Goal: Task Accomplishment & Management: Manage account settings

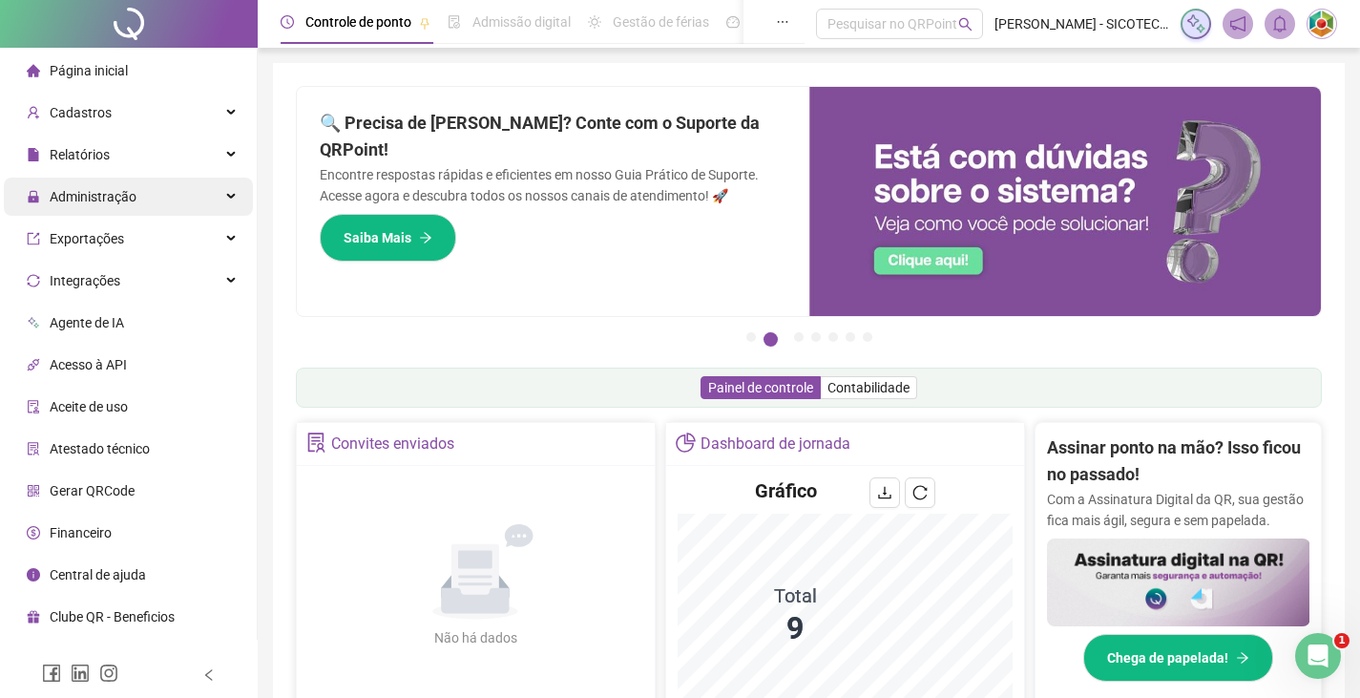
click at [75, 194] on span "Administração" at bounding box center [93, 196] width 87 height 15
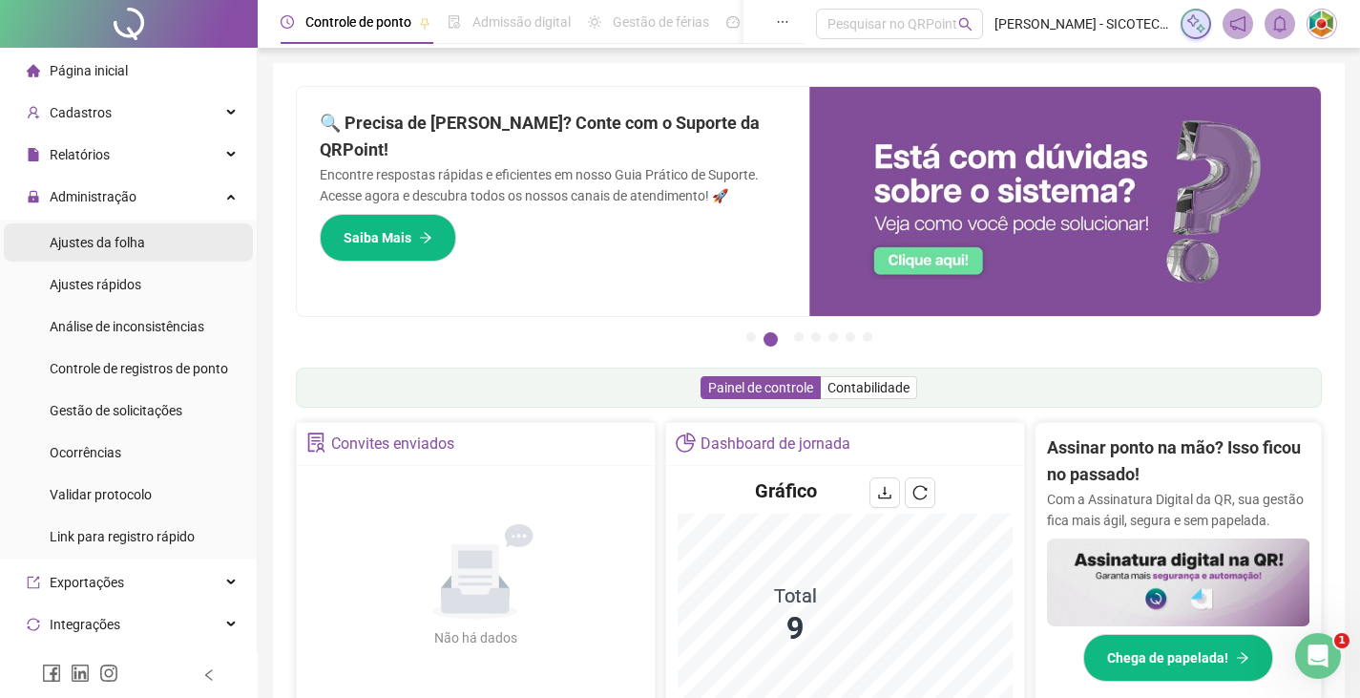
click at [76, 242] on span "Ajustes da folha" at bounding box center [97, 242] width 95 height 15
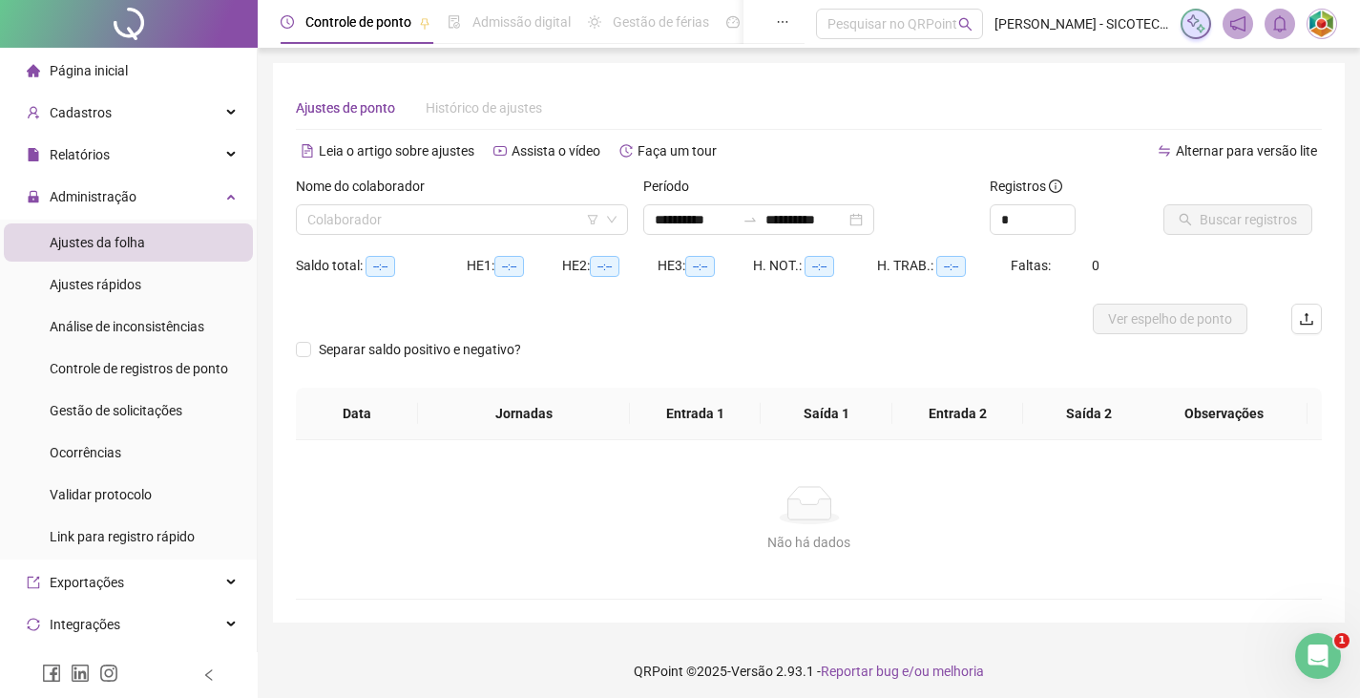
type input "**********"
click at [366, 216] on input "search" at bounding box center [453, 219] width 292 height 29
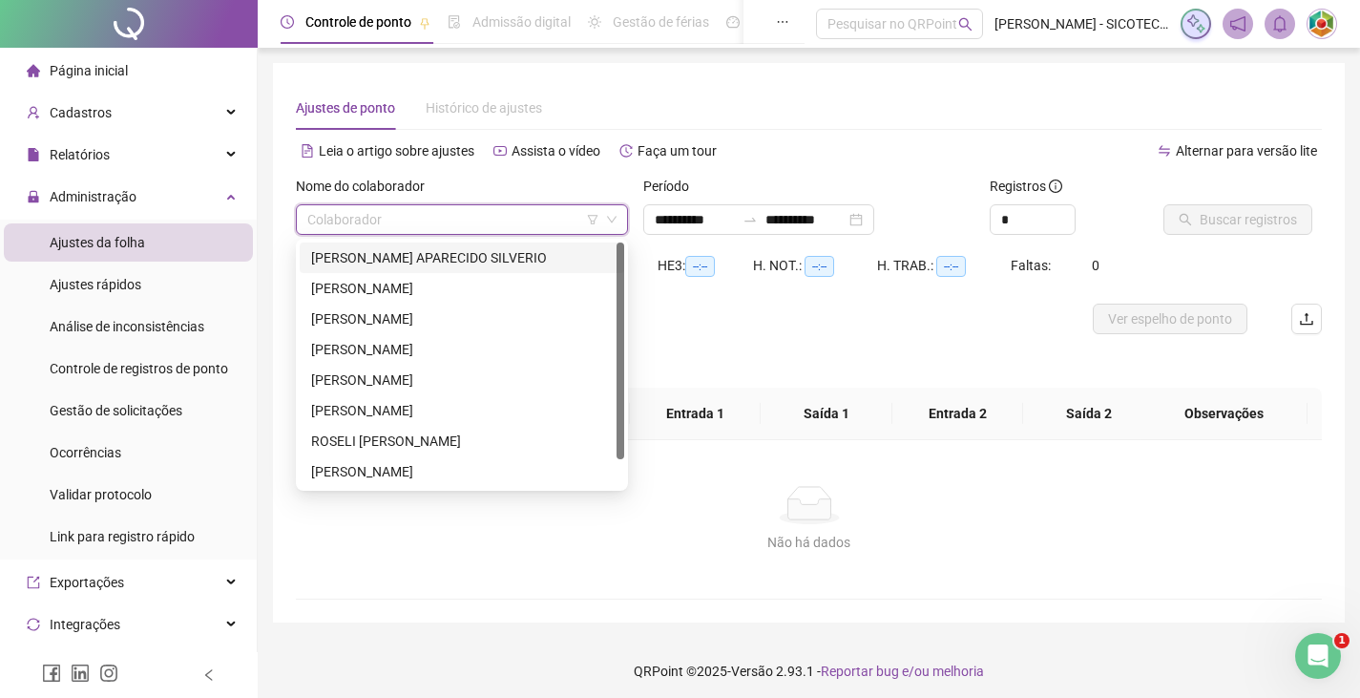
click at [368, 256] on div "[PERSON_NAME] APARECIDO SILVERIO" at bounding box center [462, 257] width 302 height 21
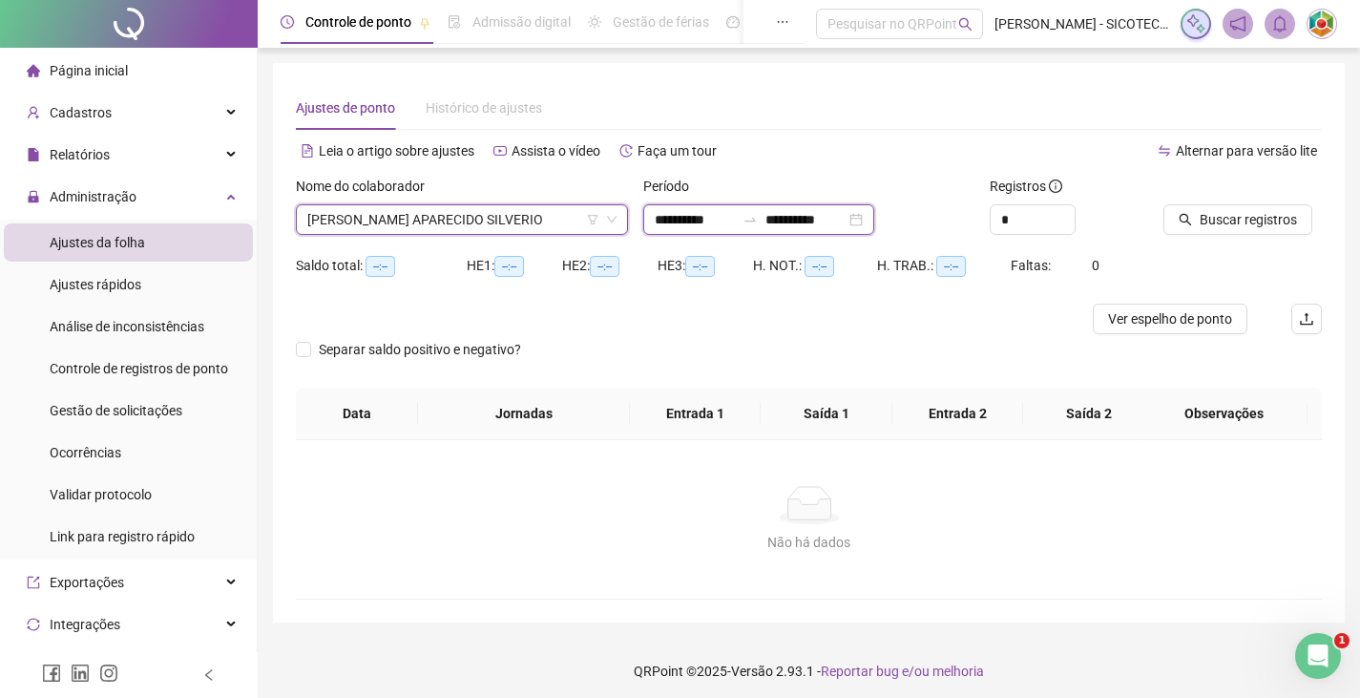
click at [735, 217] on input "**********" at bounding box center [695, 219] width 80 height 21
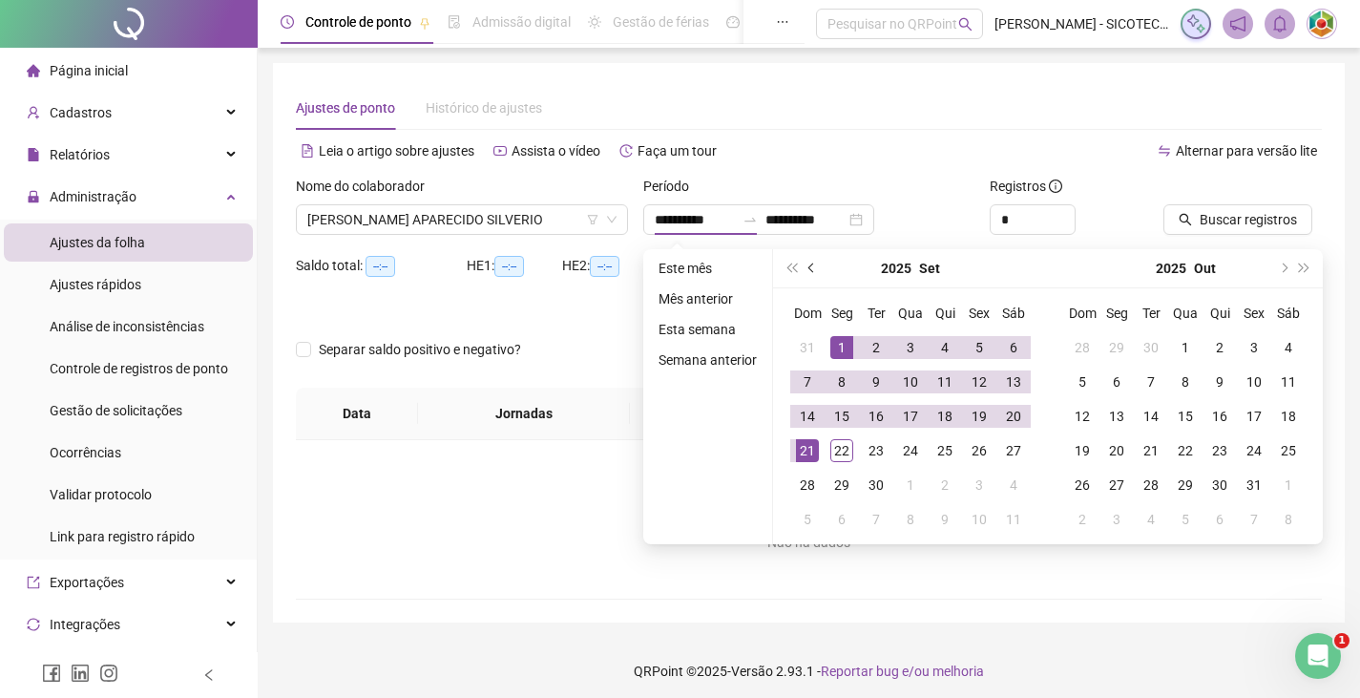
click at [810, 268] on span "prev-year" at bounding box center [813, 268] width 10 height 10
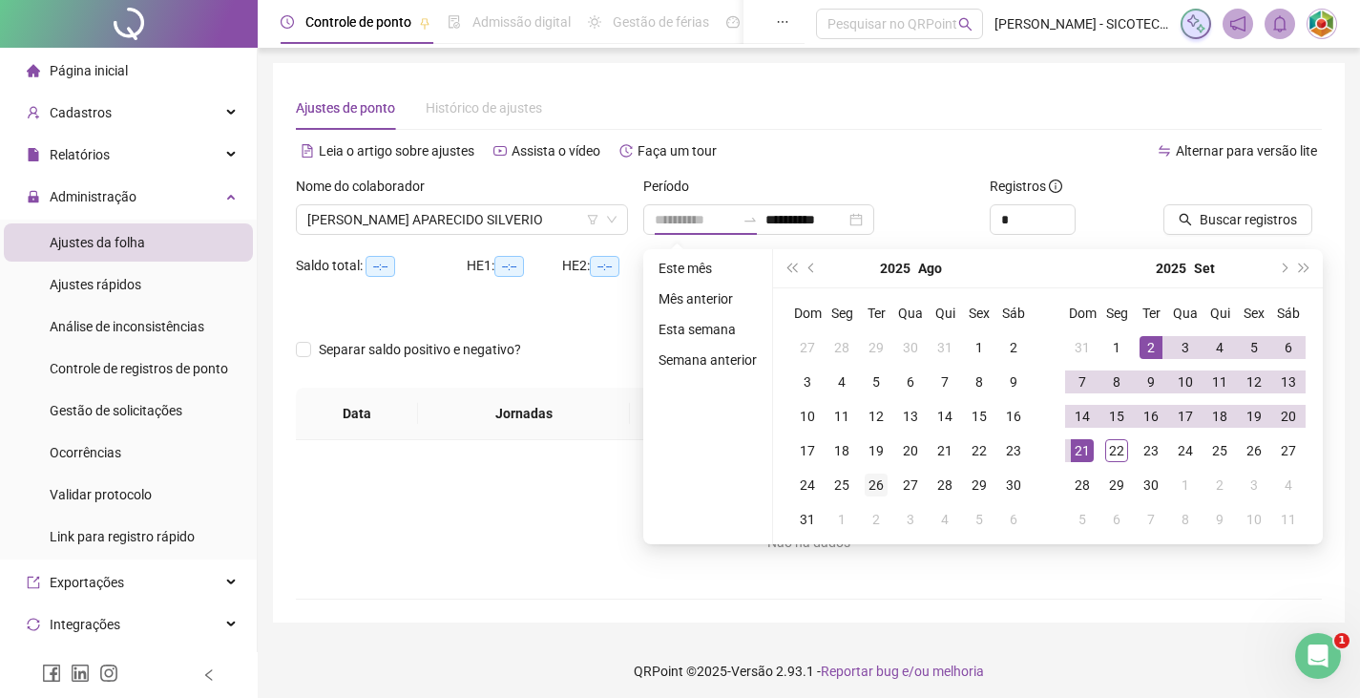
type input "**********"
click at [874, 482] on div "26" at bounding box center [876, 484] width 23 height 23
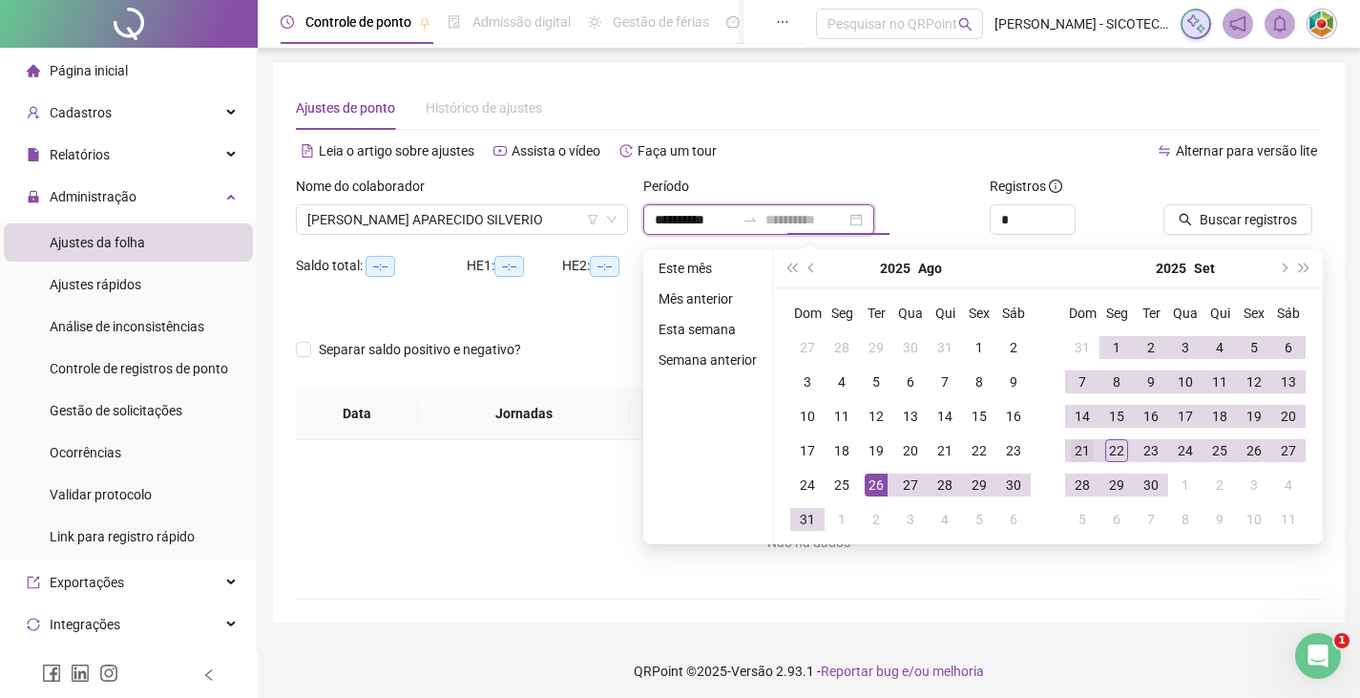
type input "**********"
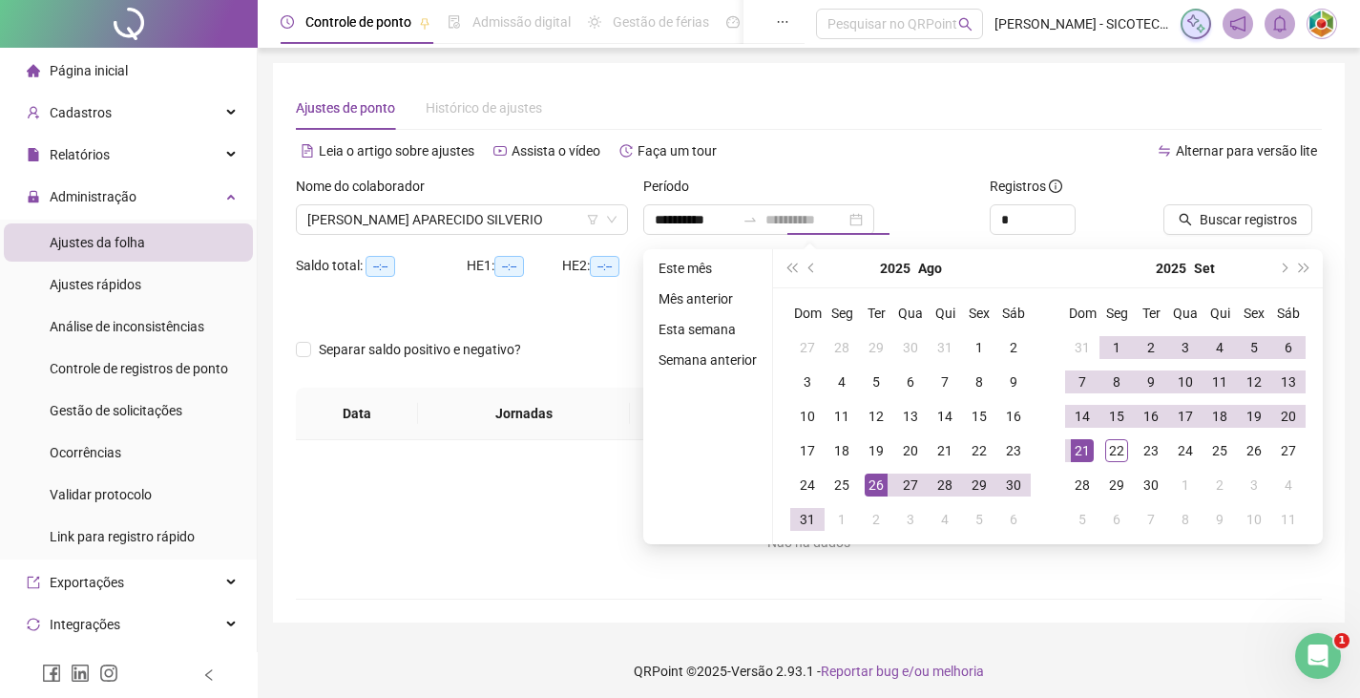
click at [1079, 443] on div "21" at bounding box center [1082, 450] width 23 height 23
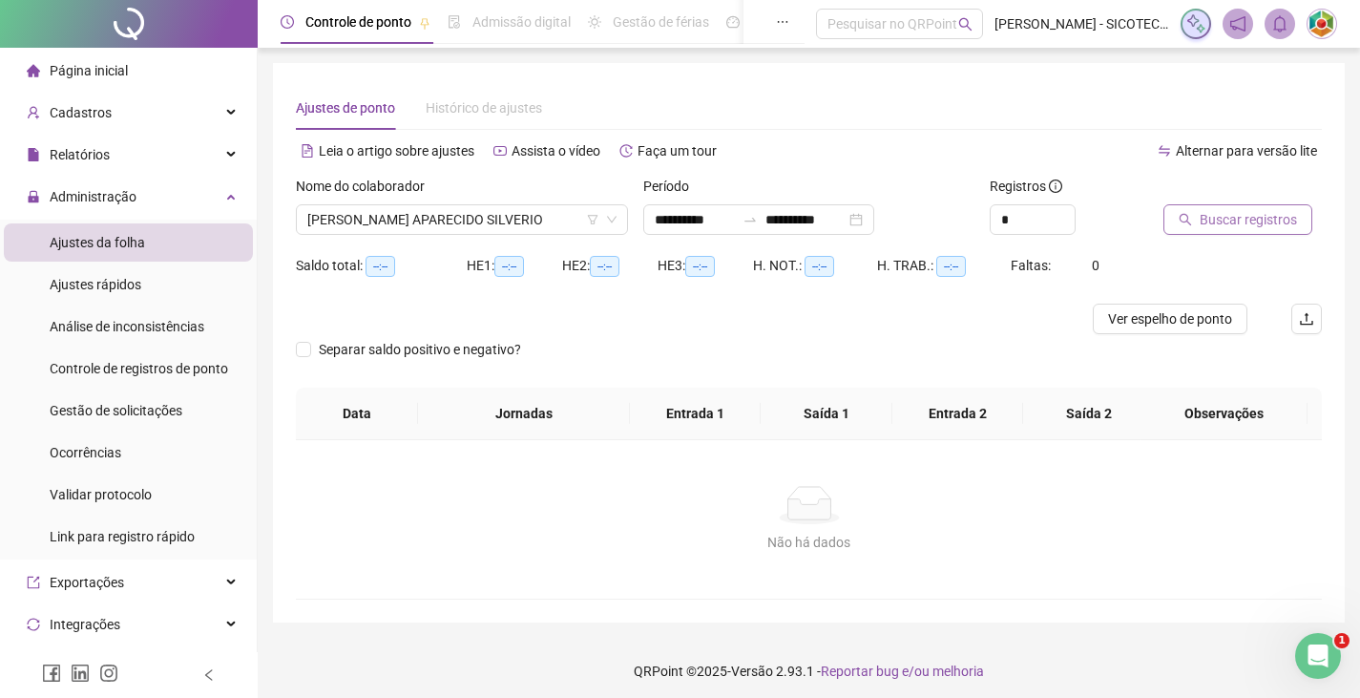
click at [1231, 222] on span "Buscar registros" at bounding box center [1248, 219] width 97 height 21
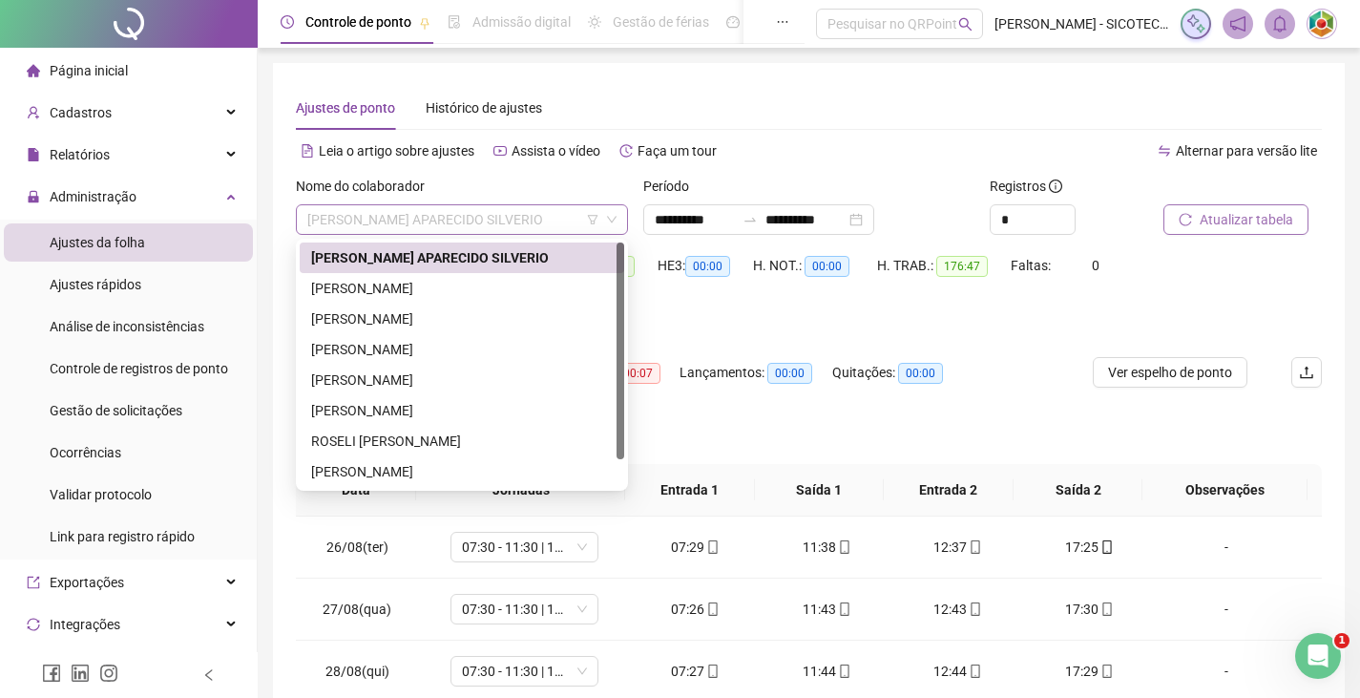
click at [540, 209] on span "[PERSON_NAME] APARECIDO SILVERIO" at bounding box center [461, 219] width 309 height 29
click at [480, 290] on div "[PERSON_NAME]" at bounding box center [462, 288] width 302 height 21
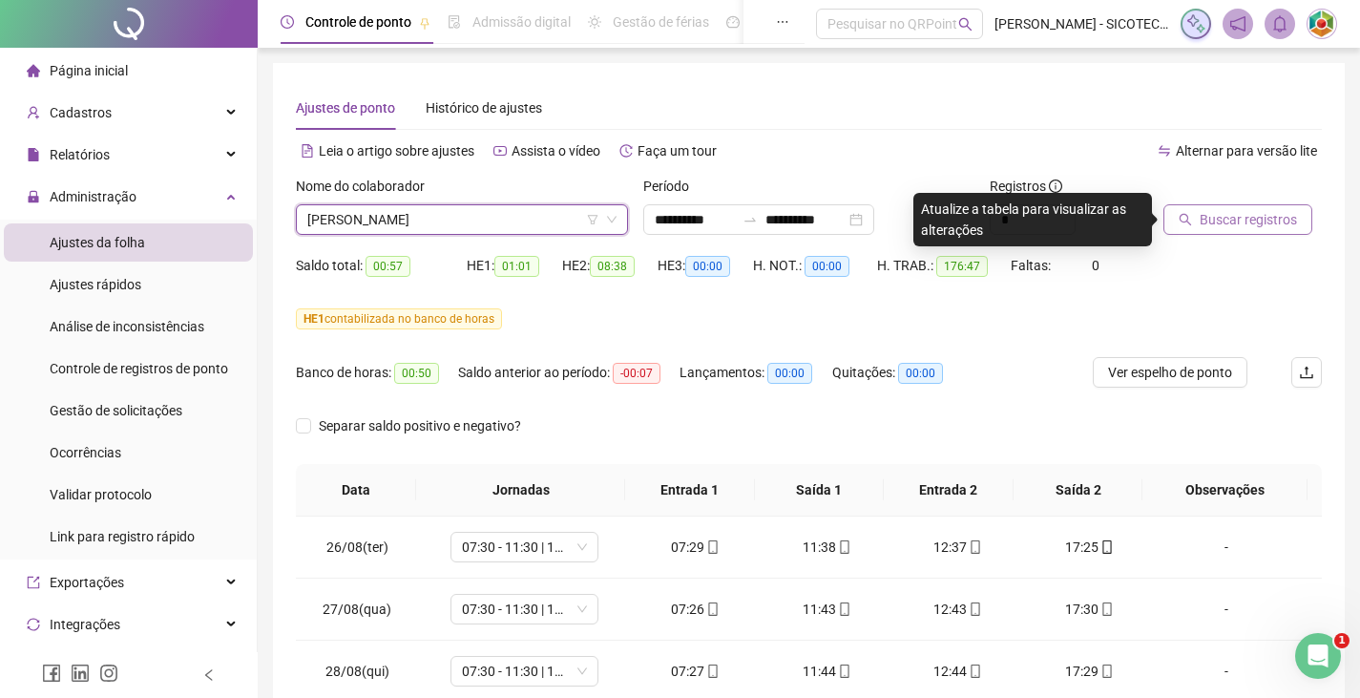
click at [1235, 222] on span "Buscar registros" at bounding box center [1248, 219] width 97 height 21
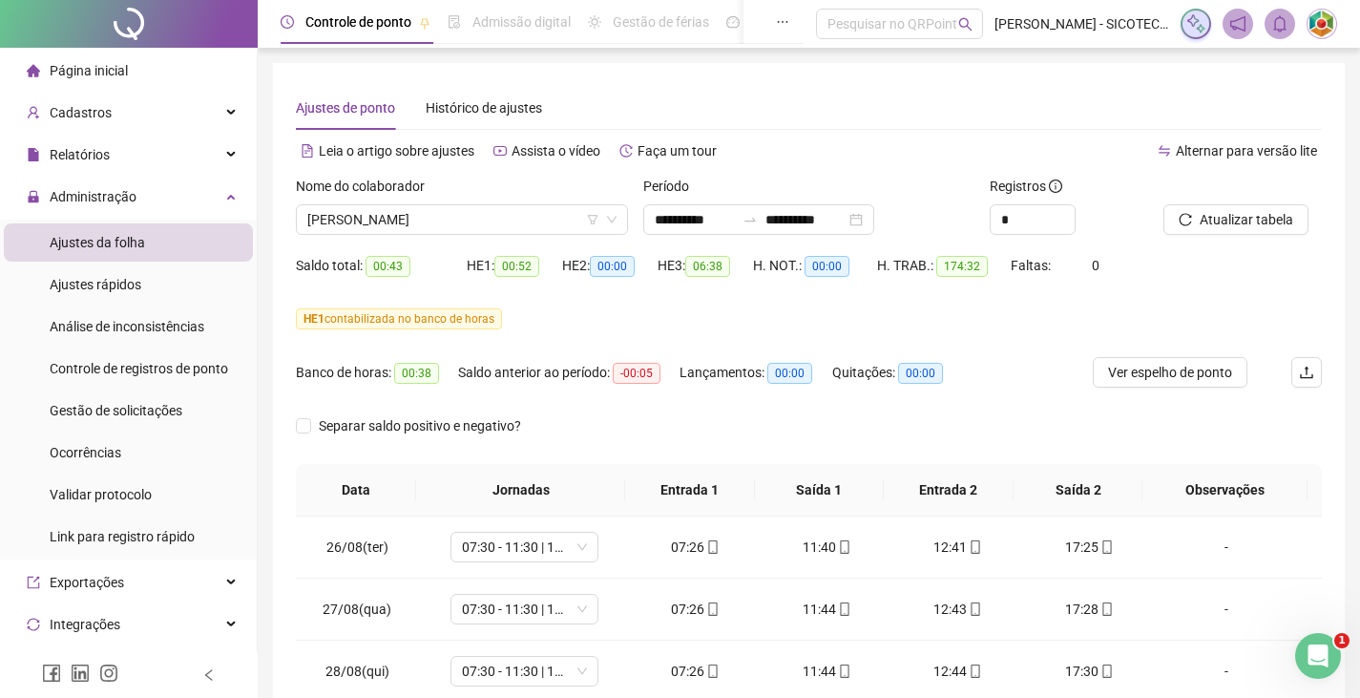
click at [512, 203] on div "Nome do colaborador" at bounding box center [462, 190] width 332 height 29
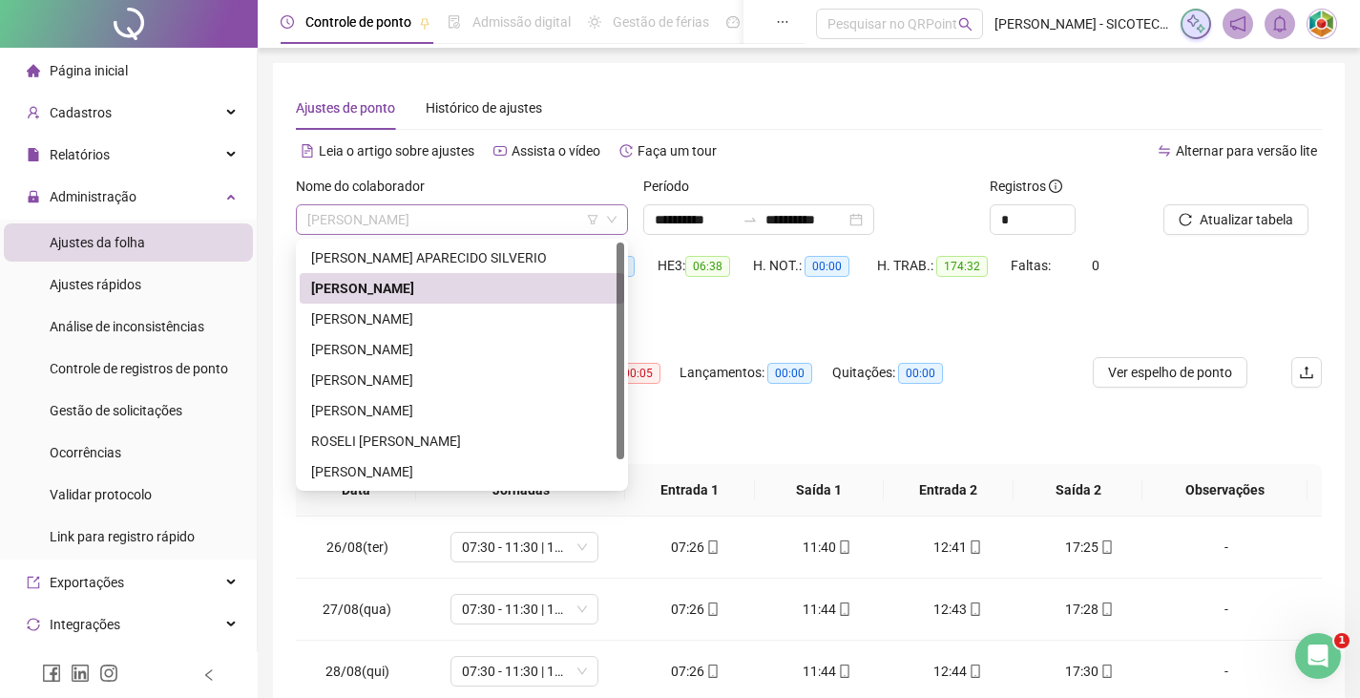
click at [511, 213] on span "[PERSON_NAME]" at bounding box center [461, 219] width 309 height 29
click at [428, 311] on div "[PERSON_NAME]" at bounding box center [462, 318] width 302 height 21
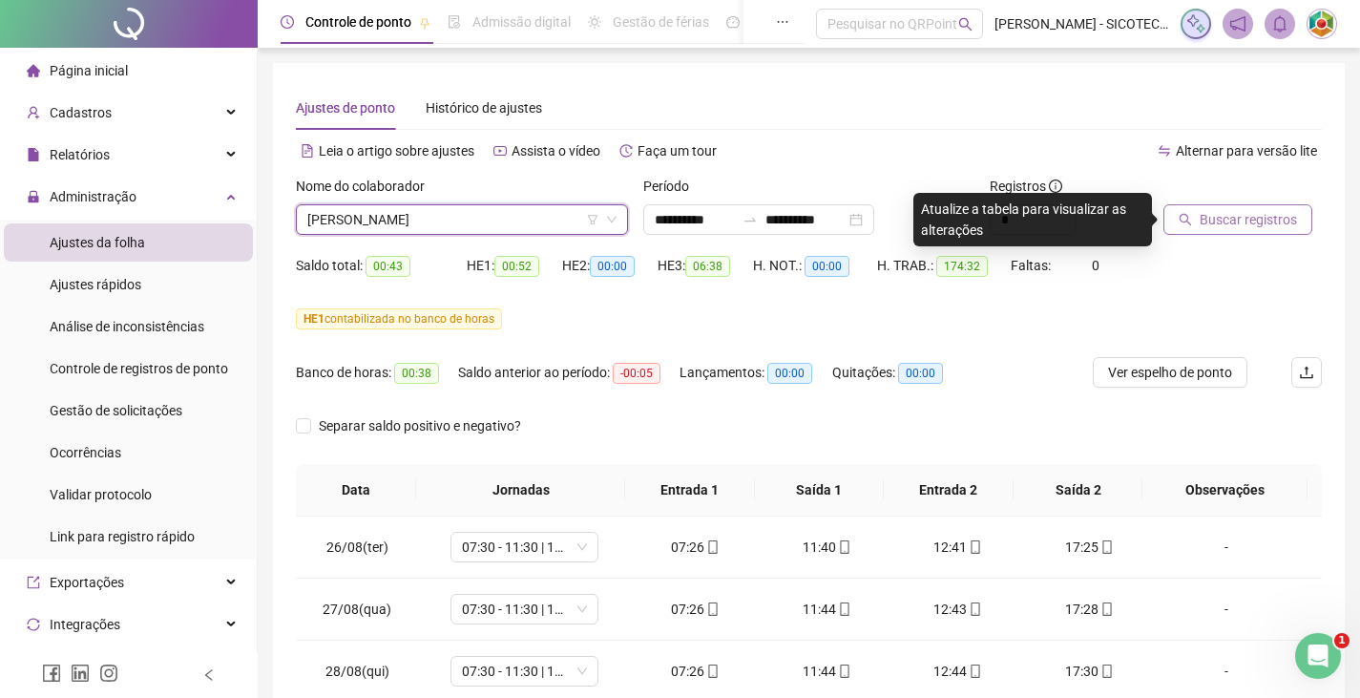
click at [1206, 224] on span "Buscar registros" at bounding box center [1248, 219] width 97 height 21
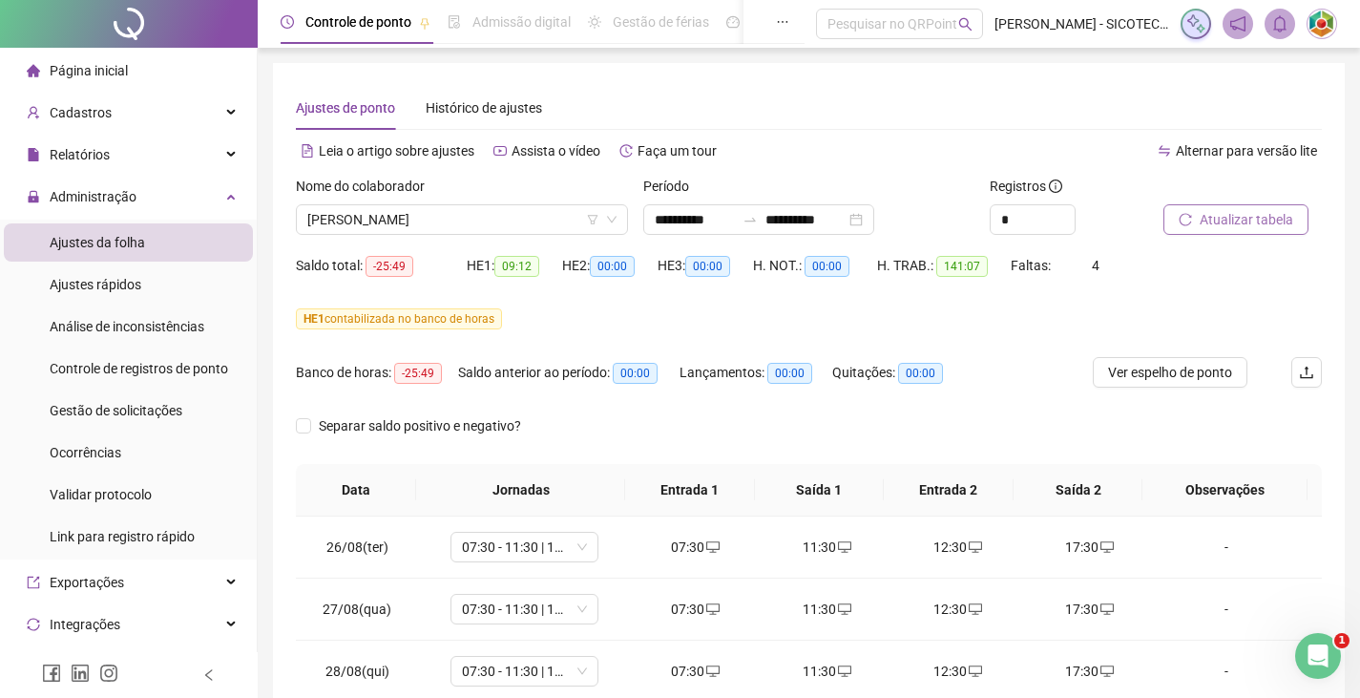
click at [1240, 225] on span "Atualizar tabela" at bounding box center [1247, 219] width 94 height 21
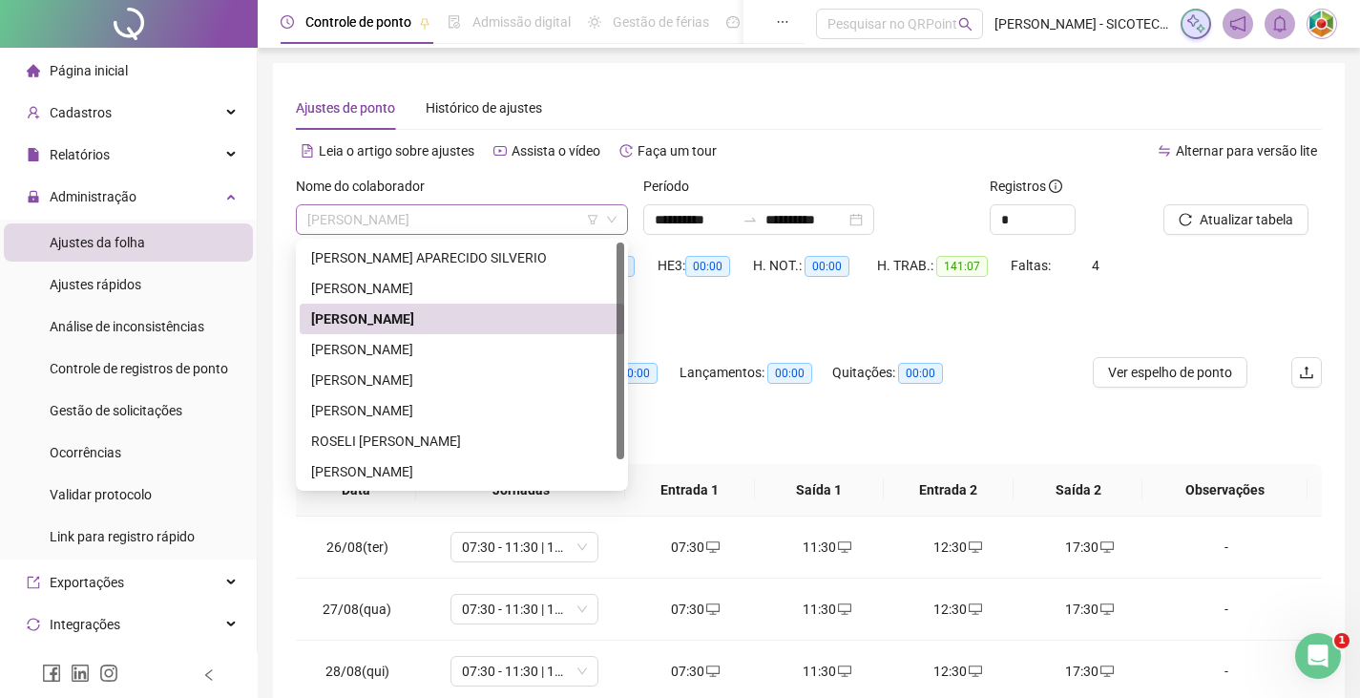
click at [542, 224] on span "[PERSON_NAME]" at bounding box center [461, 219] width 309 height 29
click at [545, 345] on div "[PERSON_NAME]" at bounding box center [462, 349] width 302 height 21
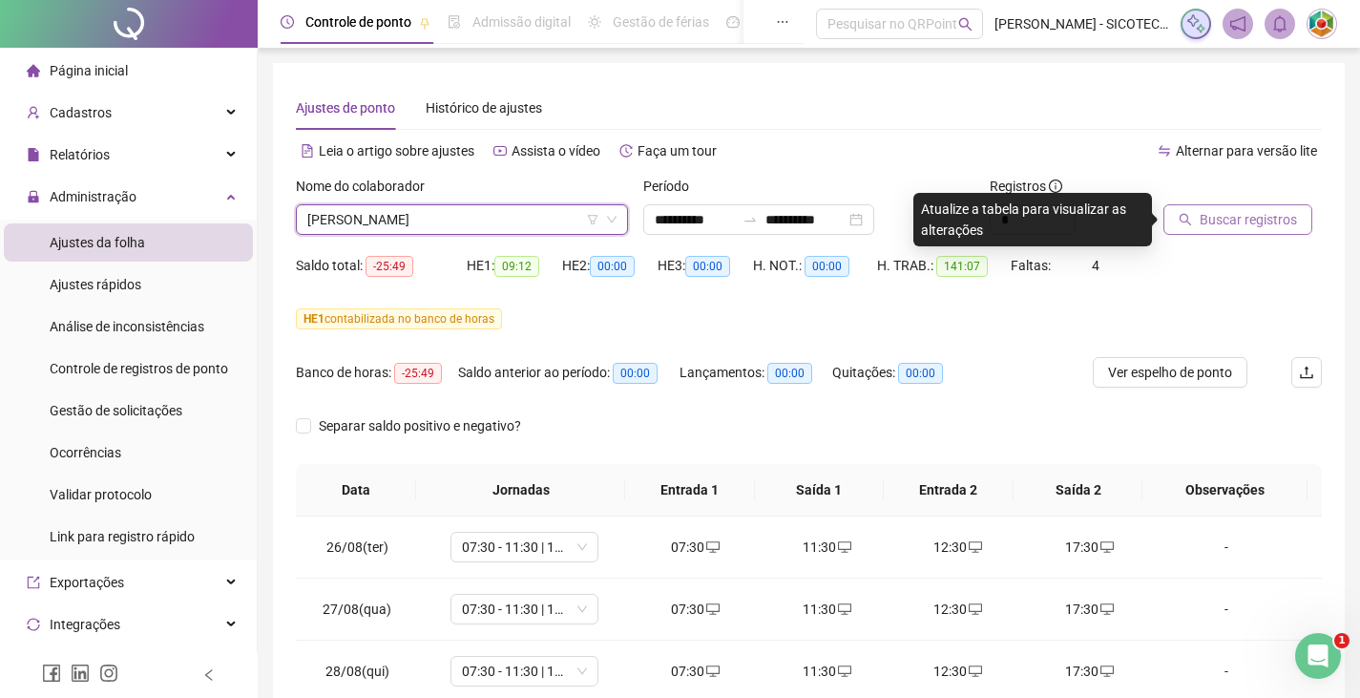
click at [1230, 220] on span "Buscar registros" at bounding box center [1248, 219] width 97 height 21
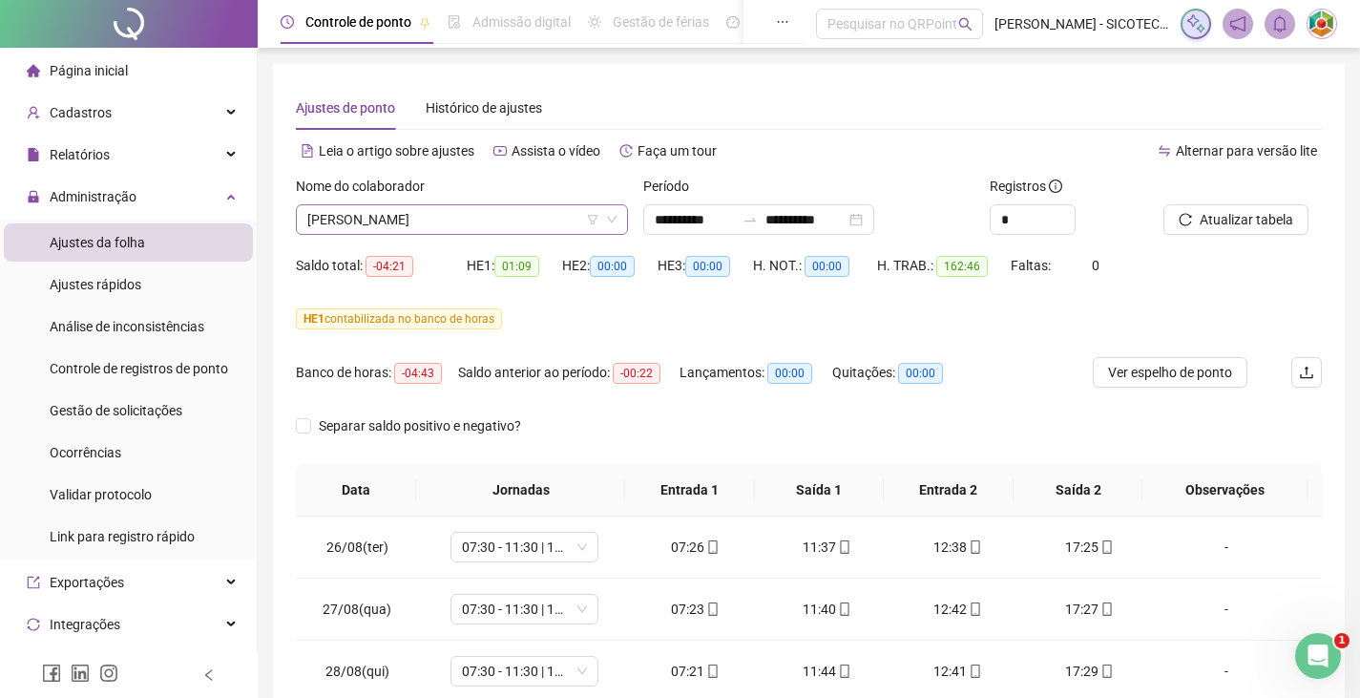
click at [574, 214] on span "[PERSON_NAME]" at bounding box center [461, 219] width 309 height 29
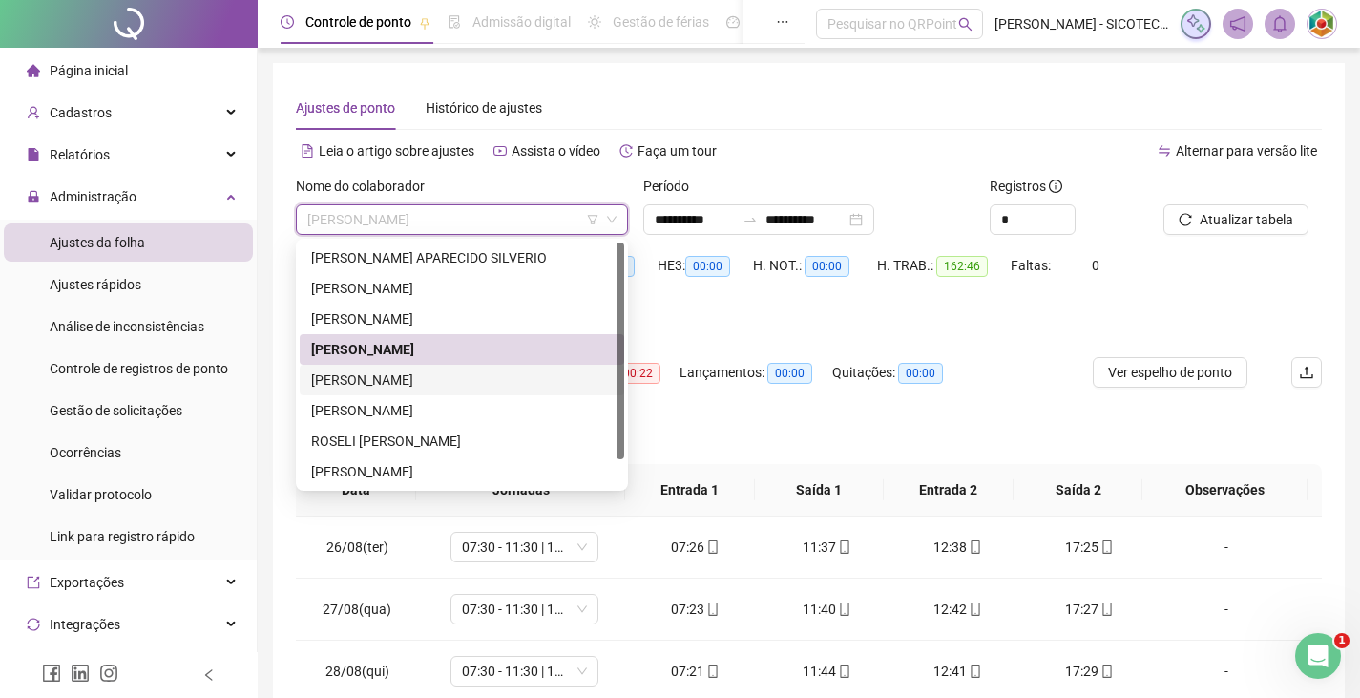
click at [472, 380] on div "[PERSON_NAME]" at bounding box center [462, 379] width 302 height 21
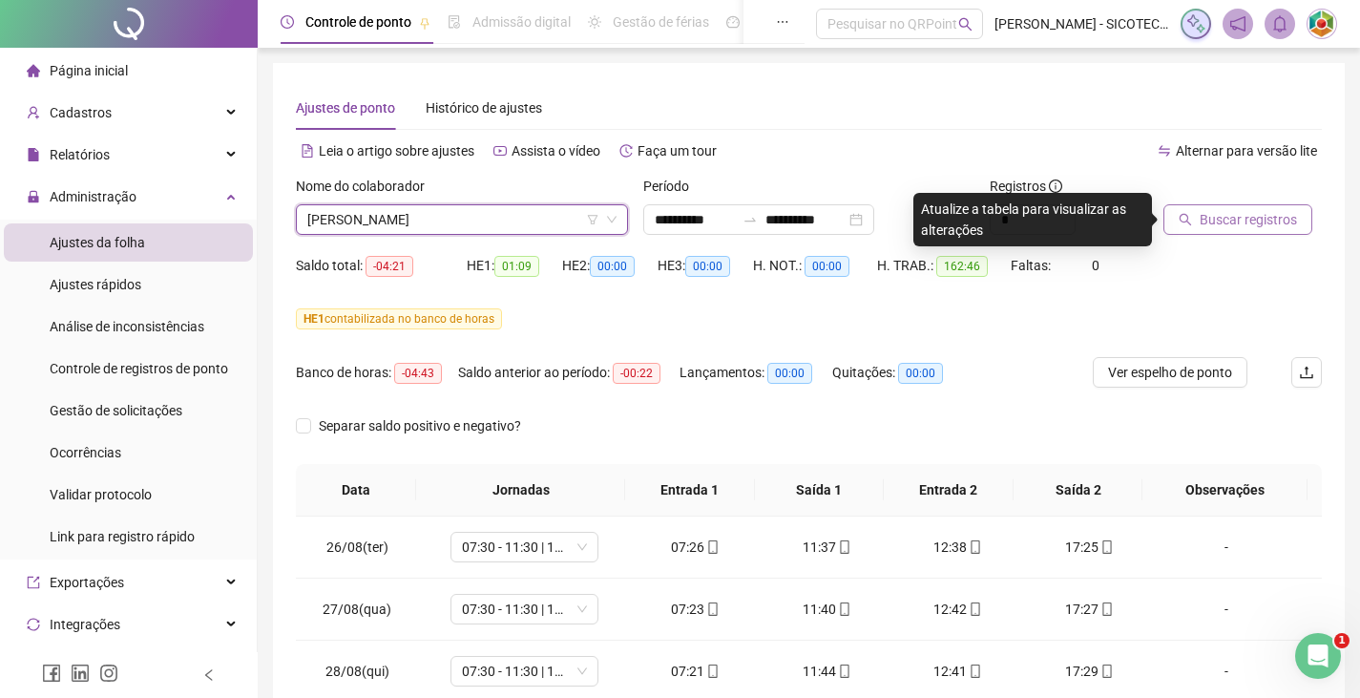
click at [1228, 223] on span "Buscar registros" at bounding box center [1248, 219] width 97 height 21
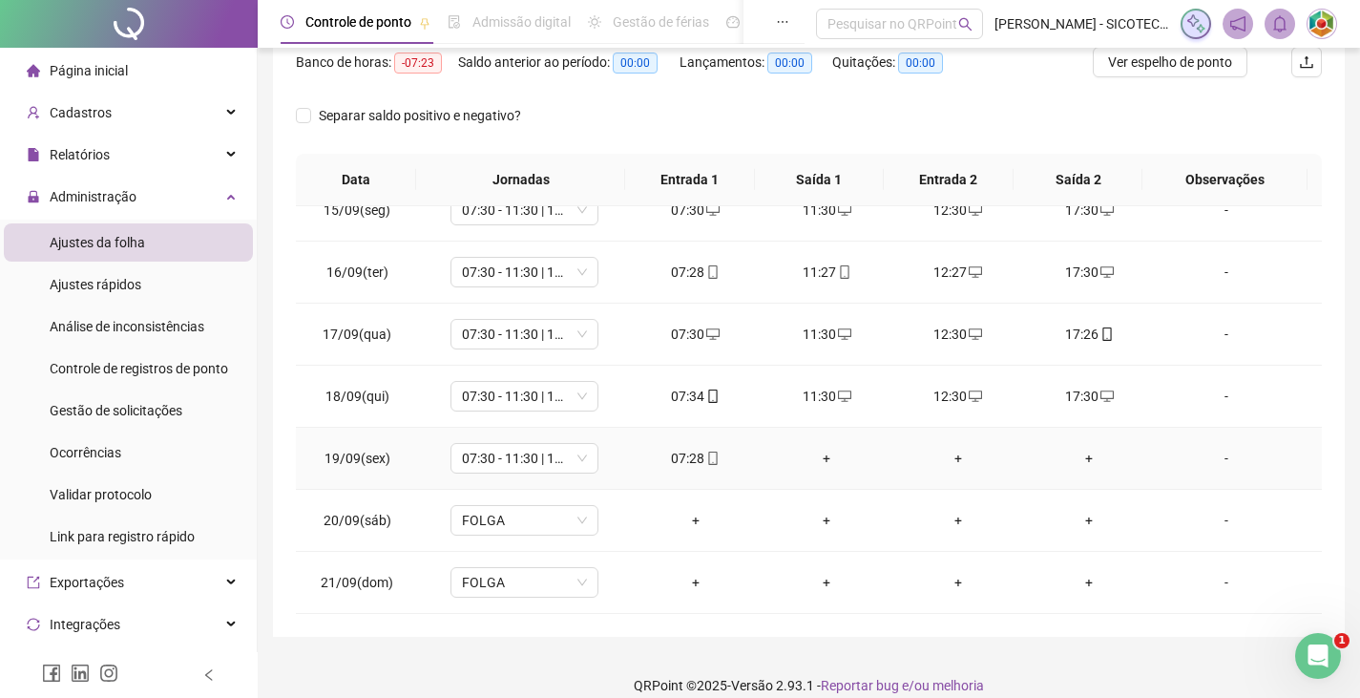
scroll to position [331, 0]
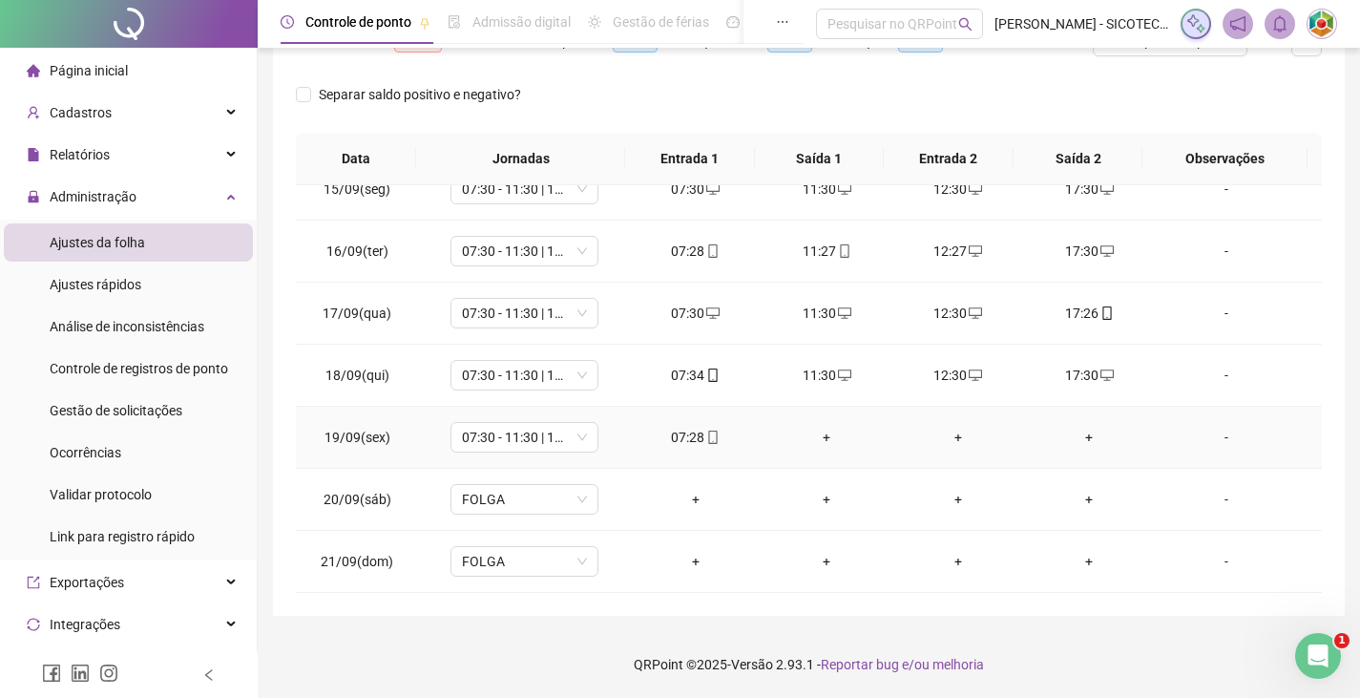
click at [818, 431] on div "+" at bounding box center [826, 437] width 101 height 21
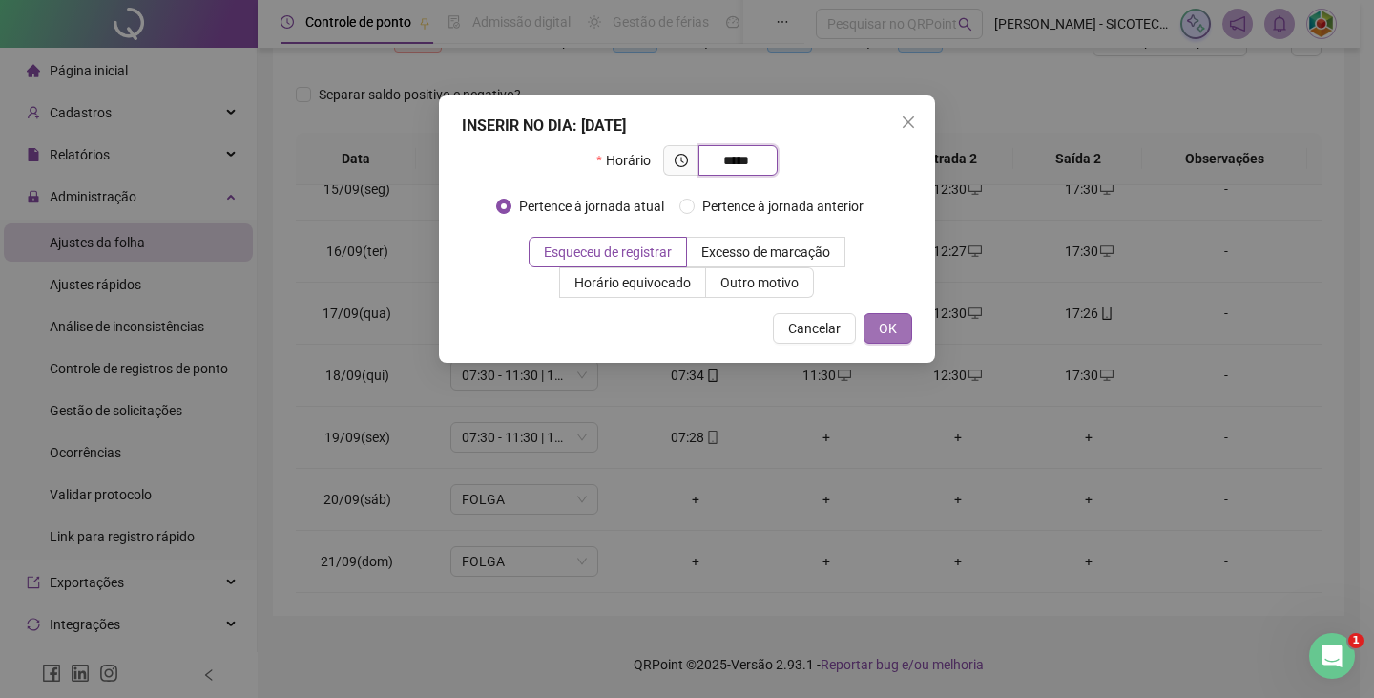
type input "*****"
click at [880, 320] on span "OK" at bounding box center [888, 328] width 18 height 21
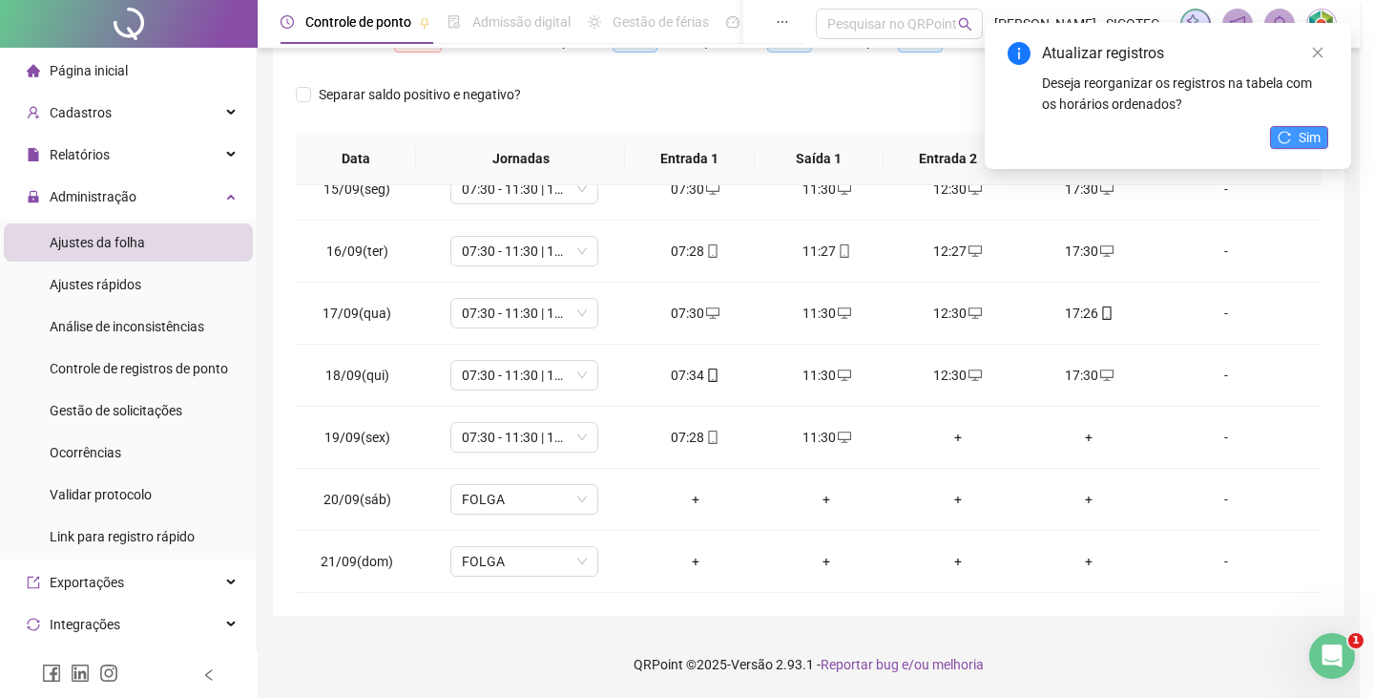
click at [1296, 134] on button "Sim" at bounding box center [1299, 137] width 58 height 23
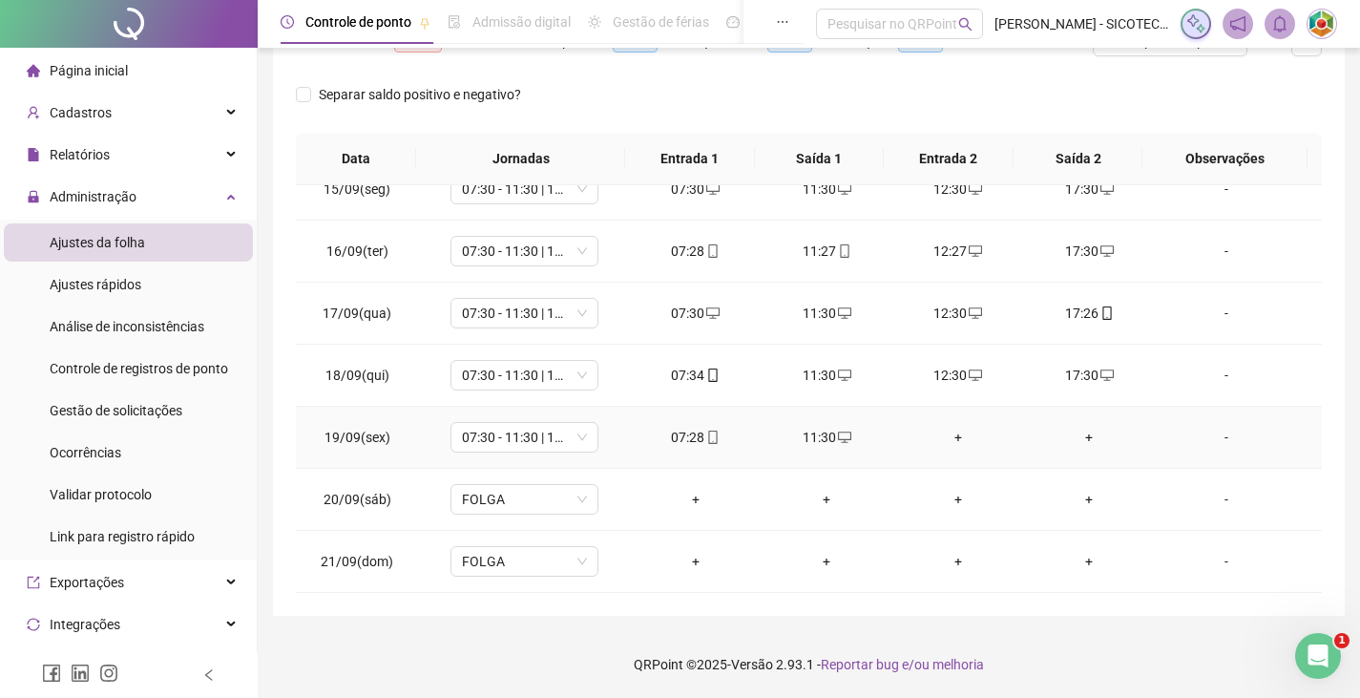
click at [949, 429] on div "+" at bounding box center [958, 437] width 101 height 21
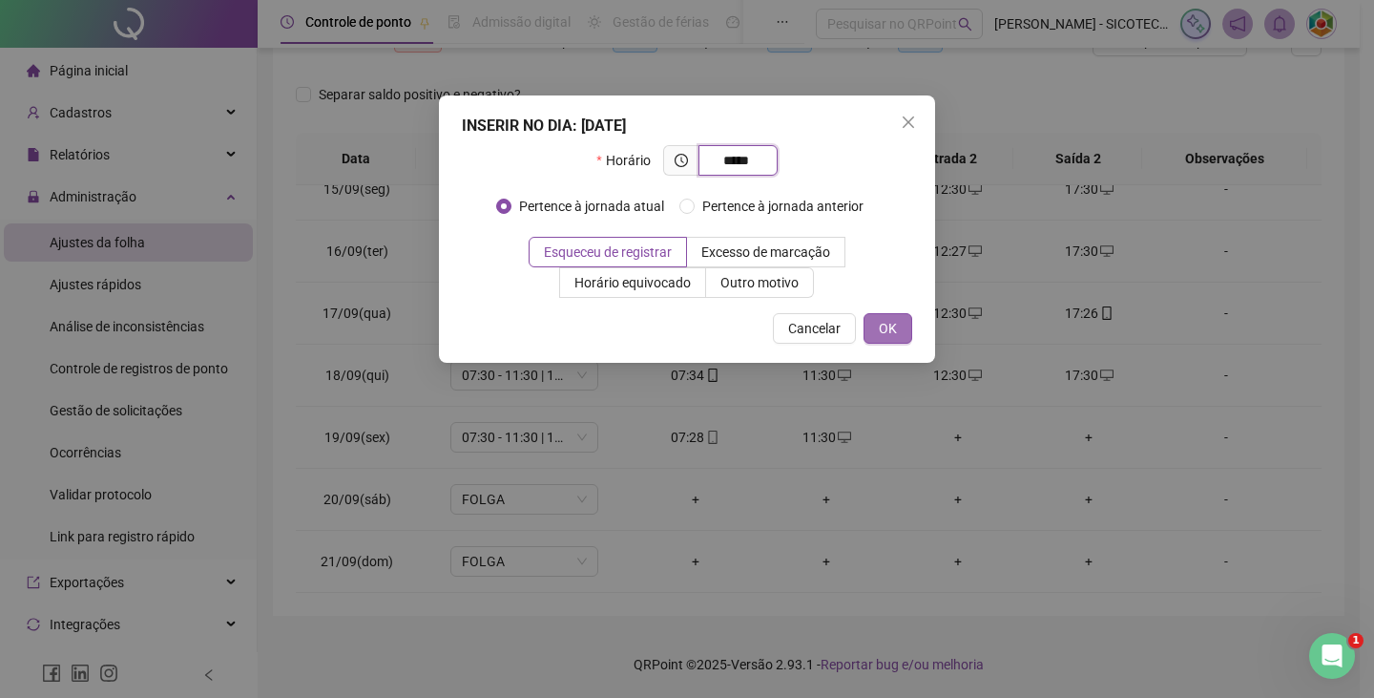
type input "*****"
click at [872, 324] on button "OK" at bounding box center [888, 328] width 49 height 31
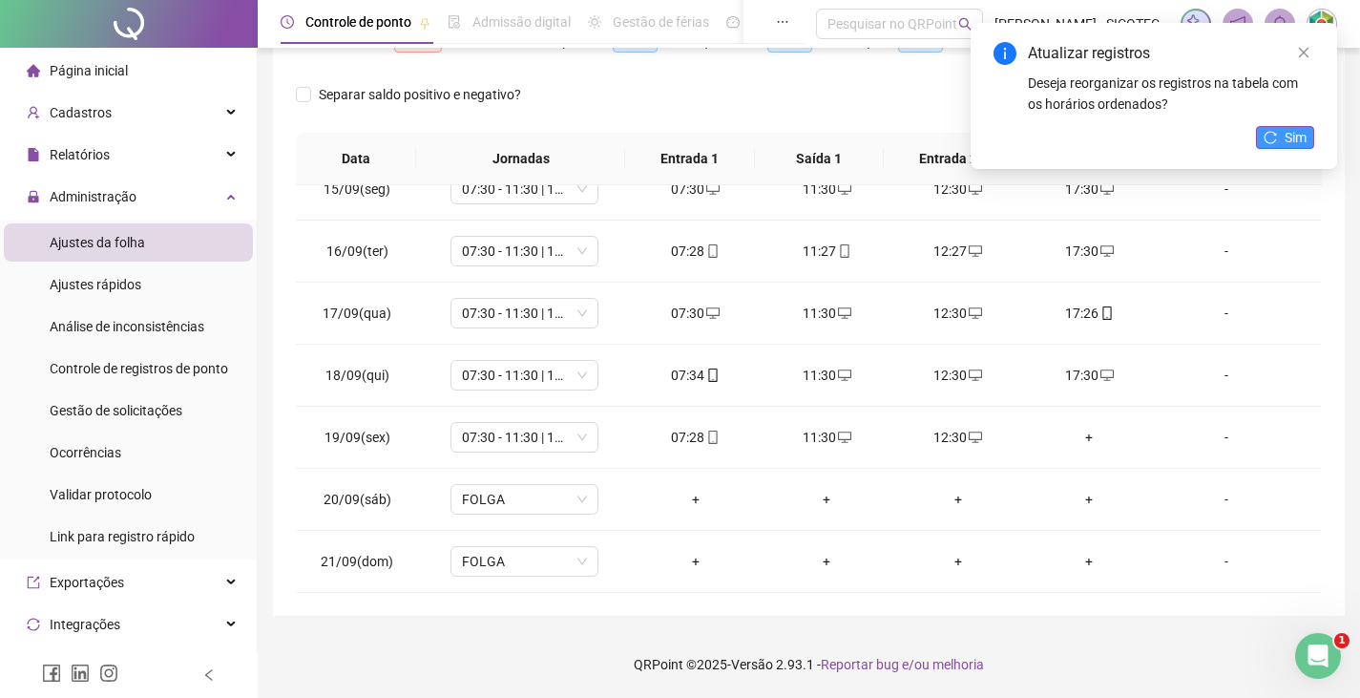
click at [1287, 141] on span "Sim" at bounding box center [1296, 137] width 22 height 21
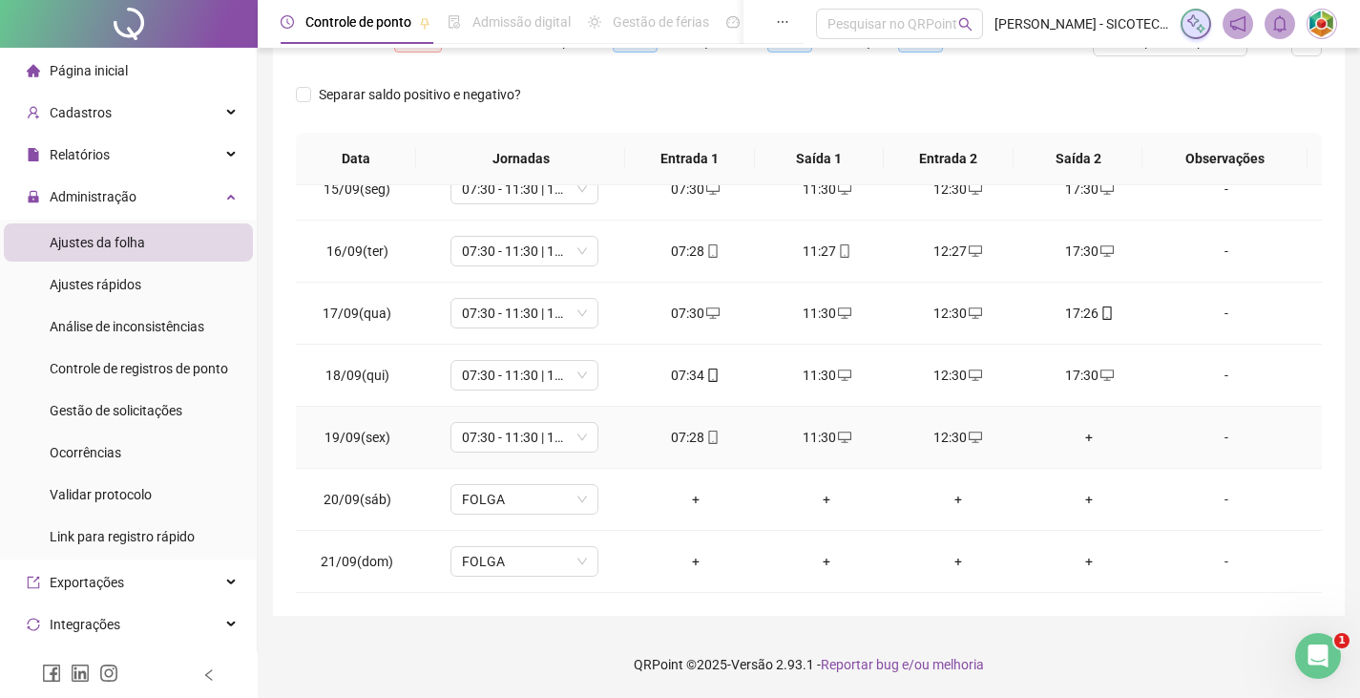
click at [1080, 428] on div "+" at bounding box center [1089, 437] width 101 height 21
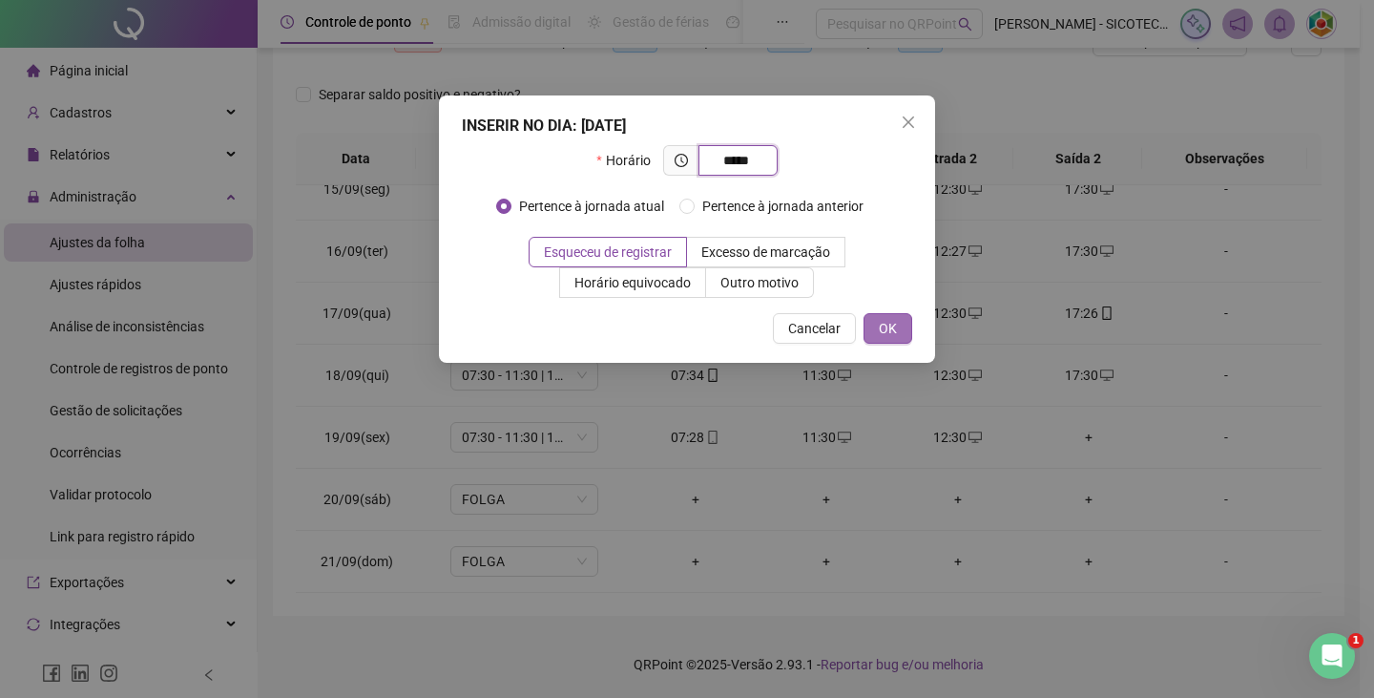
type input "*****"
click at [880, 320] on span "OK" at bounding box center [888, 328] width 18 height 21
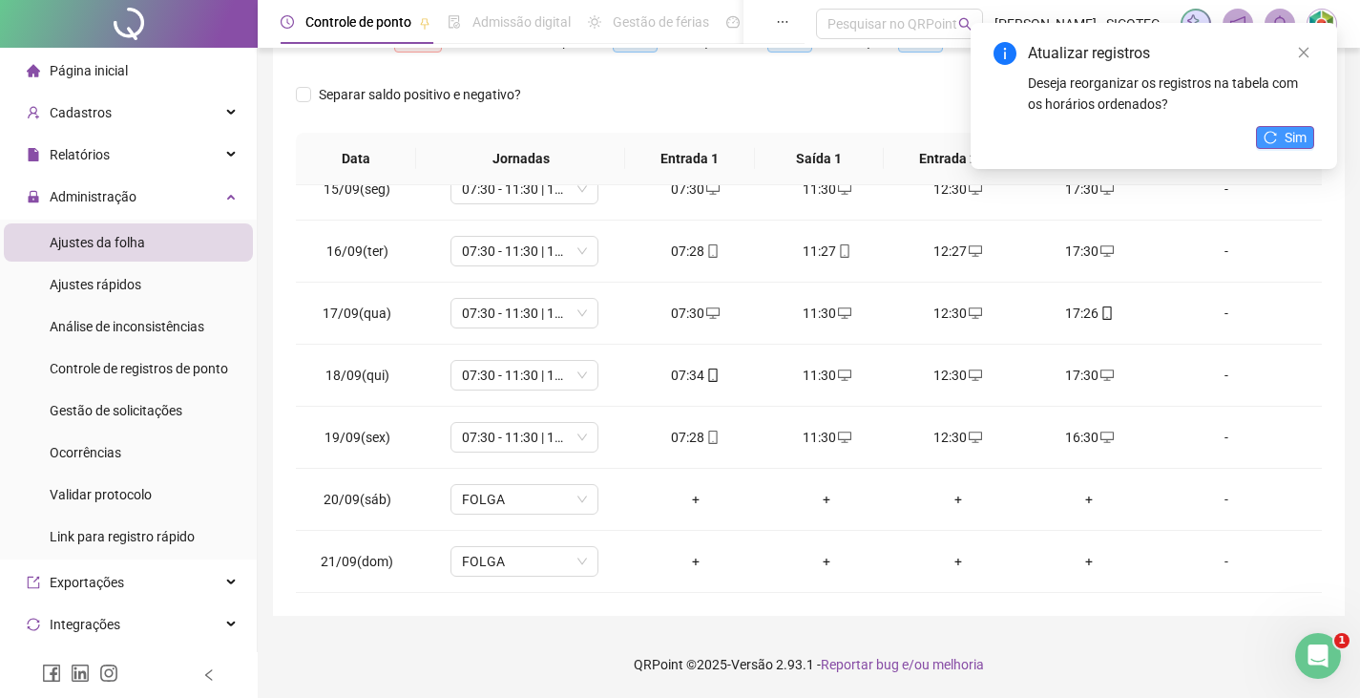
click at [1298, 133] on span "Sim" at bounding box center [1296, 137] width 22 height 21
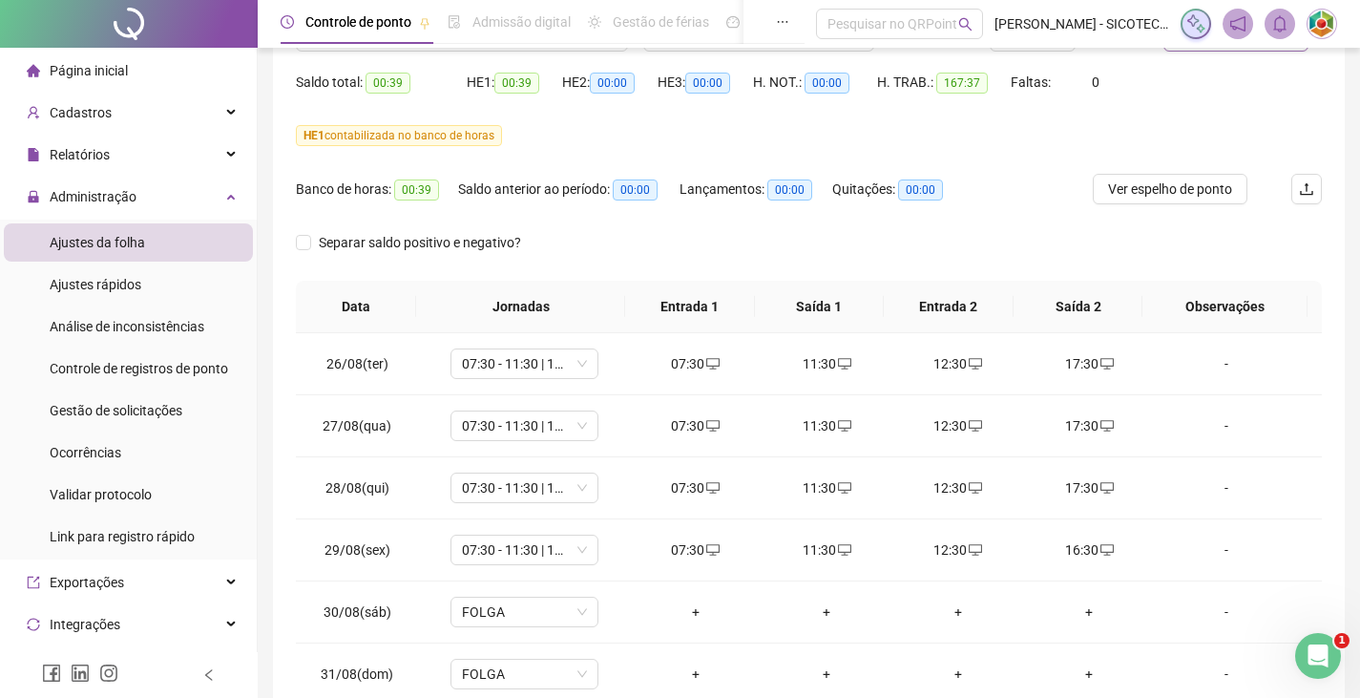
scroll to position [0, 0]
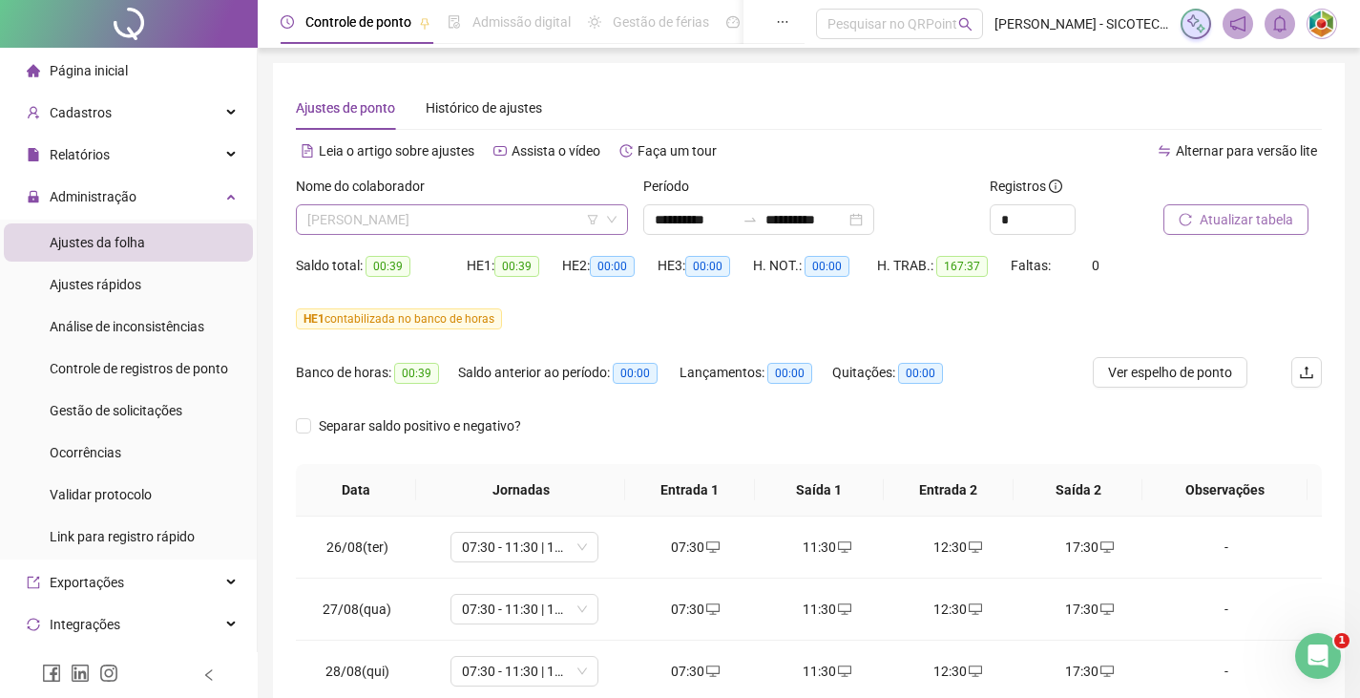
click at [545, 216] on span "[PERSON_NAME]" at bounding box center [461, 219] width 309 height 29
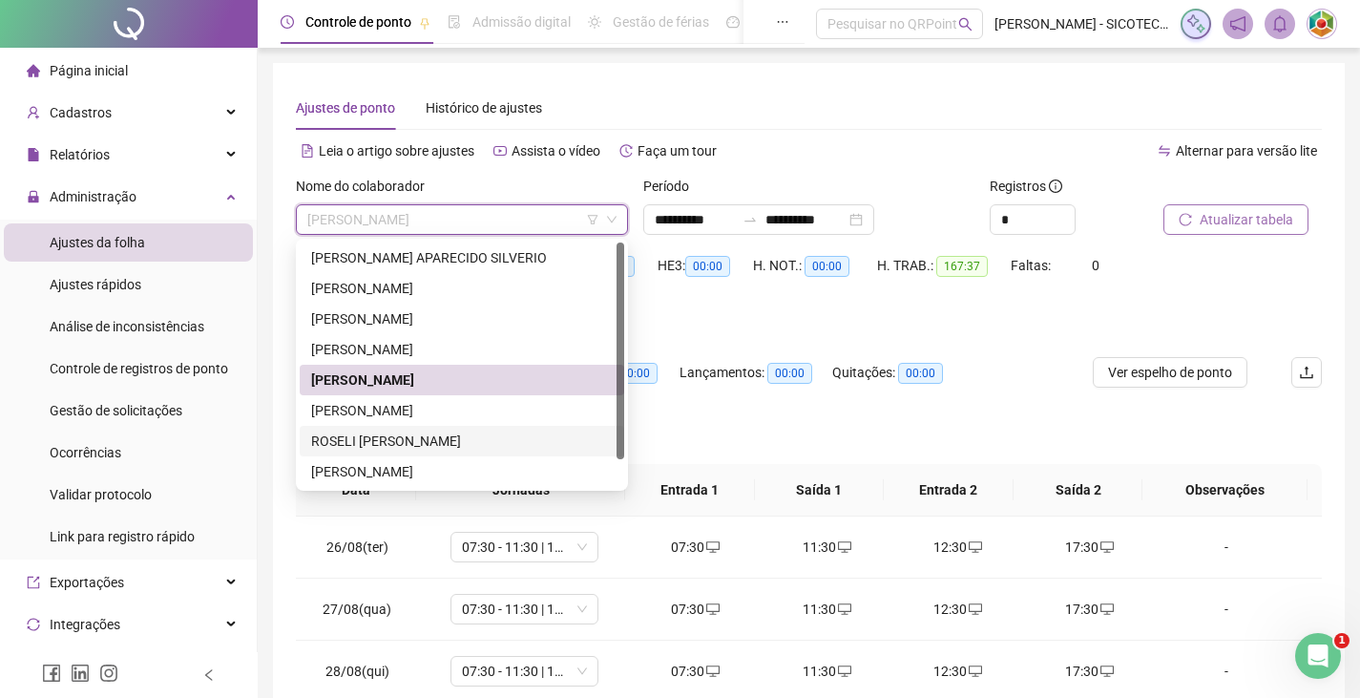
click at [467, 434] on div "ROSELI [PERSON_NAME]" at bounding box center [462, 440] width 302 height 21
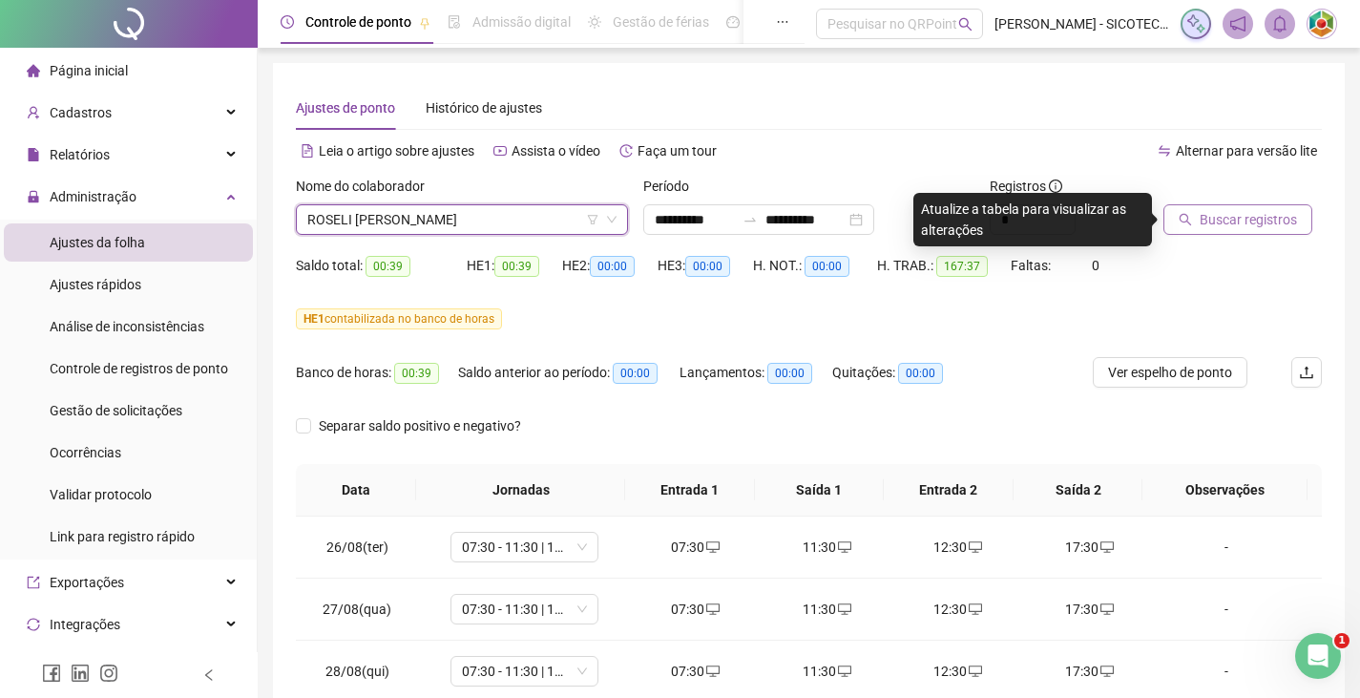
click at [1236, 217] on span "Buscar registros" at bounding box center [1248, 219] width 97 height 21
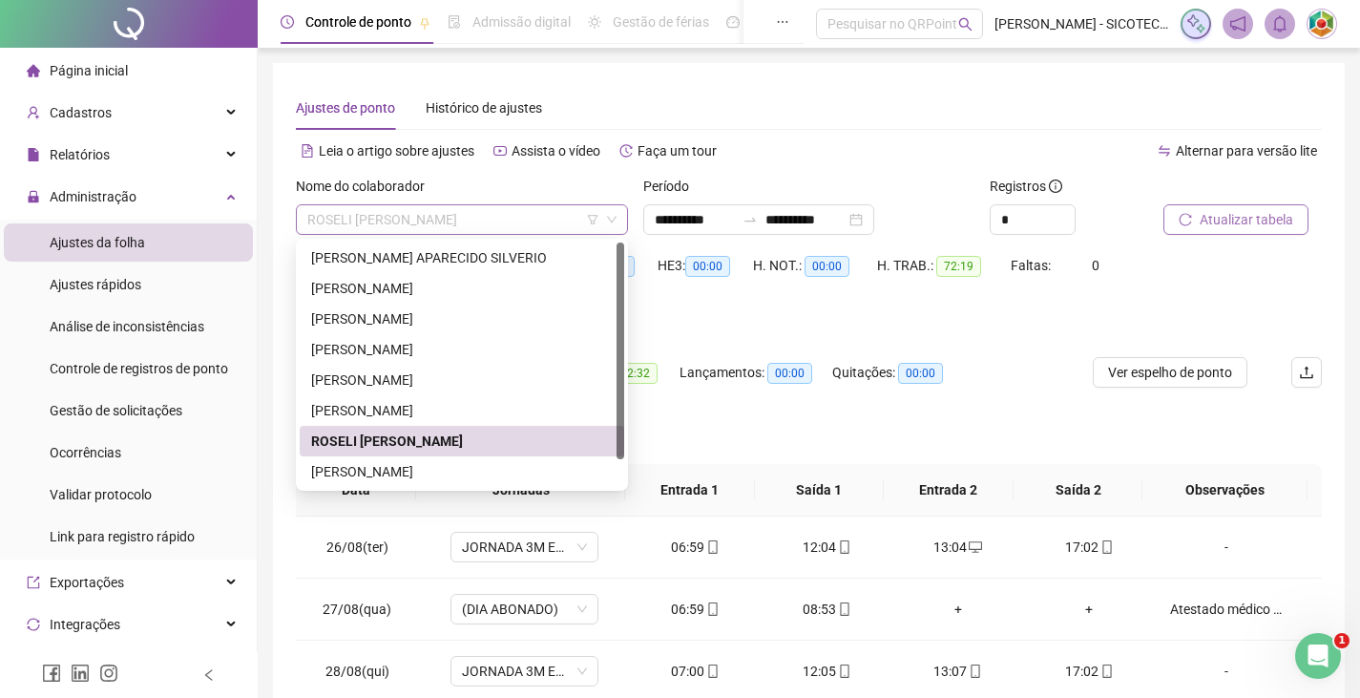
click at [525, 220] on span "ROSELI [PERSON_NAME]" at bounding box center [461, 219] width 309 height 29
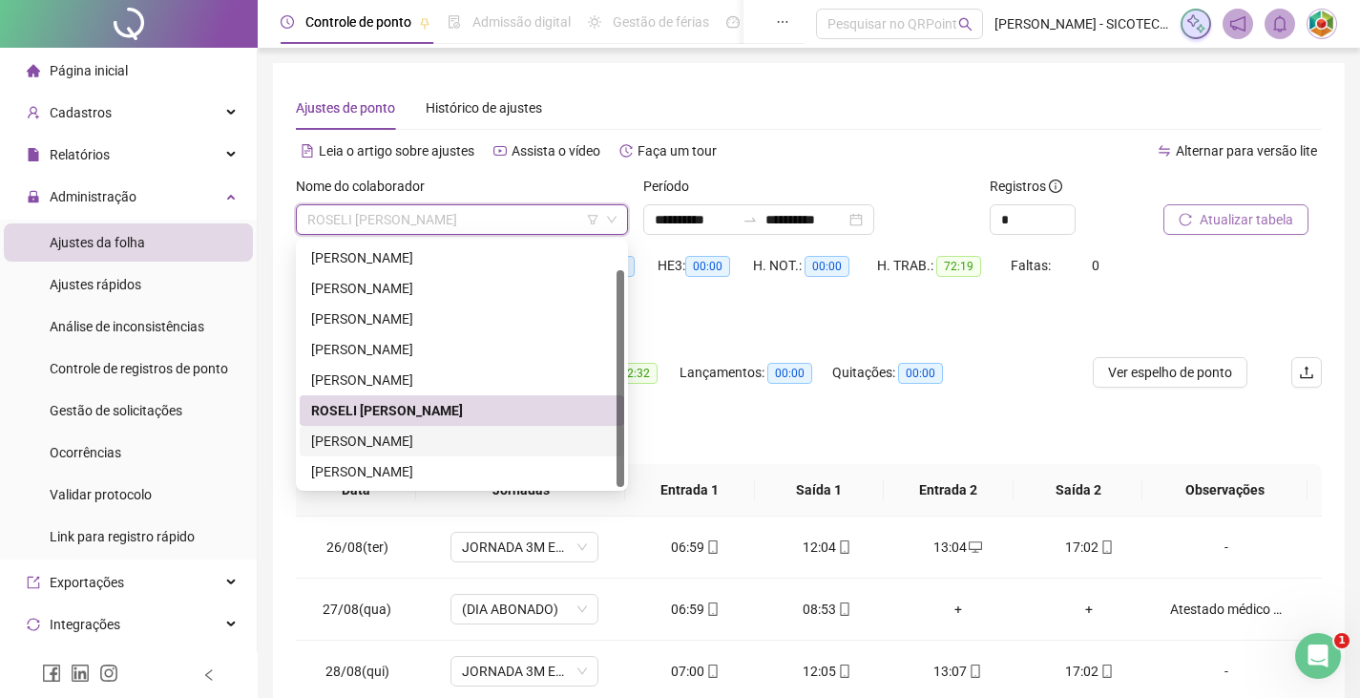
click at [504, 435] on div "[PERSON_NAME]" at bounding box center [462, 440] width 302 height 21
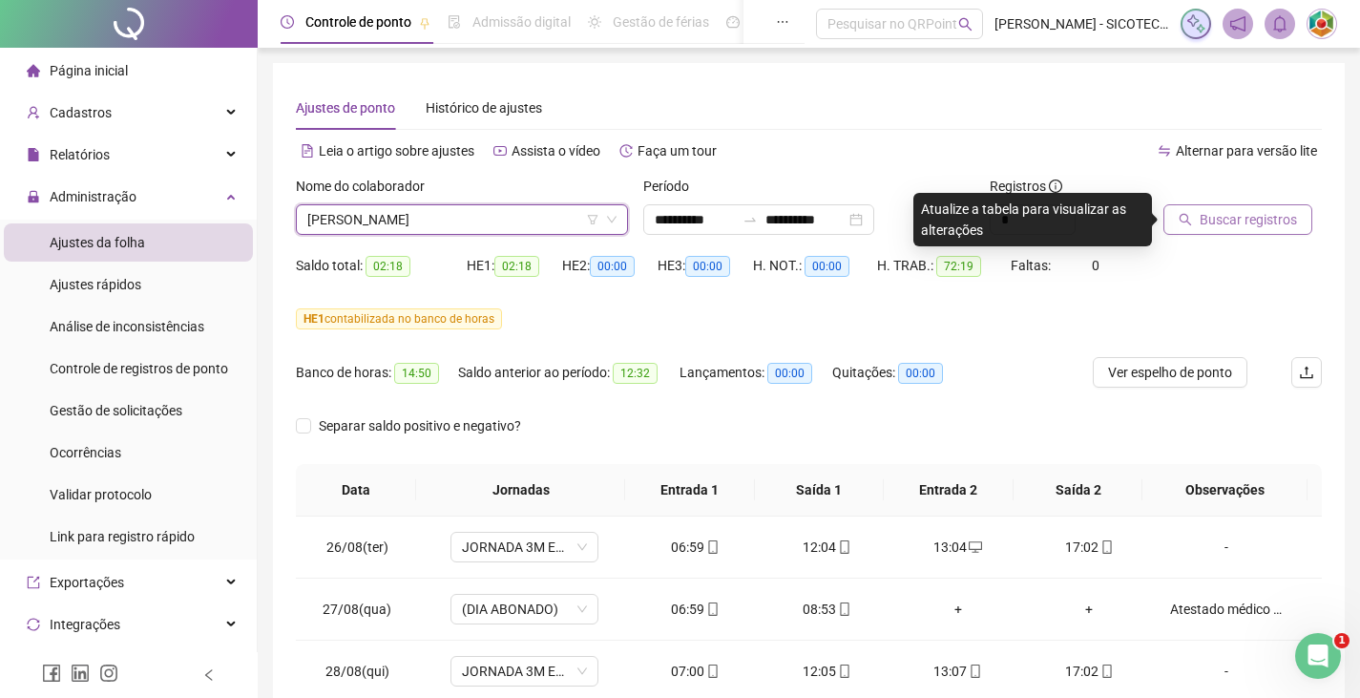
click at [1207, 221] on span "Buscar registros" at bounding box center [1248, 219] width 97 height 21
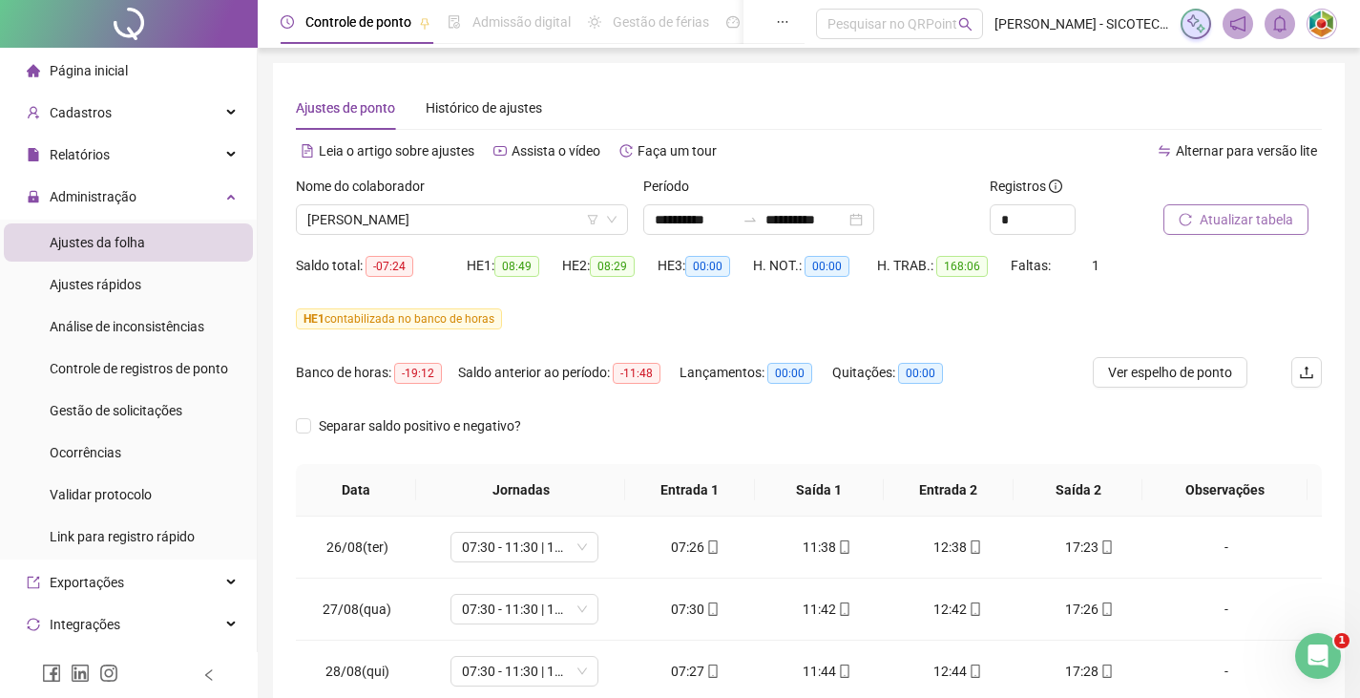
click at [1218, 216] on span "Atualizar tabela" at bounding box center [1247, 219] width 94 height 21
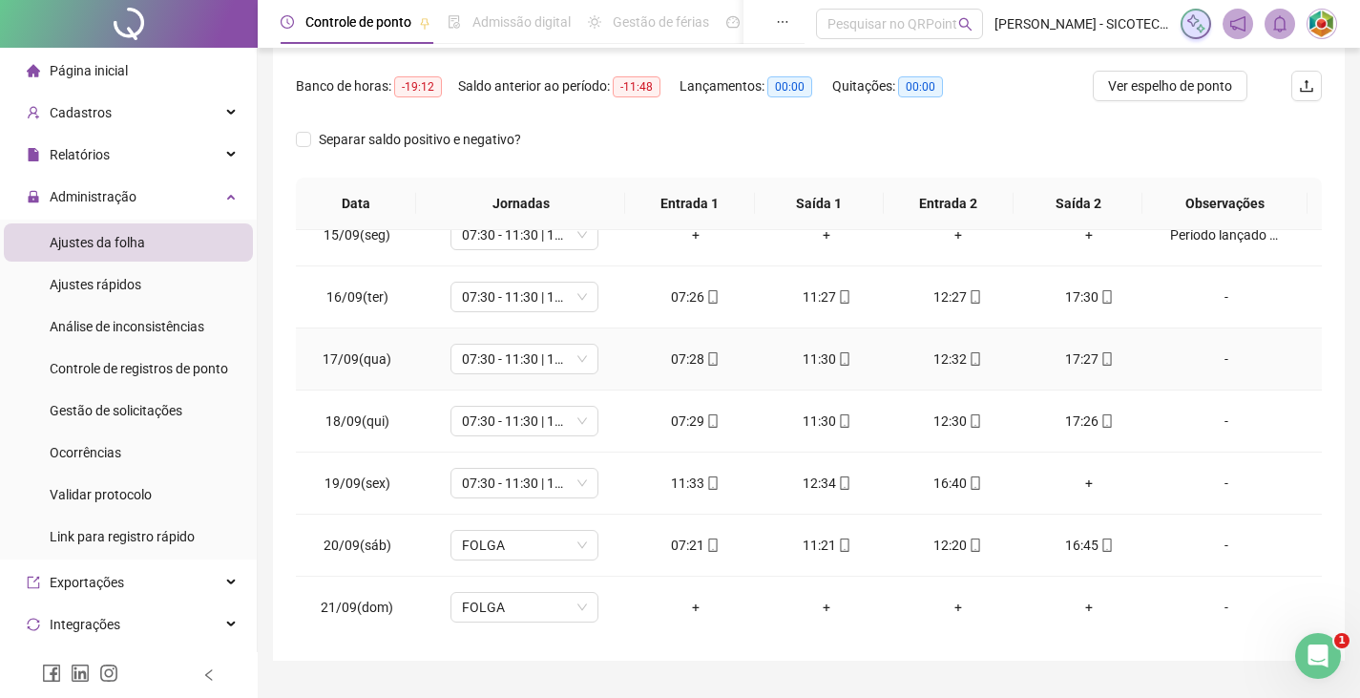
scroll to position [1267, 0]
click at [1077, 479] on div "+" at bounding box center [1089, 481] width 101 height 21
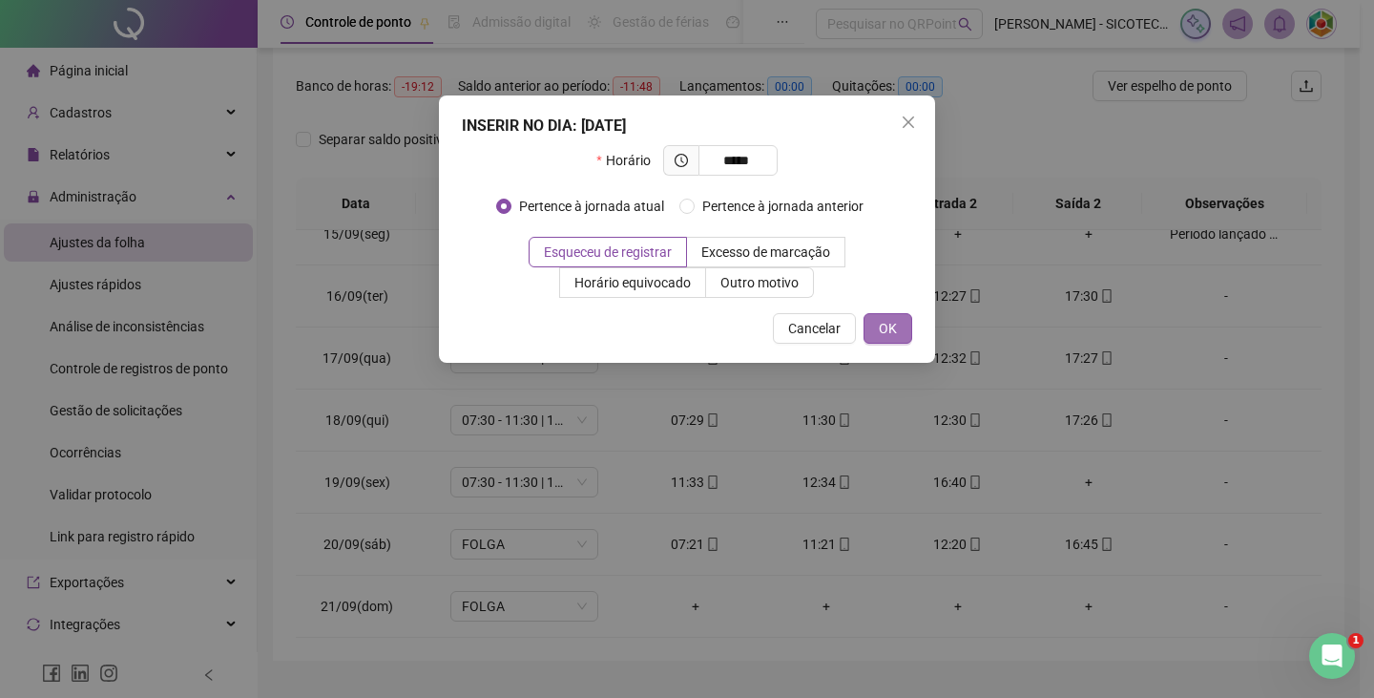
type input "*****"
click at [890, 333] on span "OK" at bounding box center [888, 328] width 18 height 21
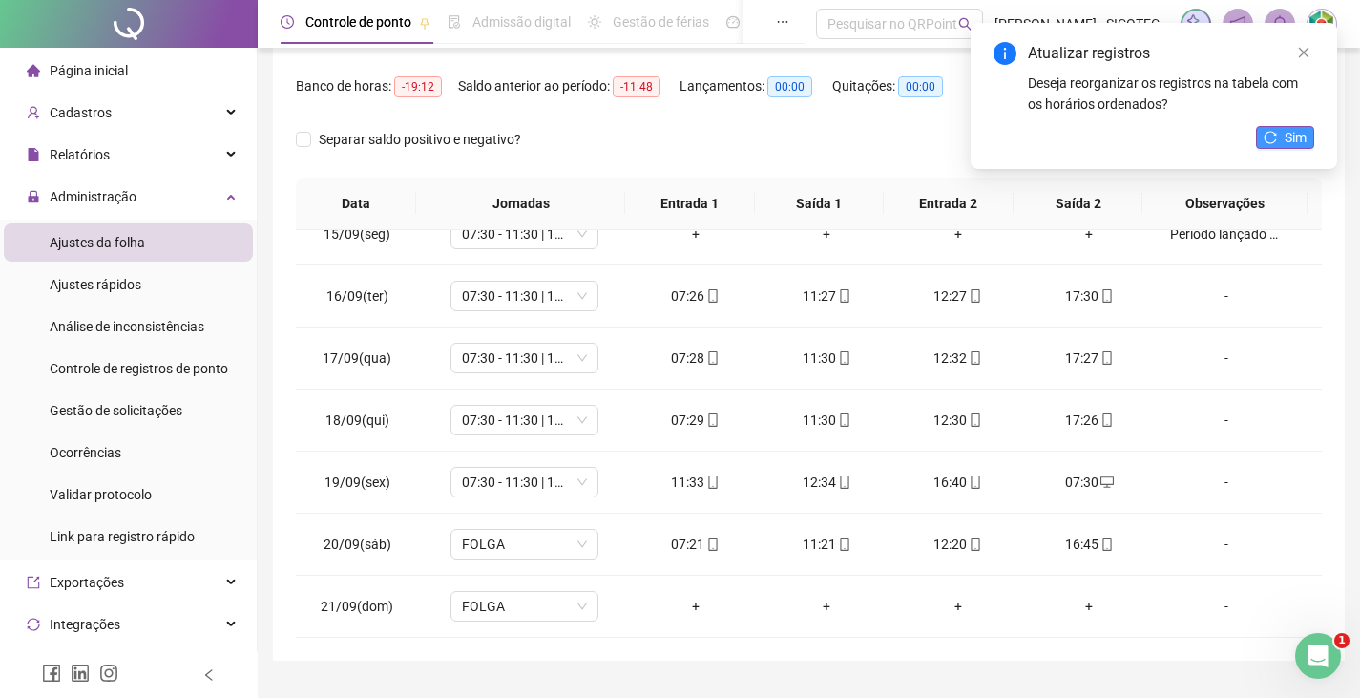
click at [1287, 132] on span "Sim" at bounding box center [1296, 137] width 22 height 21
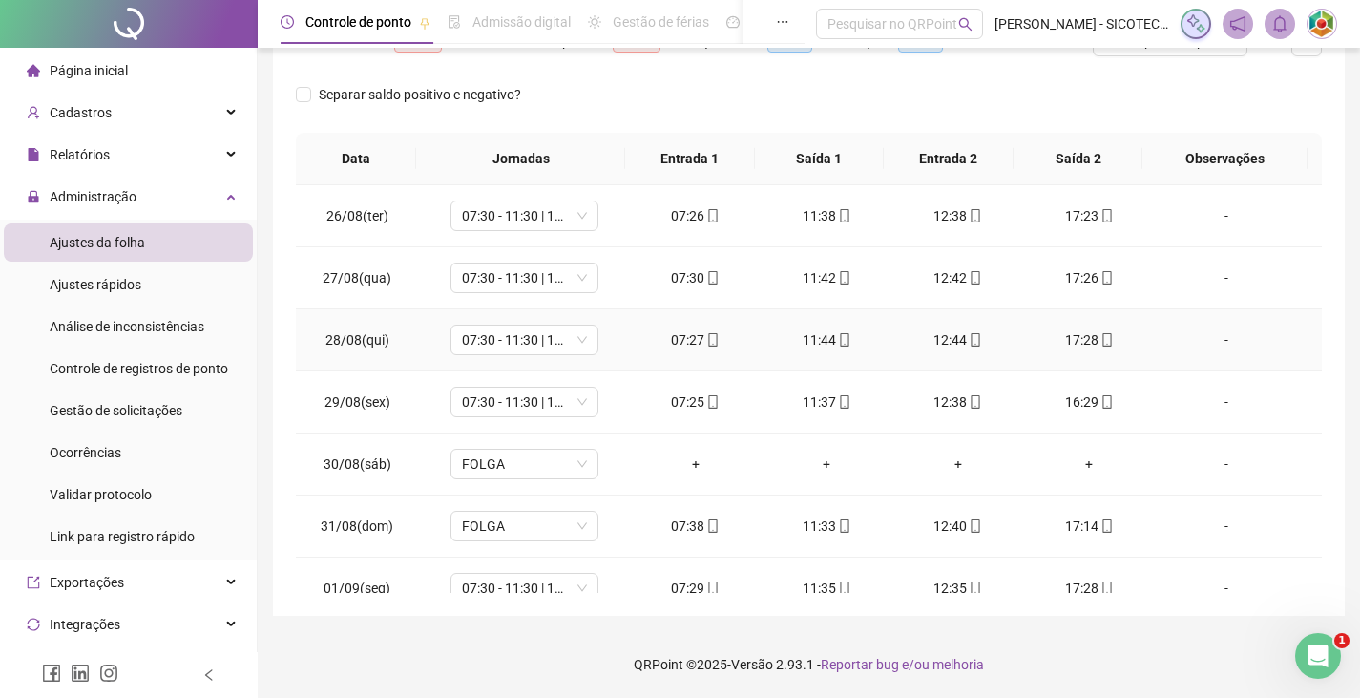
scroll to position [0, 0]
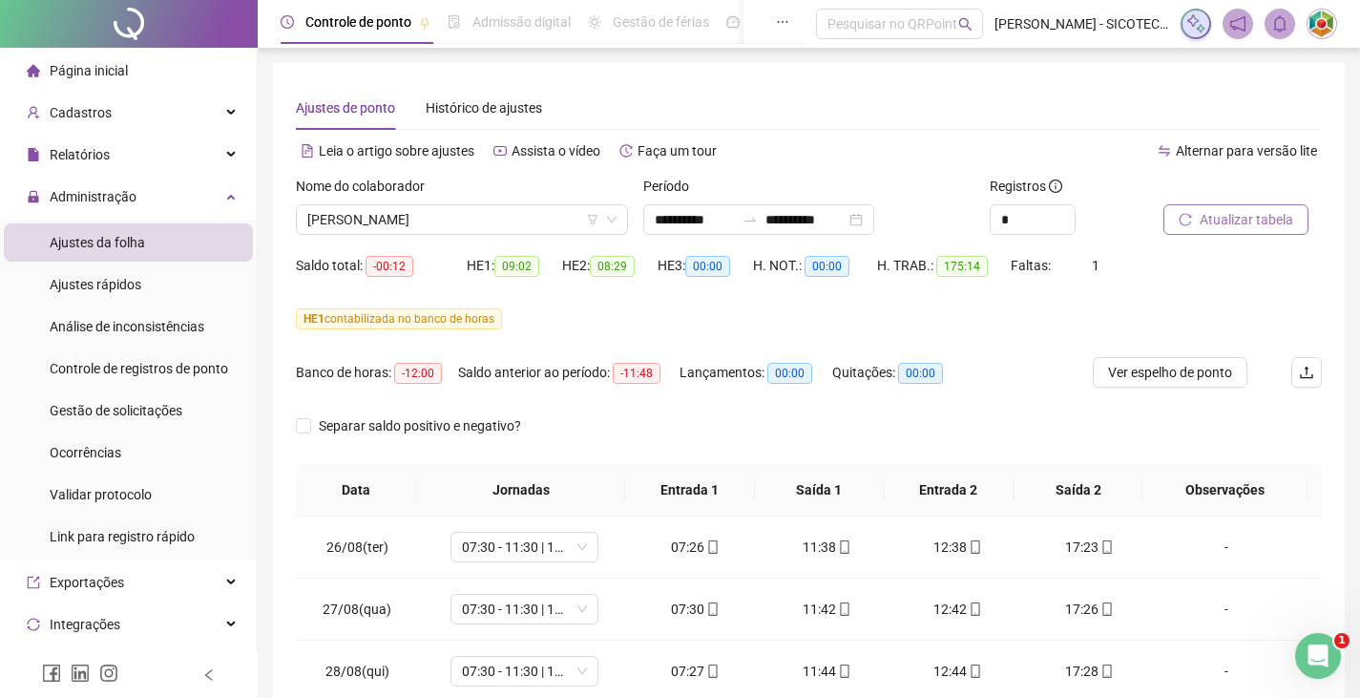
click at [1256, 220] on span "Atualizar tabela" at bounding box center [1247, 219] width 94 height 21
click at [563, 218] on span "[PERSON_NAME]" at bounding box center [461, 219] width 309 height 29
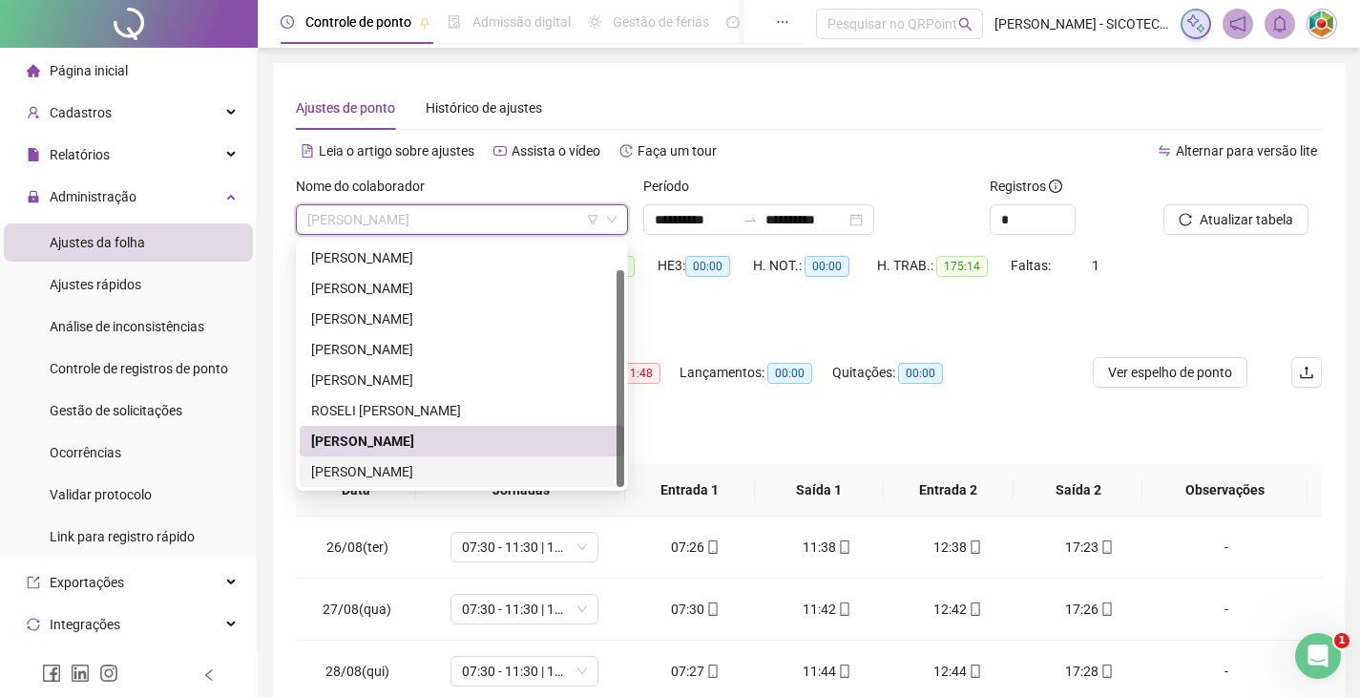
click at [468, 476] on div "[PERSON_NAME]" at bounding box center [462, 471] width 302 height 21
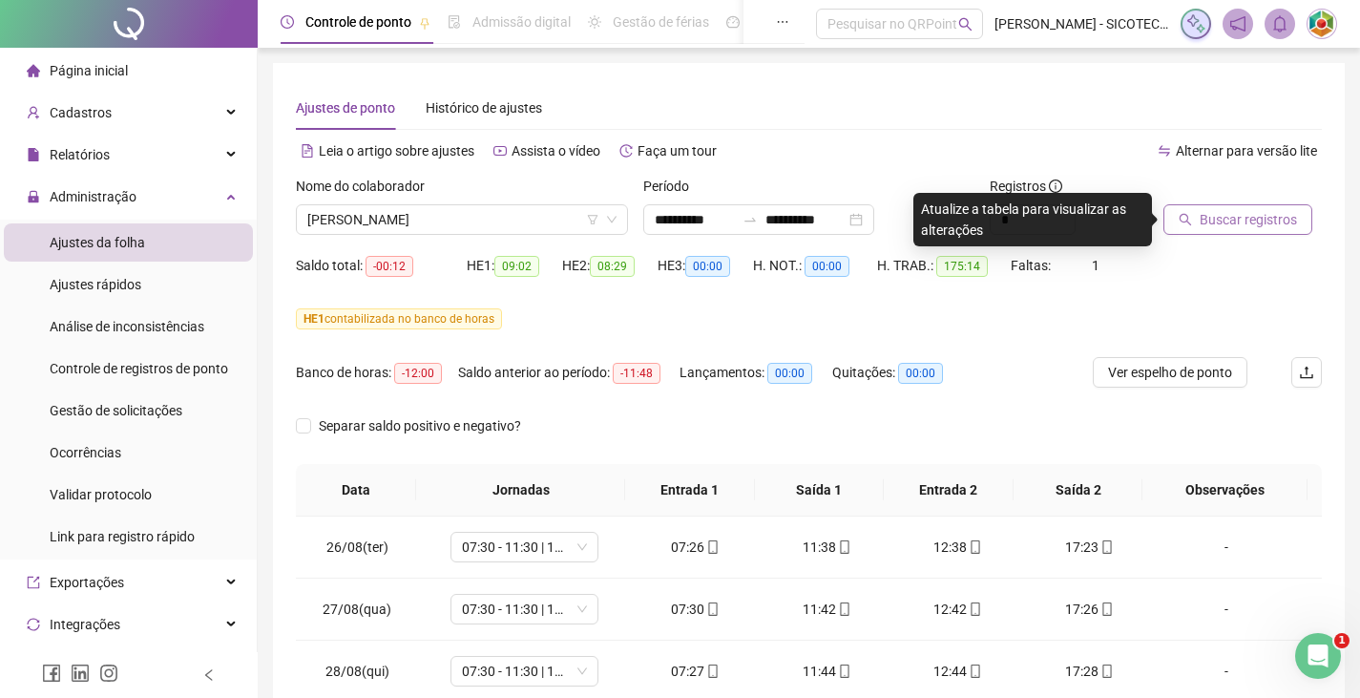
click at [1221, 216] on span "Buscar registros" at bounding box center [1248, 219] width 97 height 21
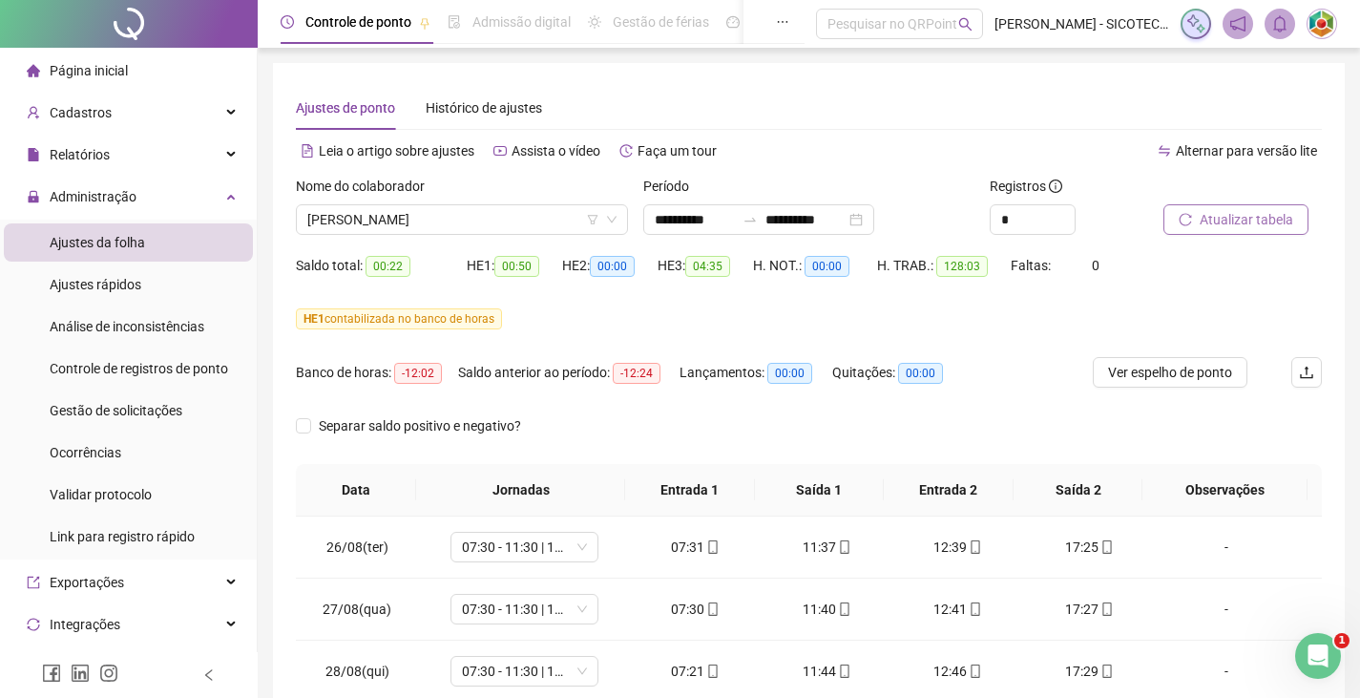
click at [1237, 227] on span "Atualizar tabela" at bounding box center [1247, 219] width 94 height 21
click at [536, 217] on span "[PERSON_NAME]" at bounding box center [461, 219] width 309 height 29
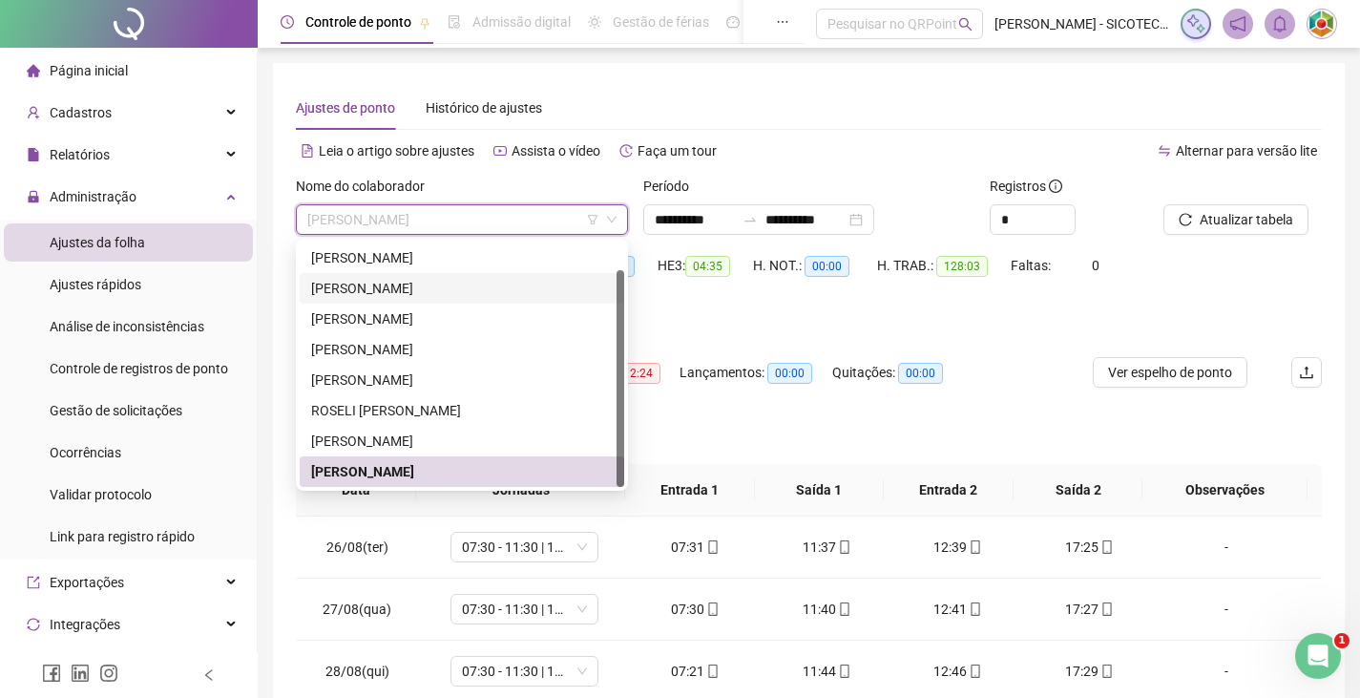
click at [378, 283] on div "[PERSON_NAME]" at bounding box center [462, 288] width 302 height 21
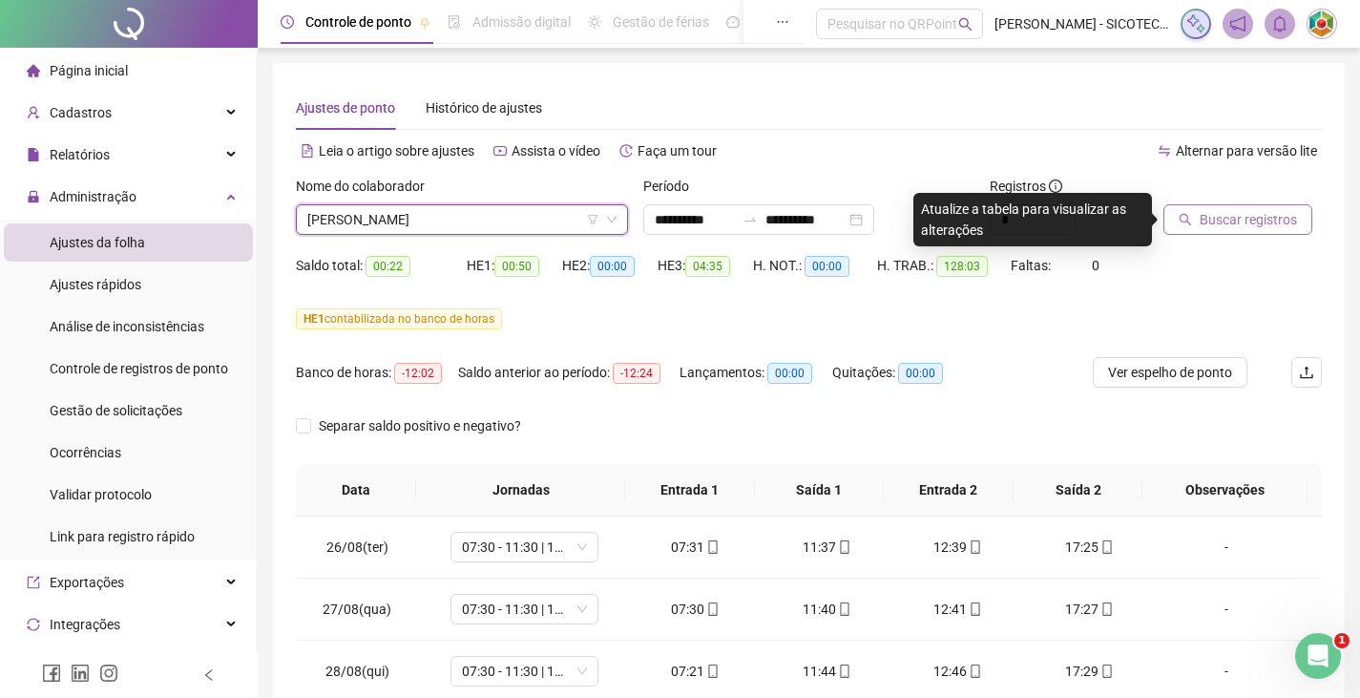
click at [1228, 225] on span "Buscar registros" at bounding box center [1248, 219] width 97 height 21
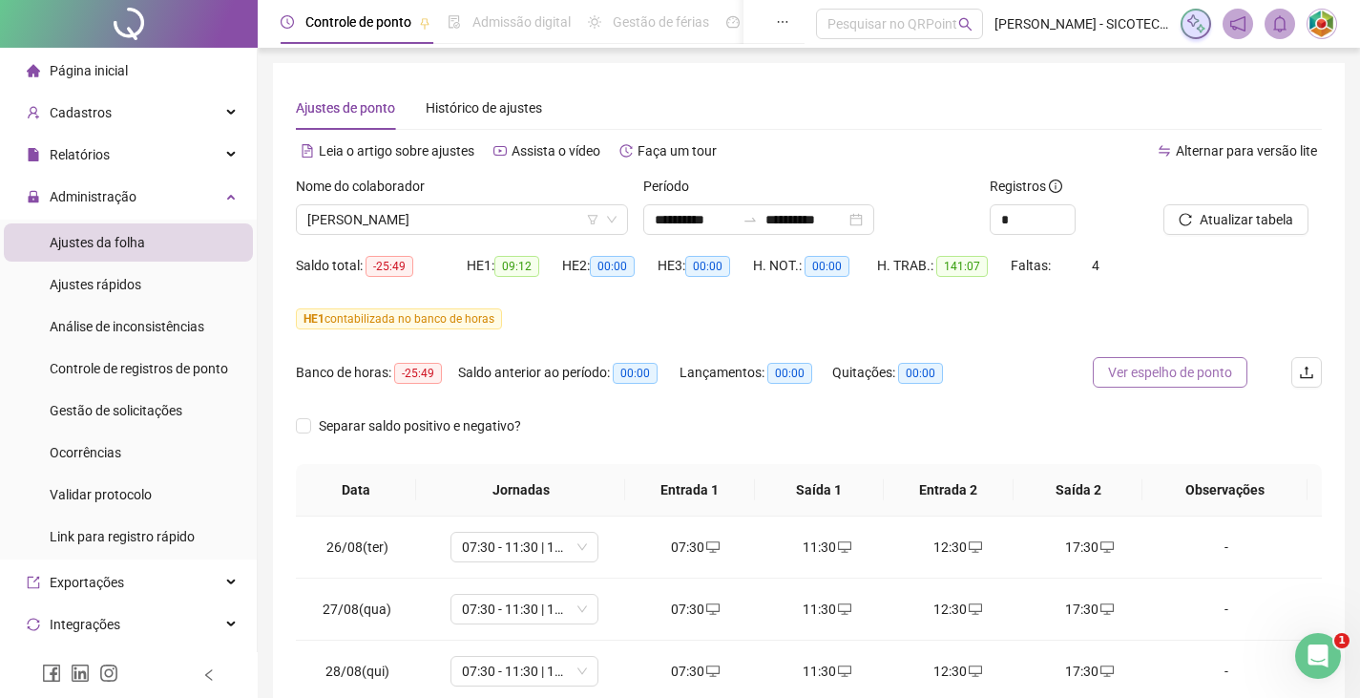
click at [1161, 371] on span "Ver espelho de ponto" at bounding box center [1170, 372] width 124 height 21
click at [100, 115] on span "Cadastros" at bounding box center [81, 112] width 62 height 15
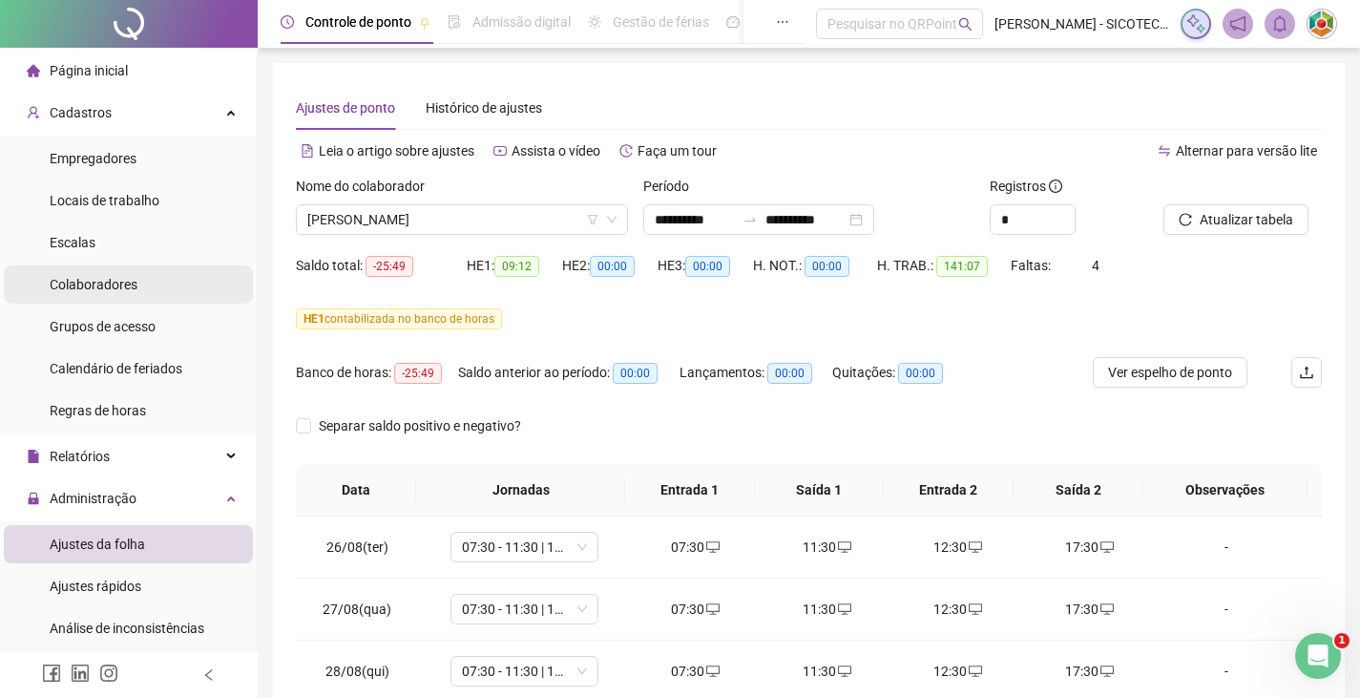
click at [88, 281] on span "Colaboradores" at bounding box center [94, 284] width 88 height 15
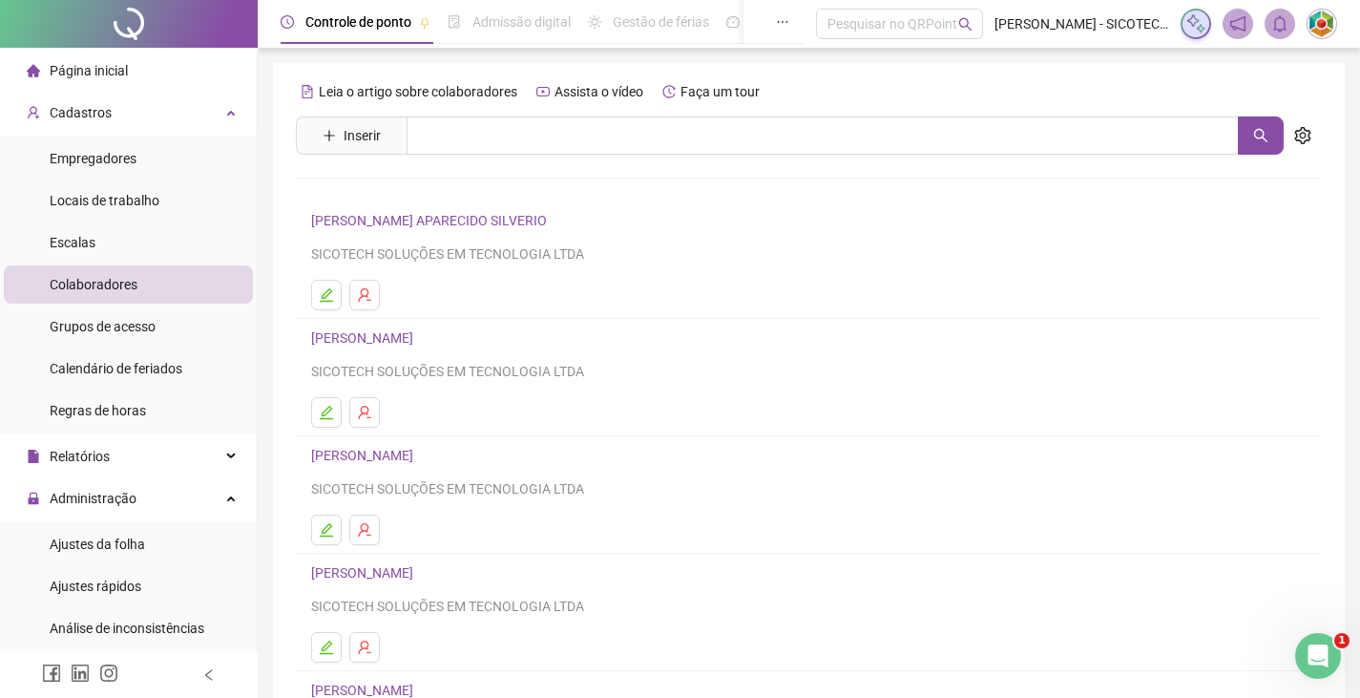
click at [401, 454] on link "[PERSON_NAME]" at bounding box center [365, 455] width 108 height 15
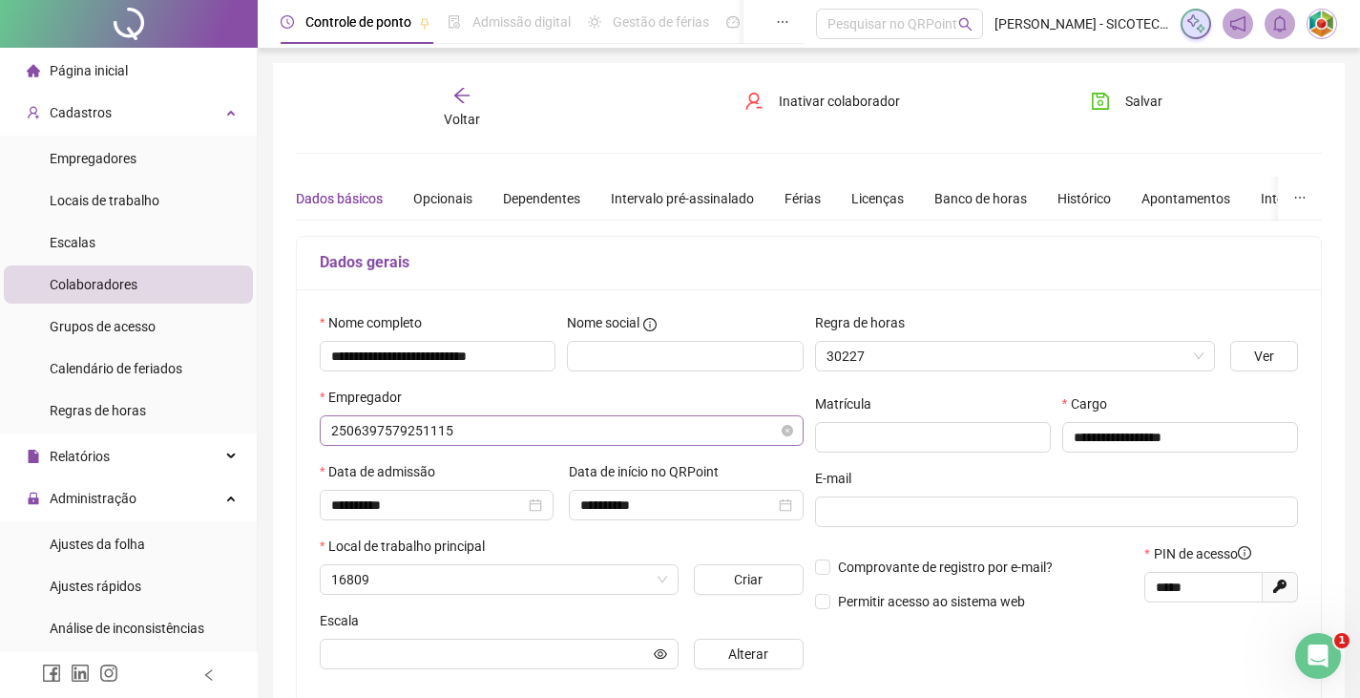
type input "**********"
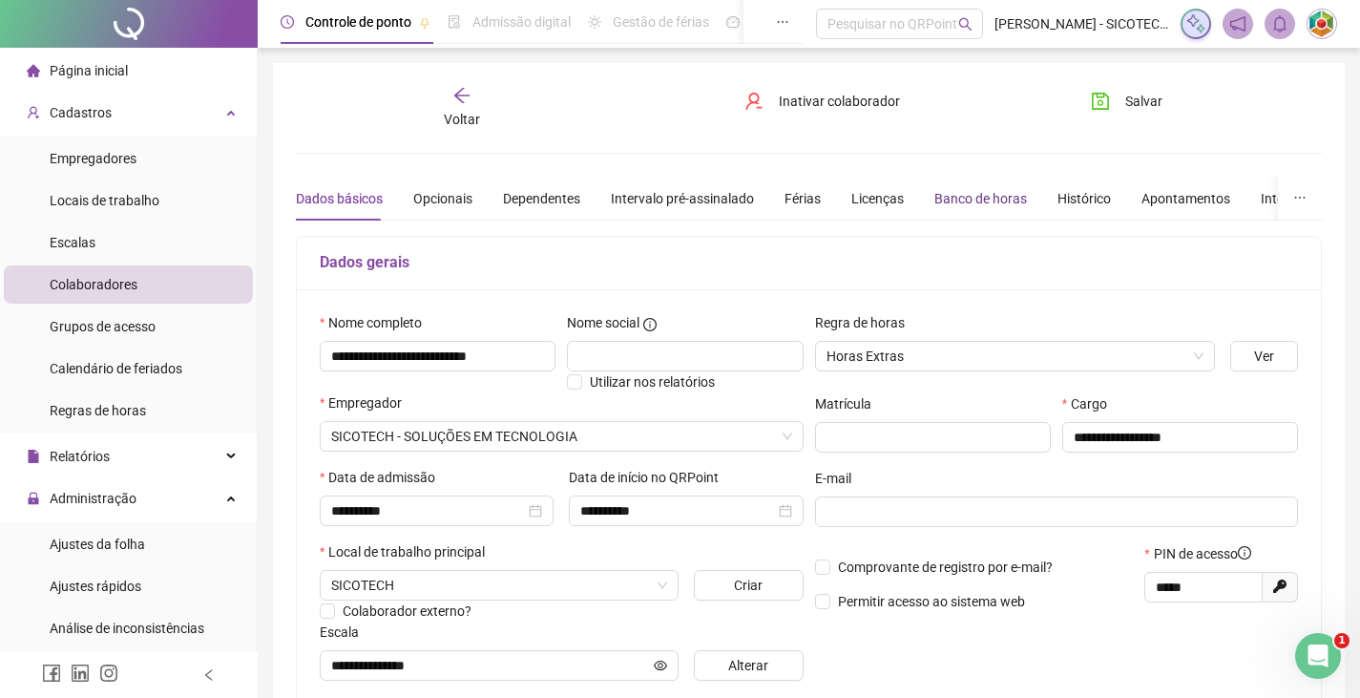
click at [977, 194] on div "Banco de horas" at bounding box center [980, 198] width 93 height 21
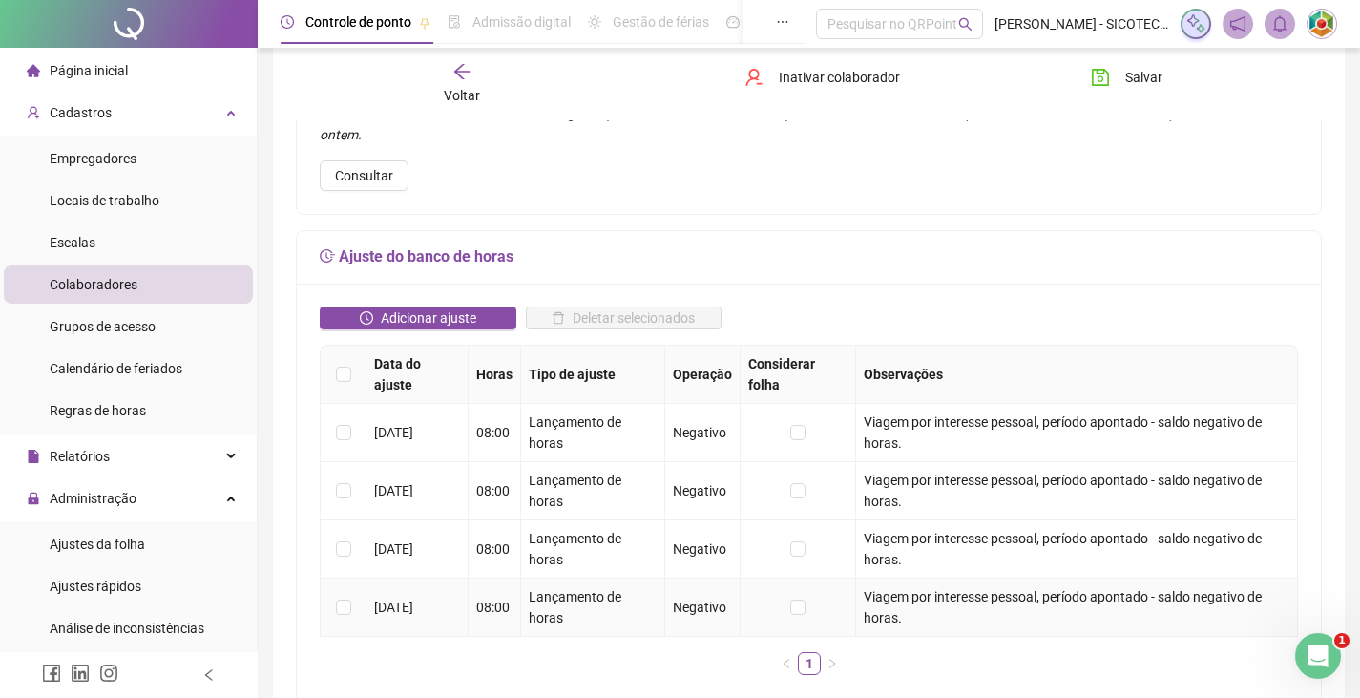
scroll to position [286, 0]
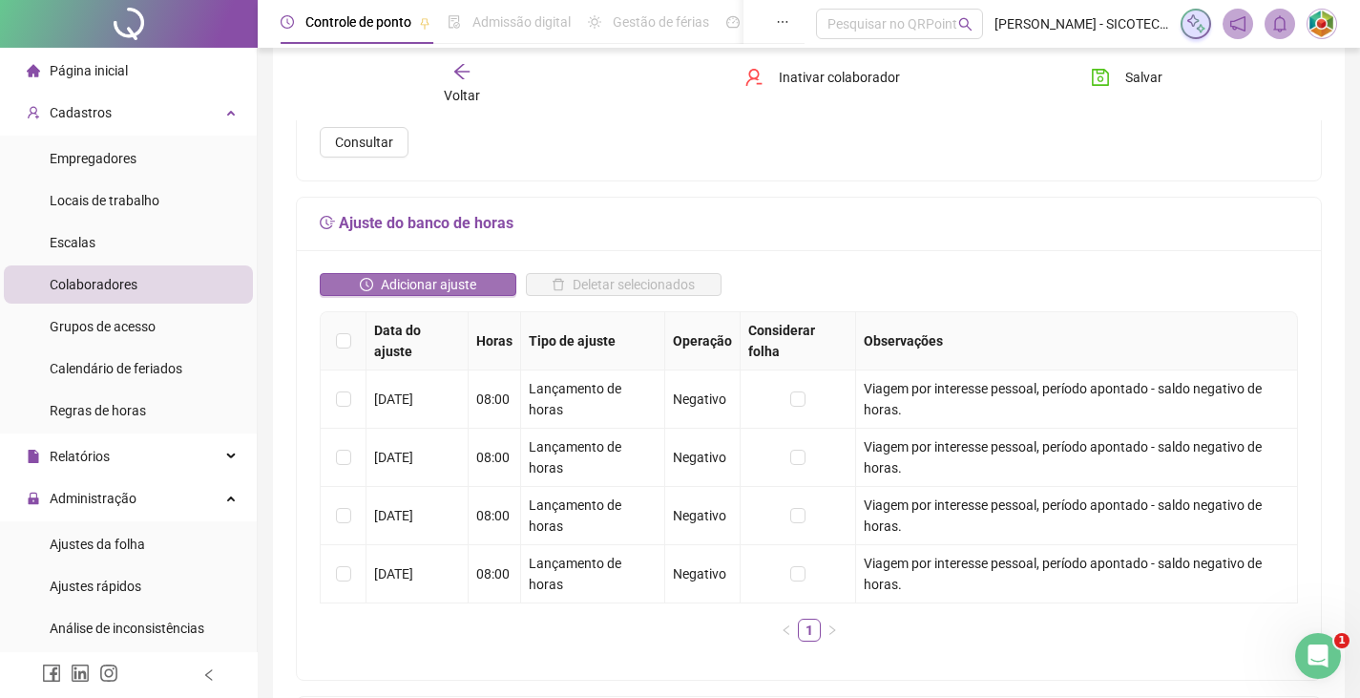
click at [426, 274] on span "Adicionar ajuste" at bounding box center [428, 284] width 95 height 21
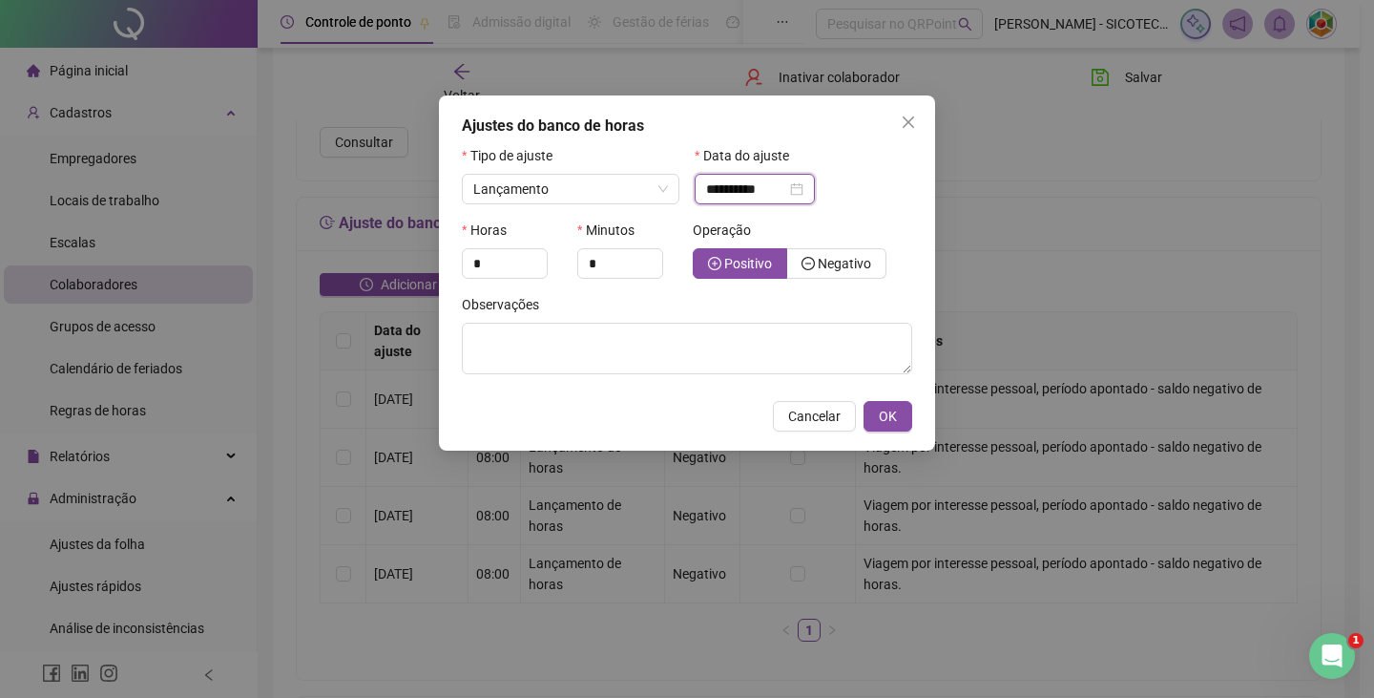
click at [786, 188] on input "**********" at bounding box center [746, 188] width 80 height 21
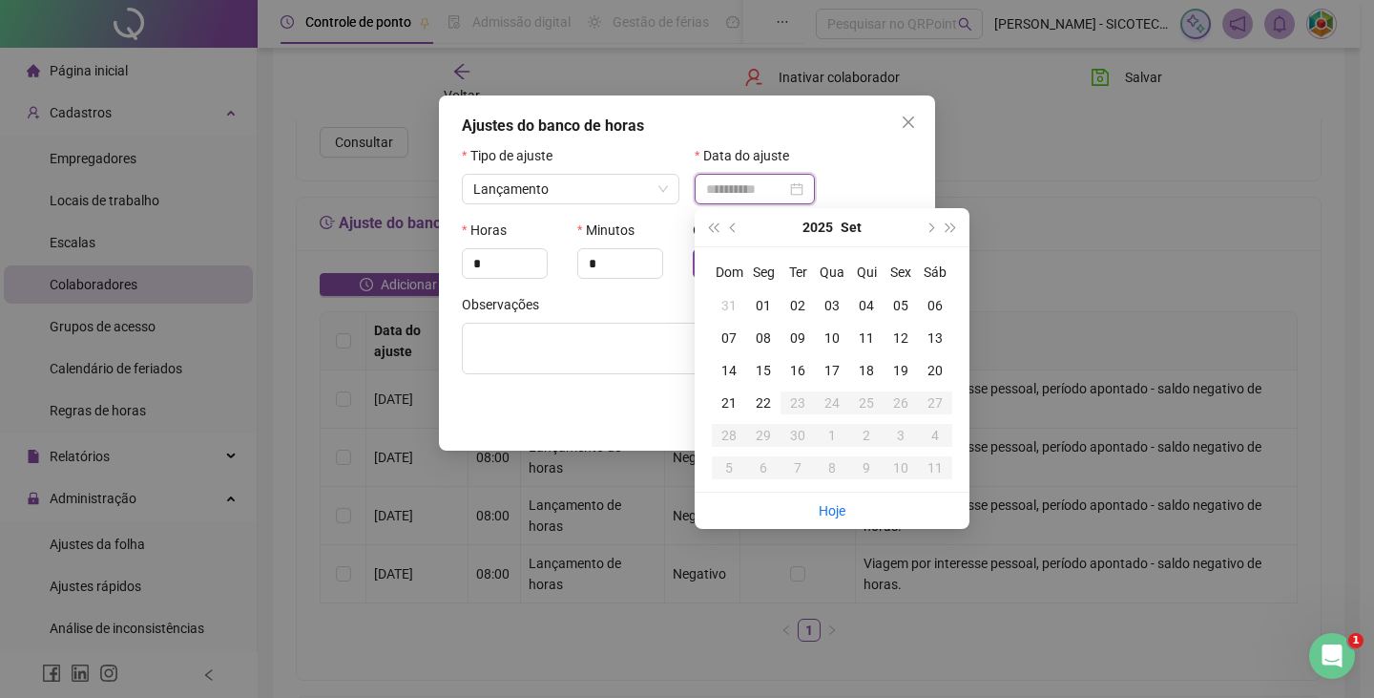
type input "**********"
click at [933, 367] on div "20" at bounding box center [935, 370] width 34 height 21
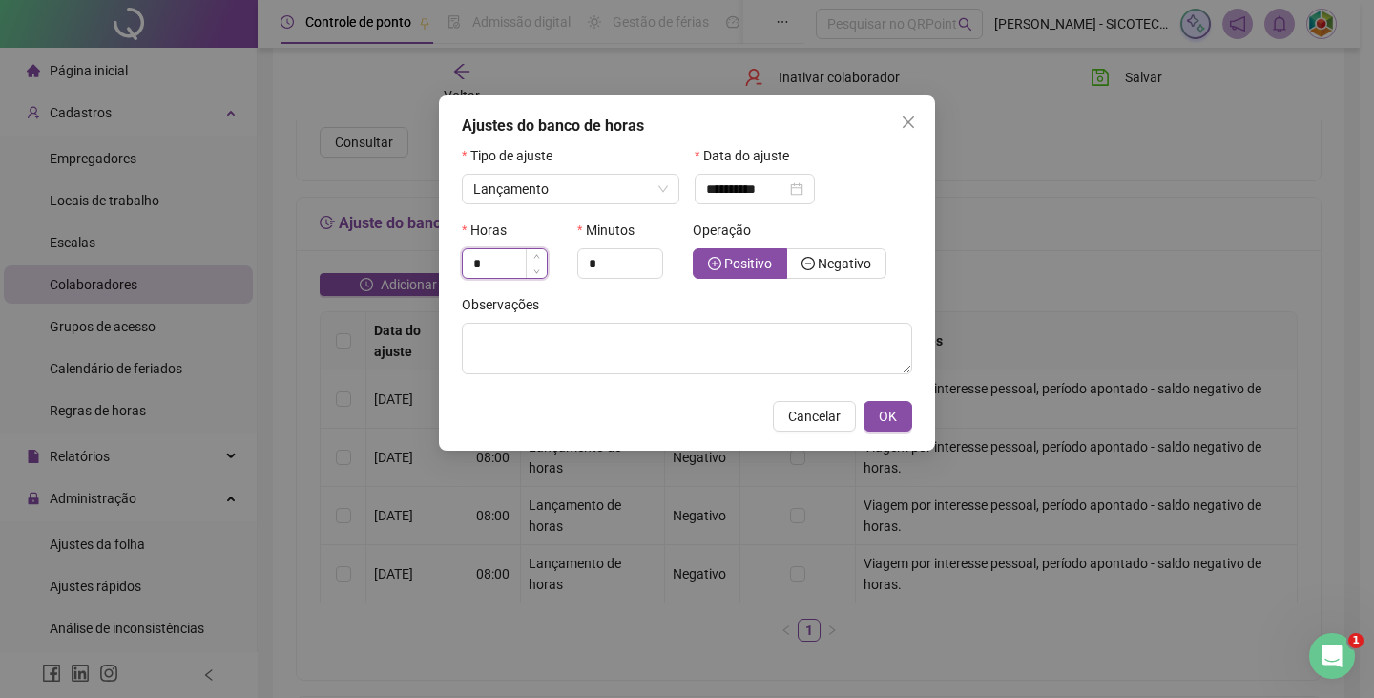
click at [488, 264] on input "*" at bounding box center [505, 263] width 84 height 29
click at [541, 261] on span "Increase Value" at bounding box center [536, 257] width 21 height 17
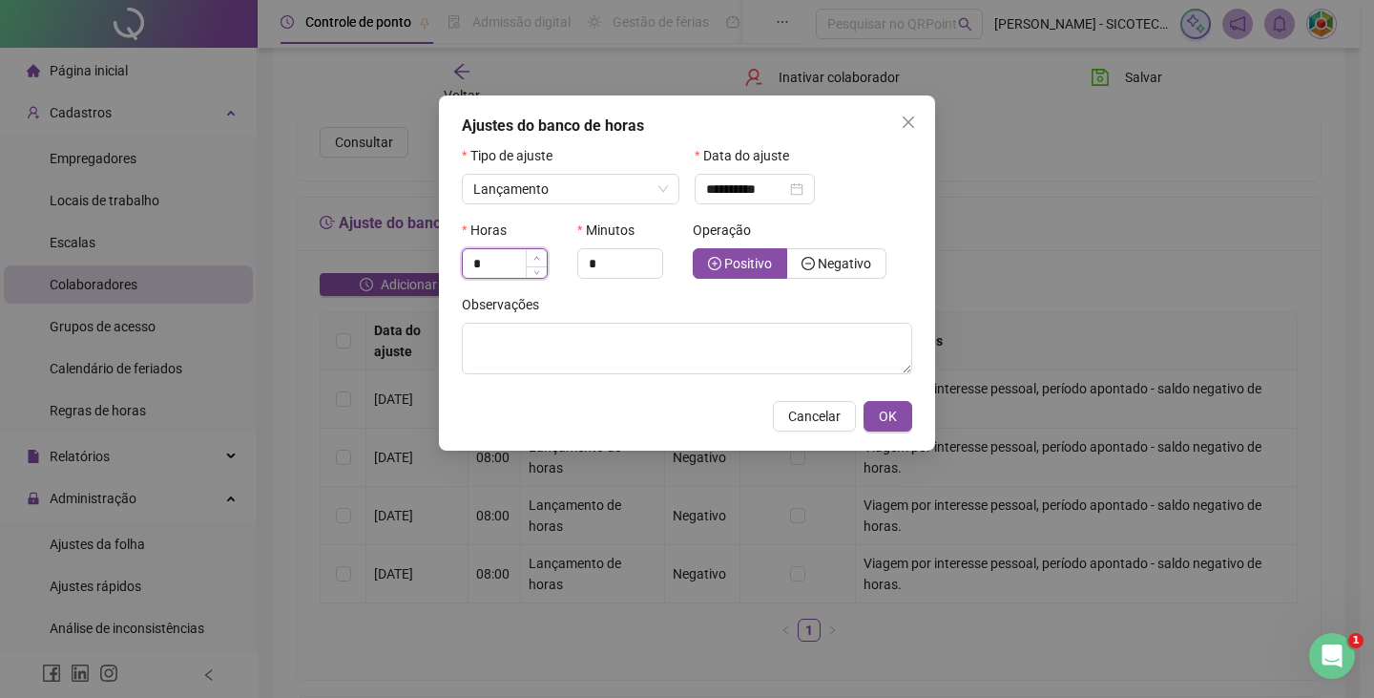
click at [541, 261] on span "Increase Value" at bounding box center [536, 257] width 21 height 17
type input "*"
click at [541, 261] on span "Increase Value" at bounding box center [536, 257] width 21 height 17
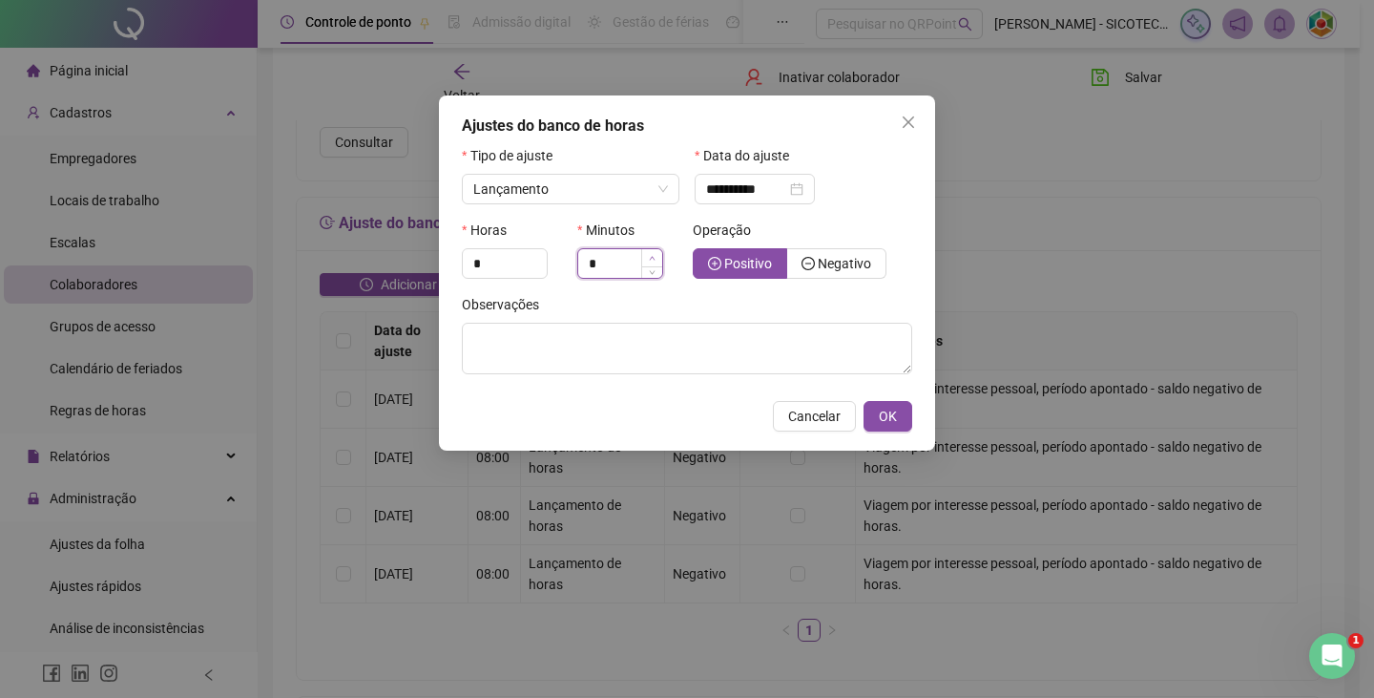
click at [655, 259] on icon "up" at bounding box center [652, 258] width 7 height 7
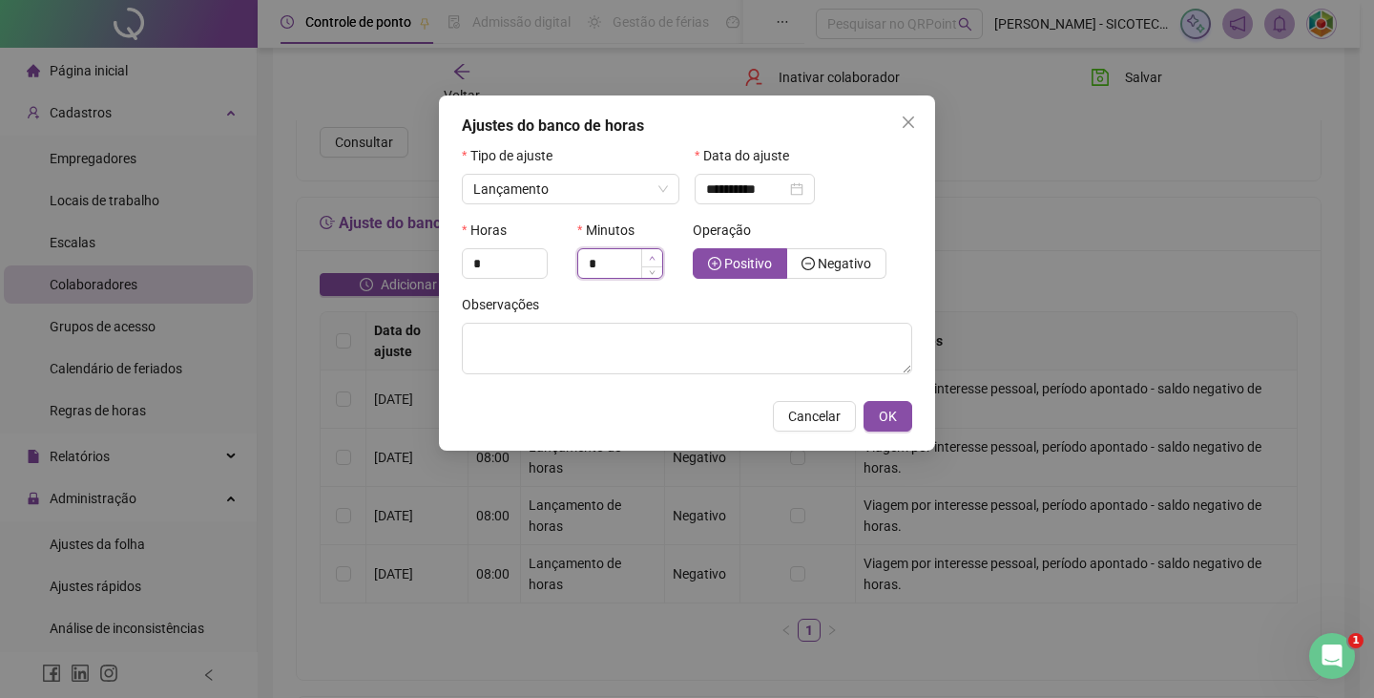
click at [655, 259] on icon "up" at bounding box center [652, 258] width 7 height 7
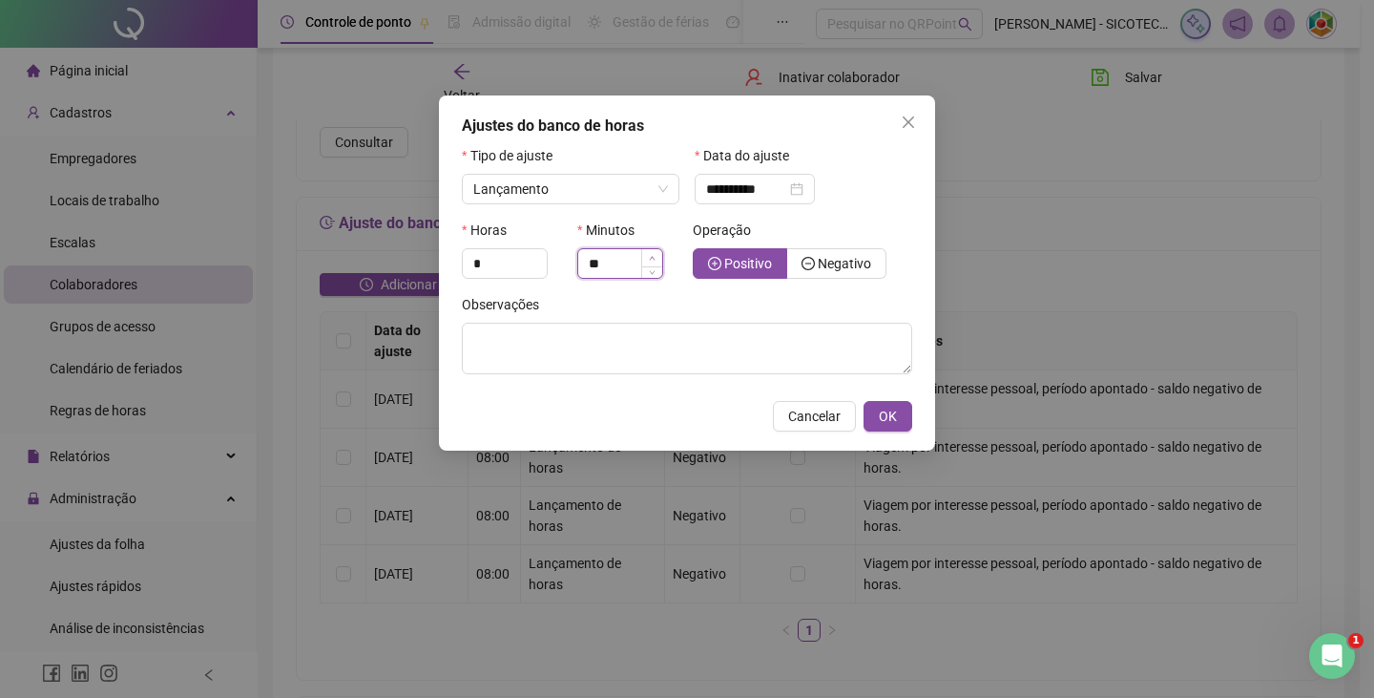
click at [655, 259] on icon "up" at bounding box center [652, 258] width 7 height 7
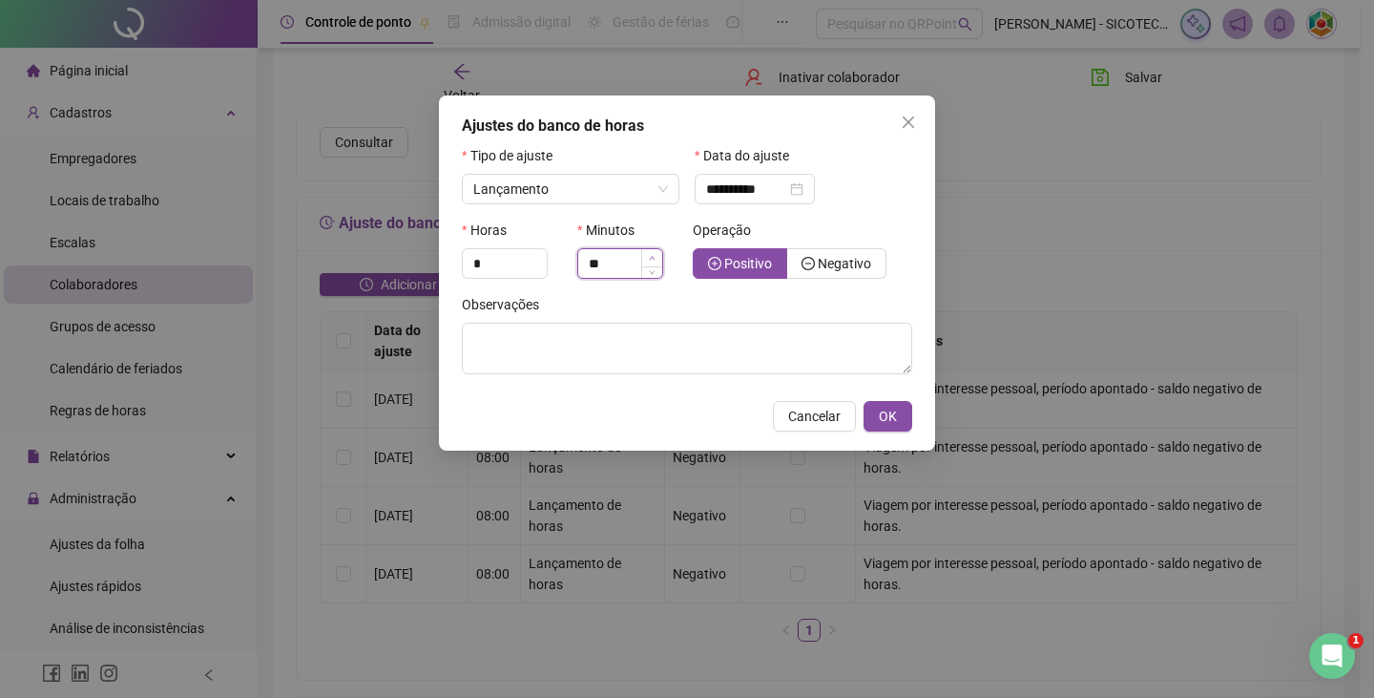
click at [655, 259] on icon "up" at bounding box center [652, 258] width 7 height 7
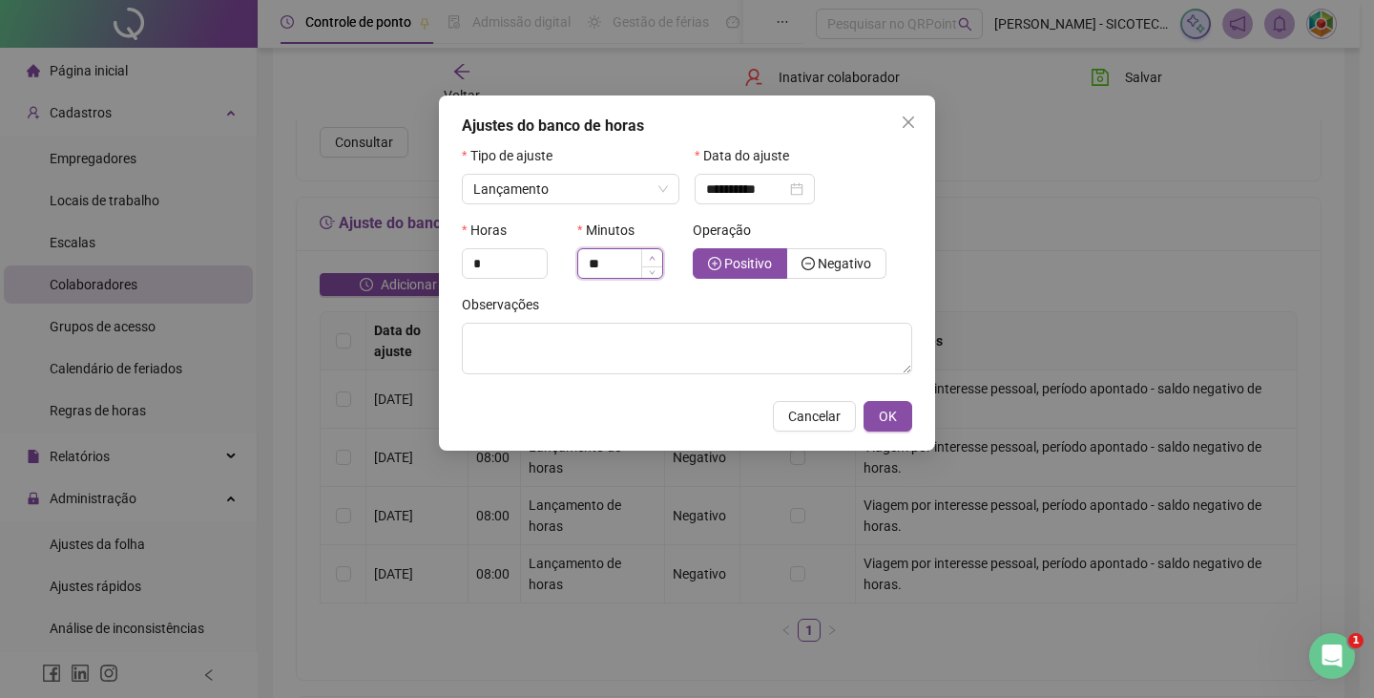
click at [655, 259] on icon "up" at bounding box center [652, 258] width 7 height 7
type input "**"
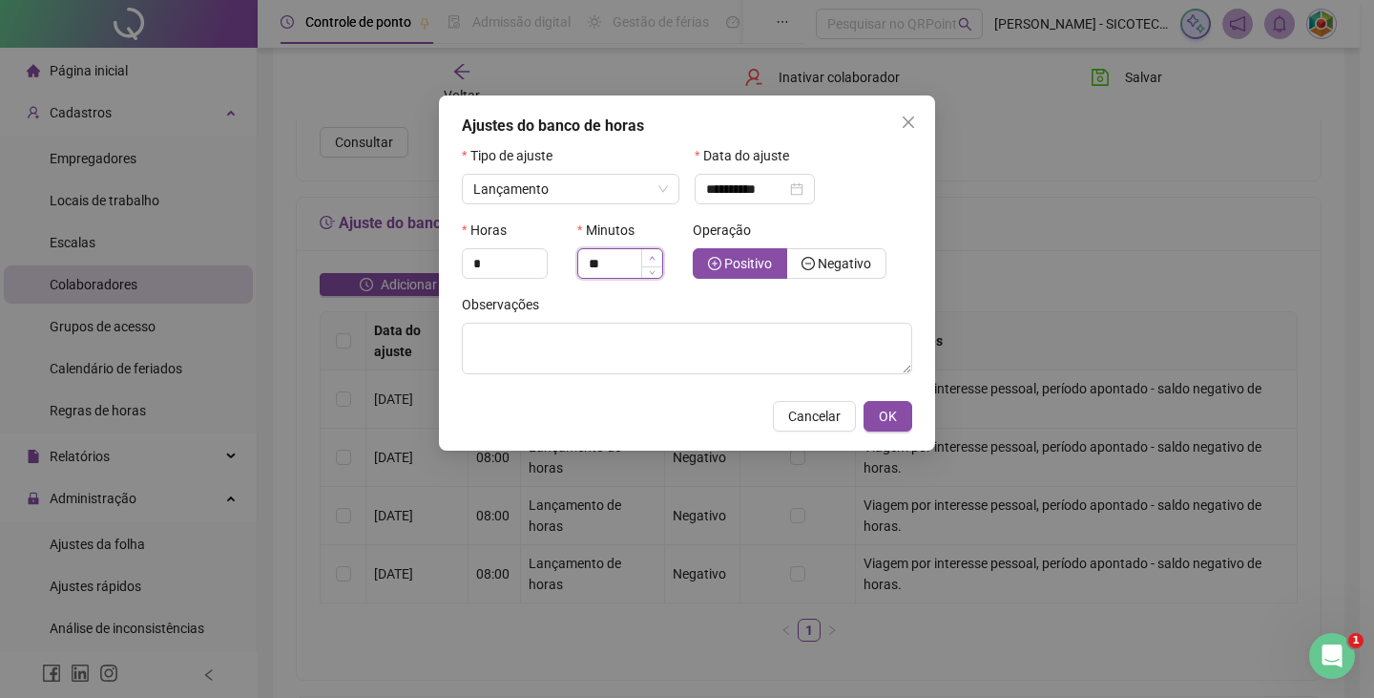
click at [655, 259] on icon "up" at bounding box center [652, 258] width 7 height 7
click at [738, 261] on span "Positivo" at bounding box center [748, 263] width 48 height 15
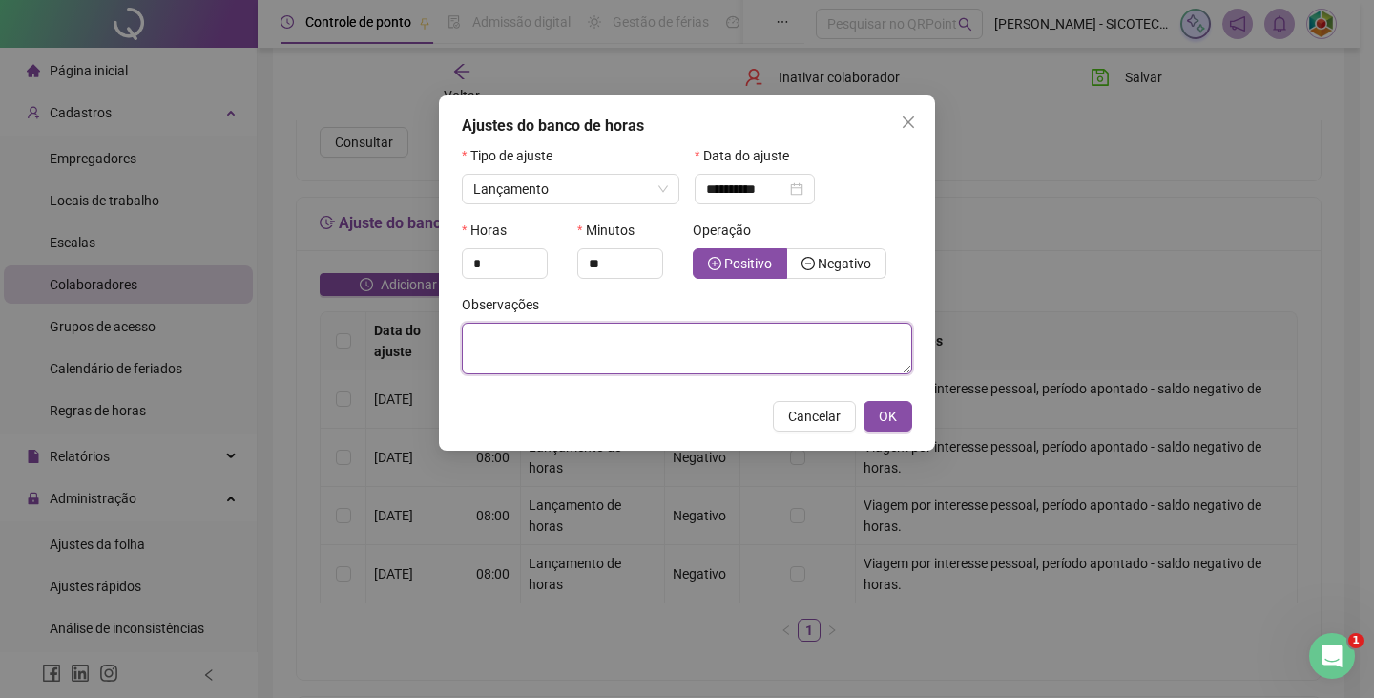
click at [524, 341] on textarea at bounding box center [687, 349] width 450 height 52
type textarea "**********"
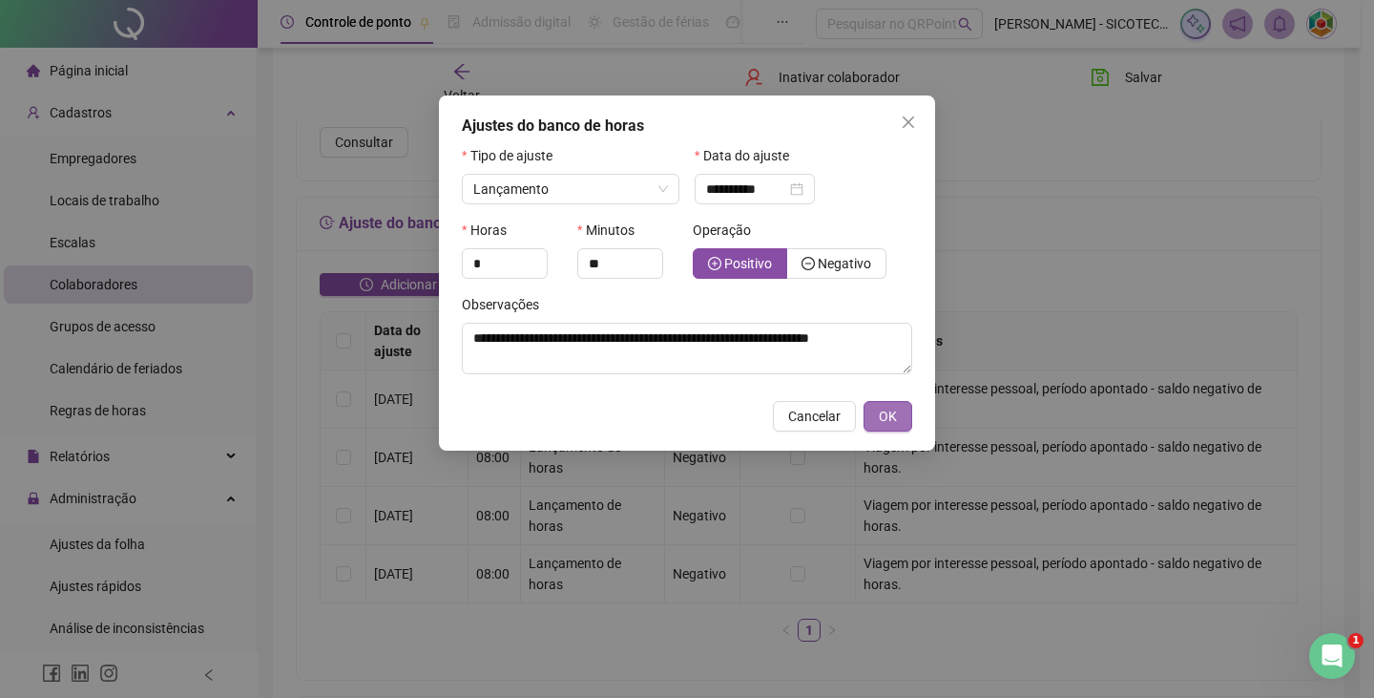
click at [882, 421] on span "OK" at bounding box center [888, 416] width 18 height 21
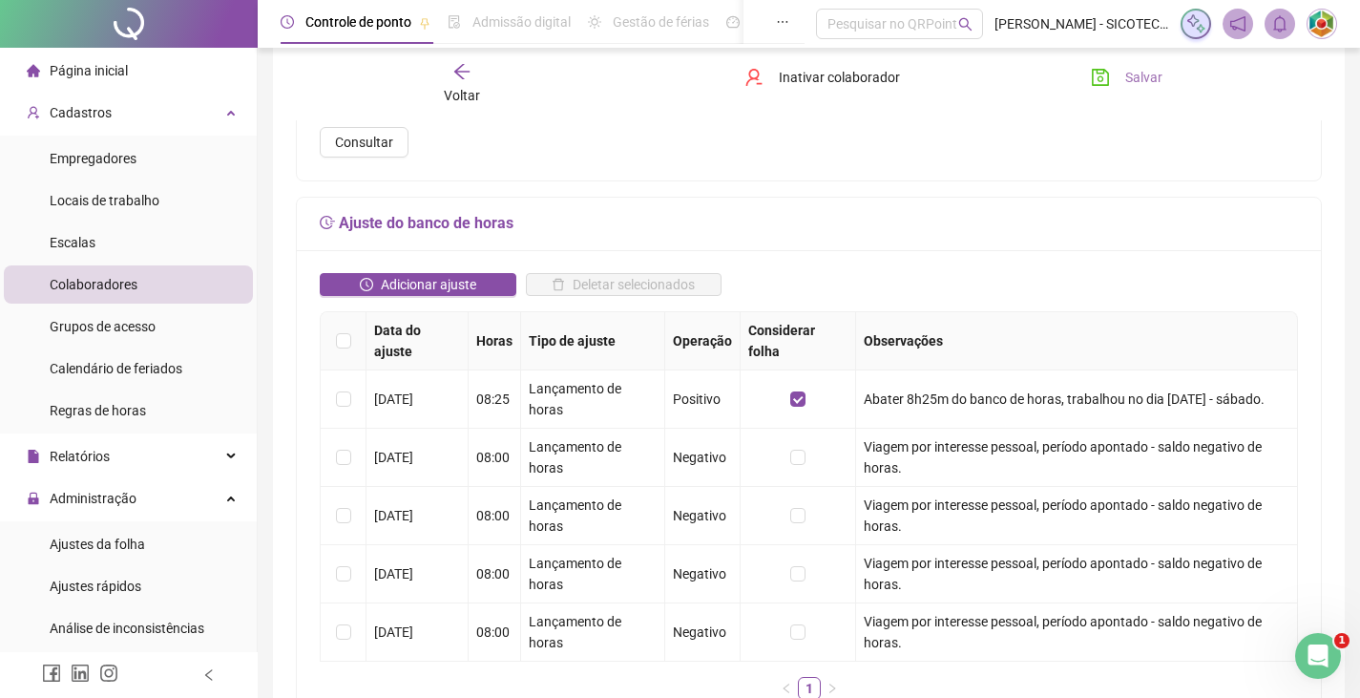
click at [1143, 82] on span "Salvar" at bounding box center [1143, 77] width 37 height 21
click at [86, 543] on span "Ajustes da folha" at bounding box center [97, 543] width 95 height 15
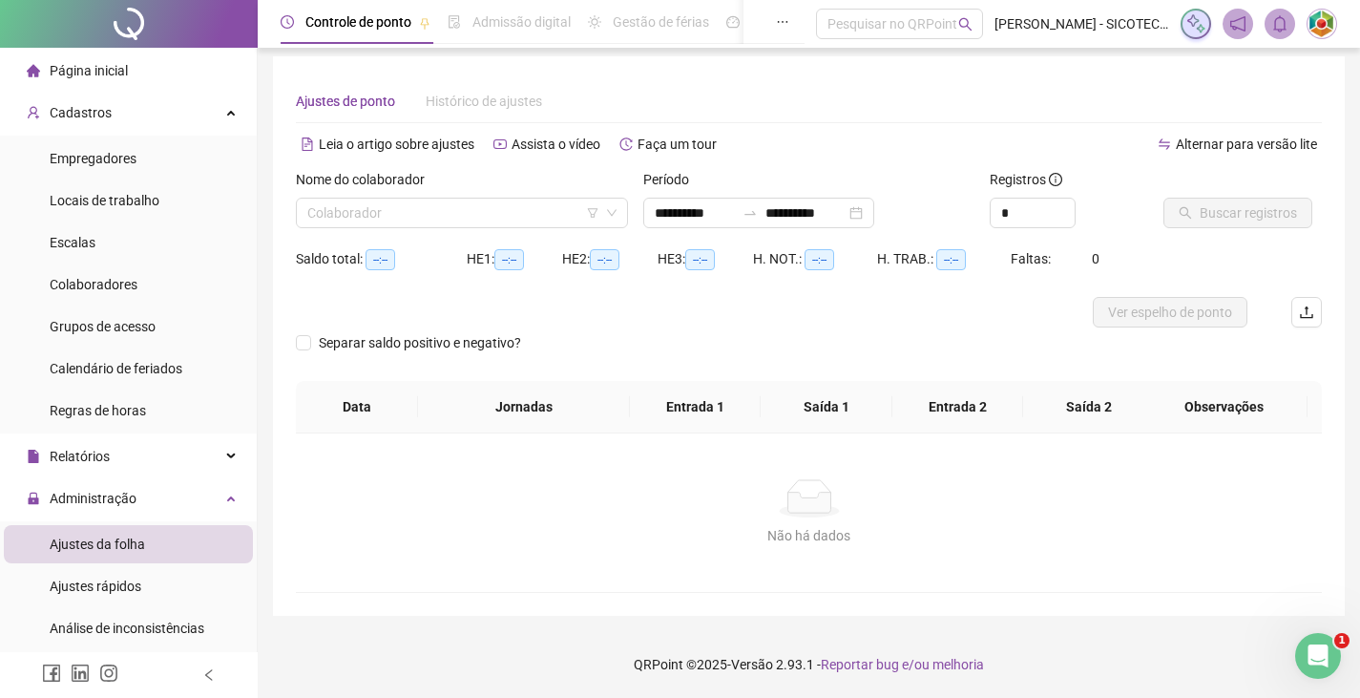
scroll to position [7, 0]
click at [364, 213] on input "search" at bounding box center [453, 213] width 292 height 29
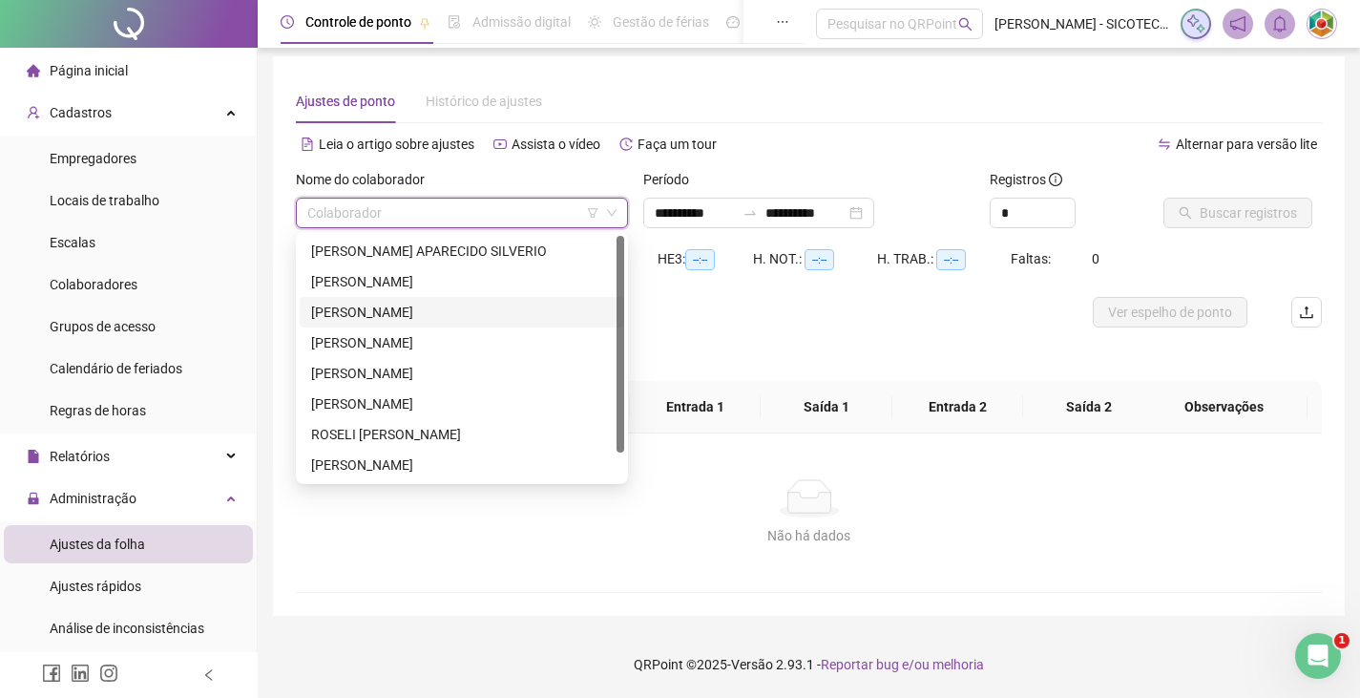
click at [426, 312] on div "[PERSON_NAME]" at bounding box center [462, 312] width 302 height 21
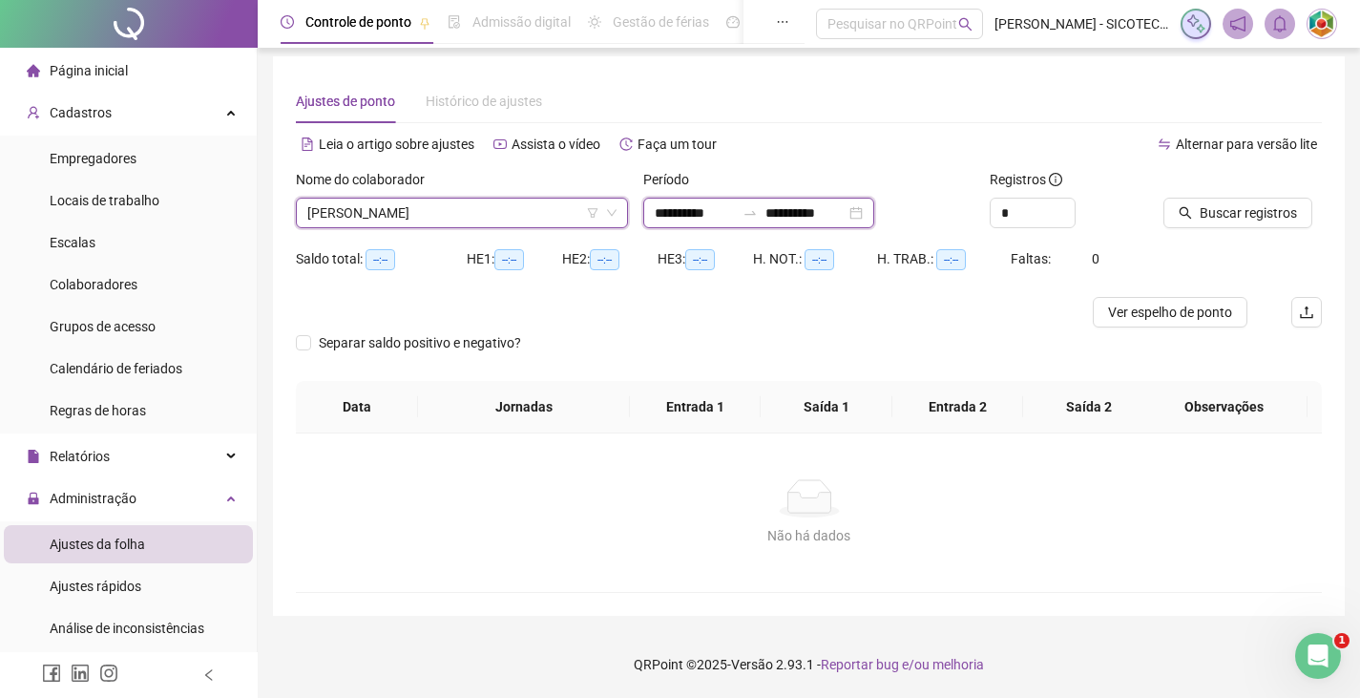
click at [732, 209] on input "**********" at bounding box center [695, 212] width 80 height 21
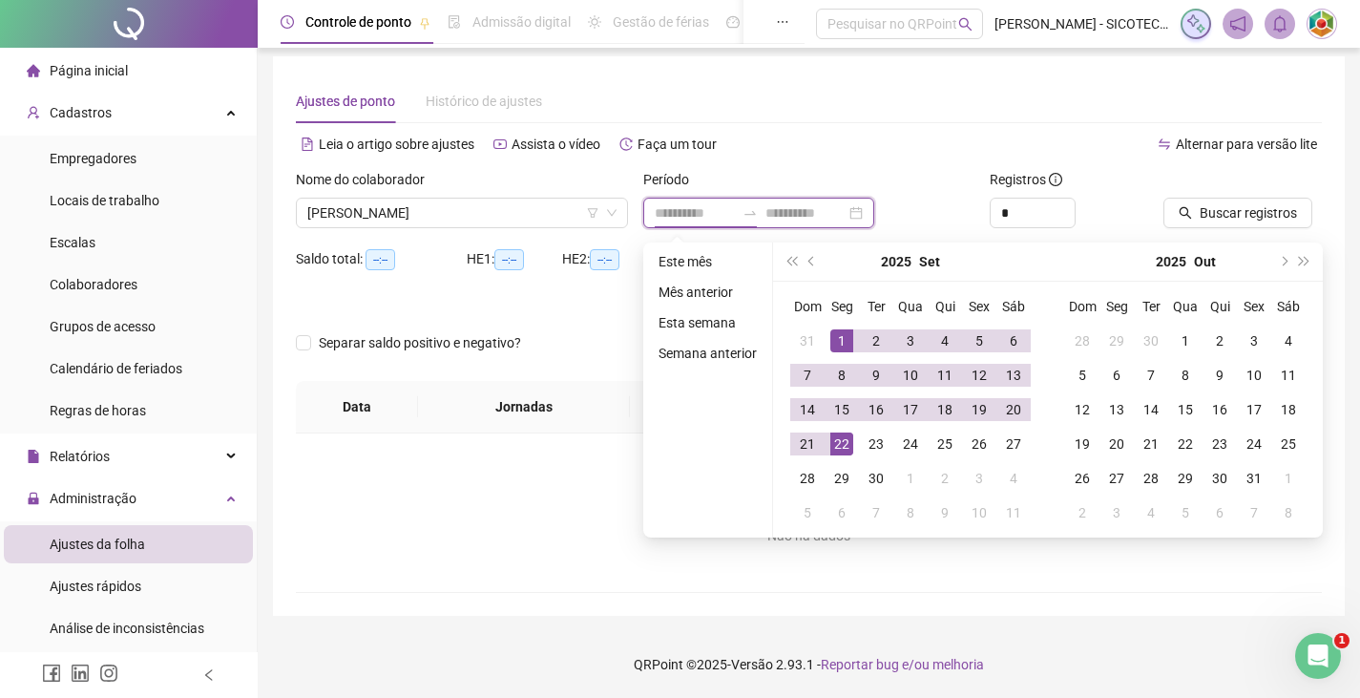
type input "**********"
click at [808, 258] on span "prev-year" at bounding box center [813, 262] width 10 height 10
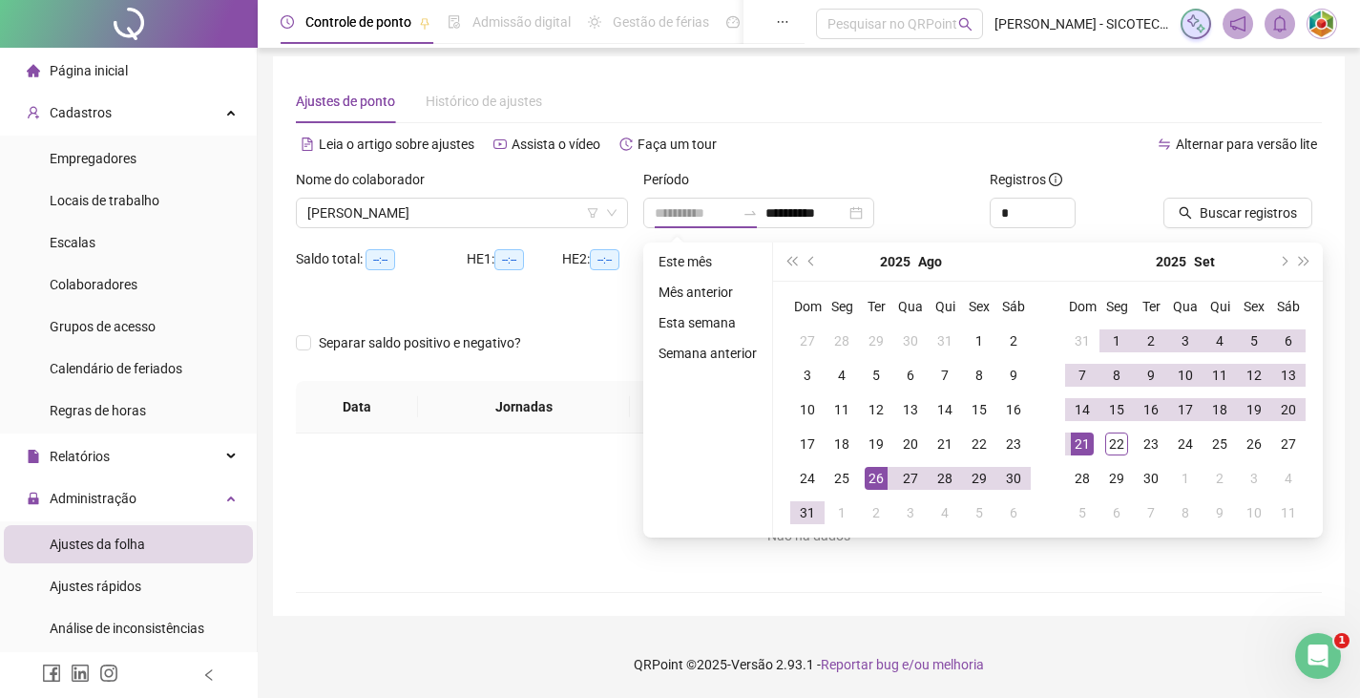
type input "**********"
click at [876, 479] on div "26" at bounding box center [876, 478] width 23 height 23
type input "**********"
click at [1077, 446] on div "21" at bounding box center [1082, 443] width 23 height 23
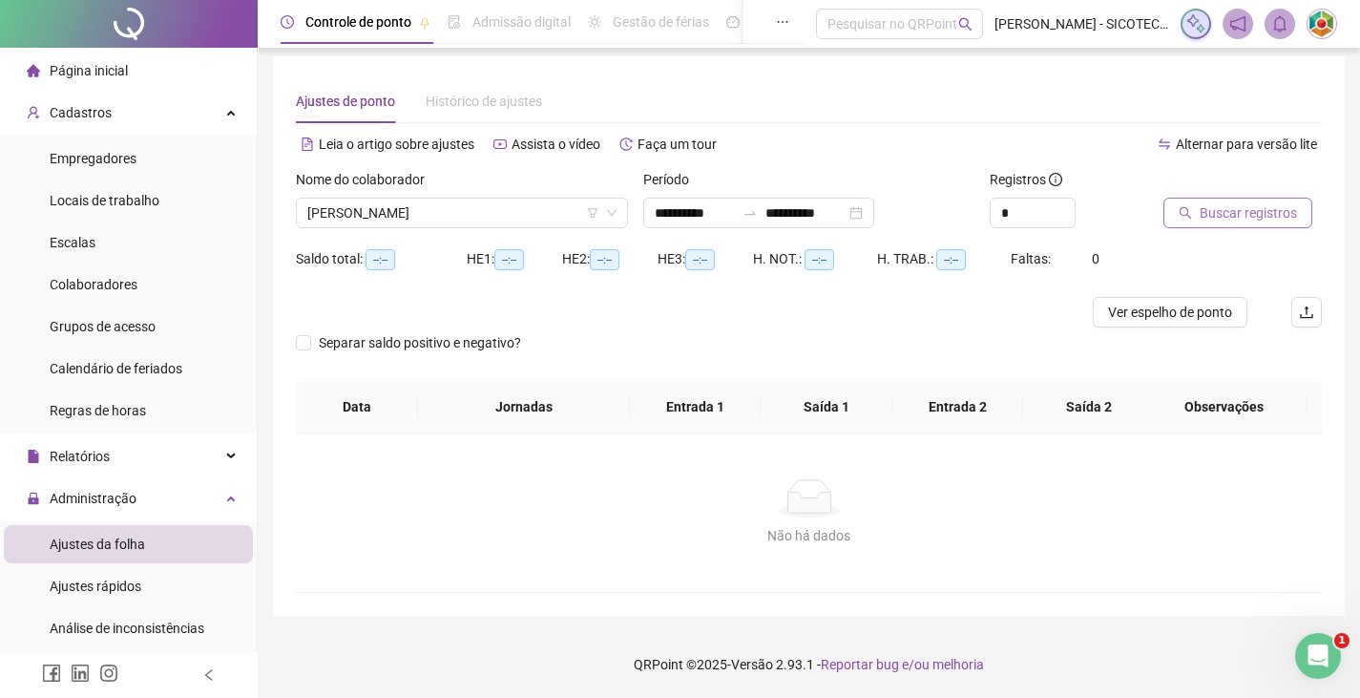
click at [1231, 214] on span "Buscar registros" at bounding box center [1248, 212] width 97 height 21
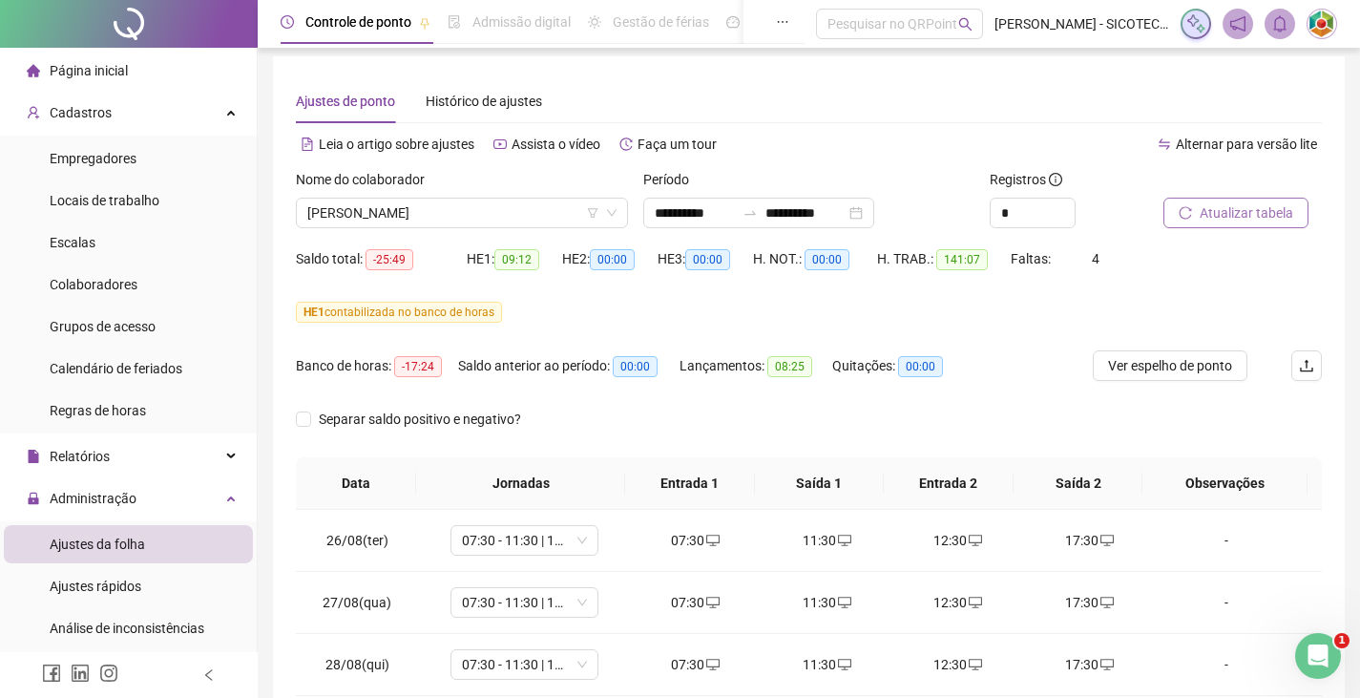
click at [1217, 215] on span "Atualizar tabela" at bounding box center [1247, 212] width 94 height 21
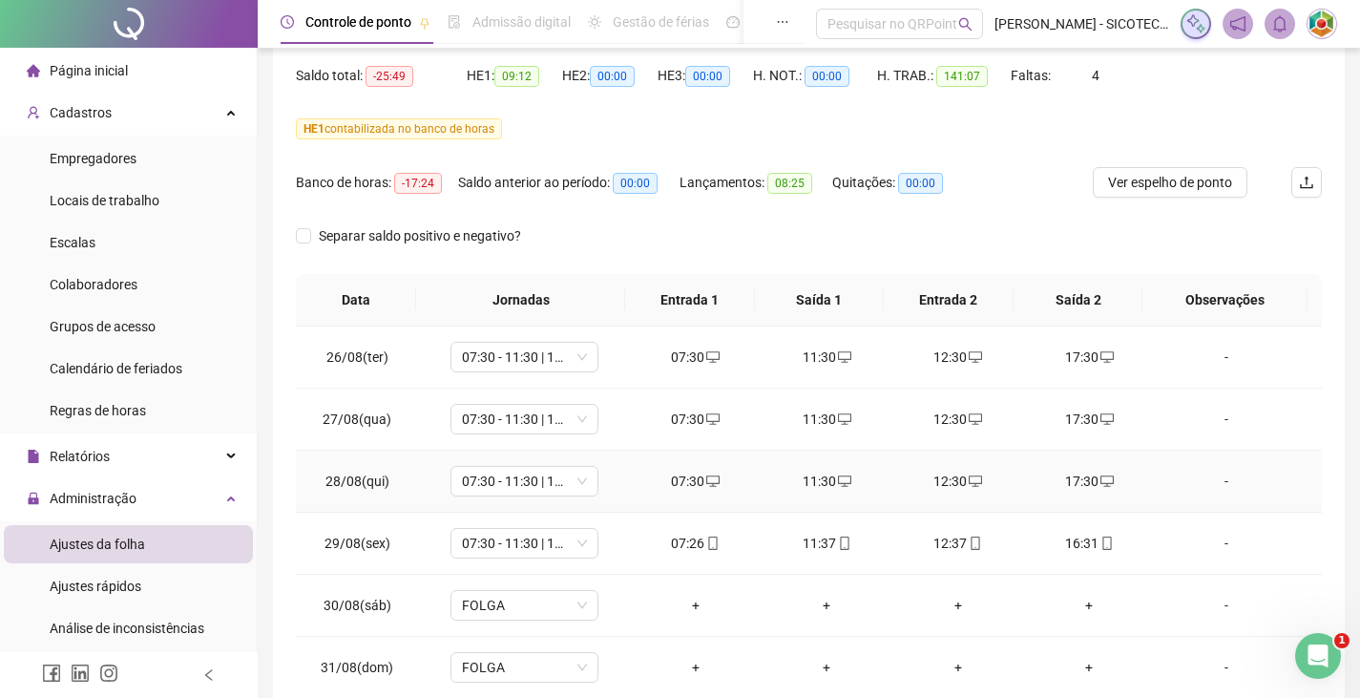
scroll to position [0, 0]
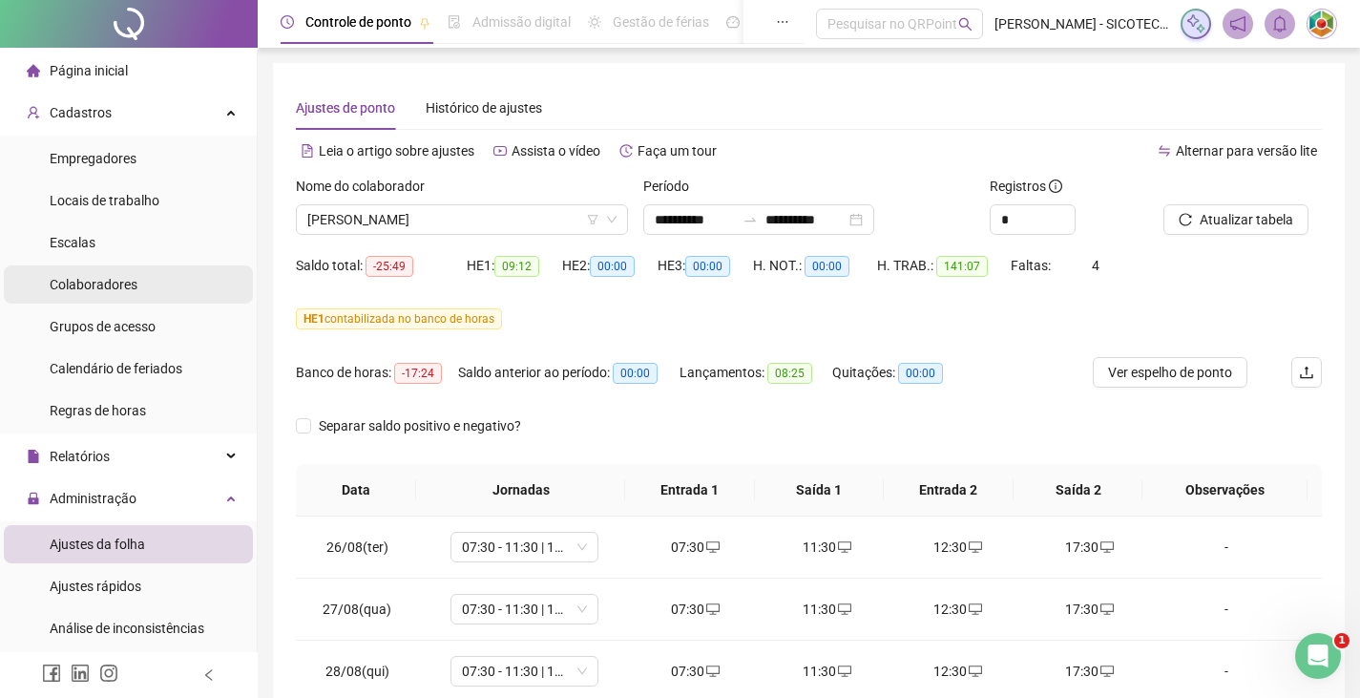
click at [109, 283] on span "Colaboradores" at bounding box center [94, 284] width 88 height 15
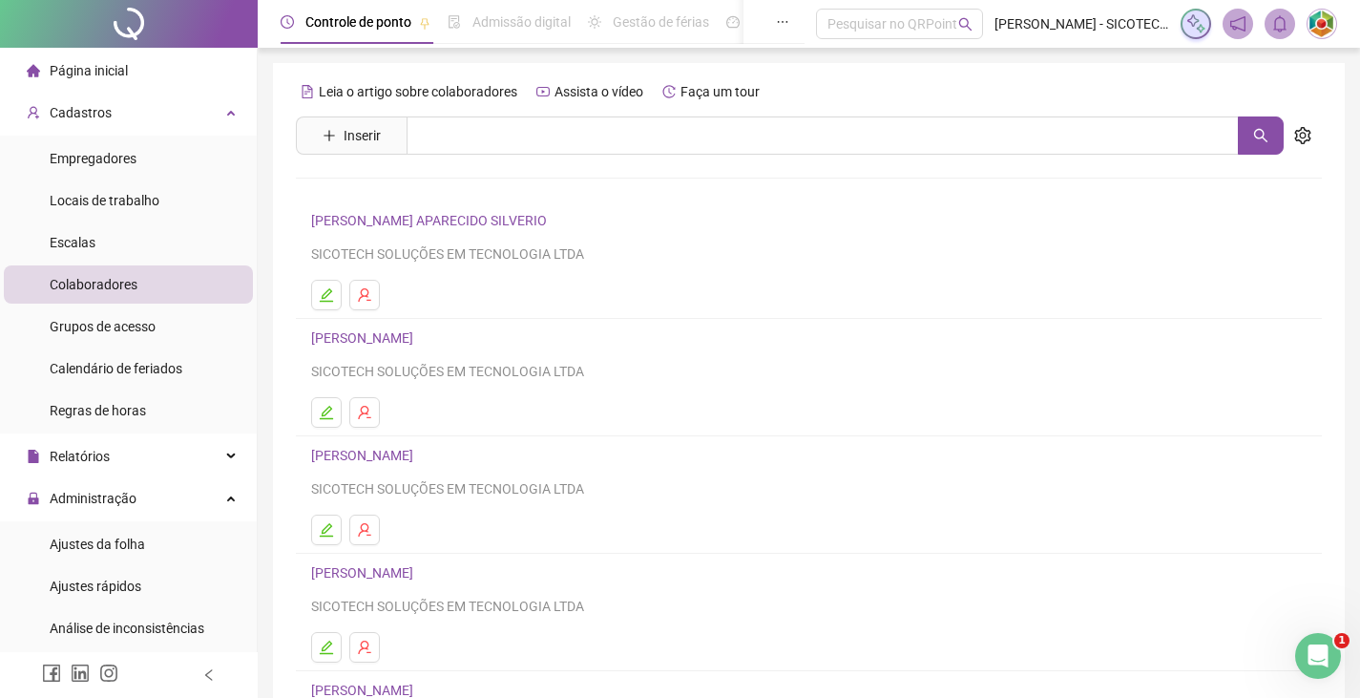
click at [414, 448] on link "[PERSON_NAME]" at bounding box center [365, 455] width 108 height 15
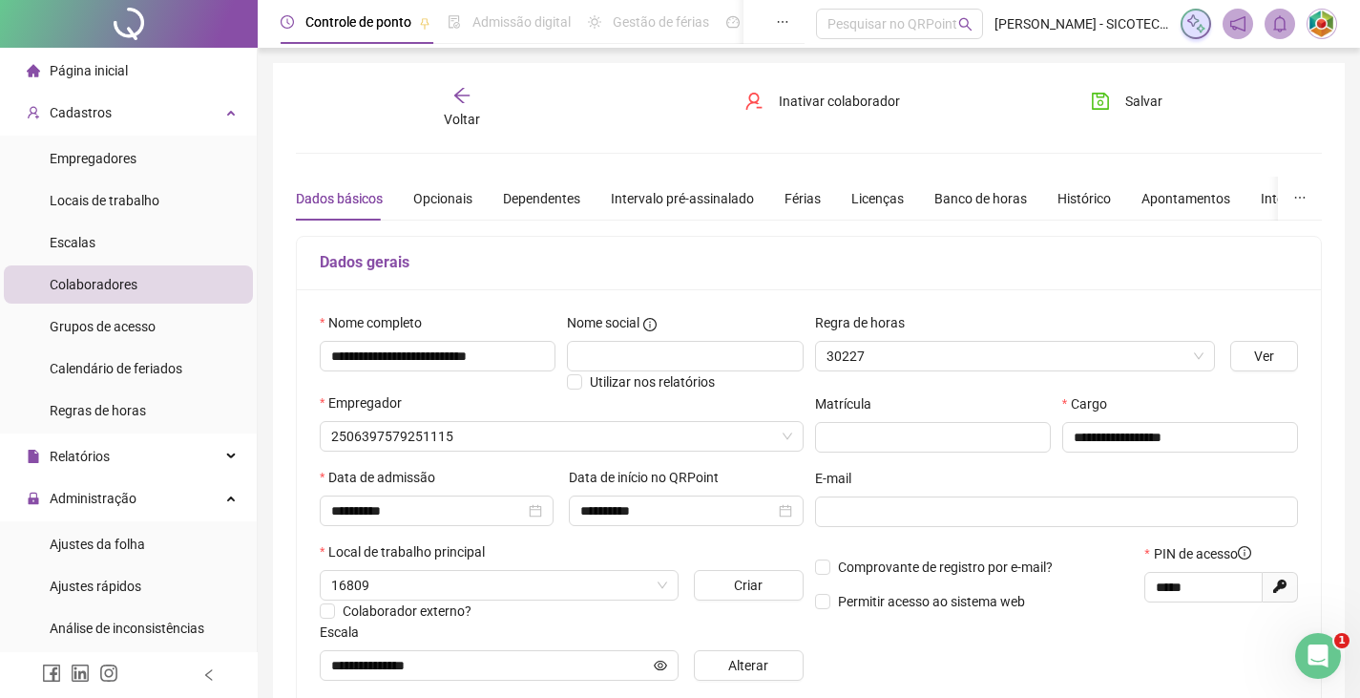
type input "**********"
click at [984, 196] on div "Banco de horas" at bounding box center [980, 198] width 93 height 21
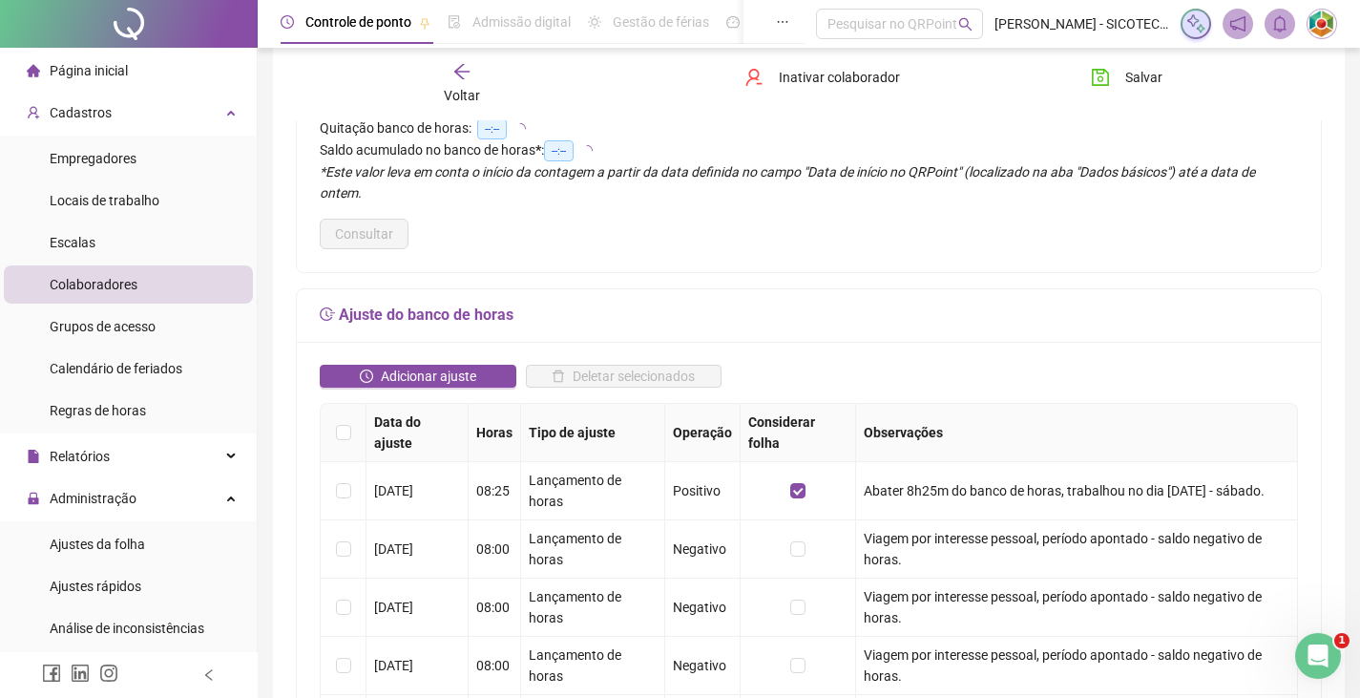
scroll to position [286, 0]
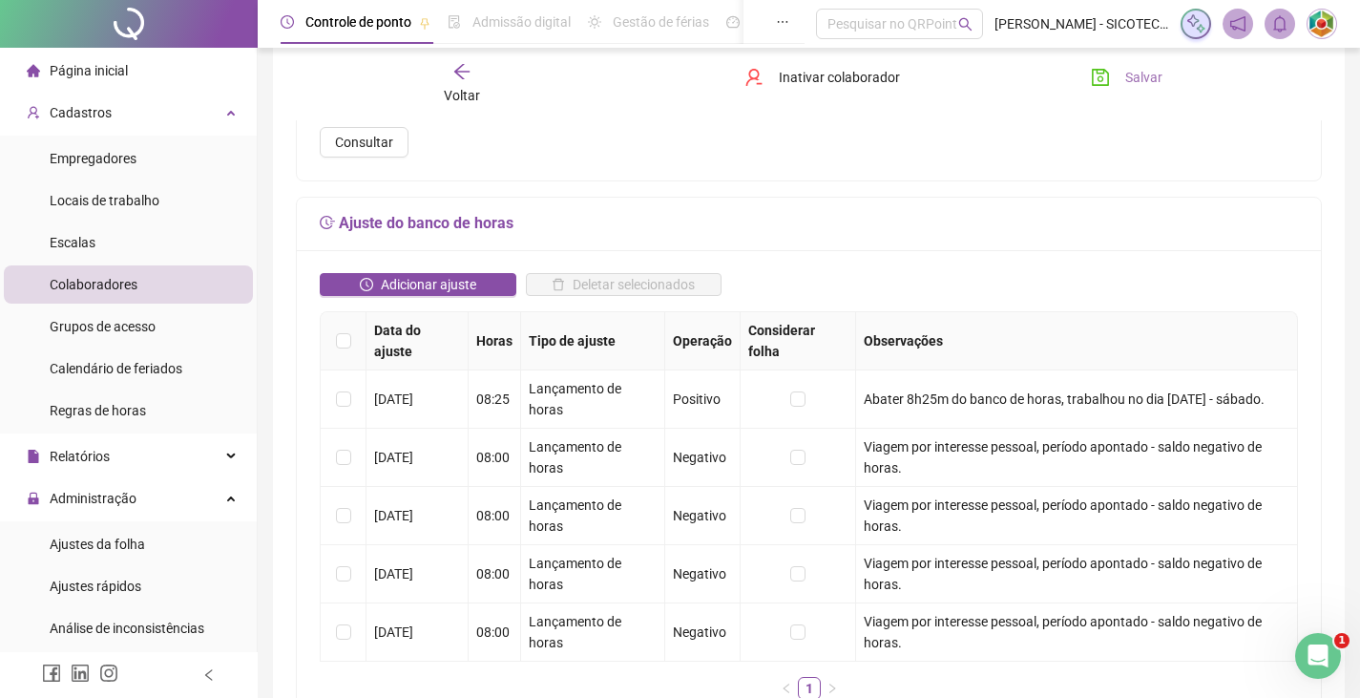
click at [1138, 78] on span "Salvar" at bounding box center [1143, 77] width 37 height 21
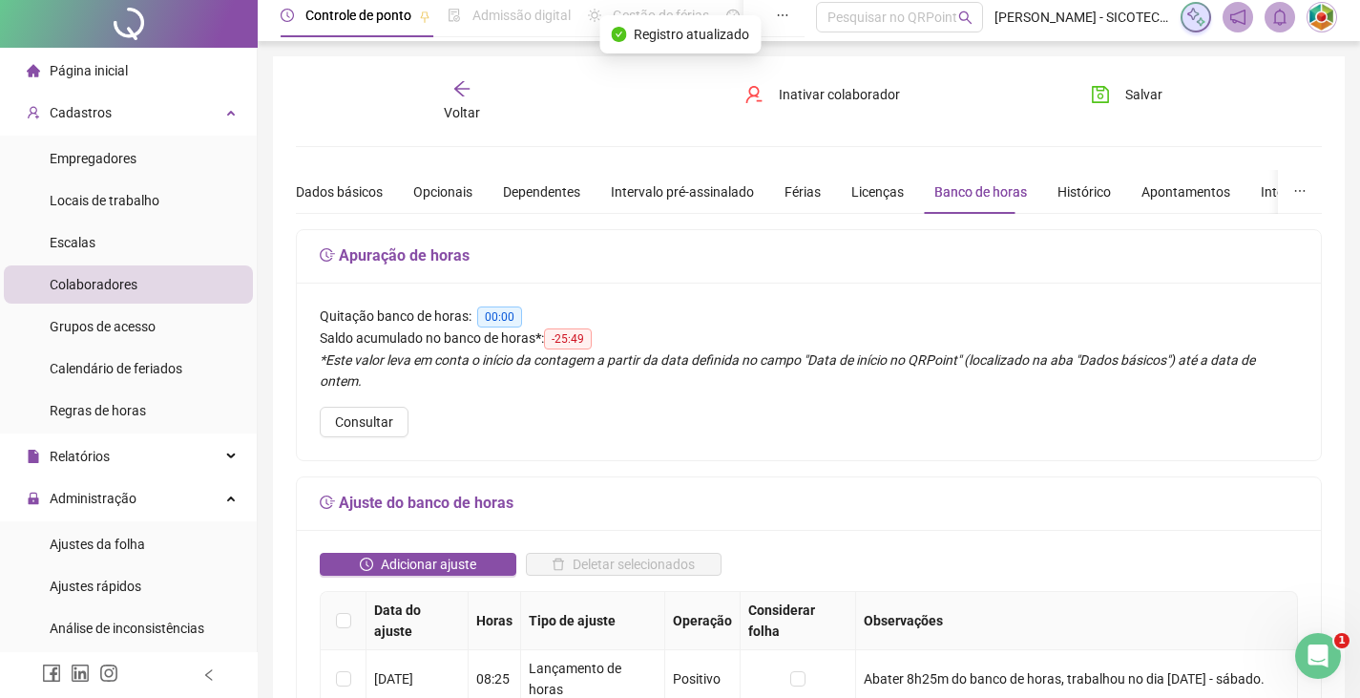
scroll to position [0, 0]
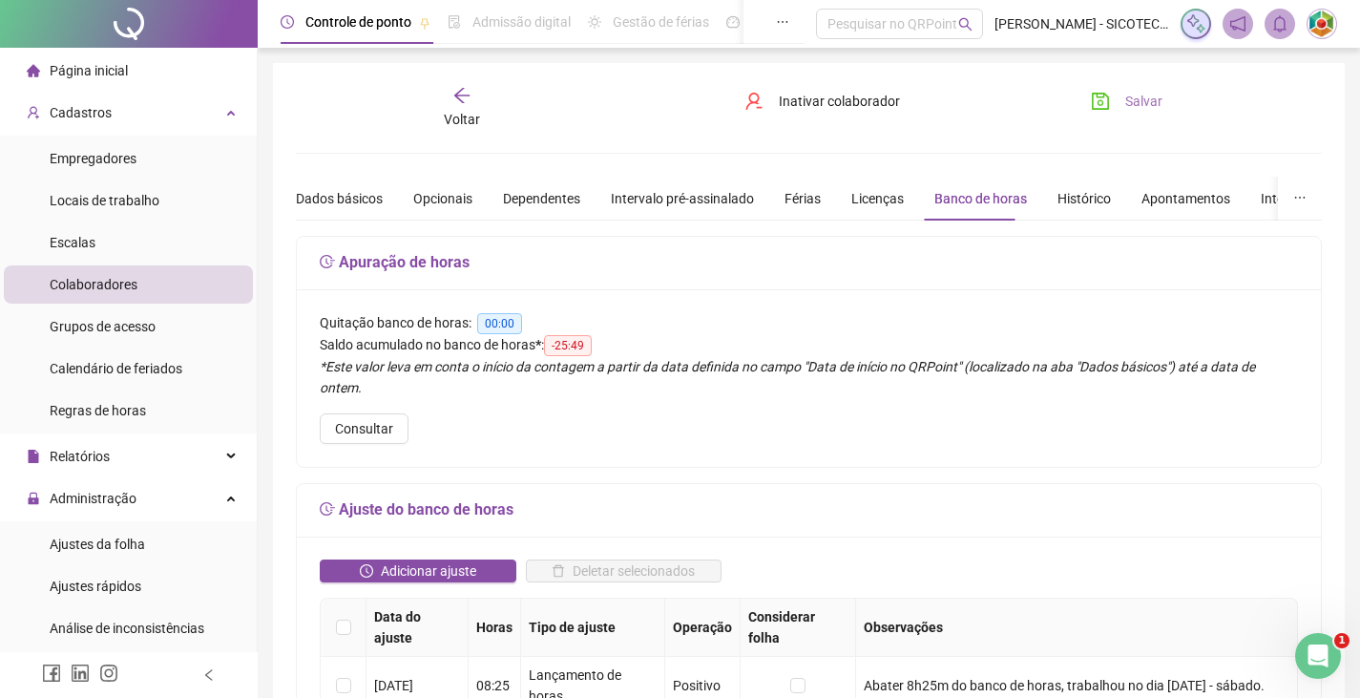
click at [1141, 104] on span "Salvar" at bounding box center [1143, 101] width 37 height 21
click at [114, 538] on span "Ajustes da folha" at bounding box center [97, 543] width 95 height 15
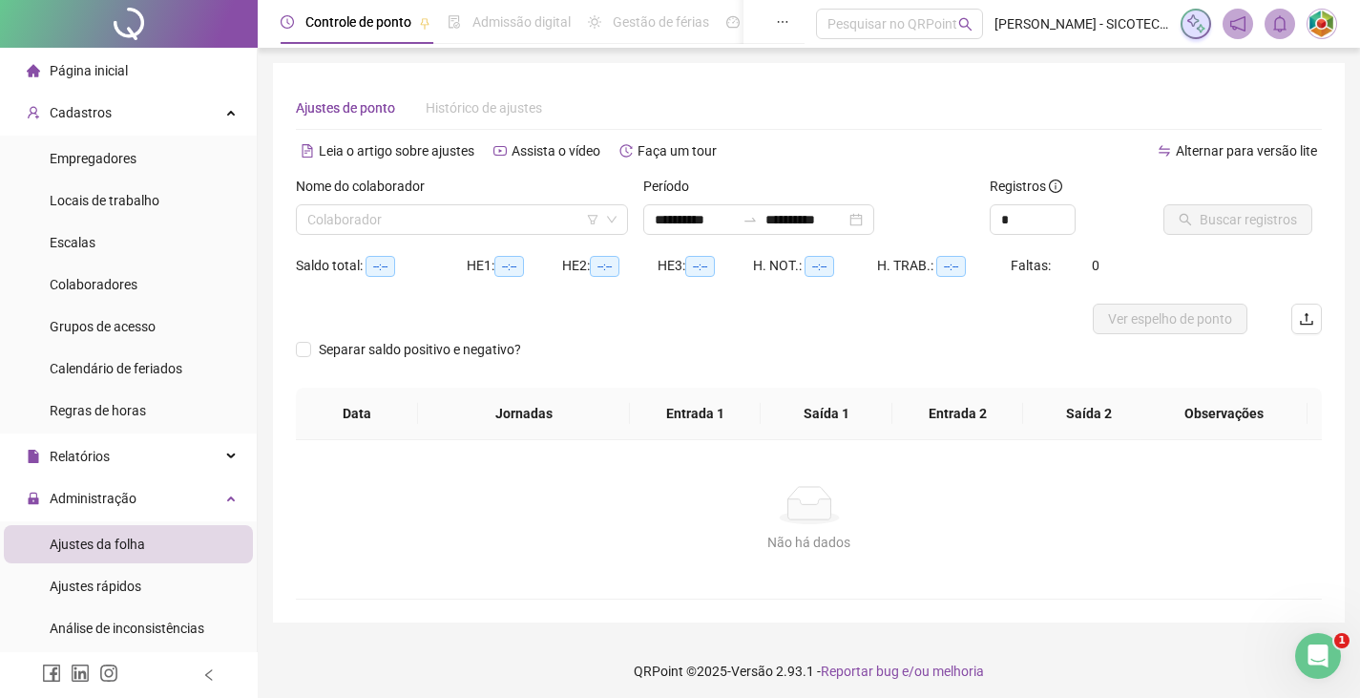
type input "**********"
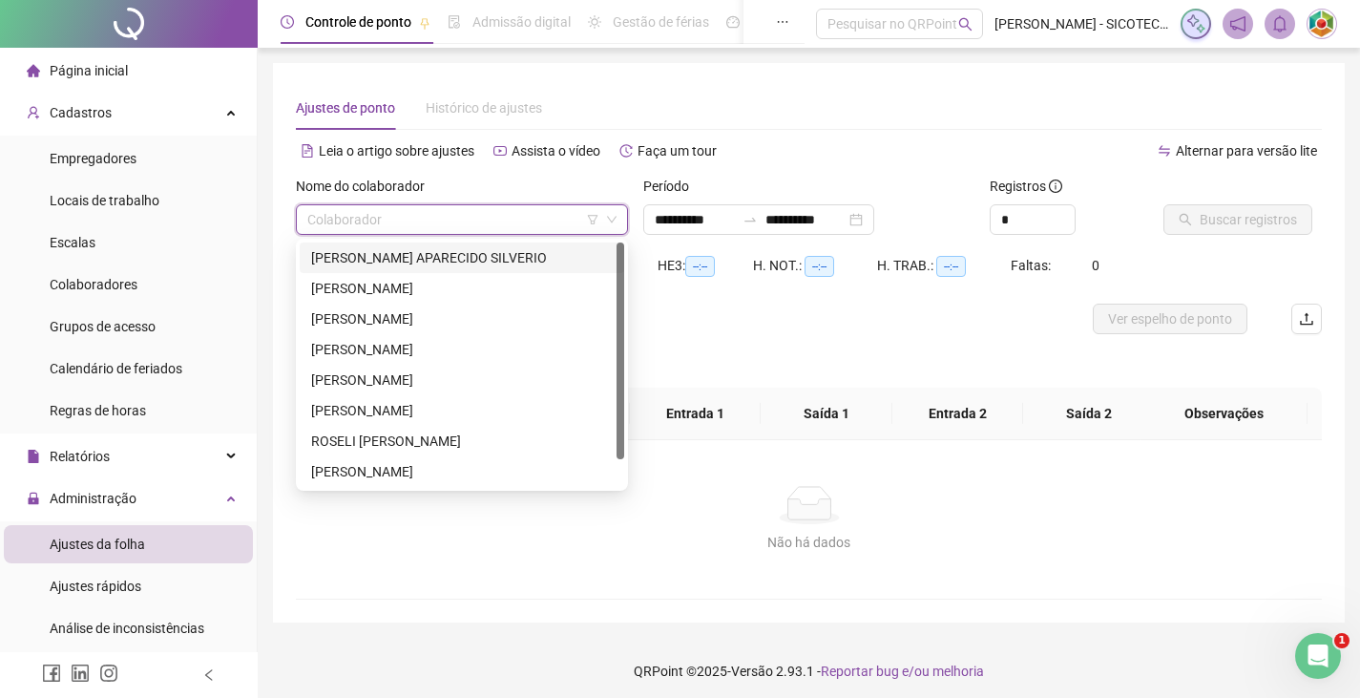
click at [372, 217] on input "search" at bounding box center [453, 219] width 292 height 29
click at [354, 319] on div "[PERSON_NAME]" at bounding box center [462, 318] width 302 height 21
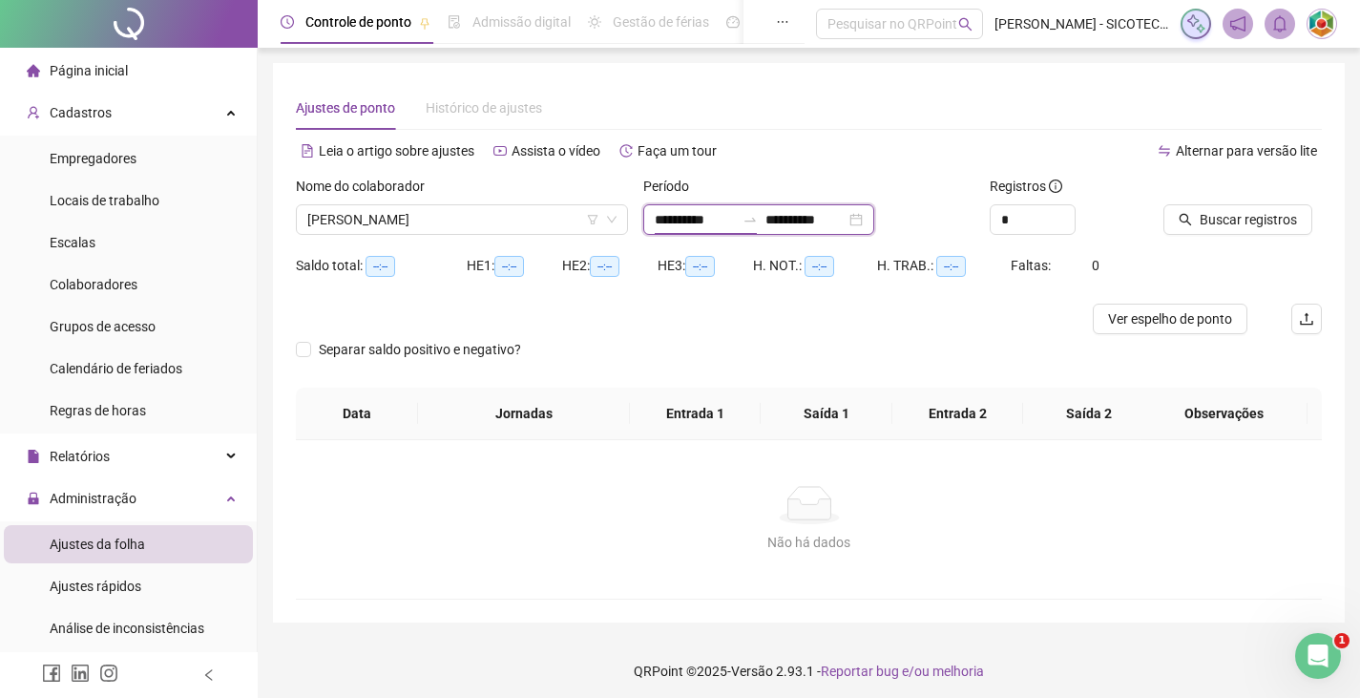
click at [735, 217] on input "**********" at bounding box center [695, 219] width 80 height 21
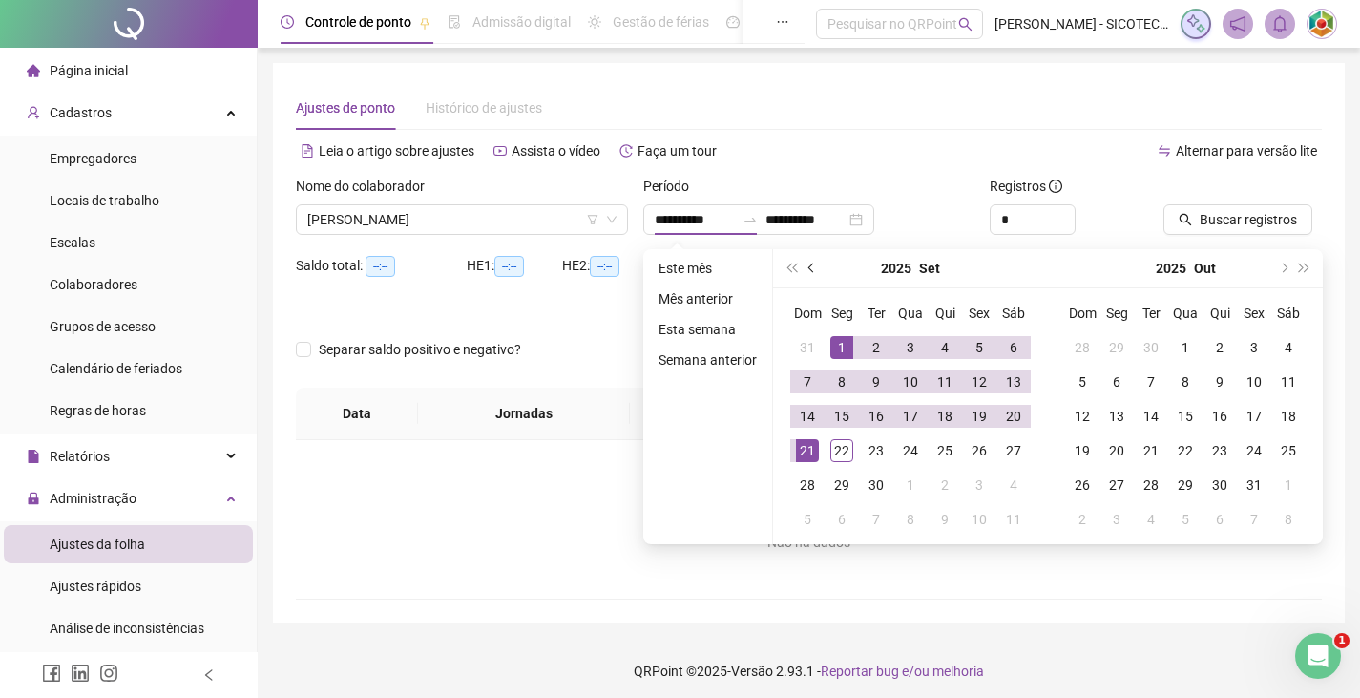
click at [808, 268] on span "prev-year" at bounding box center [813, 268] width 10 height 10
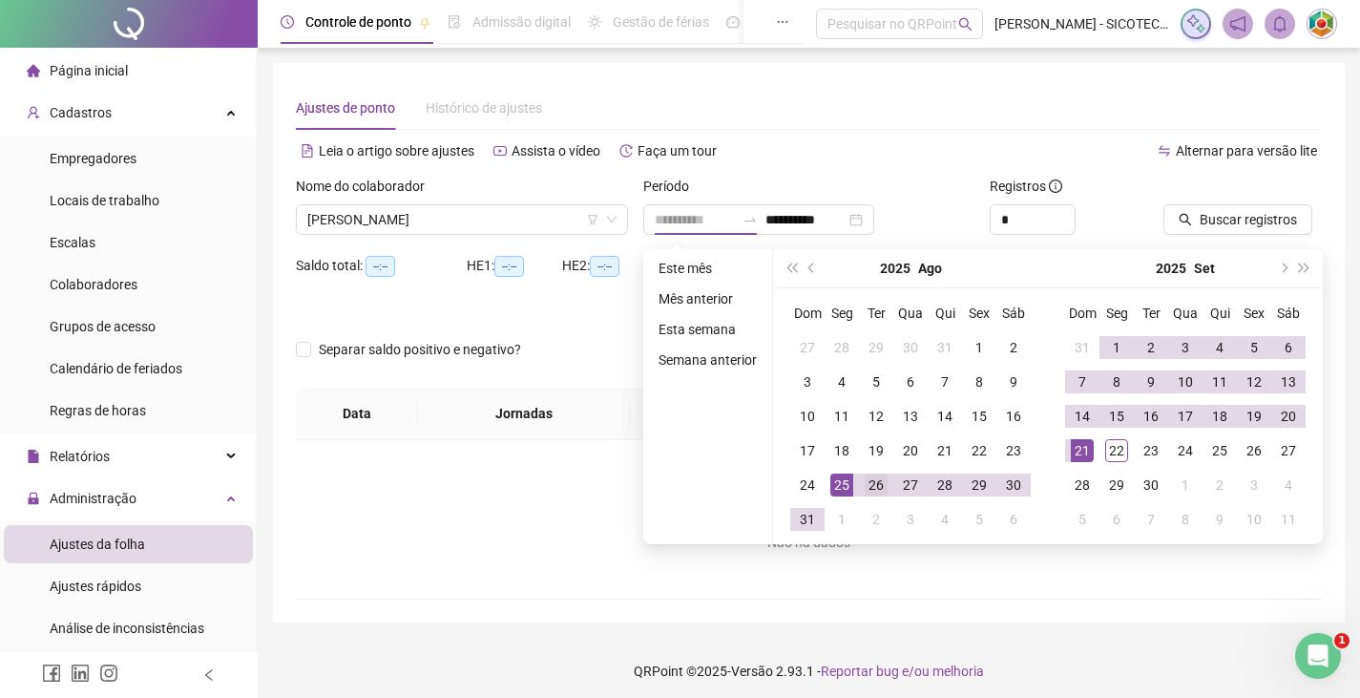
type input "**********"
click at [876, 485] on div "26" at bounding box center [876, 484] width 23 height 23
type input "**********"
click at [1077, 439] on div "21" at bounding box center [1082, 450] width 23 height 23
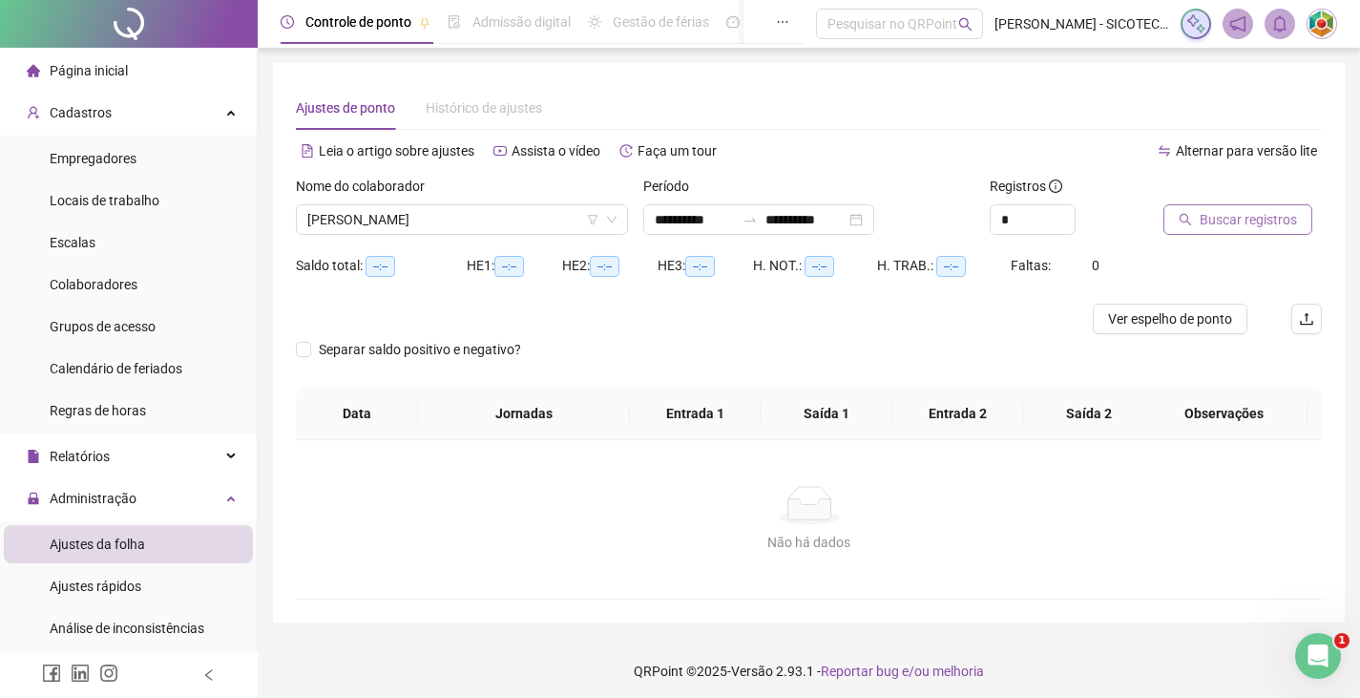
click at [1224, 214] on span "Buscar registros" at bounding box center [1248, 219] width 97 height 21
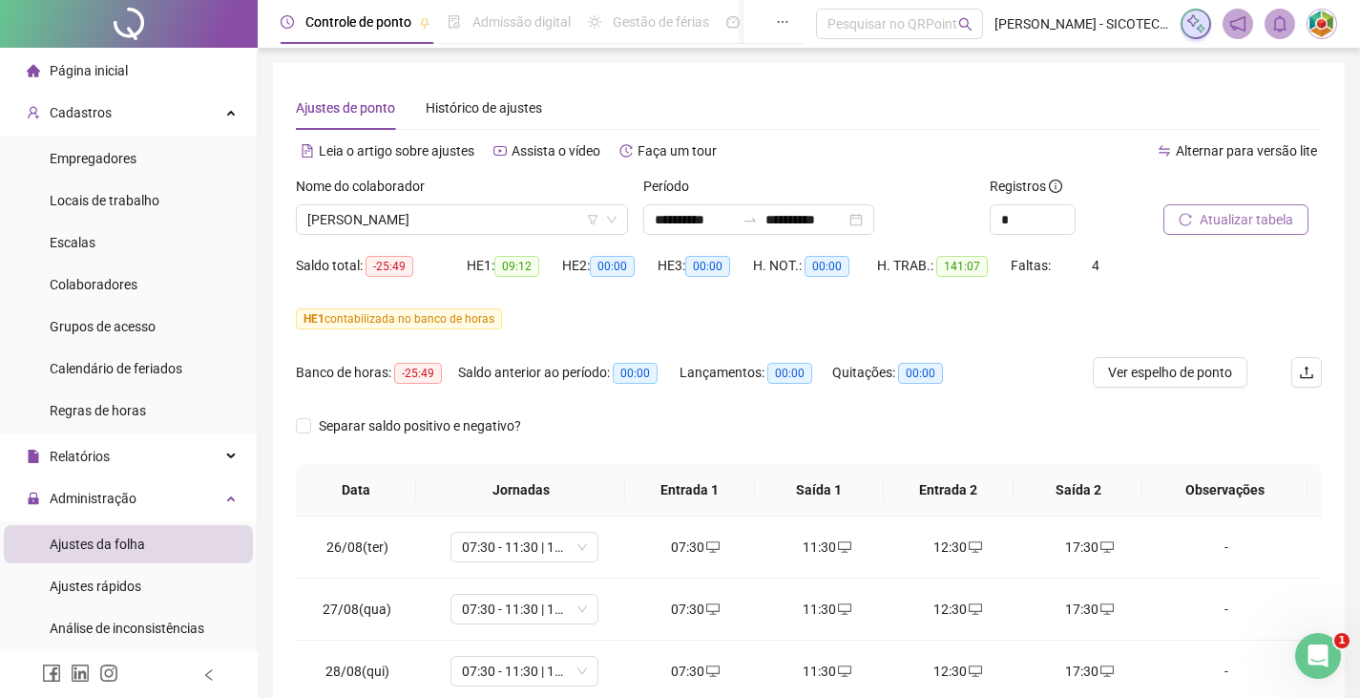
click at [1240, 214] on span "Atualizar tabela" at bounding box center [1247, 219] width 94 height 21
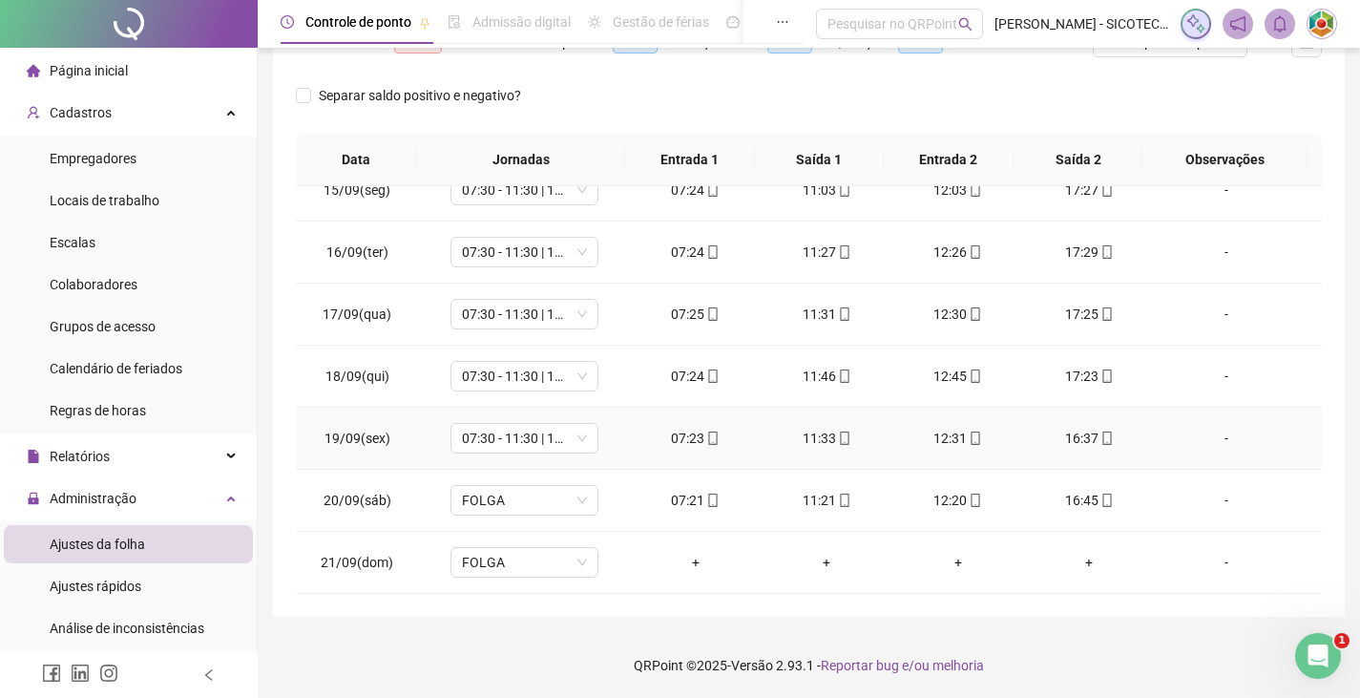
scroll to position [331, 0]
click at [1216, 500] on div "-" at bounding box center [1226, 499] width 113 height 21
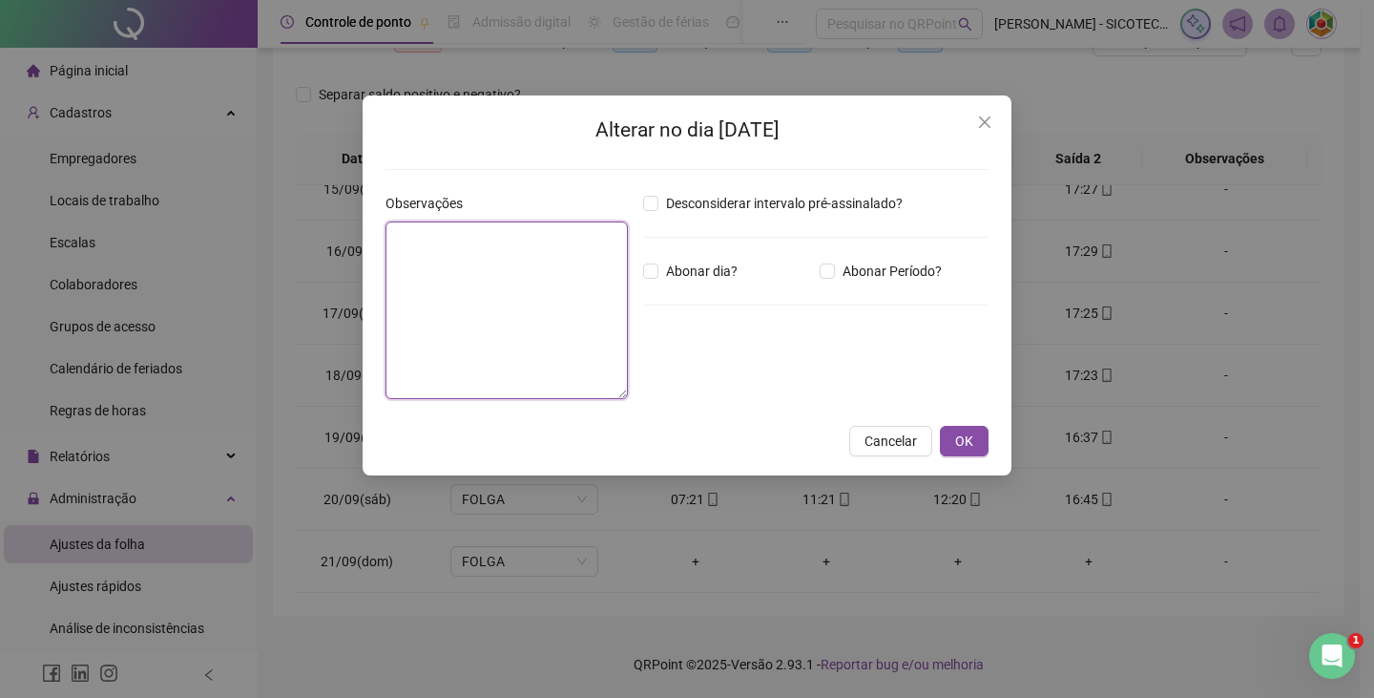
click at [429, 239] on textarea at bounding box center [507, 310] width 242 height 178
click at [495, 264] on textarea at bounding box center [507, 310] width 242 height 178
type textarea "*"
type textarea "**********"
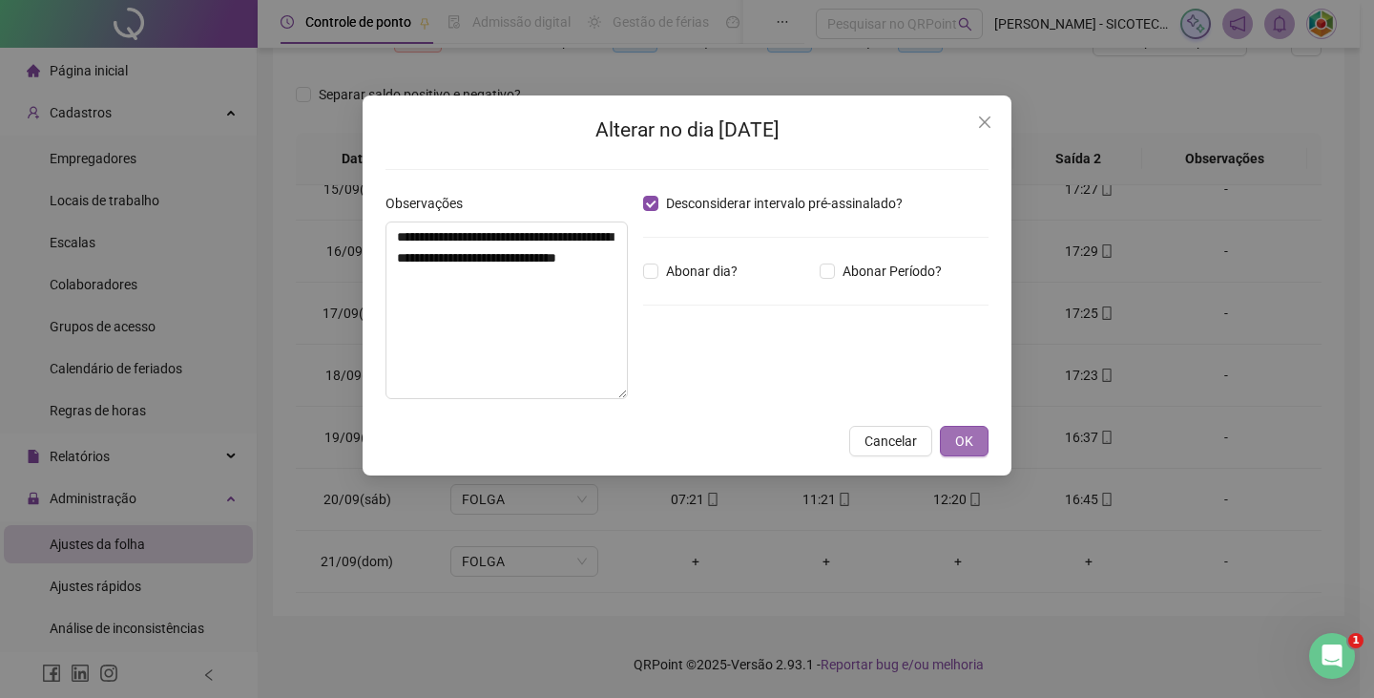
click at [964, 444] on span "OK" at bounding box center [964, 440] width 18 height 21
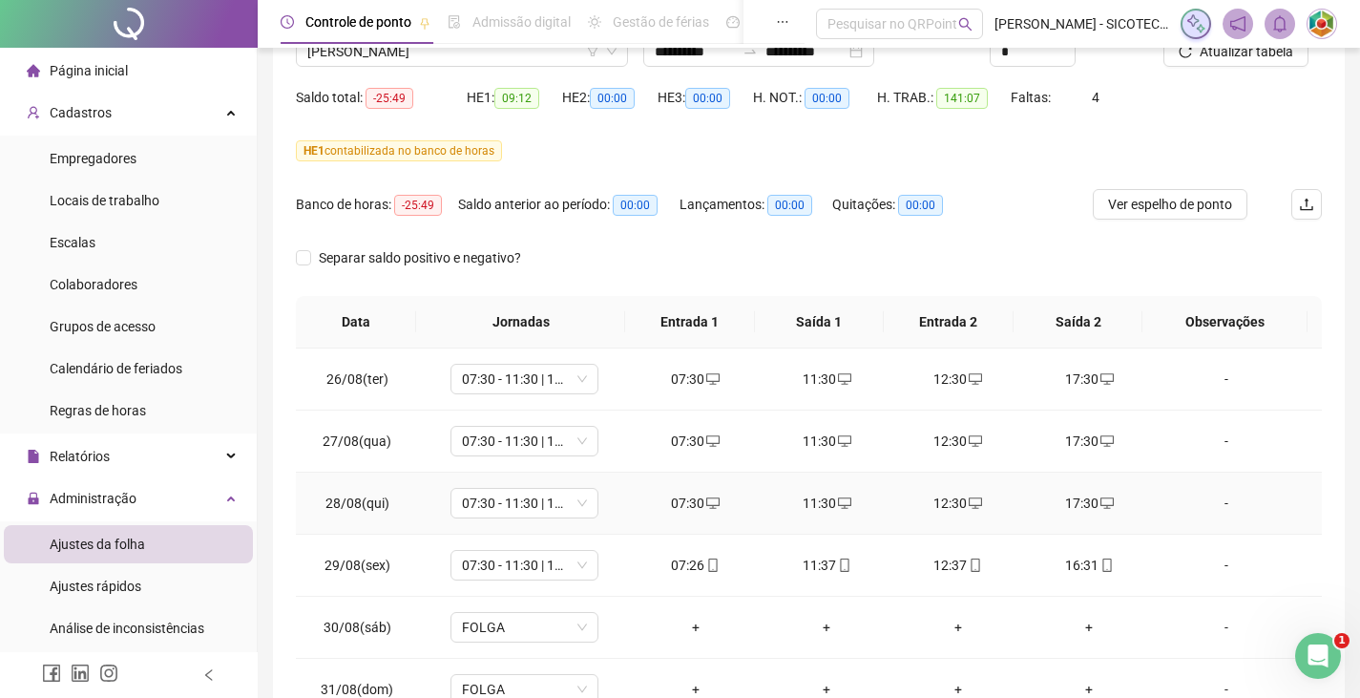
scroll to position [0, 0]
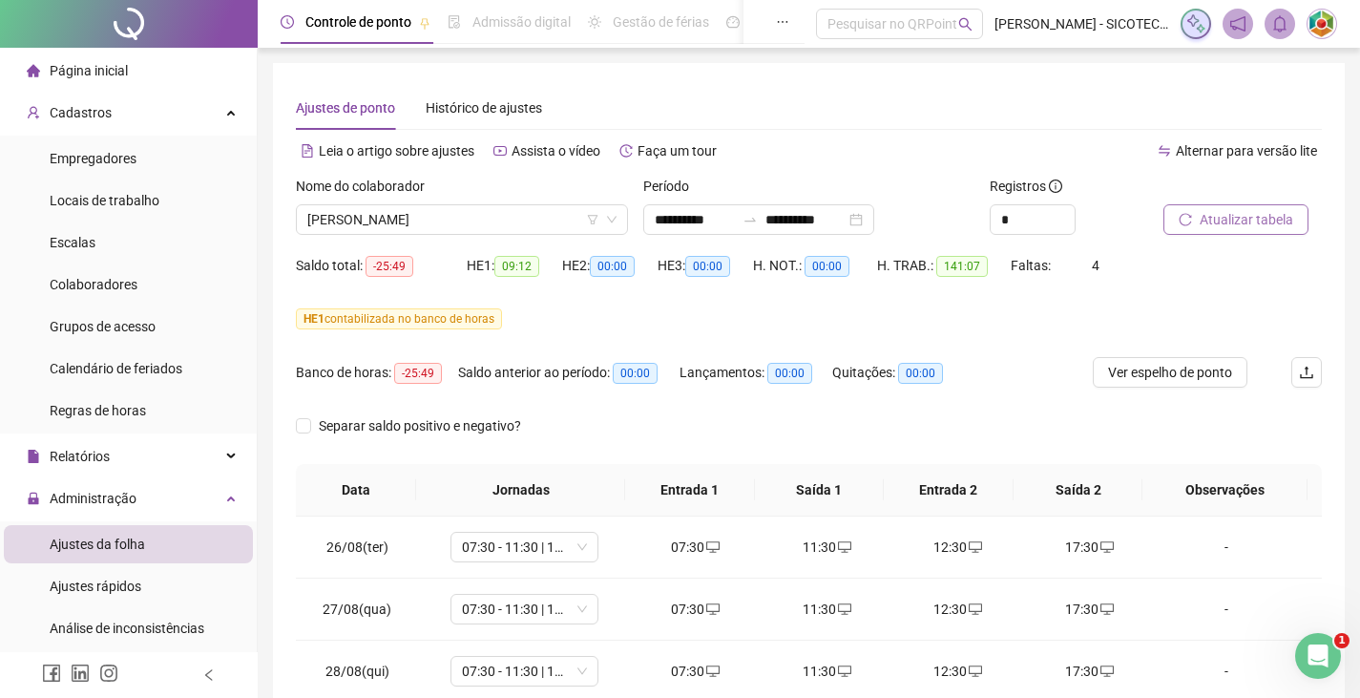
click at [1208, 223] on span "Atualizar tabela" at bounding box center [1247, 219] width 94 height 21
click at [1148, 375] on span "Ver espelho de ponto" at bounding box center [1170, 372] width 124 height 21
click at [1148, 374] on span "Ver espelho de ponto" at bounding box center [1170, 372] width 124 height 21
drag, startPoint x: 1234, startPoint y: 219, endPoint x: 974, endPoint y: 366, distance: 298.3
click at [1232, 220] on span "Atualizar tabela" at bounding box center [1247, 219] width 94 height 21
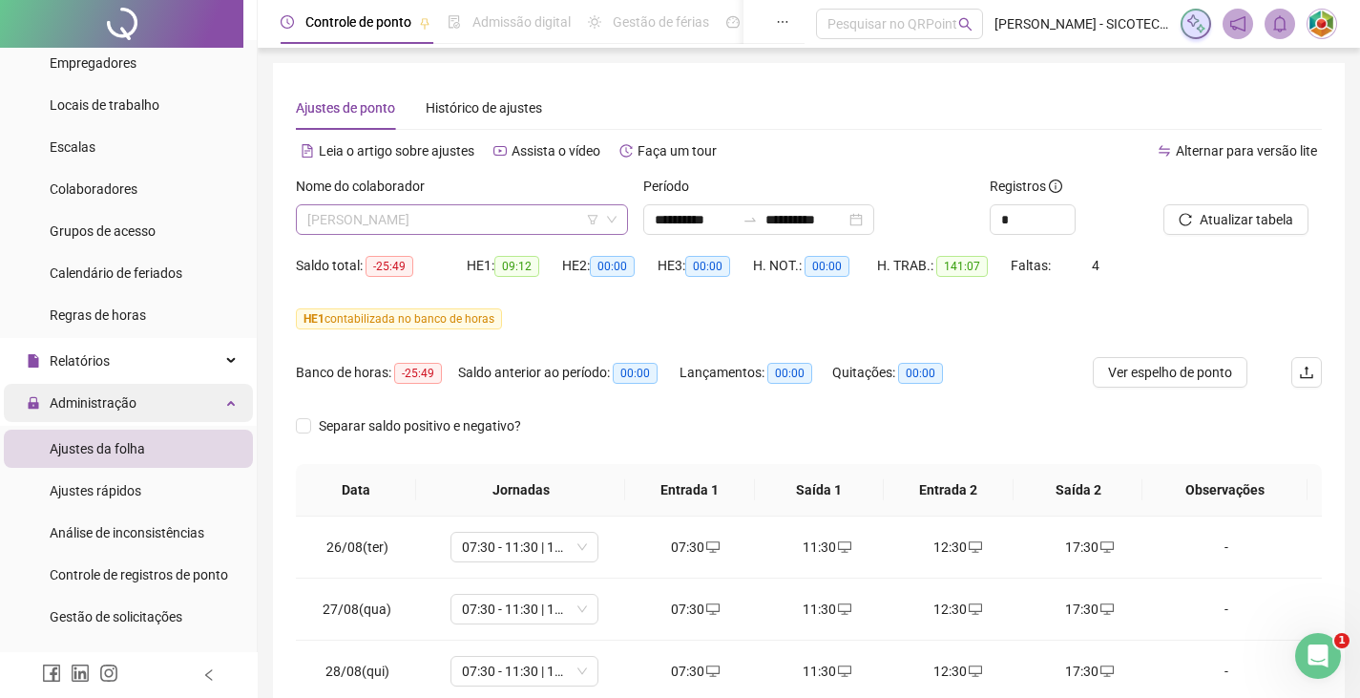
click at [531, 218] on span "[PERSON_NAME]" at bounding box center [461, 219] width 309 height 29
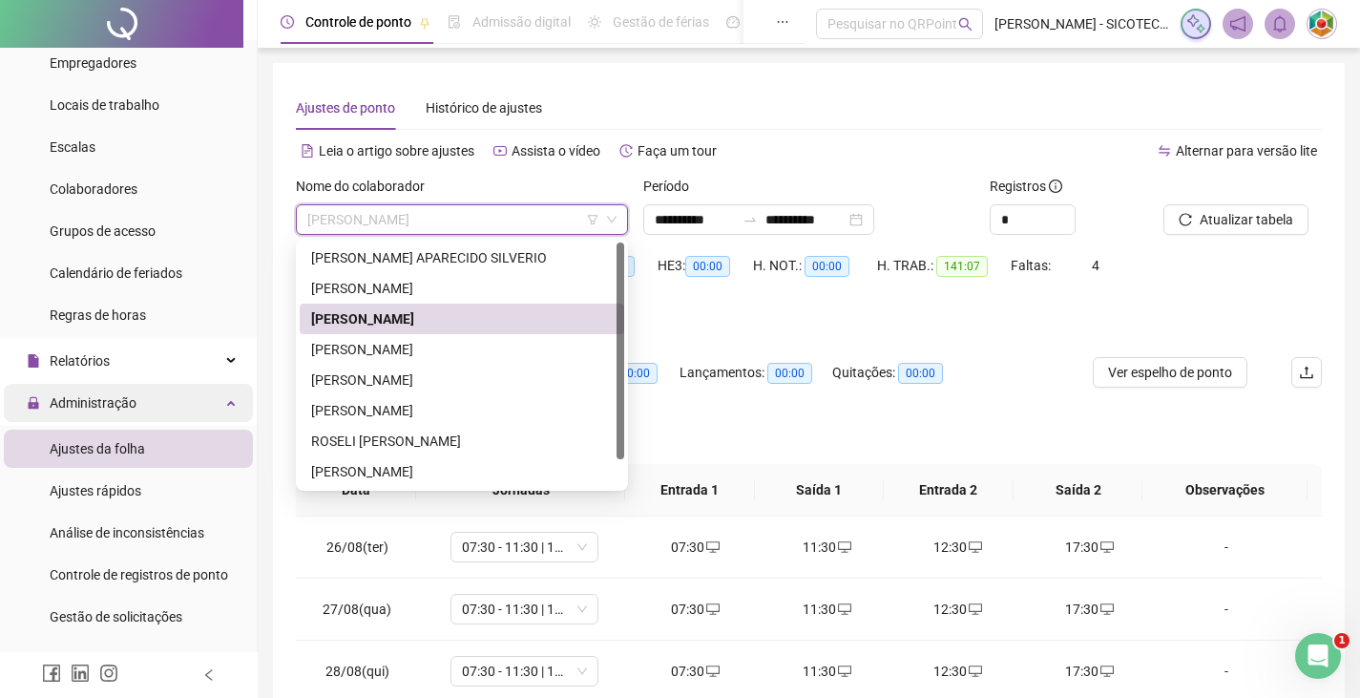
click at [437, 313] on div "[PERSON_NAME]" at bounding box center [462, 318] width 302 height 21
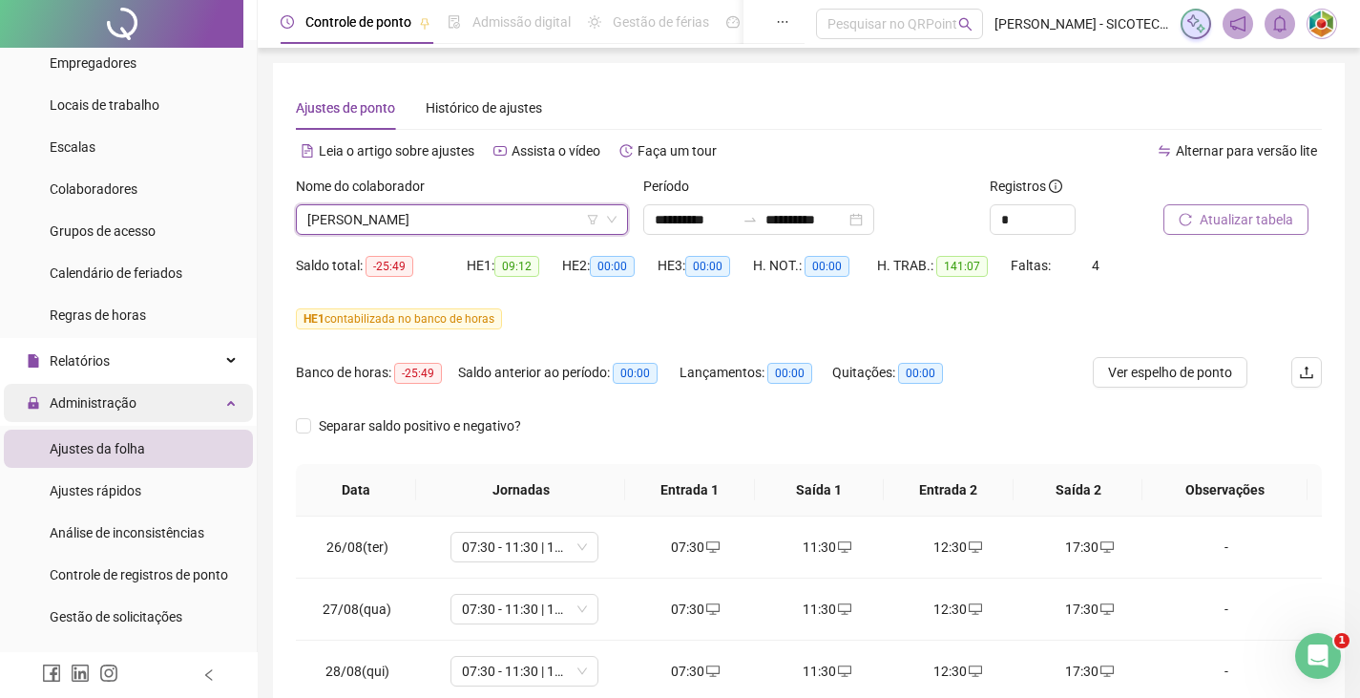
click at [1224, 219] on span "Atualizar tabela" at bounding box center [1247, 219] width 94 height 21
click at [1278, 21] on icon "bell" at bounding box center [1279, 23] width 17 height 17
drag, startPoint x: 1173, startPoint y: 300, endPoint x: 1192, endPoint y: 298, distance: 19.2
click at [1173, 299] on div "Saldo total: -25:49 HE 1: 09:12 HE 2: 00:00 HE 3: 00:00 H. NOT.: 00:00 H. TRAB.…" at bounding box center [809, 276] width 1026 height 53
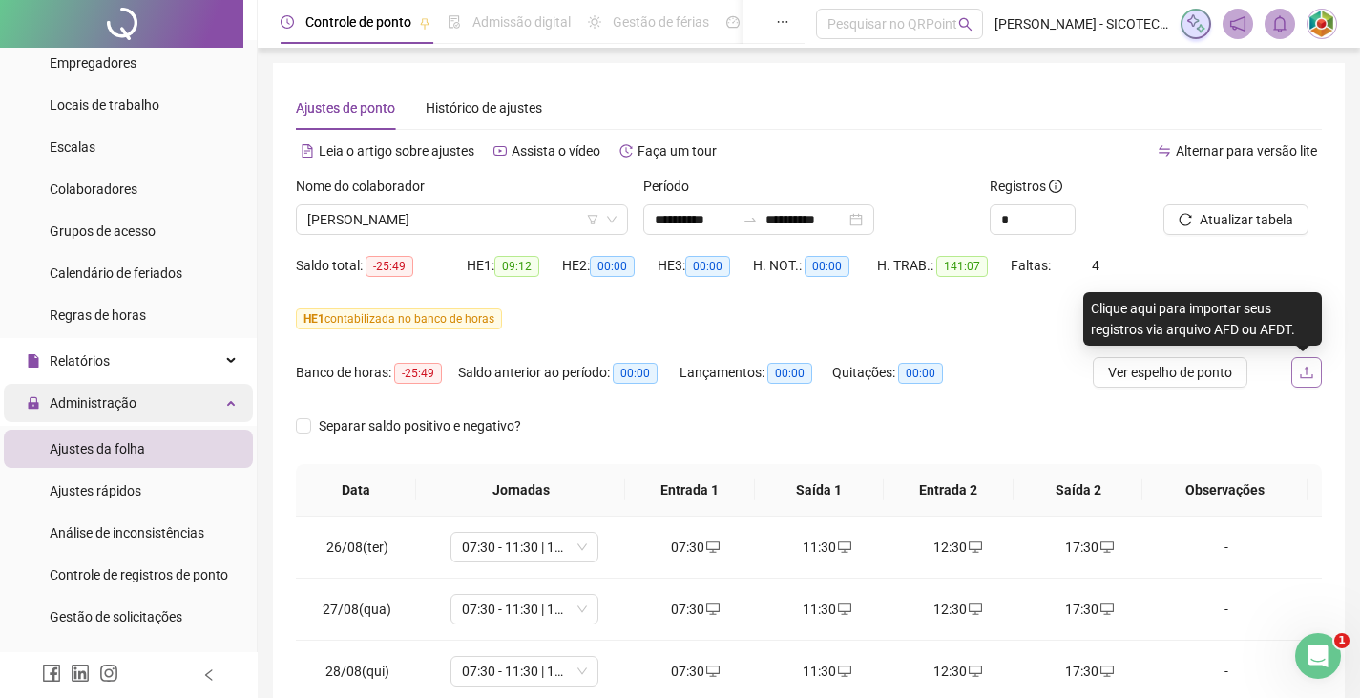
click at [1309, 375] on icon "upload" at bounding box center [1306, 372] width 15 height 15
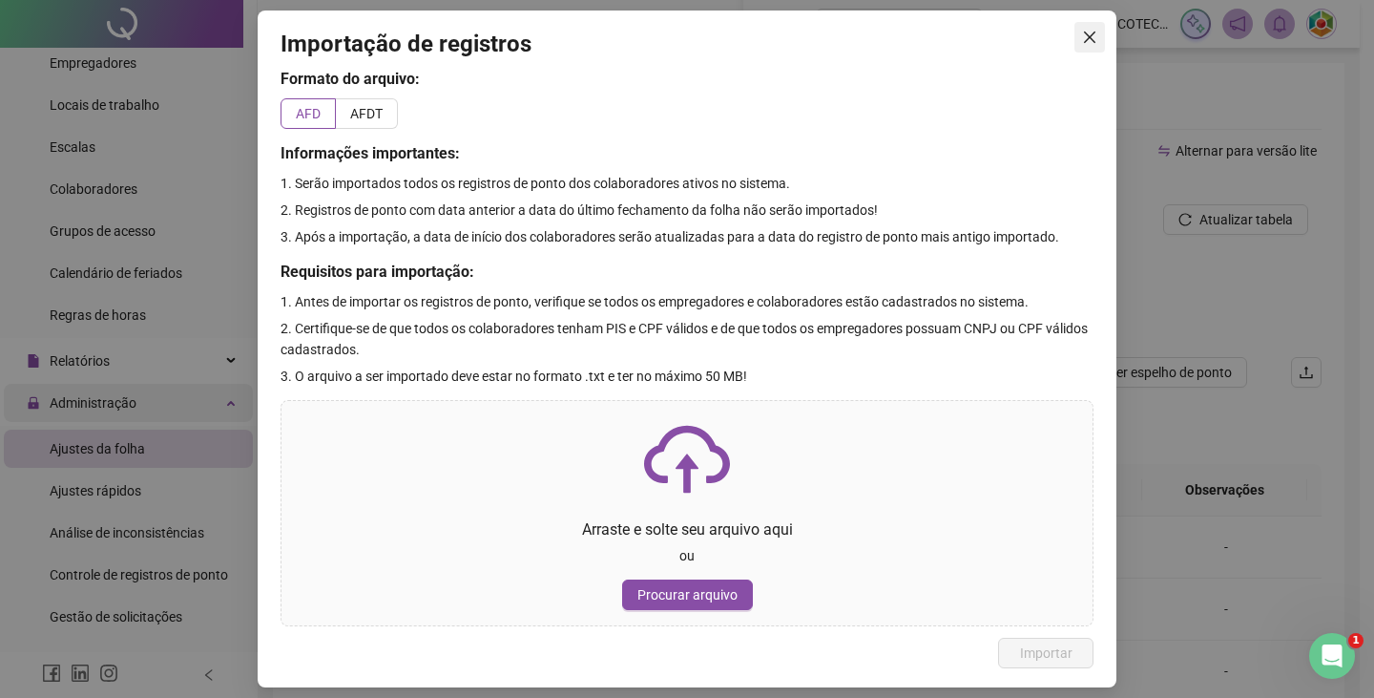
click at [1091, 32] on icon "close" at bounding box center [1089, 37] width 15 height 15
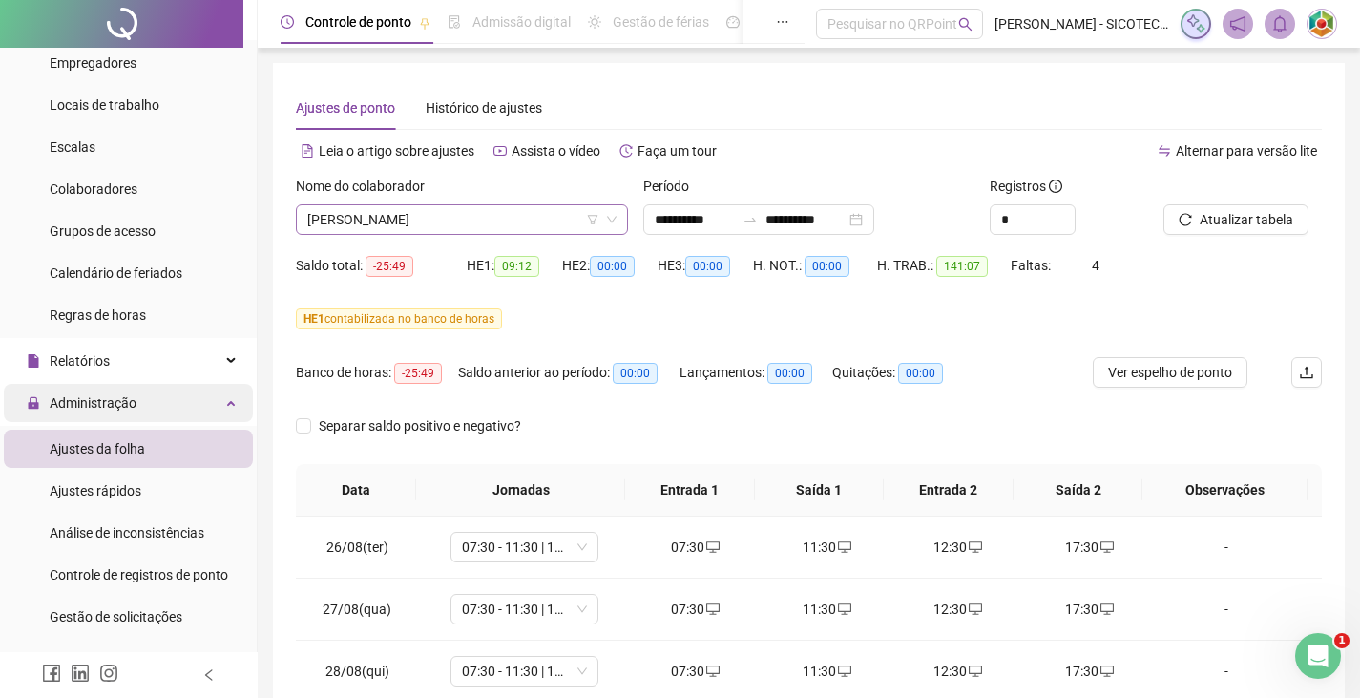
click at [532, 221] on span "[PERSON_NAME]" at bounding box center [461, 219] width 309 height 29
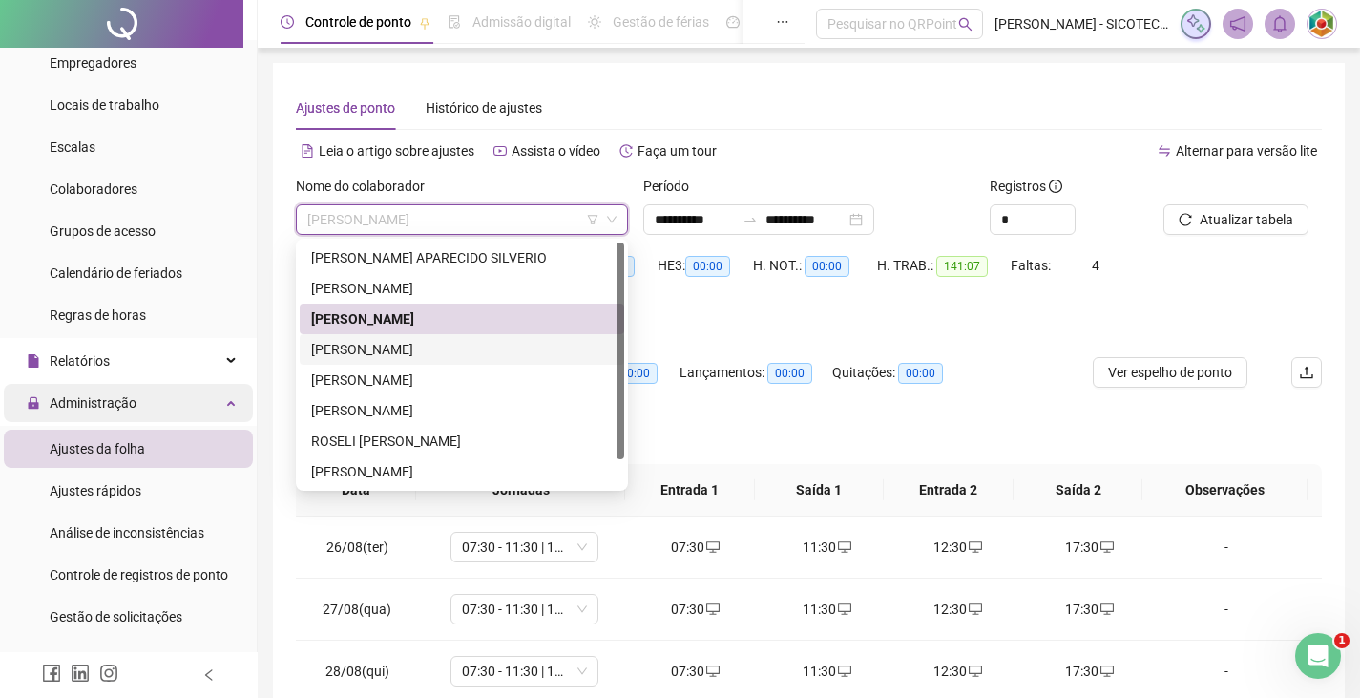
click at [470, 348] on div "[PERSON_NAME]" at bounding box center [462, 349] width 302 height 21
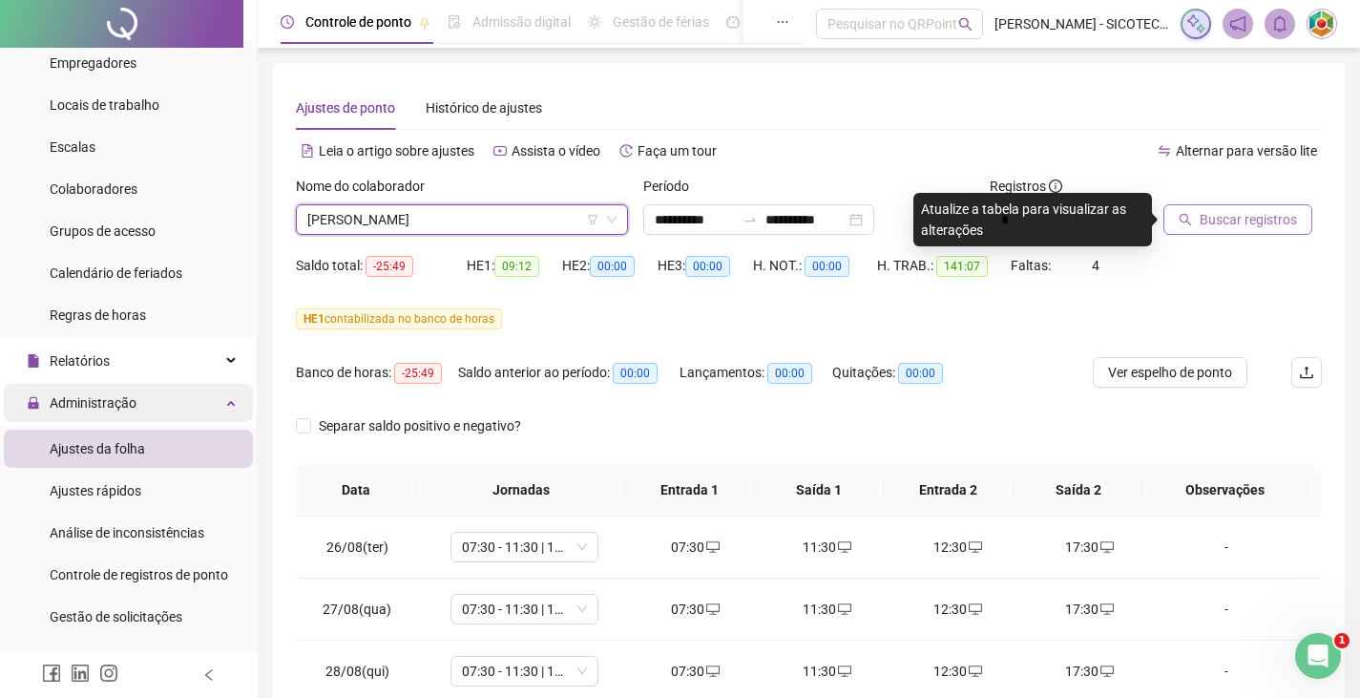
click at [1233, 209] on span "Buscar registros" at bounding box center [1248, 219] width 97 height 21
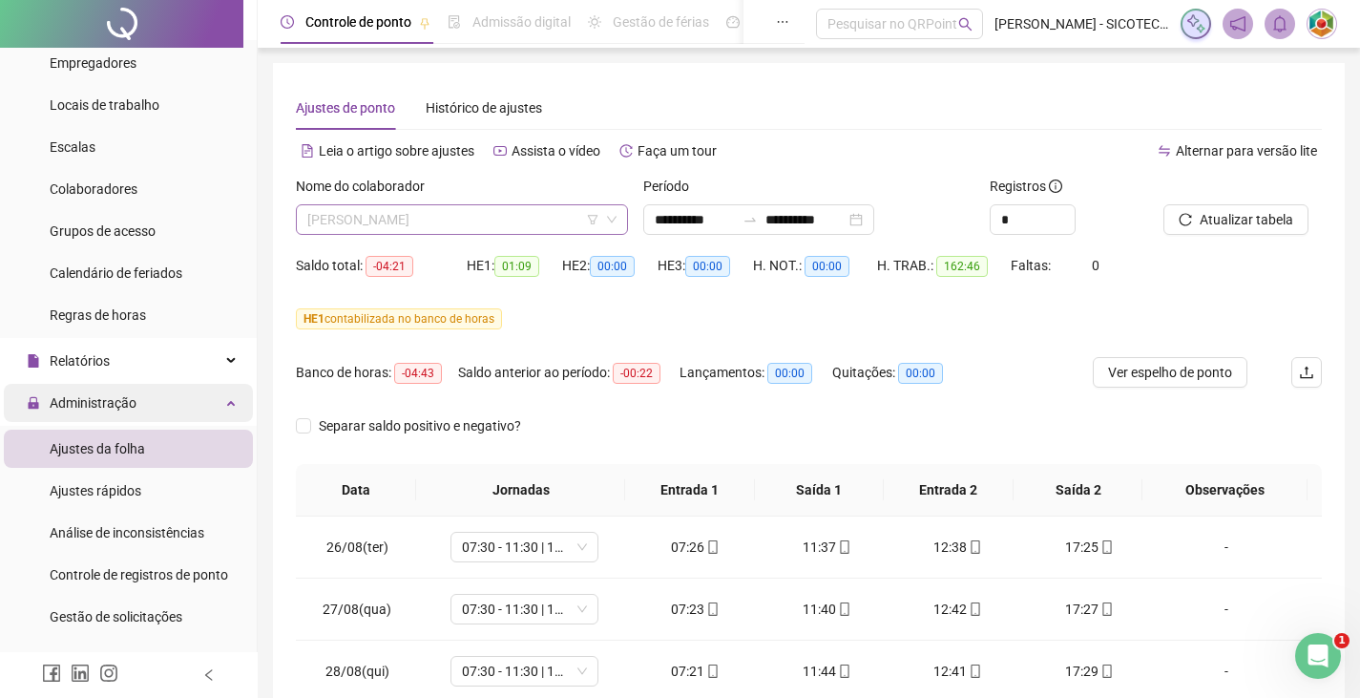
click at [512, 213] on span "[PERSON_NAME]" at bounding box center [461, 219] width 309 height 29
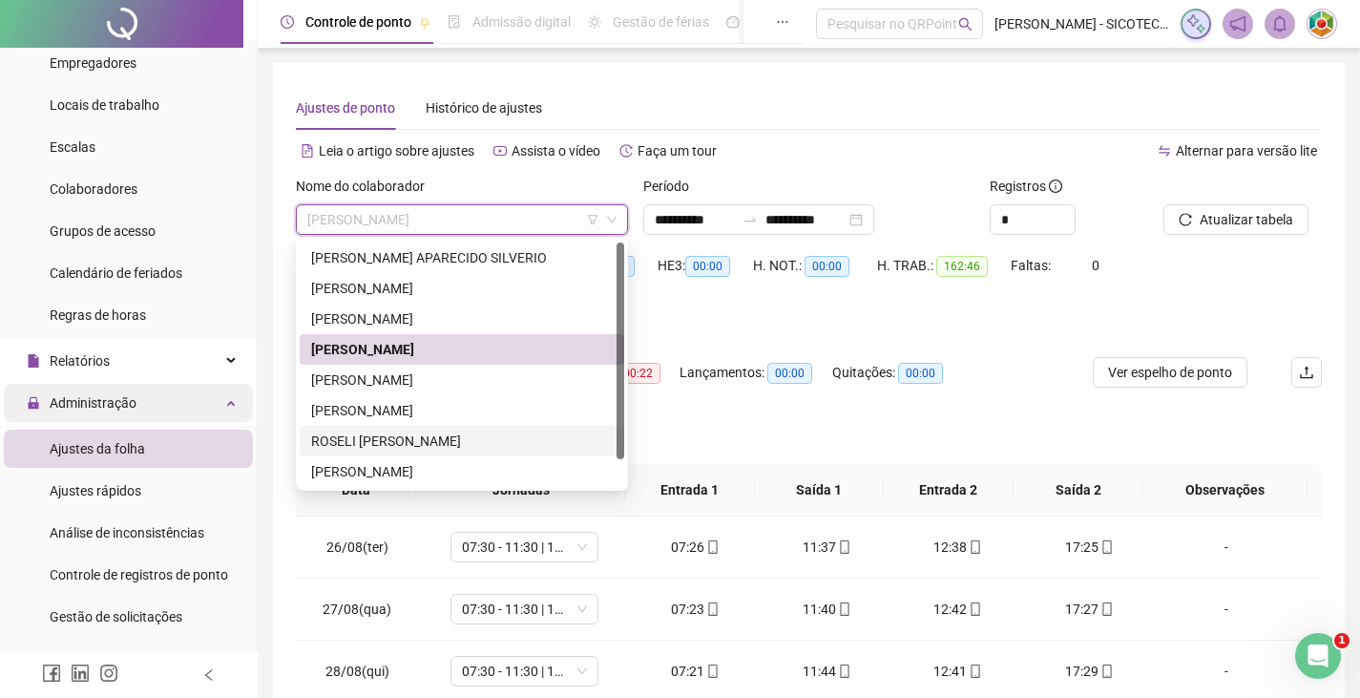
scroll to position [31, 0]
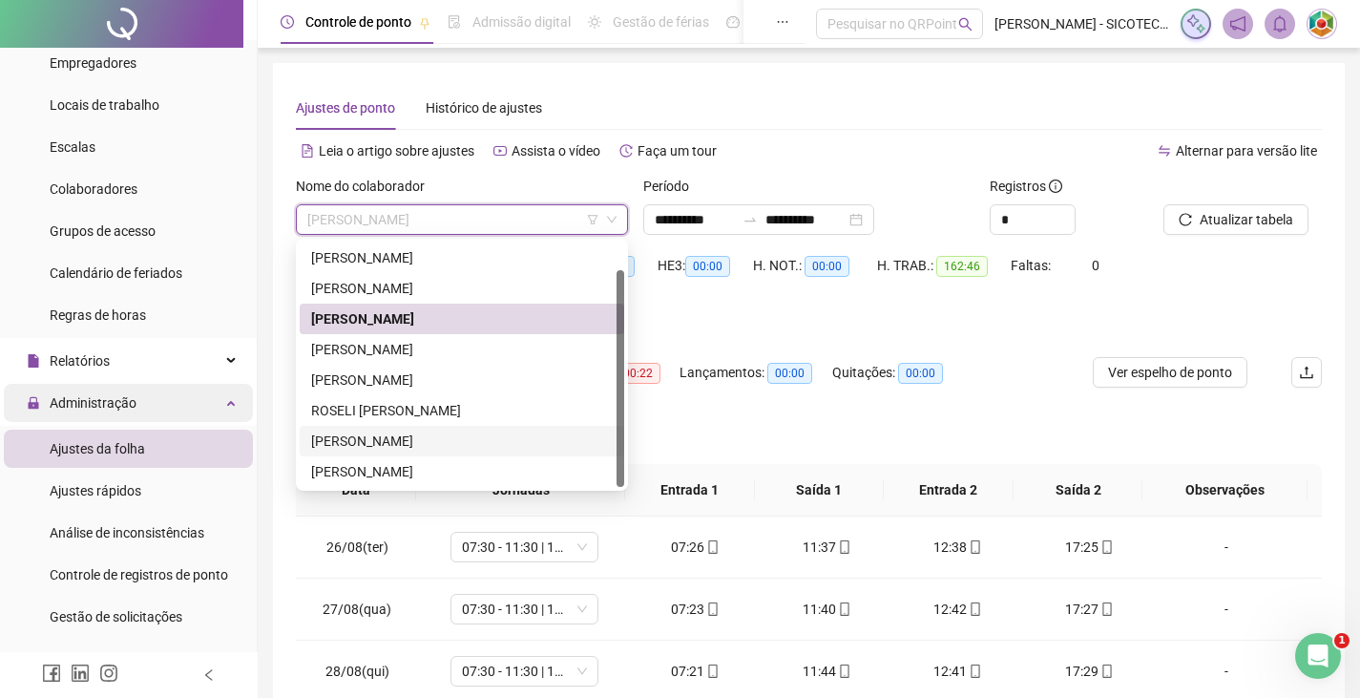
click at [423, 441] on div "[PERSON_NAME]" at bounding box center [462, 440] width 302 height 21
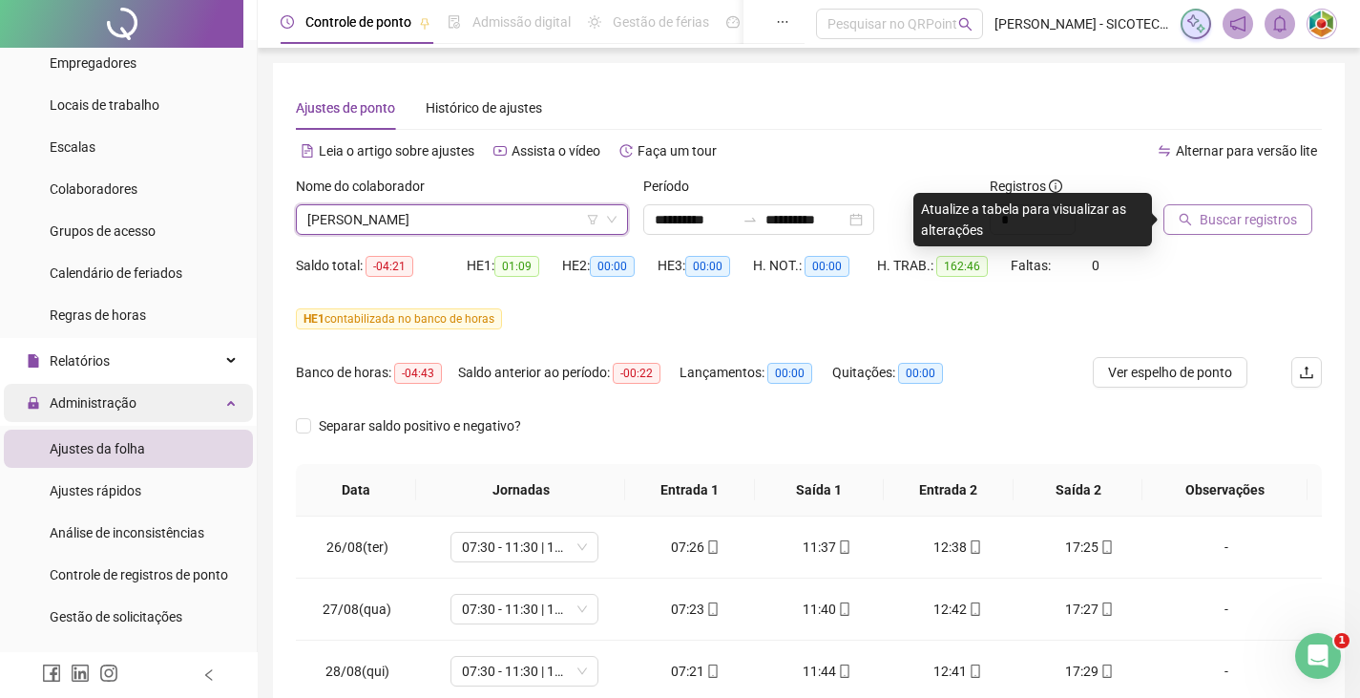
click at [1236, 230] on button "Buscar registros" at bounding box center [1237, 219] width 149 height 31
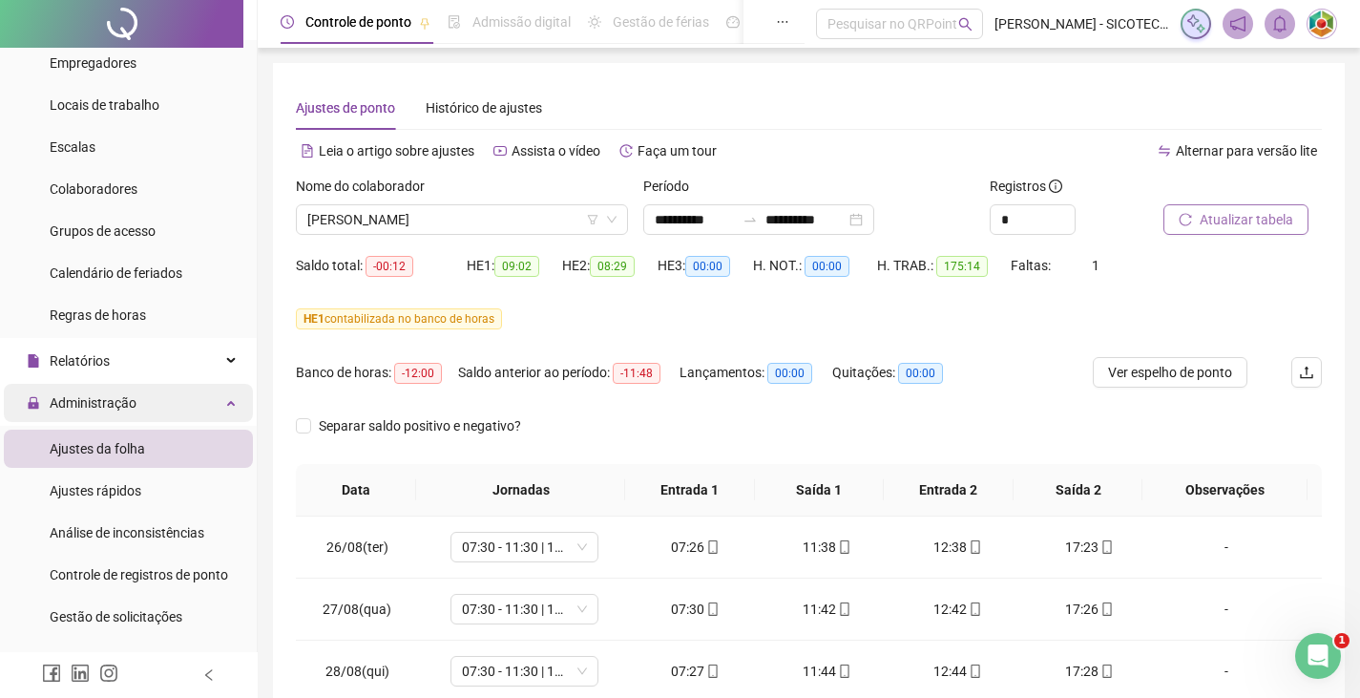
click at [1214, 218] on span "Atualizar tabela" at bounding box center [1247, 219] width 94 height 21
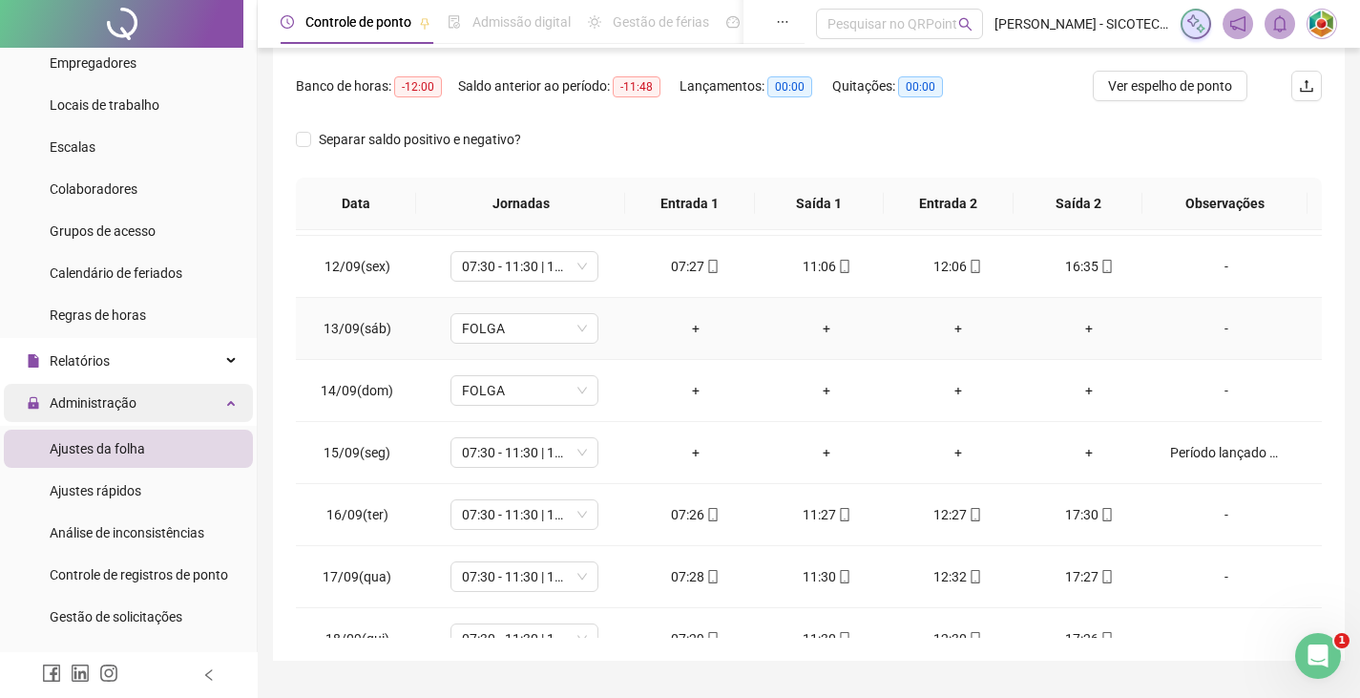
scroll to position [1050, 0]
click at [1230, 451] on div "Período lançado em banco de horas." at bounding box center [1226, 451] width 113 height 21
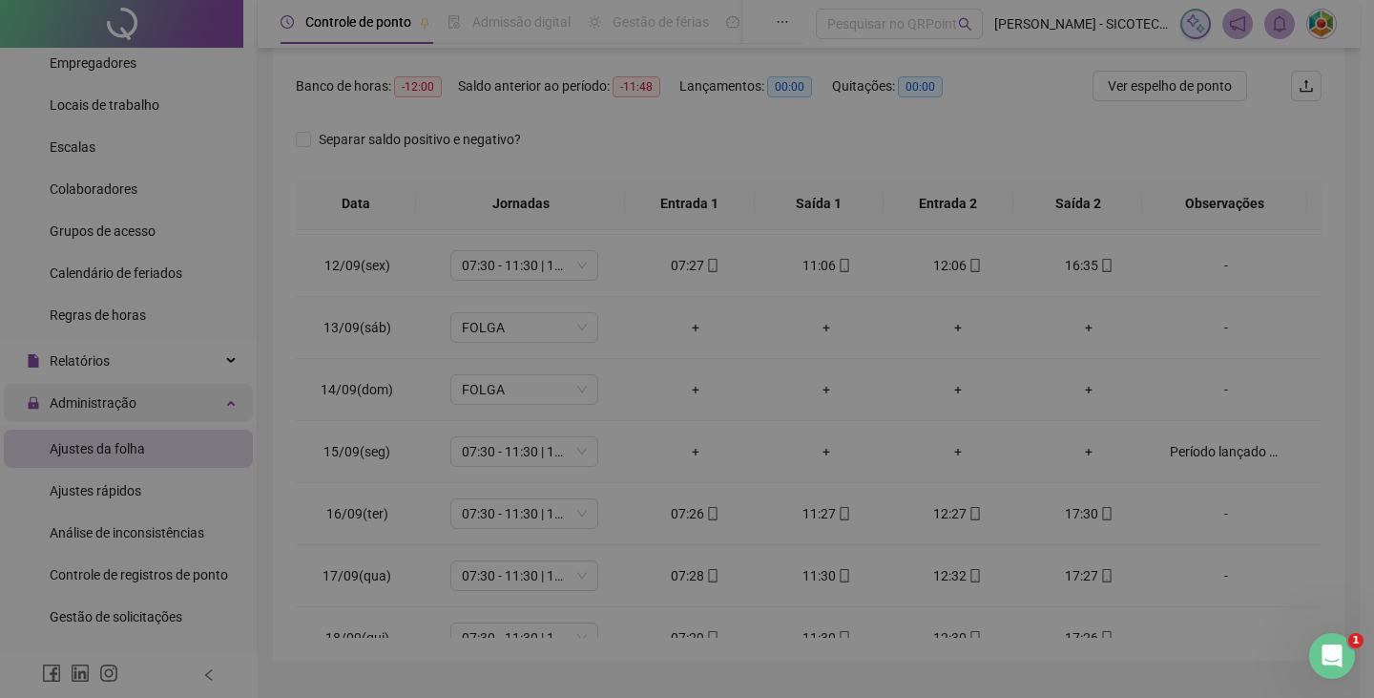
type textarea "**********"
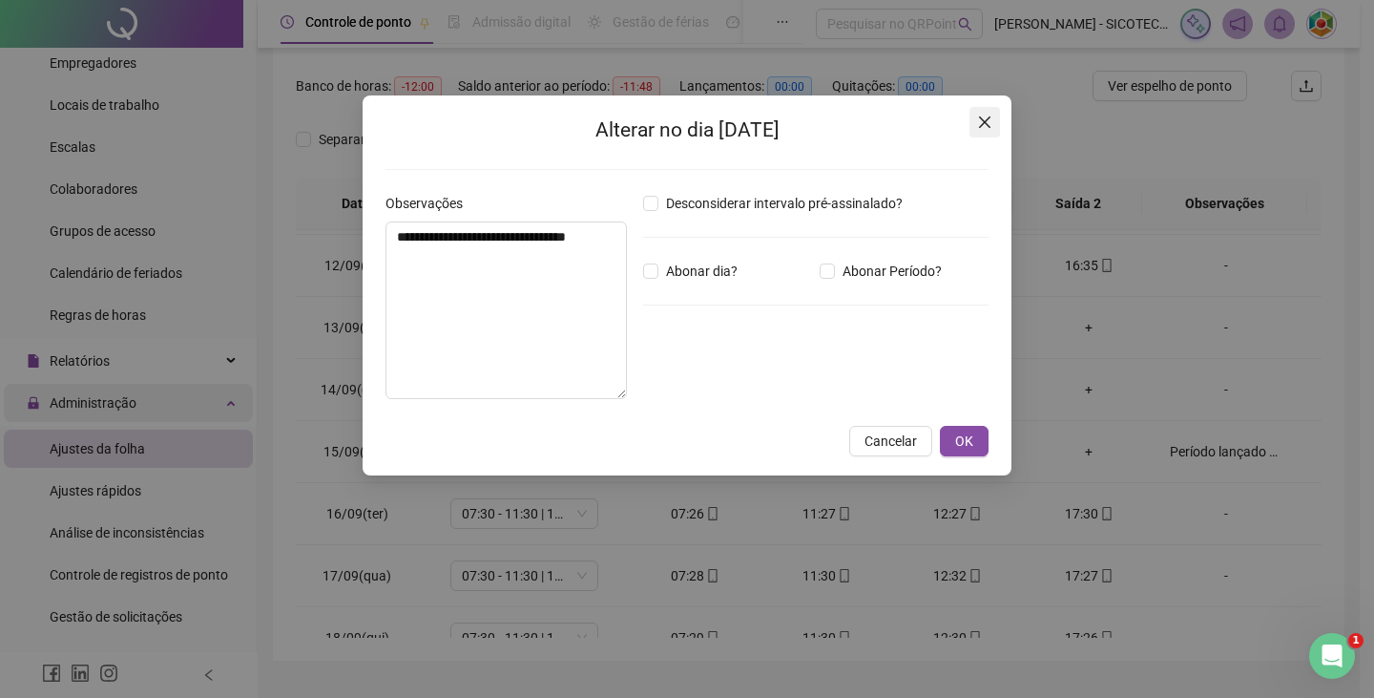
click at [984, 127] on icon "close" at bounding box center [984, 122] width 15 height 15
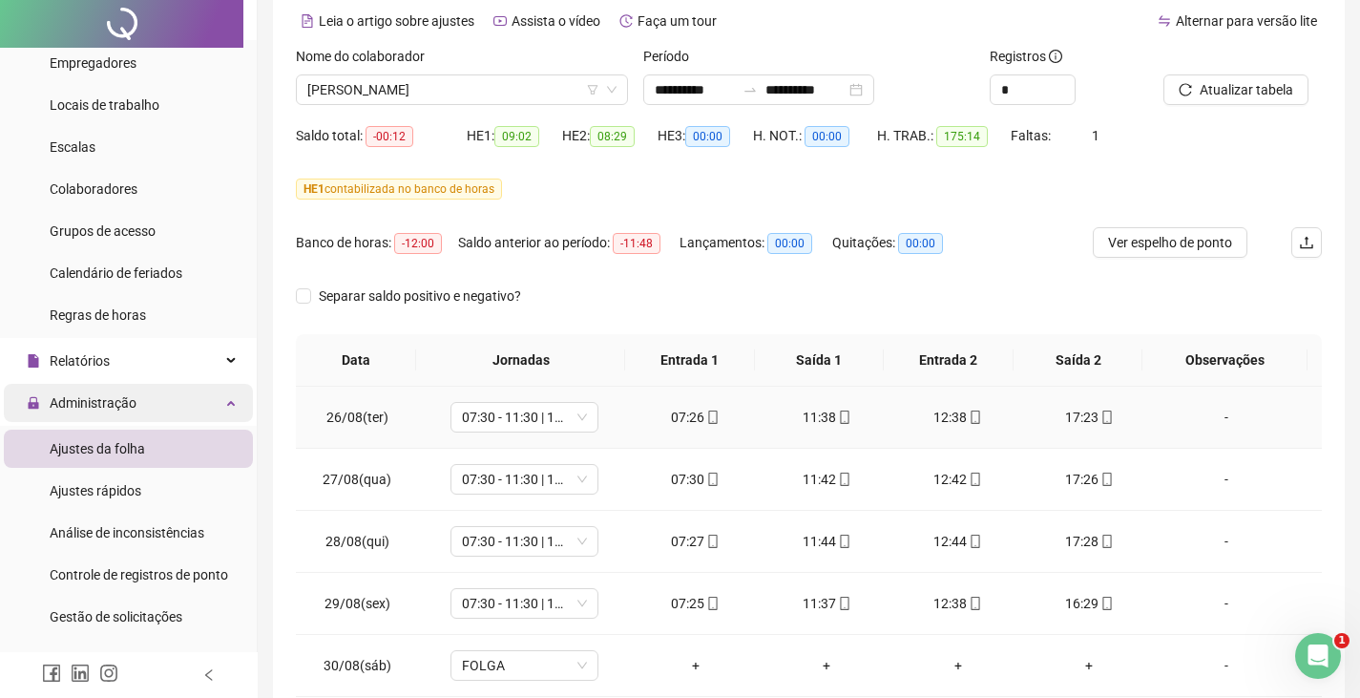
scroll to position [0, 0]
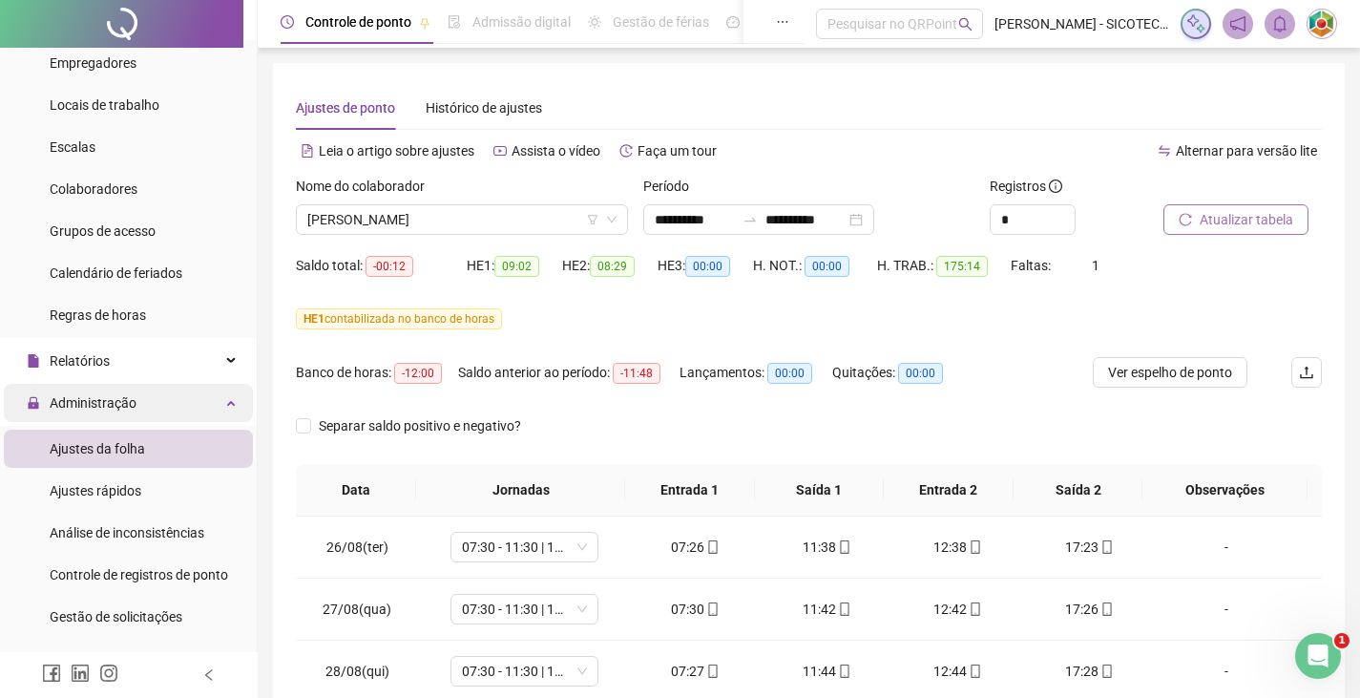
click at [1232, 219] on span "Atualizar tabela" at bounding box center [1247, 219] width 94 height 21
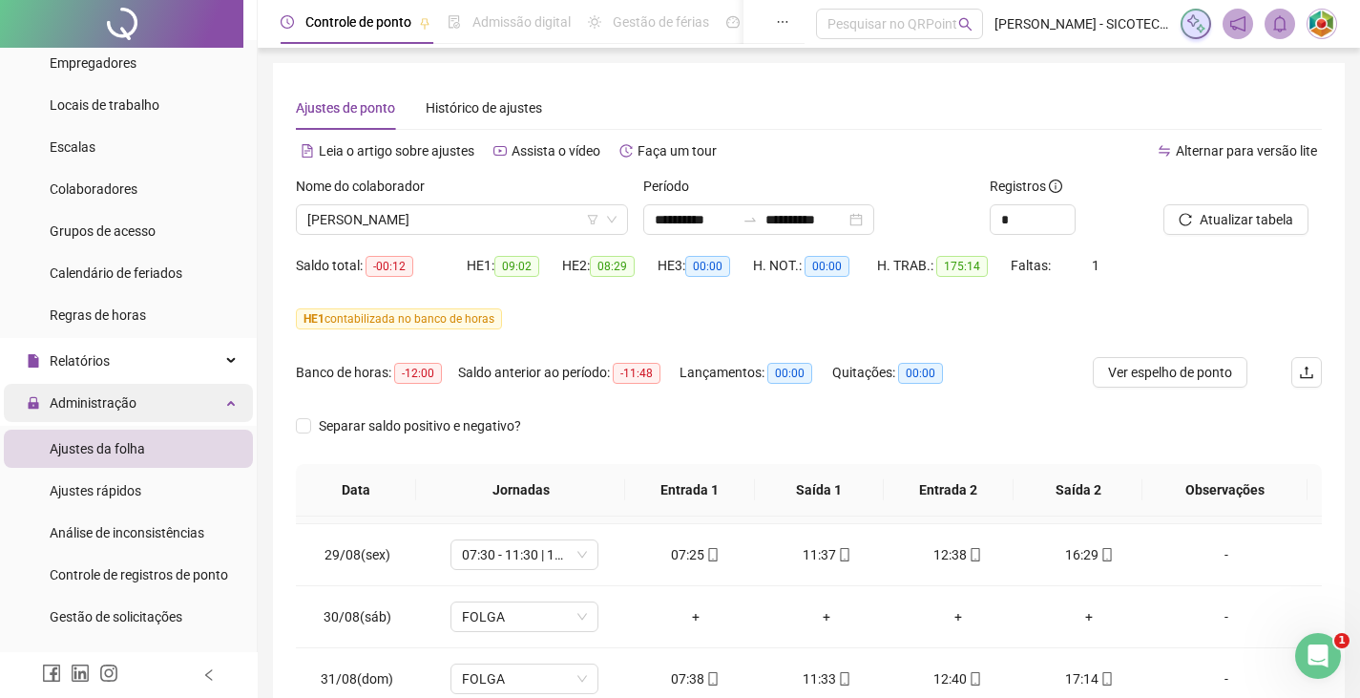
scroll to position [191, 0]
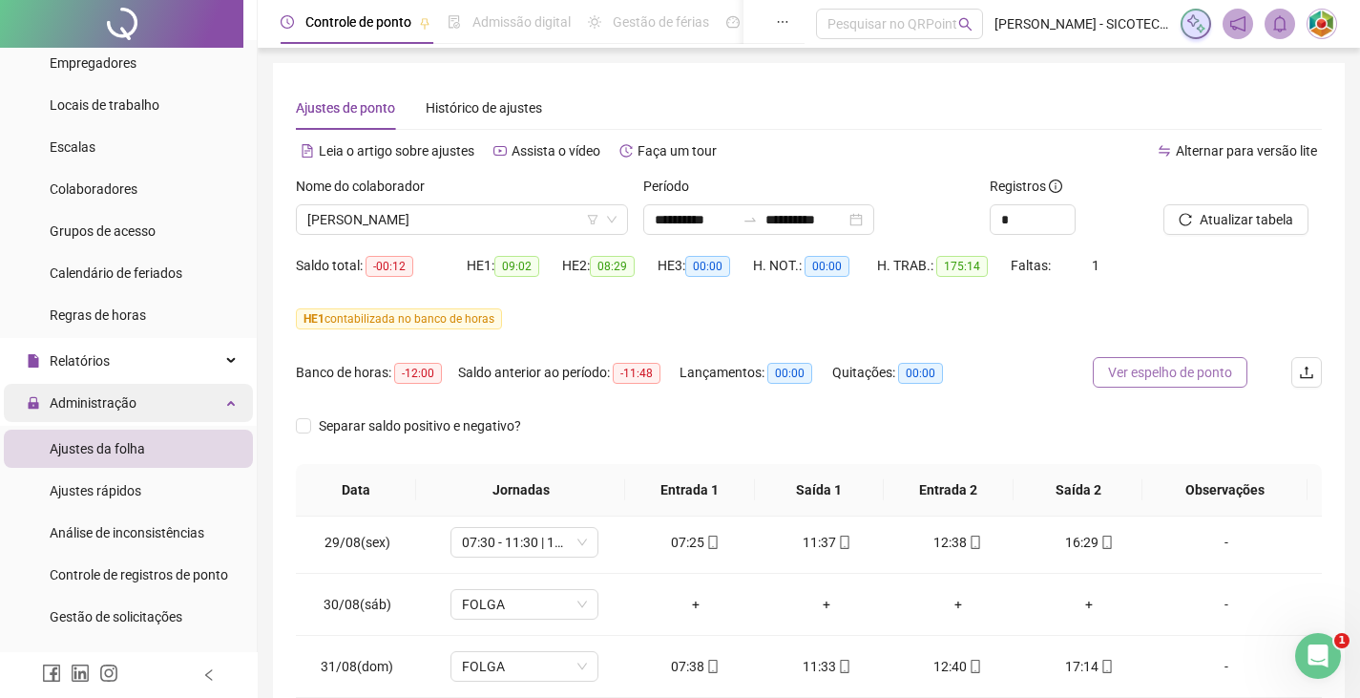
click at [1179, 375] on span "Ver espelho de ponto" at bounding box center [1170, 372] width 124 height 21
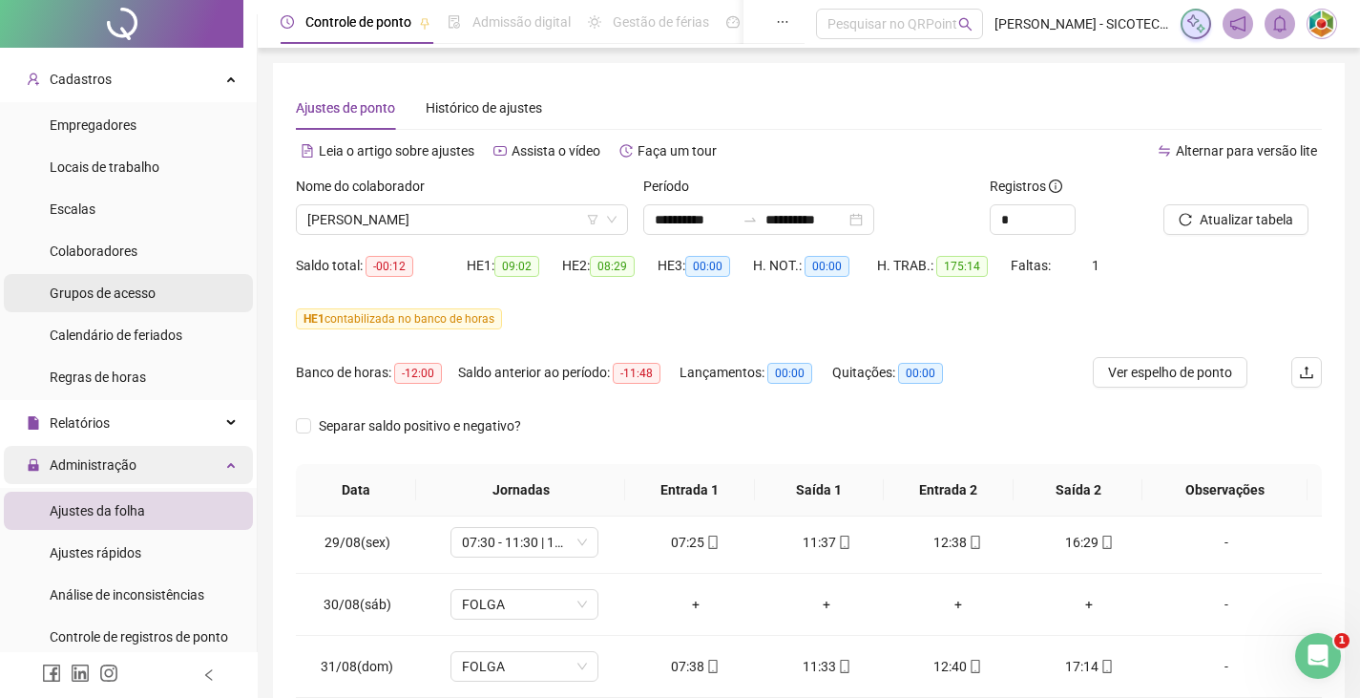
scroll to position [0, 0]
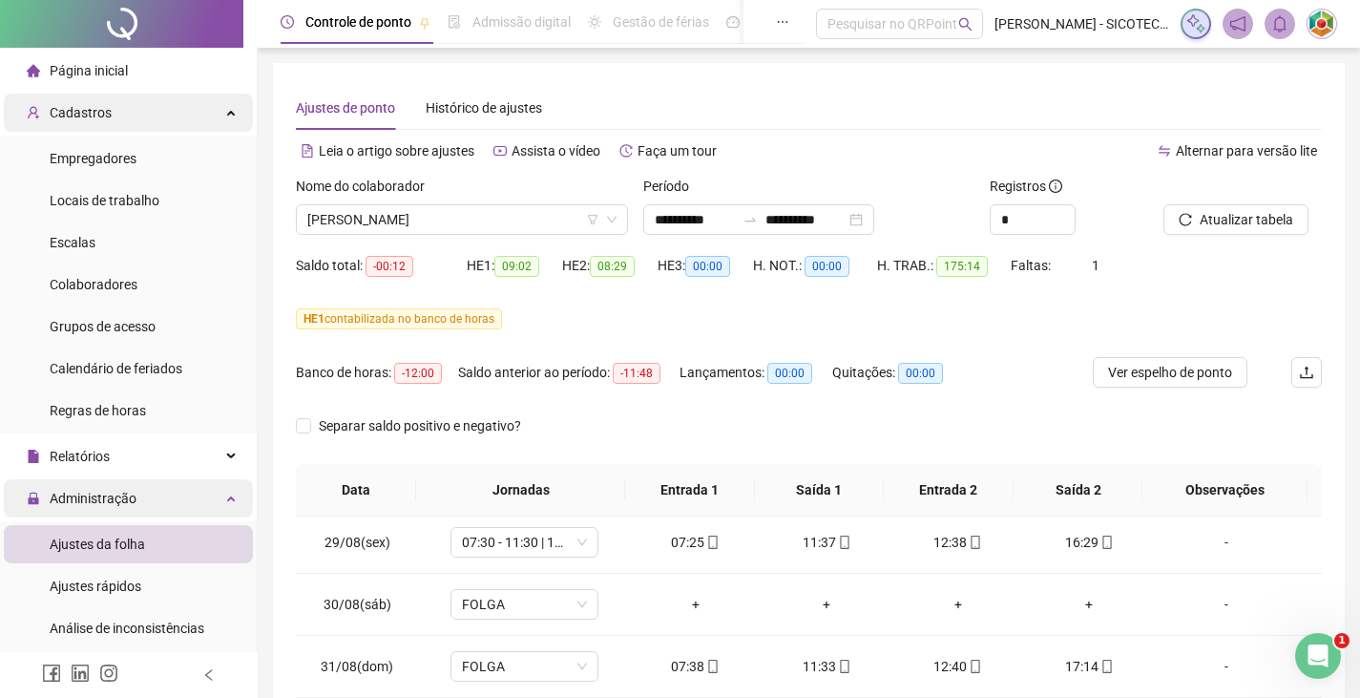
click at [87, 111] on span "Cadastros" at bounding box center [81, 112] width 62 height 15
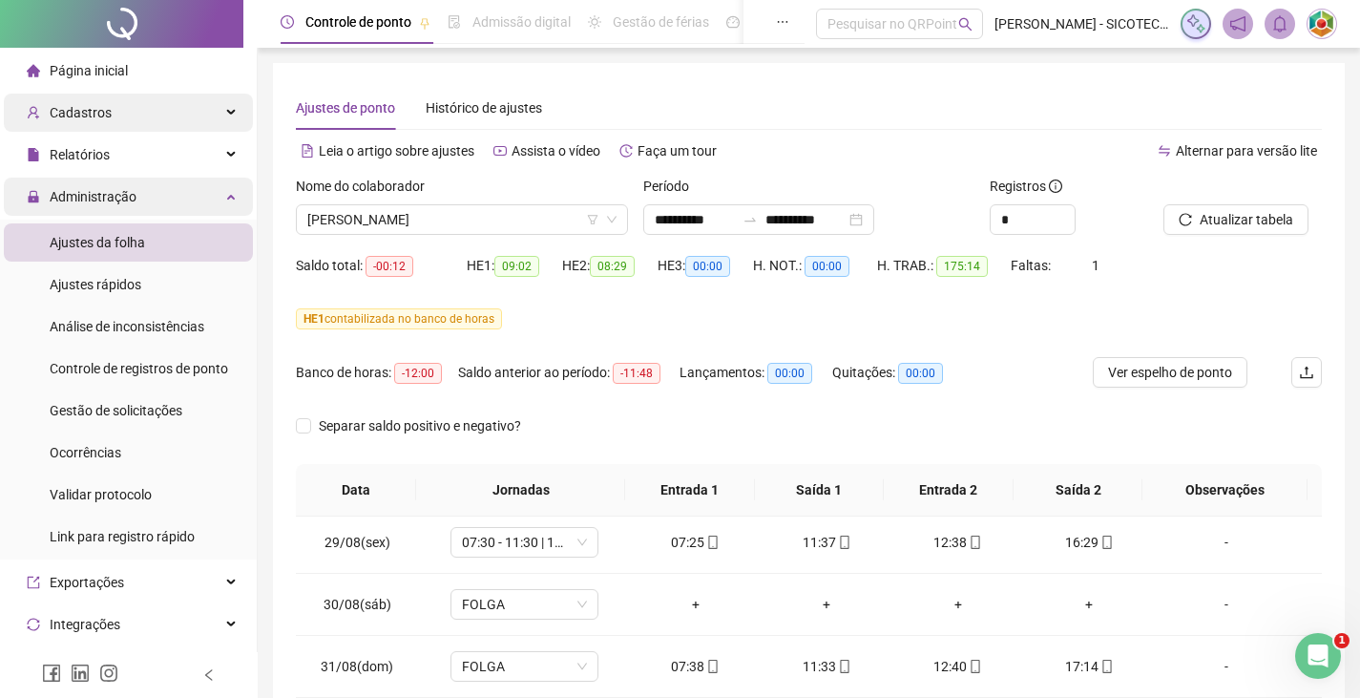
click at [87, 111] on span "Cadastros" at bounding box center [81, 112] width 62 height 15
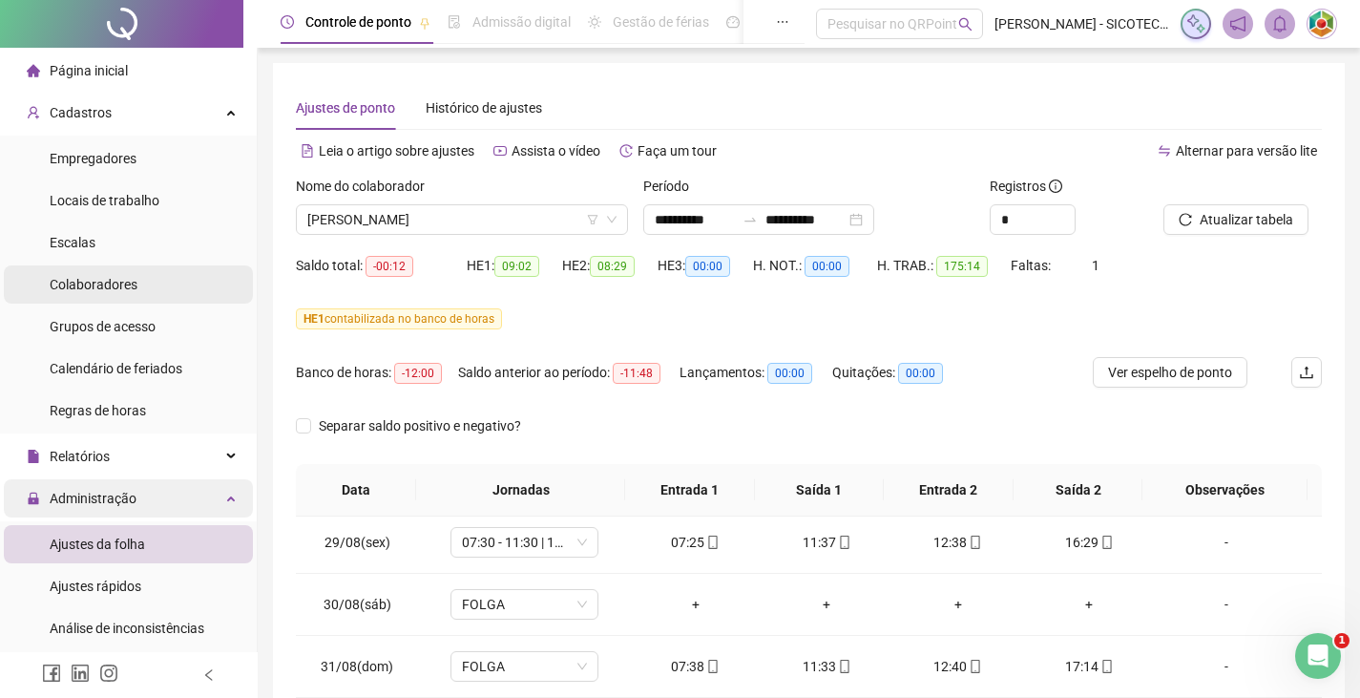
click at [114, 281] on span "Colaboradores" at bounding box center [94, 284] width 88 height 15
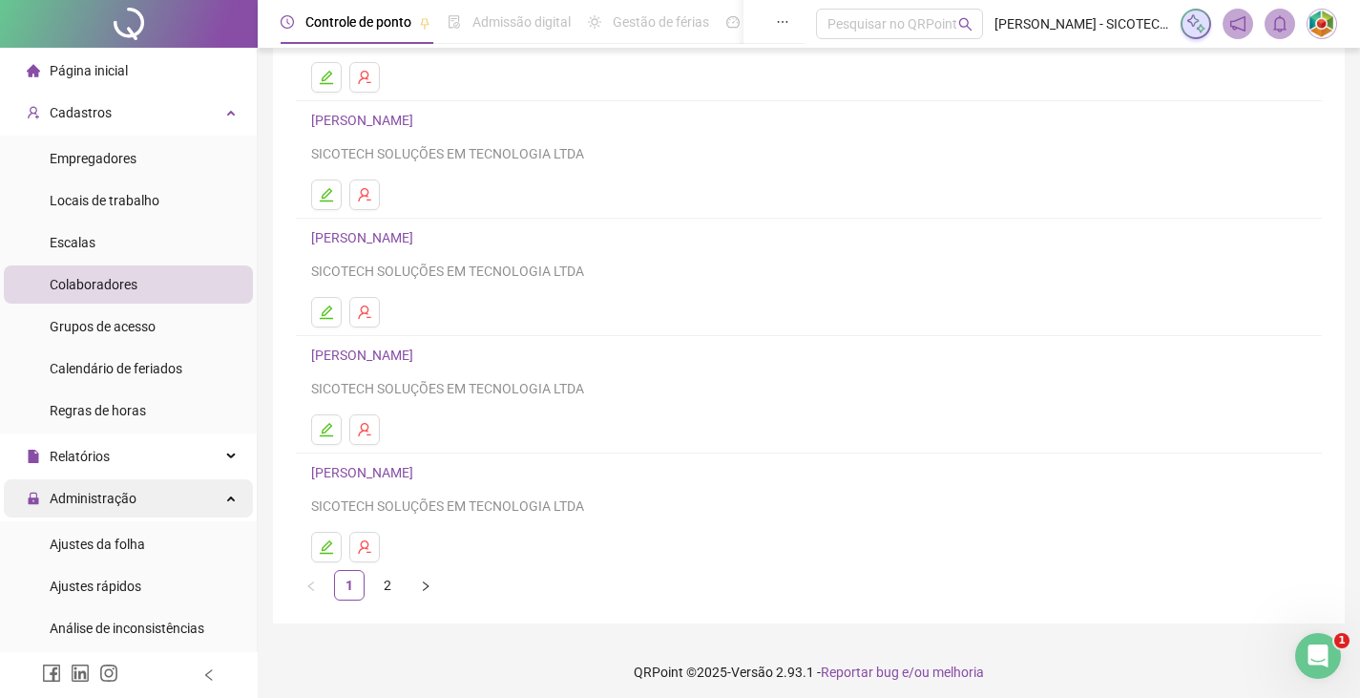
scroll to position [225, 0]
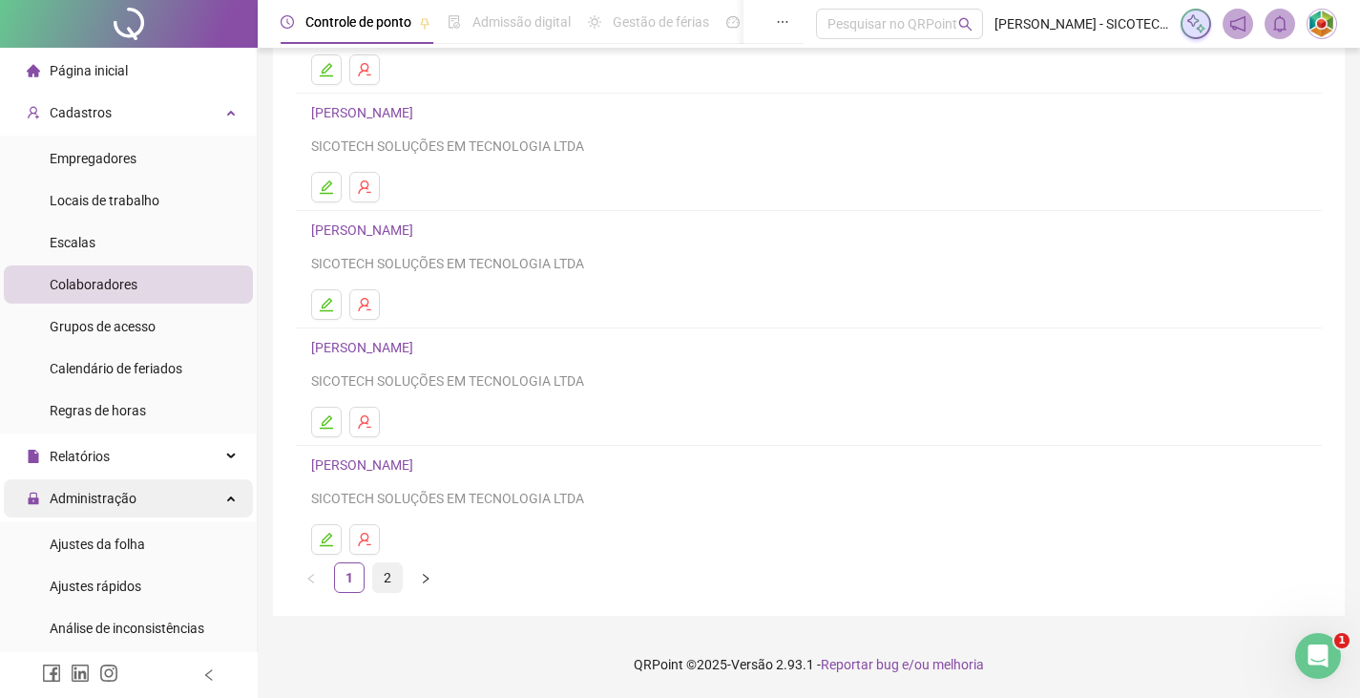
click at [383, 577] on link "2" at bounding box center [387, 577] width 29 height 29
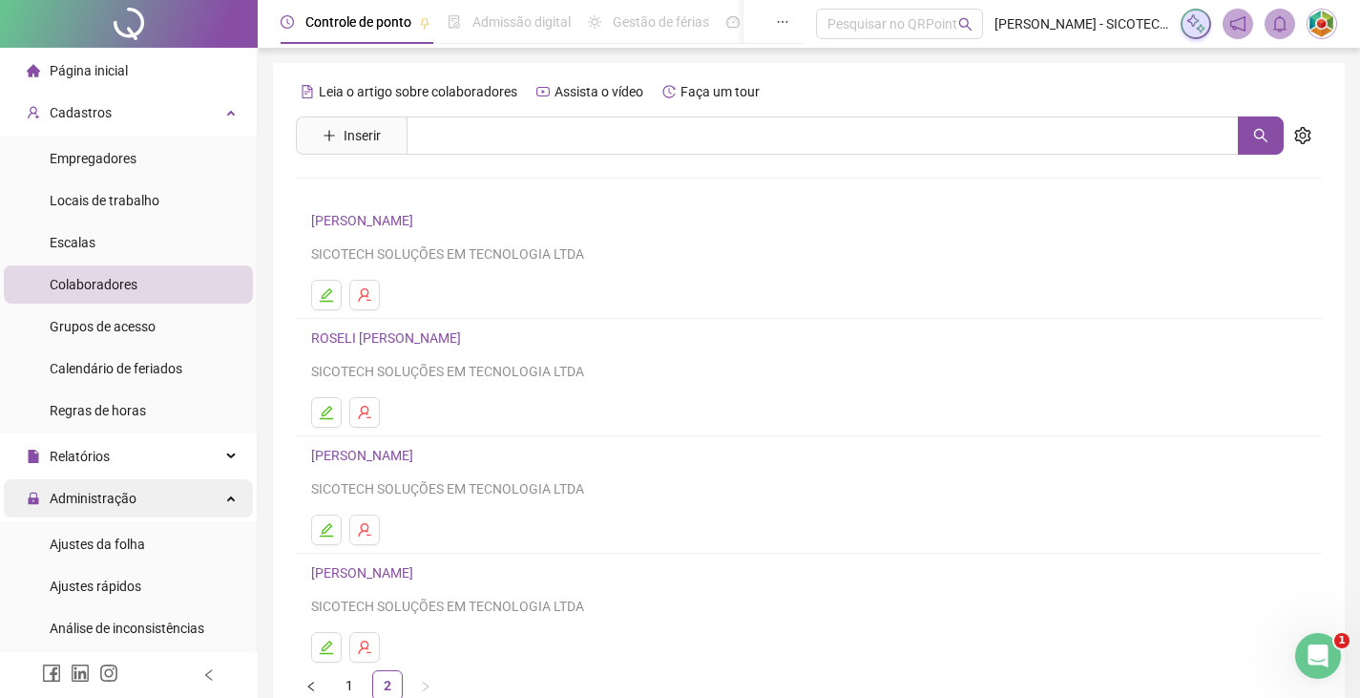
click at [404, 455] on link "[PERSON_NAME]" at bounding box center [365, 455] width 108 height 15
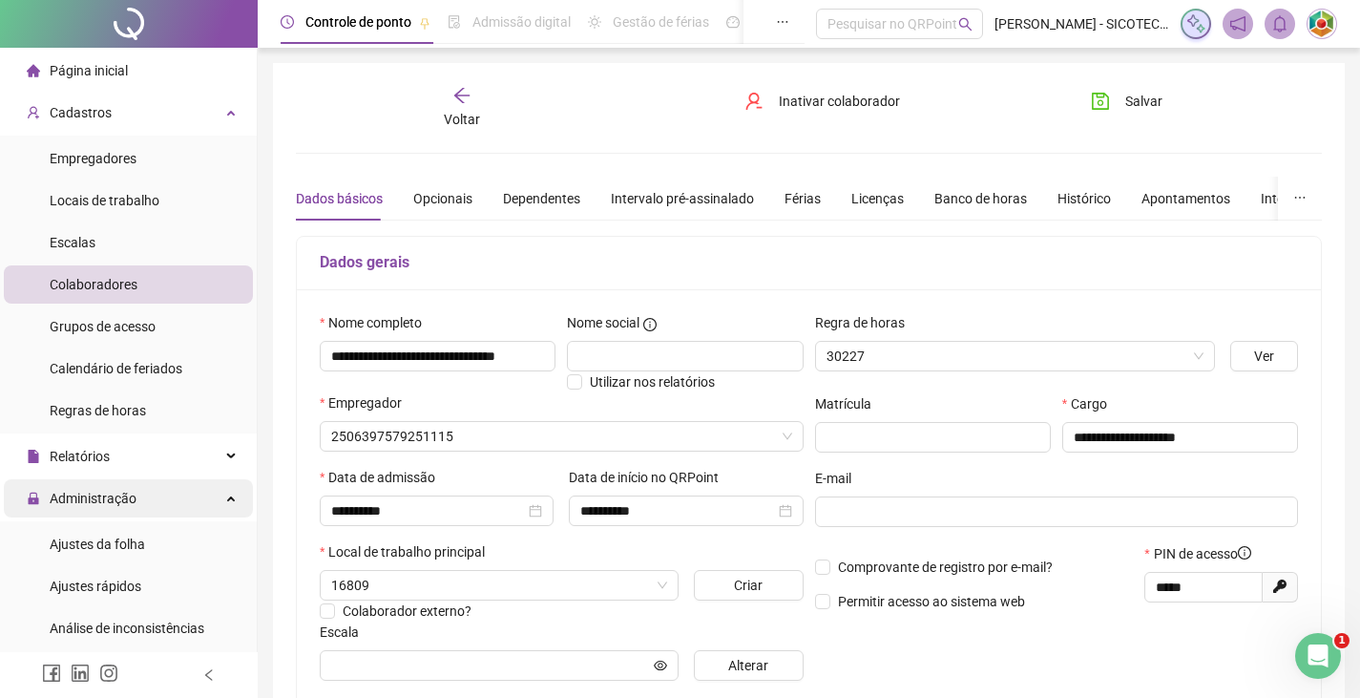
type input "**********"
click at [955, 197] on div "Banco de horas" at bounding box center [980, 198] width 93 height 21
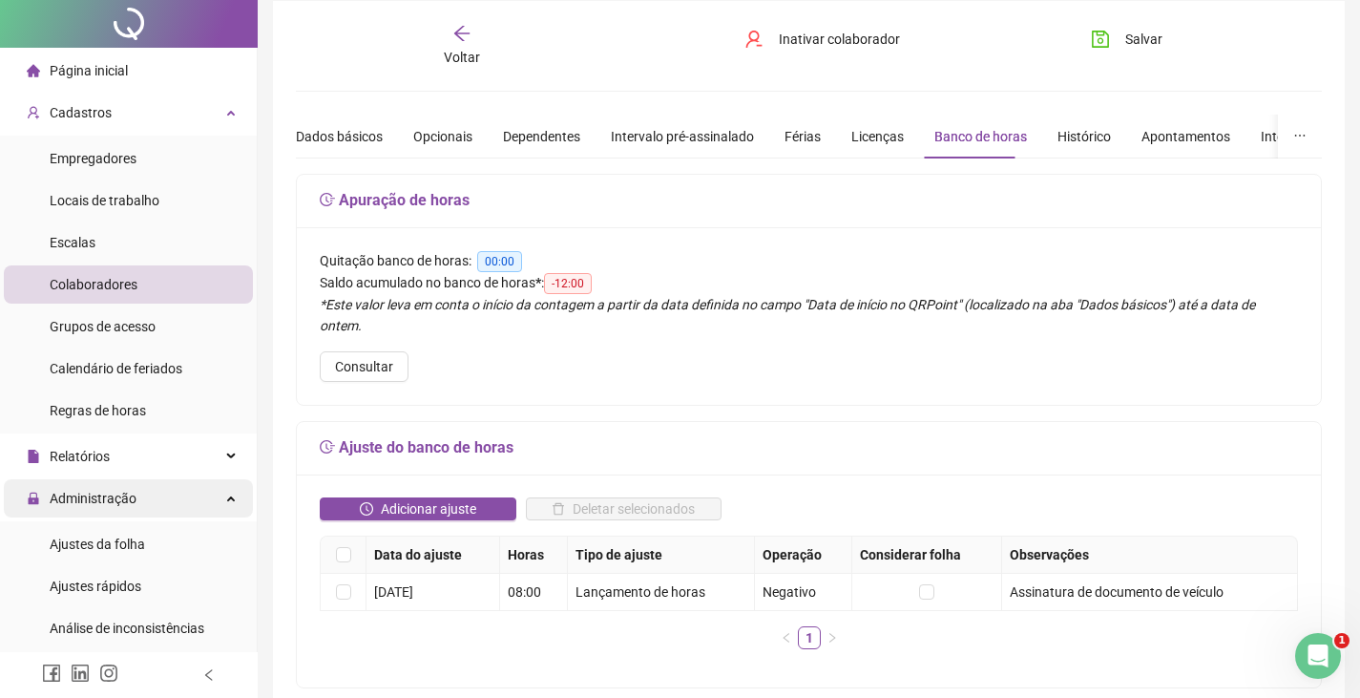
scroll to position [95, 0]
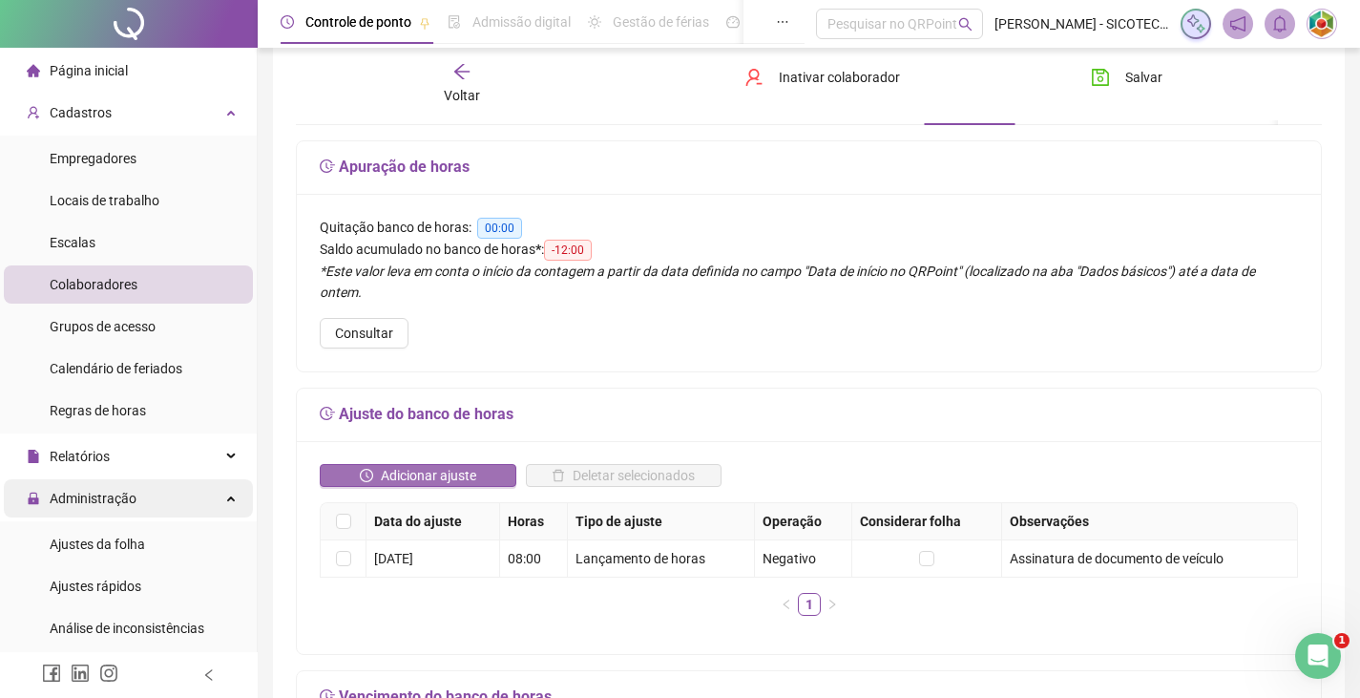
click at [433, 465] on span "Adicionar ajuste" at bounding box center [428, 475] width 95 height 21
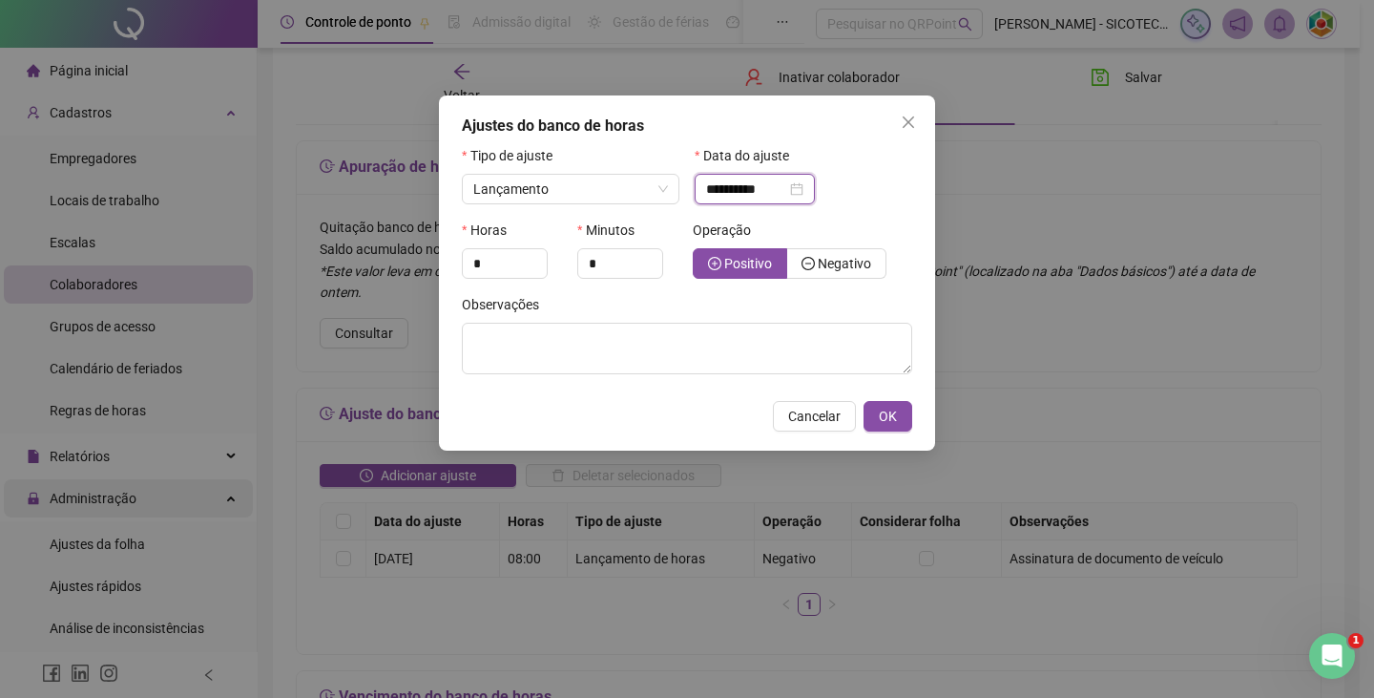
click at [786, 184] on input "**********" at bounding box center [746, 188] width 80 height 21
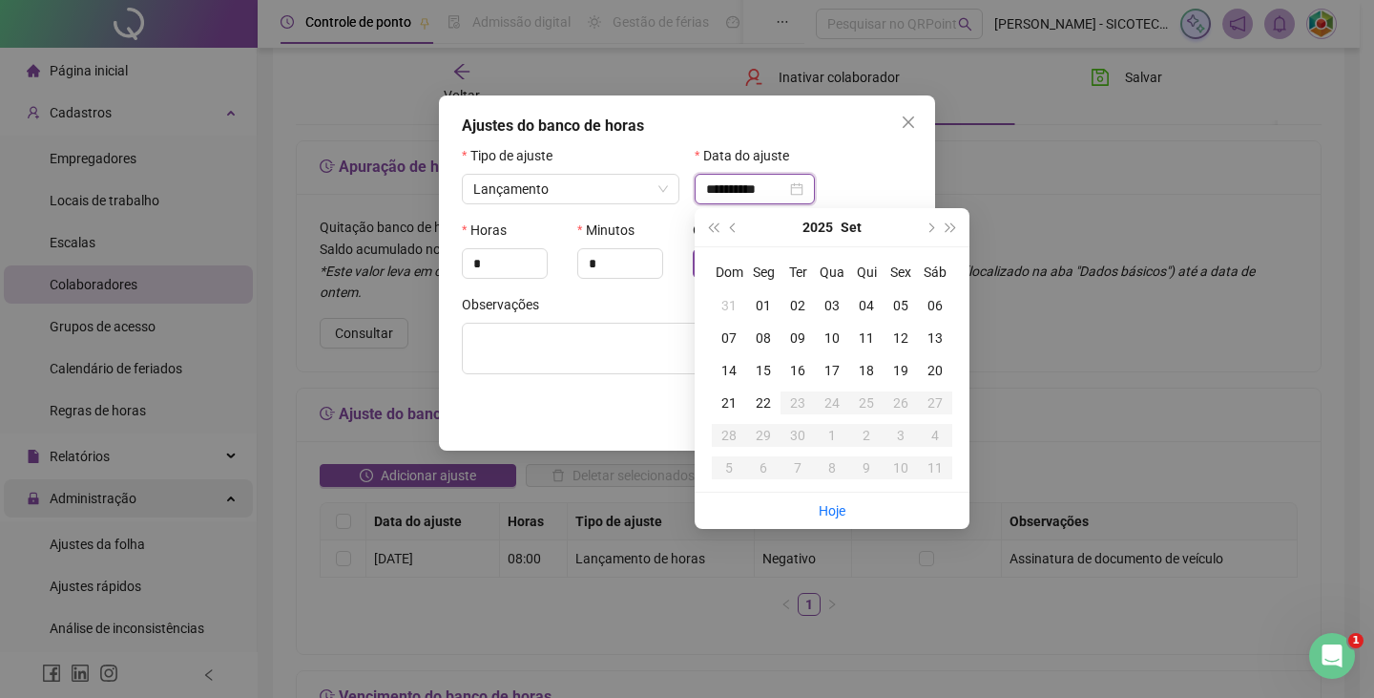
type input "**********"
click at [936, 370] on div "20" at bounding box center [935, 370] width 34 height 21
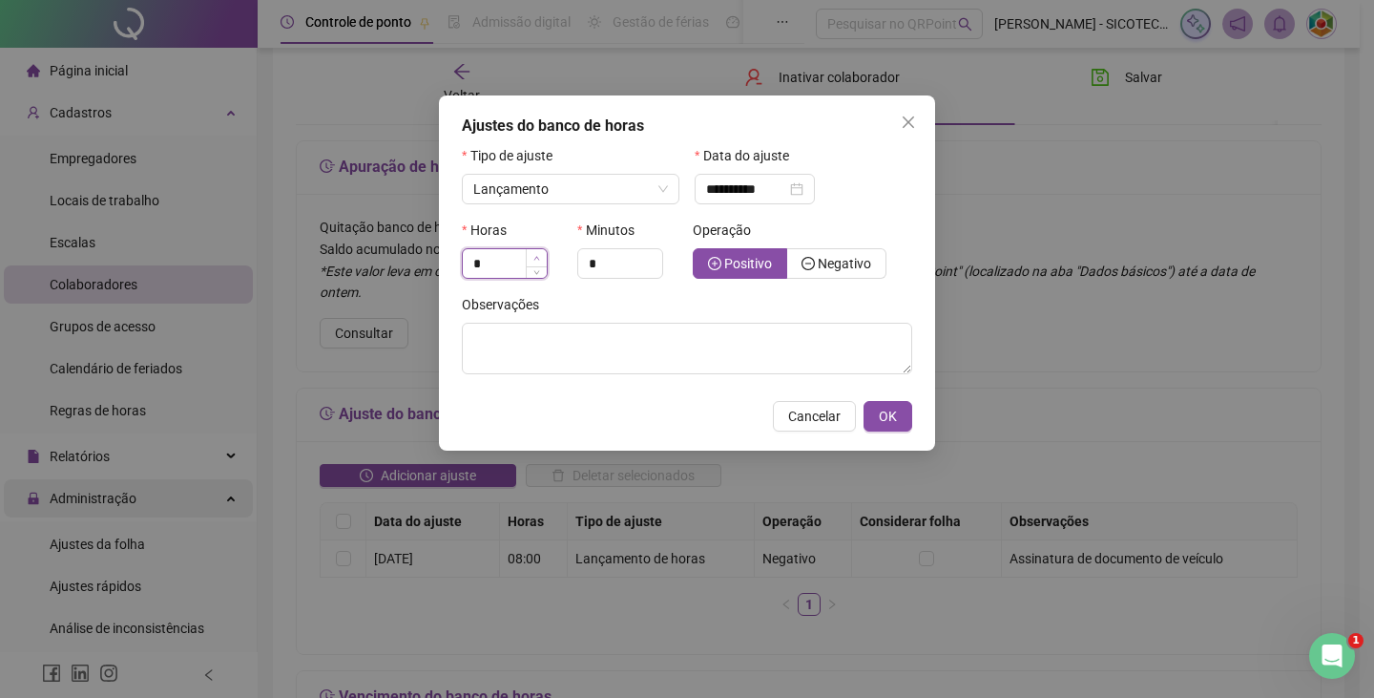
click at [538, 259] on icon "up" at bounding box center [536, 258] width 7 height 7
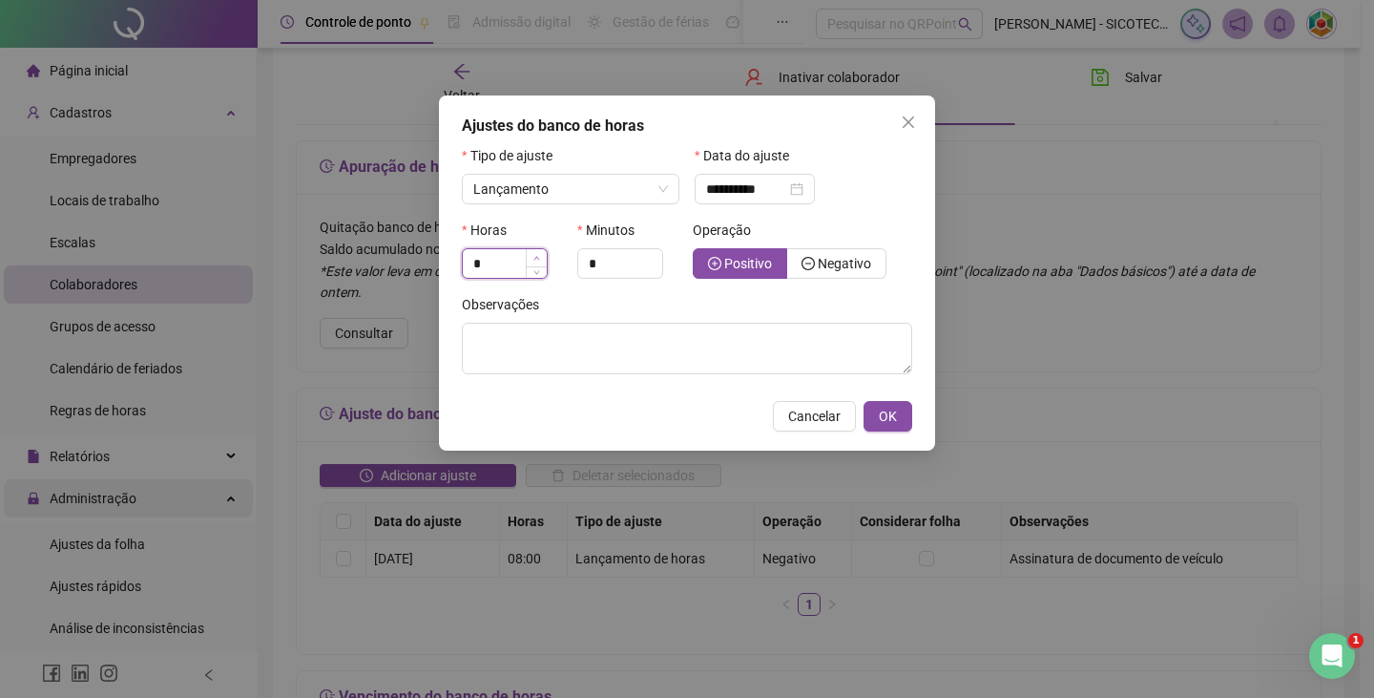
click at [538, 259] on icon "up" at bounding box center [536, 258] width 7 height 7
type input "*"
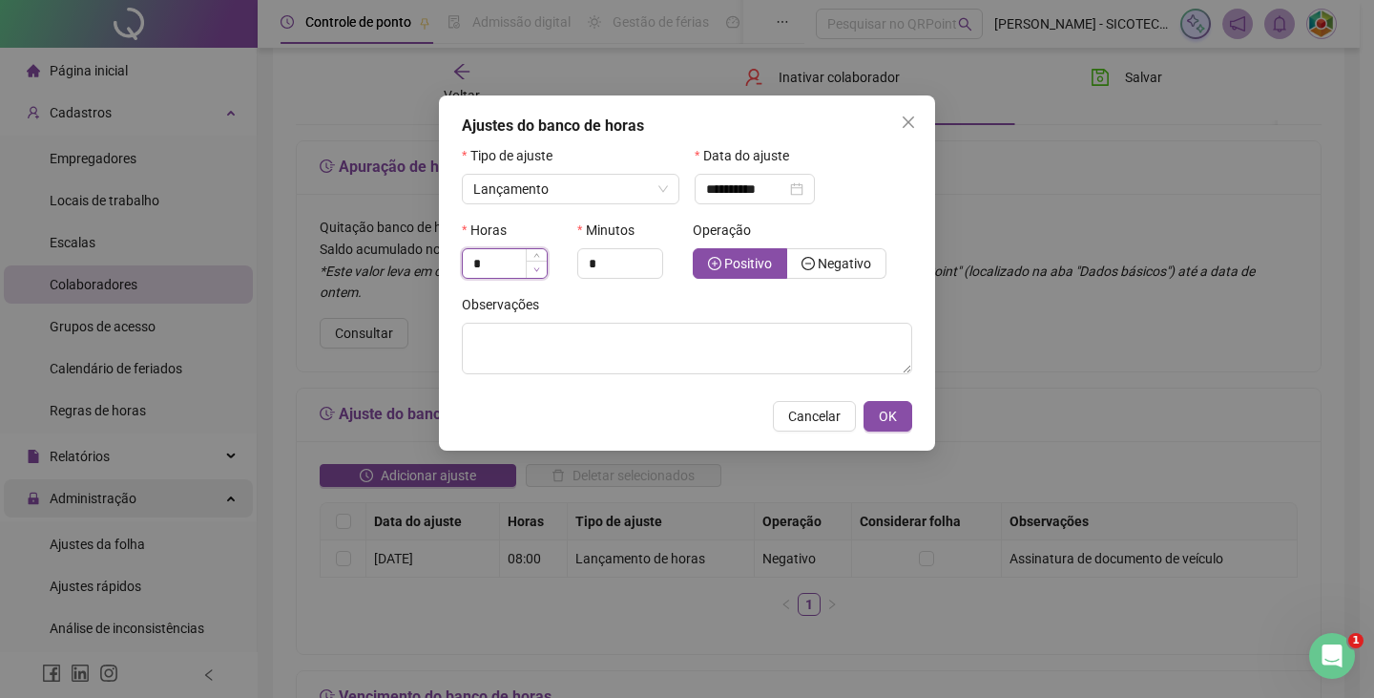
click at [534, 271] on icon "down" at bounding box center [536, 269] width 7 height 7
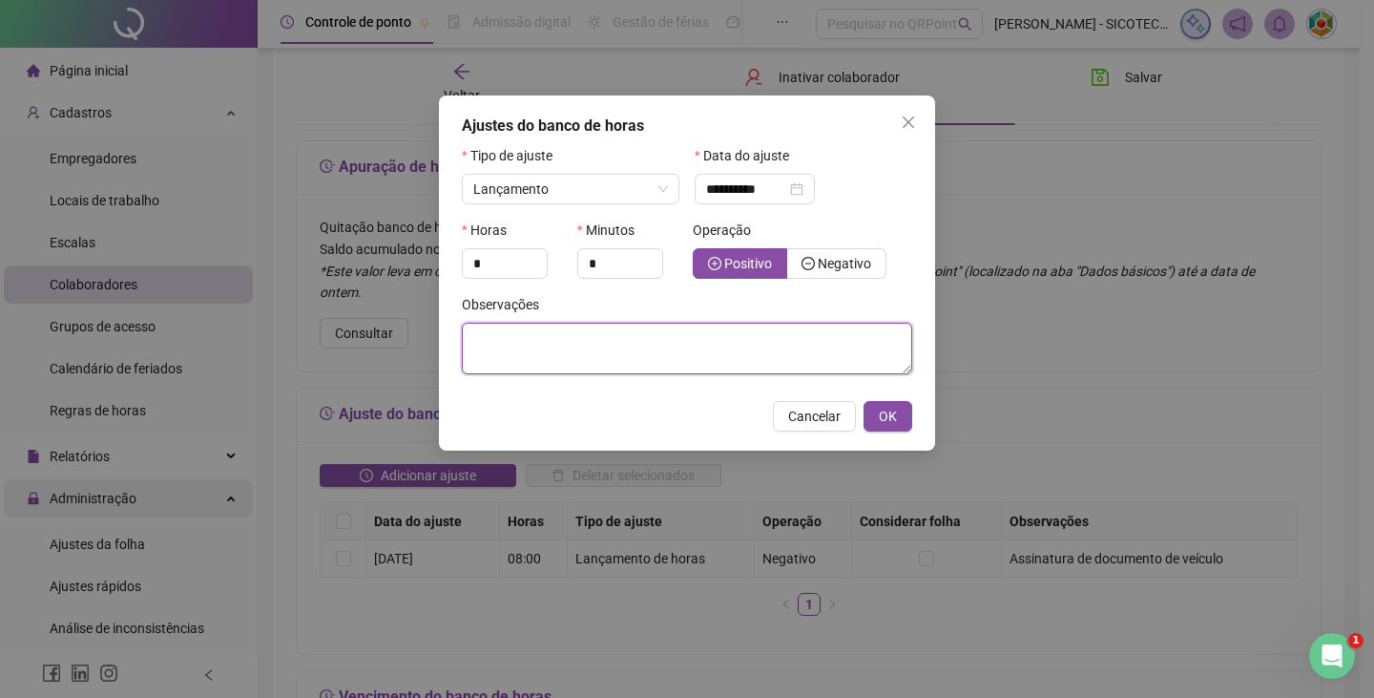
click at [568, 339] on textarea at bounding box center [687, 349] width 450 height 52
type textarea "**********"
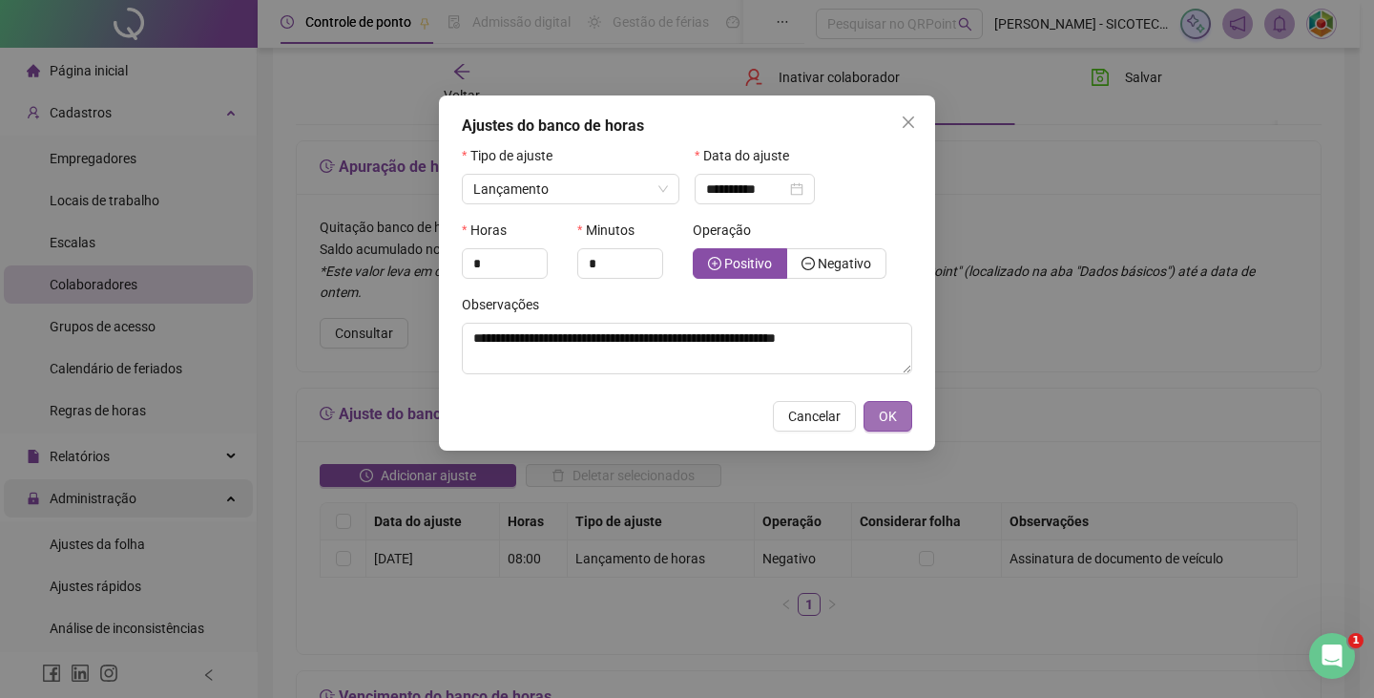
click at [889, 424] on span "OK" at bounding box center [888, 416] width 18 height 21
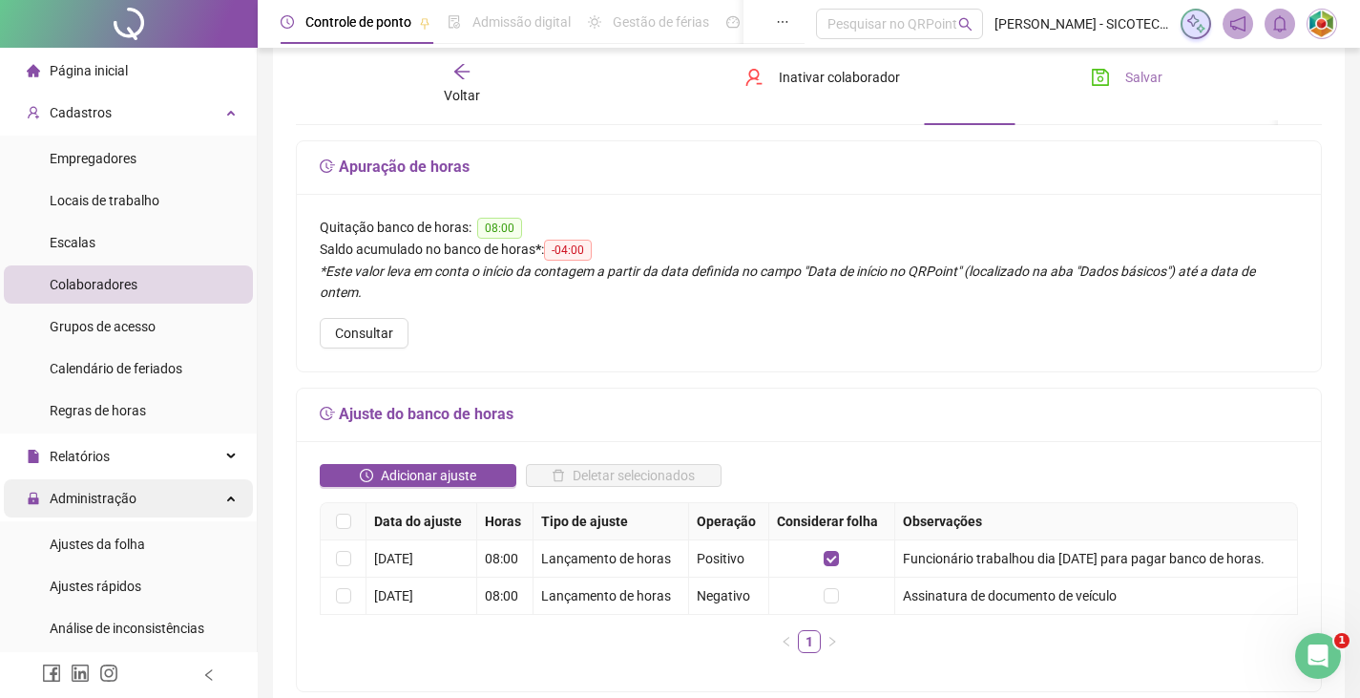
click at [1140, 80] on span "Salvar" at bounding box center [1143, 77] width 37 height 21
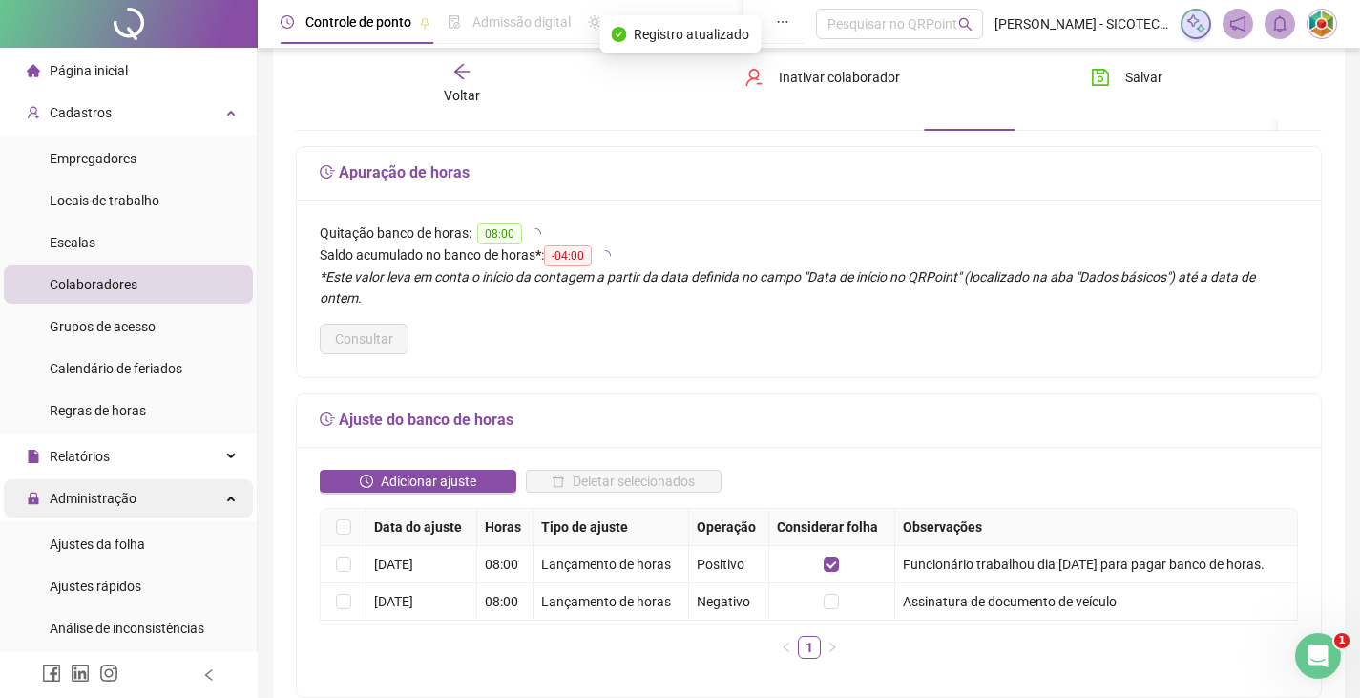
scroll to position [0, 0]
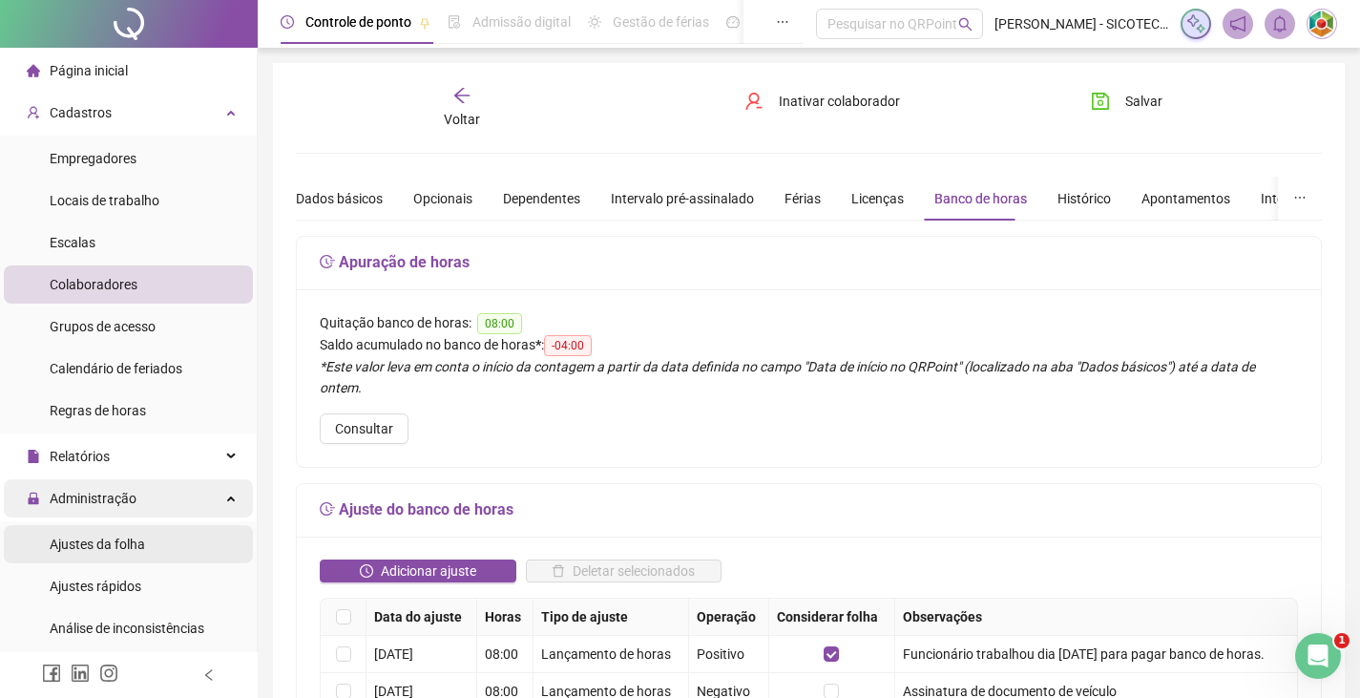
click at [90, 543] on span "Ajustes da folha" at bounding box center [97, 543] width 95 height 15
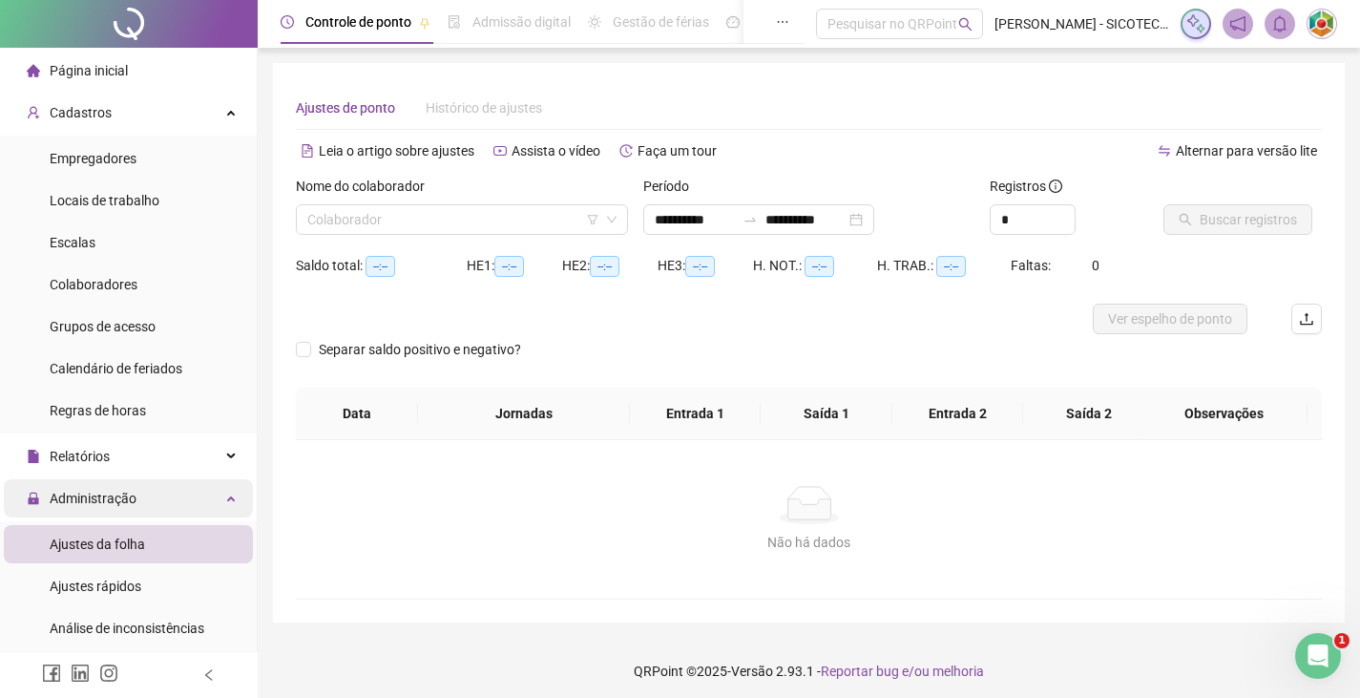
type input "**********"
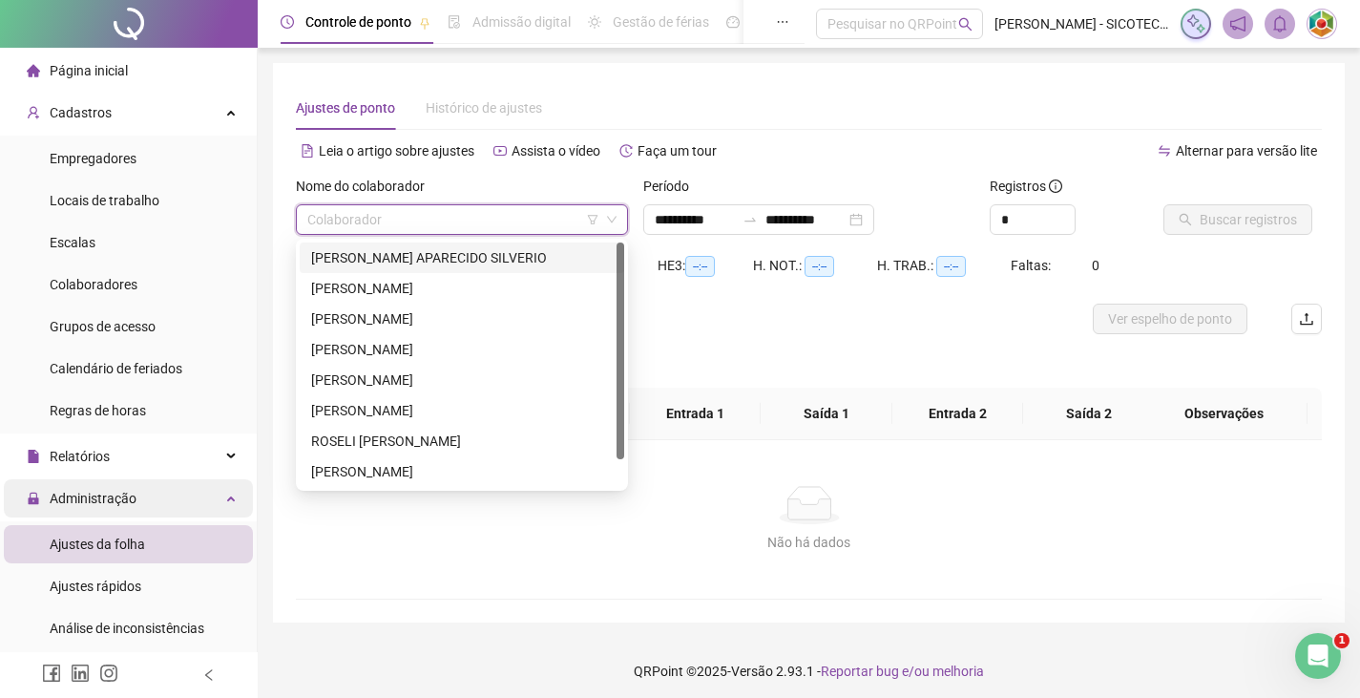
click at [441, 213] on input "search" at bounding box center [453, 219] width 292 height 29
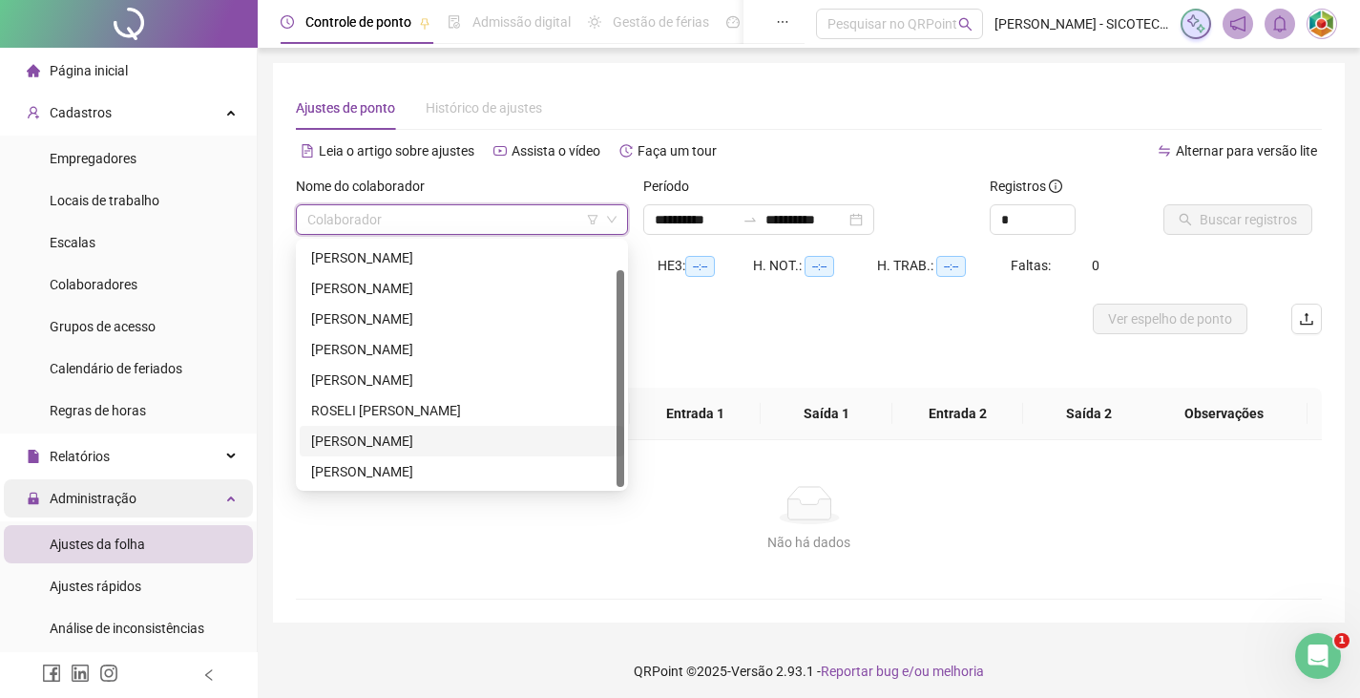
click at [398, 439] on div "[PERSON_NAME]" at bounding box center [462, 440] width 302 height 21
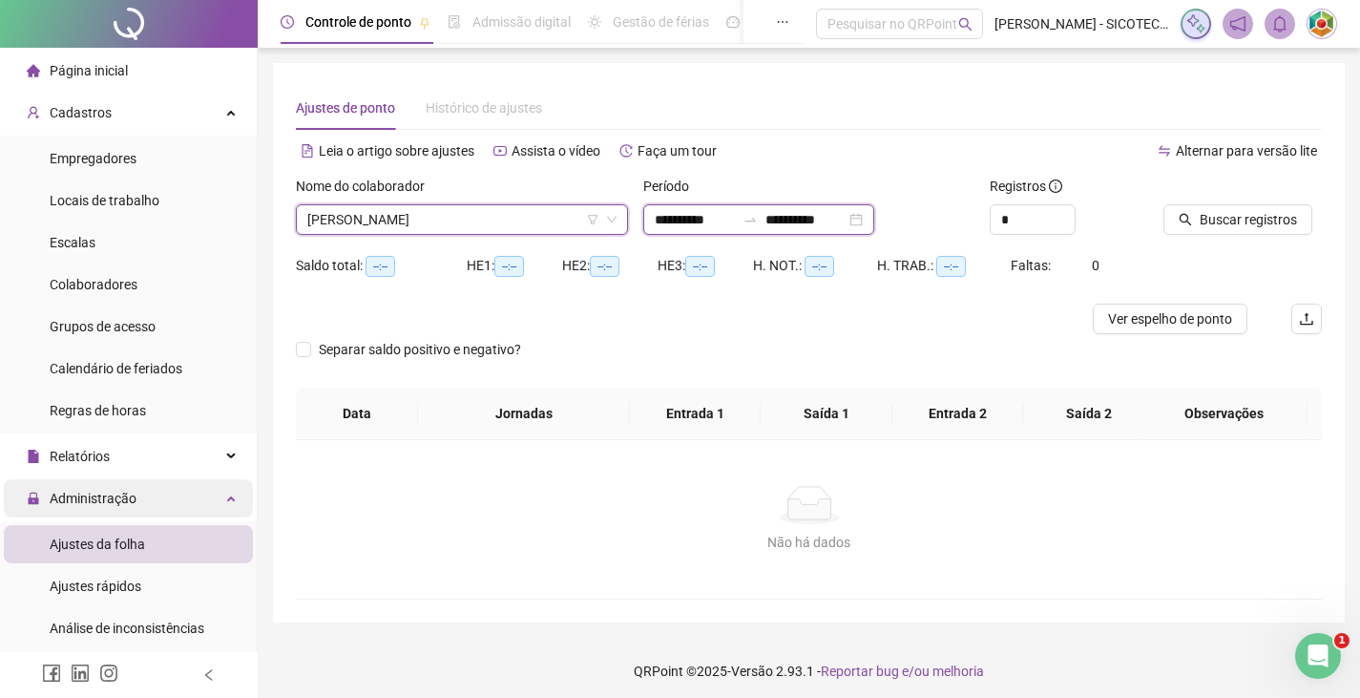
click at [735, 216] on input "**********" at bounding box center [695, 219] width 80 height 21
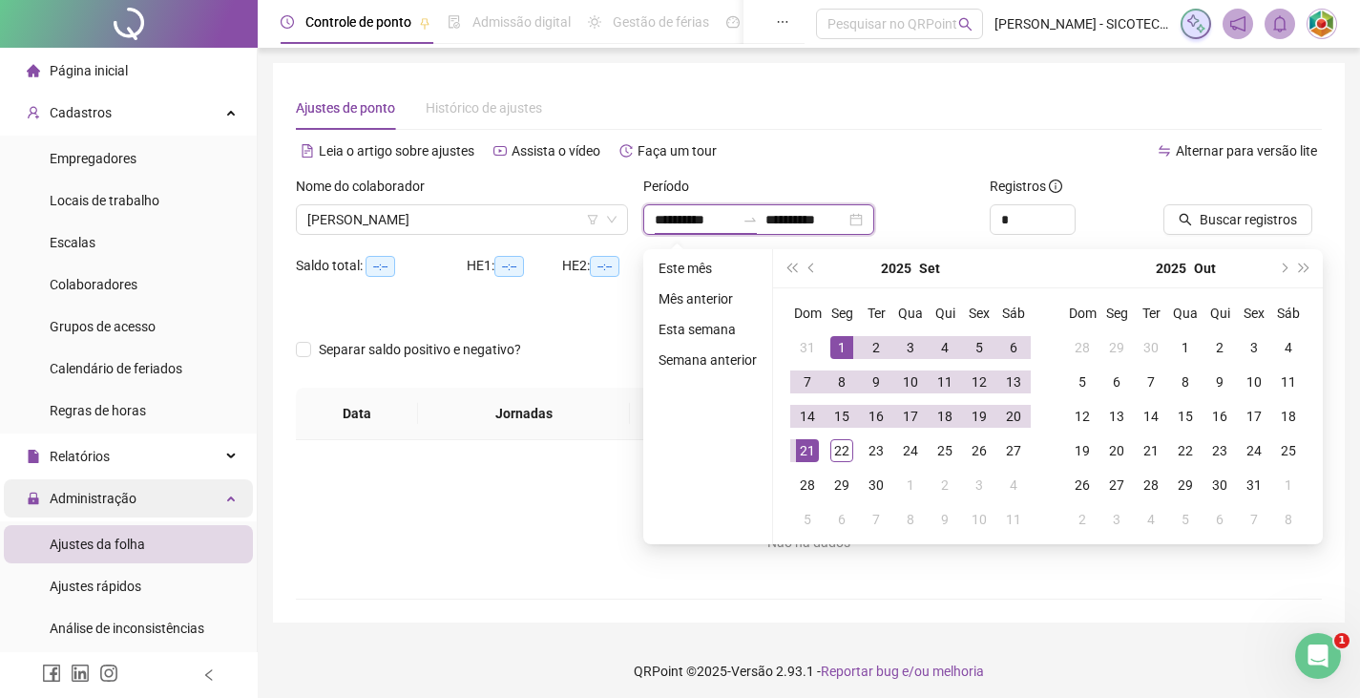
type input "**********"
click at [809, 269] on span "prev-year" at bounding box center [813, 268] width 10 height 10
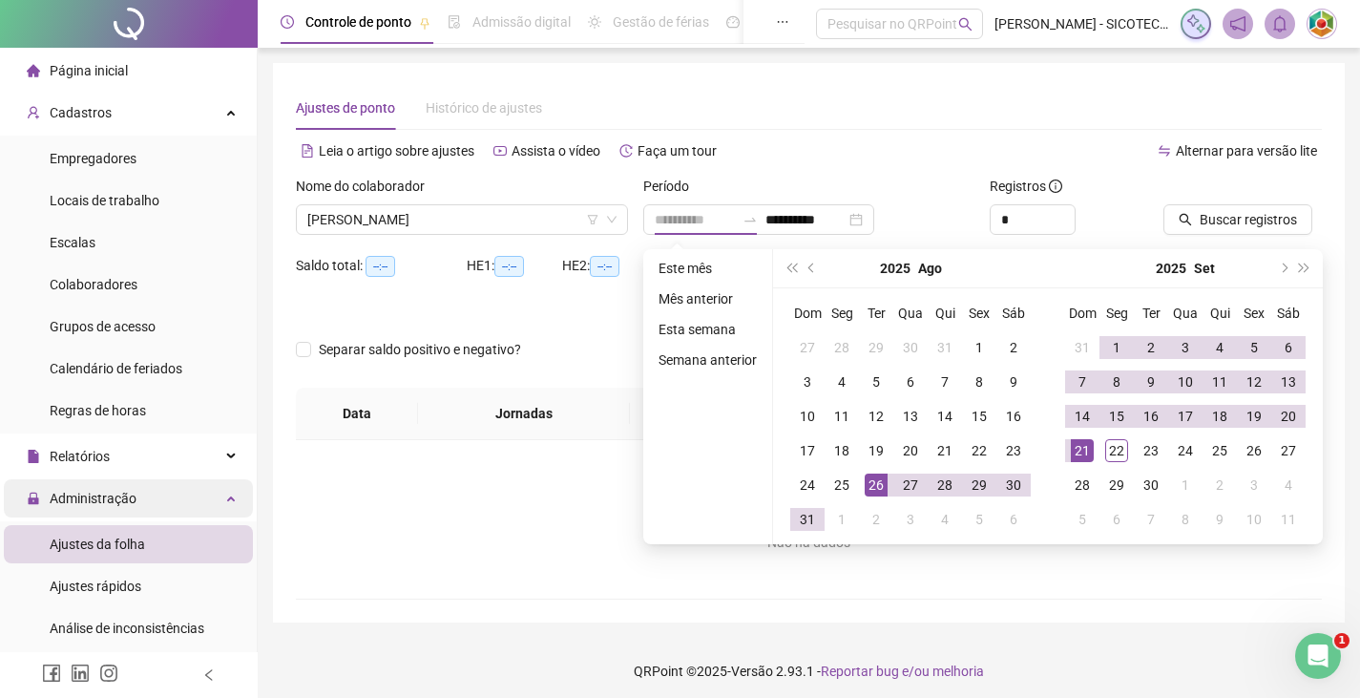
type input "**********"
click at [876, 486] on div "26" at bounding box center [876, 484] width 23 height 23
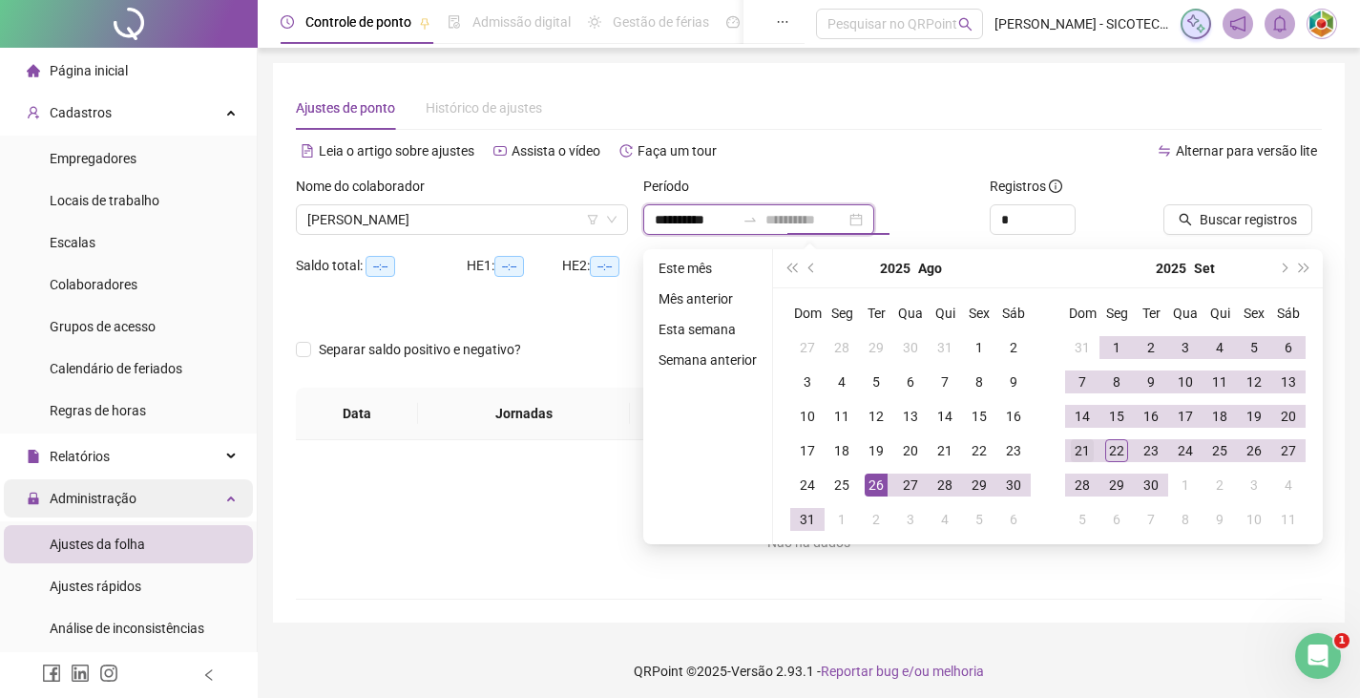
type input "**********"
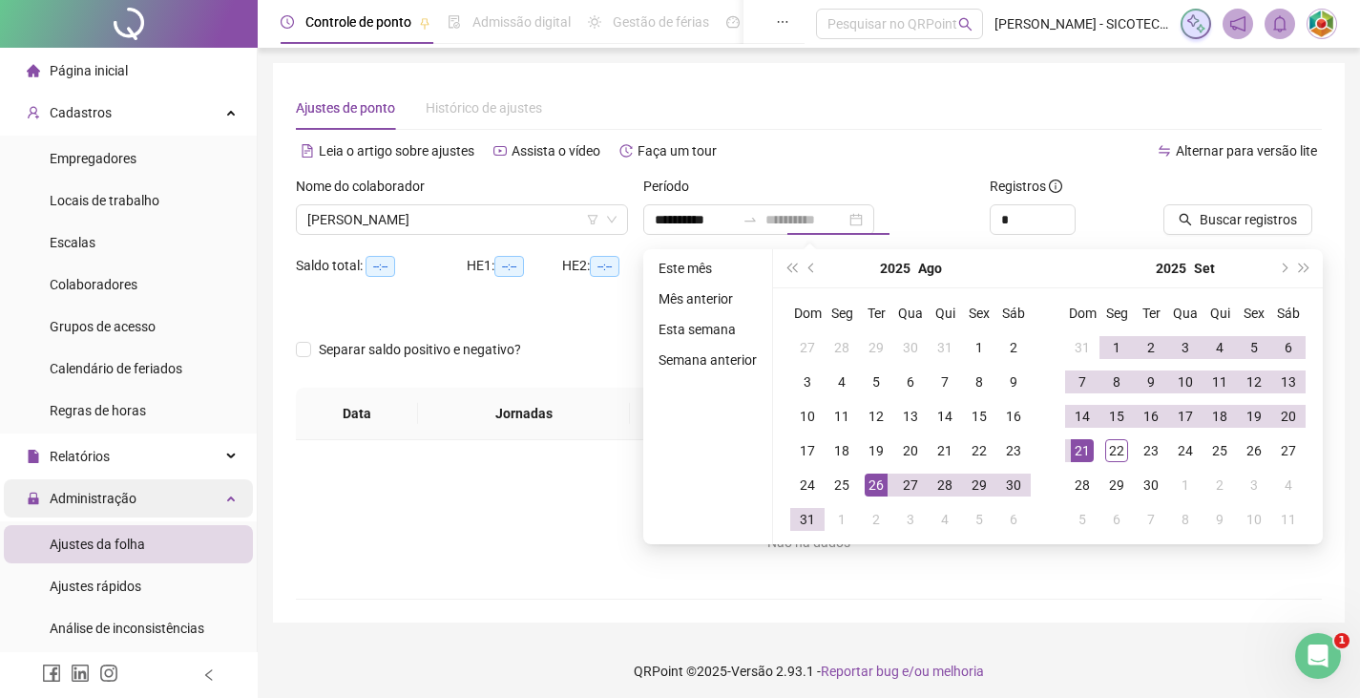
click at [1080, 440] on div "21" at bounding box center [1082, 450] width 23 height 23
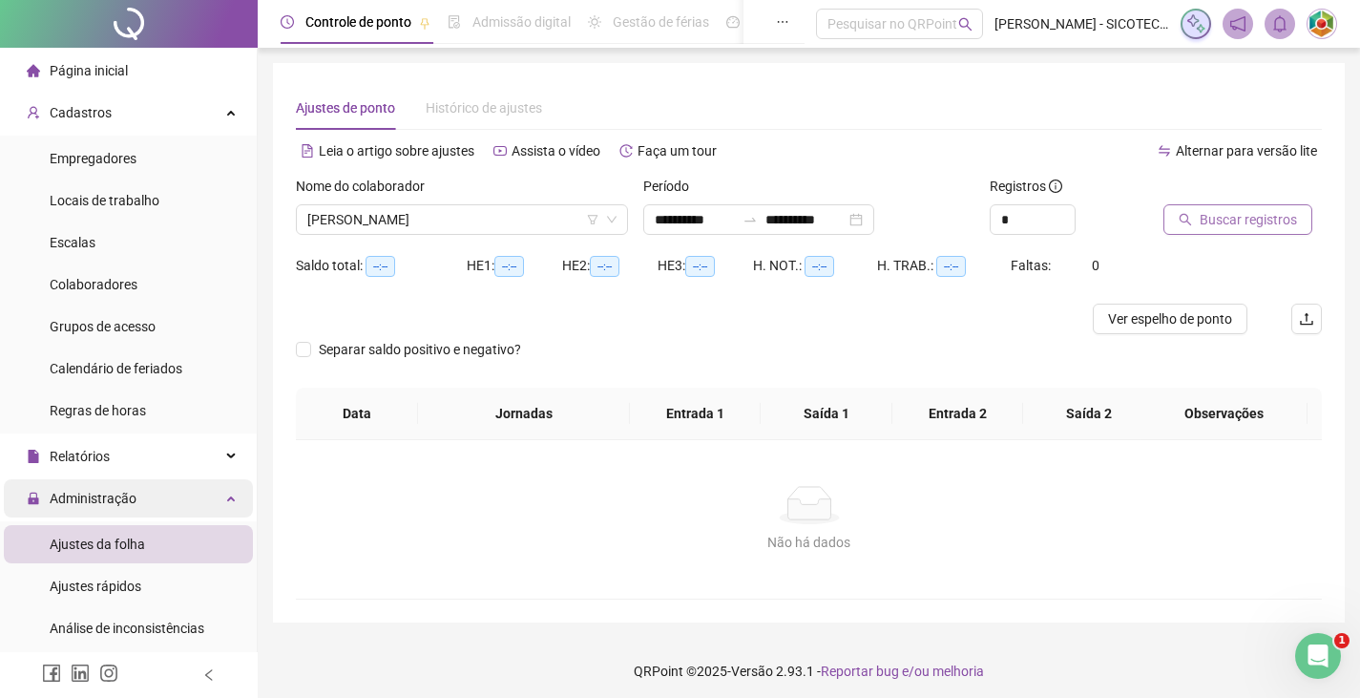
click at [1222, 213] on span "Buscar registros" at bounding box center [1248, 219] width 97 height 21
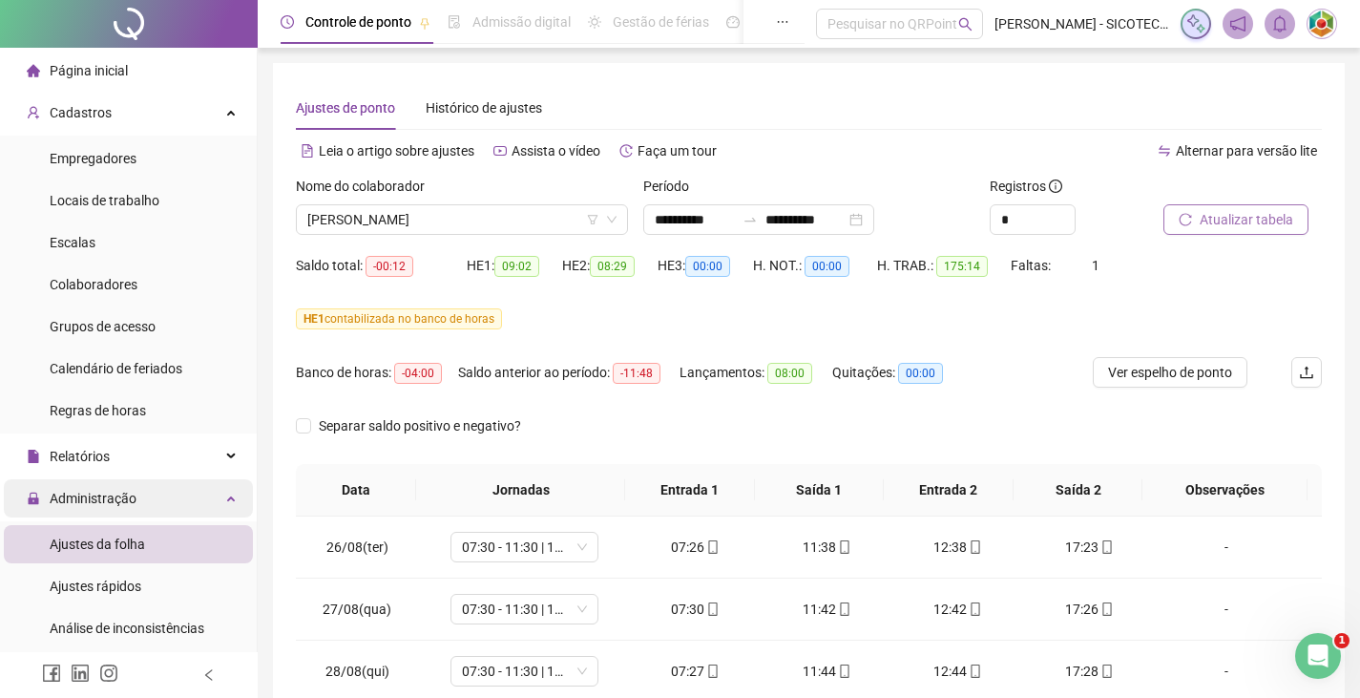
click at [1219, 227] on span "Atualizar tabela" at bounding box center [1247, 219] width 94 height 21
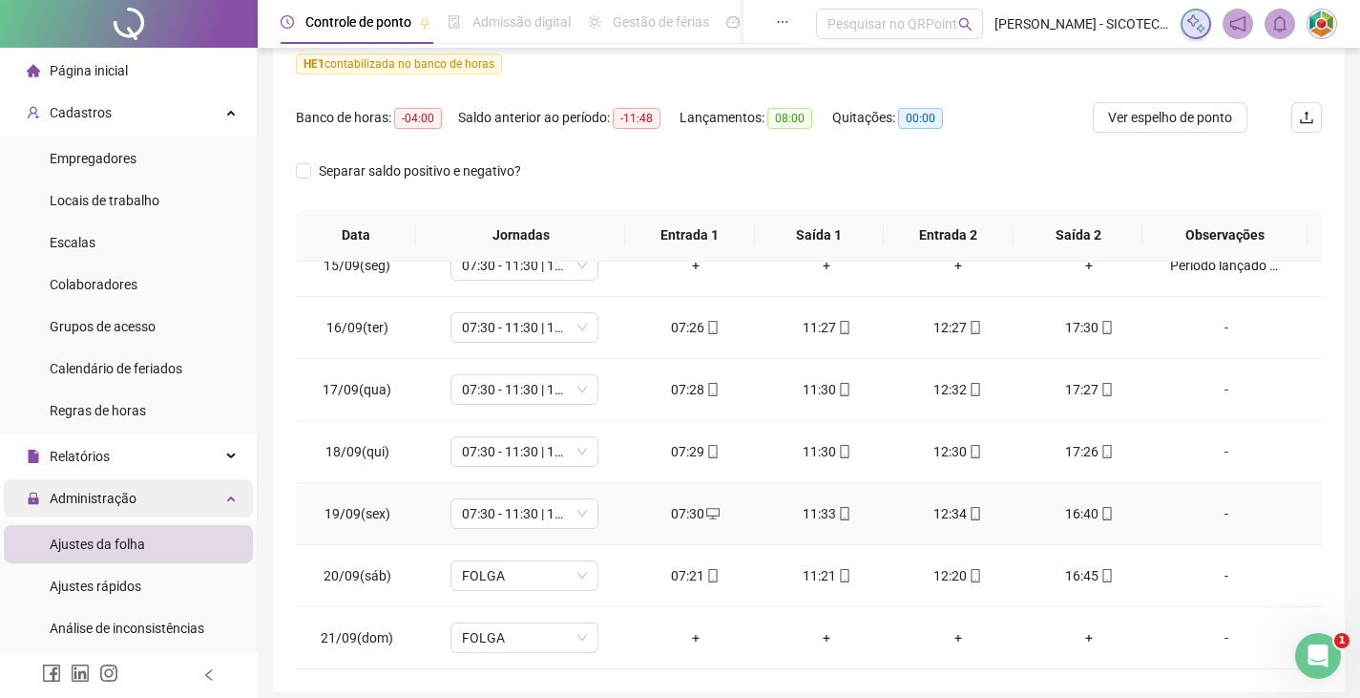
scroll to position [331, 0]
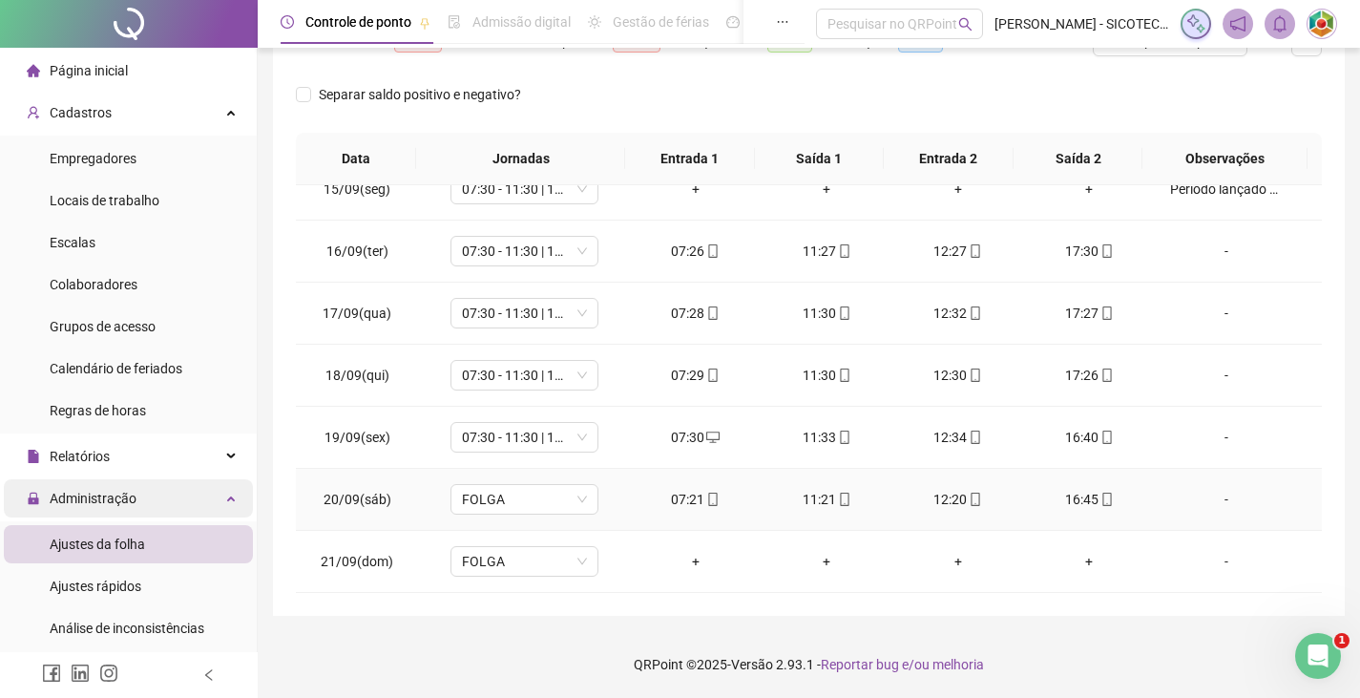
click at [1211, 498] on div "-" at bounding box center [1226, 499] width 113 height 21
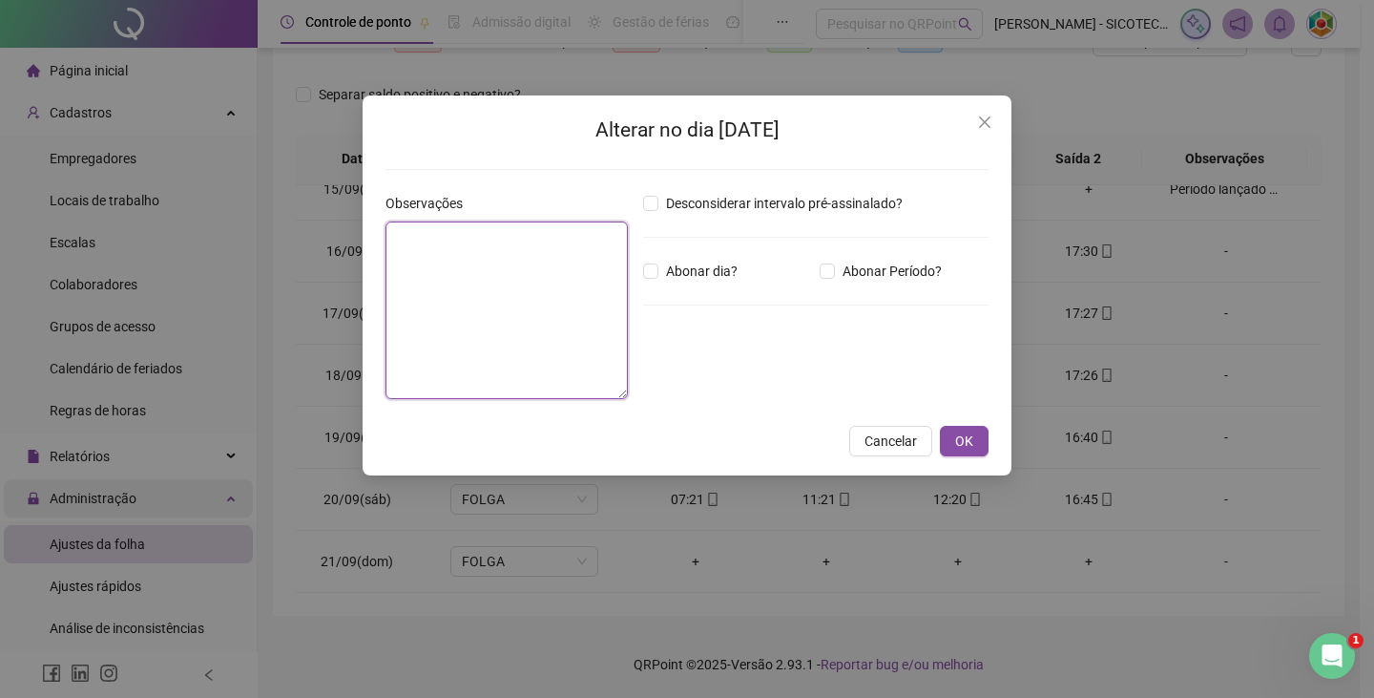
click at [582, 286] on textarea at bounding box center [507, 310] width 242 height 178
type textarea "**********"
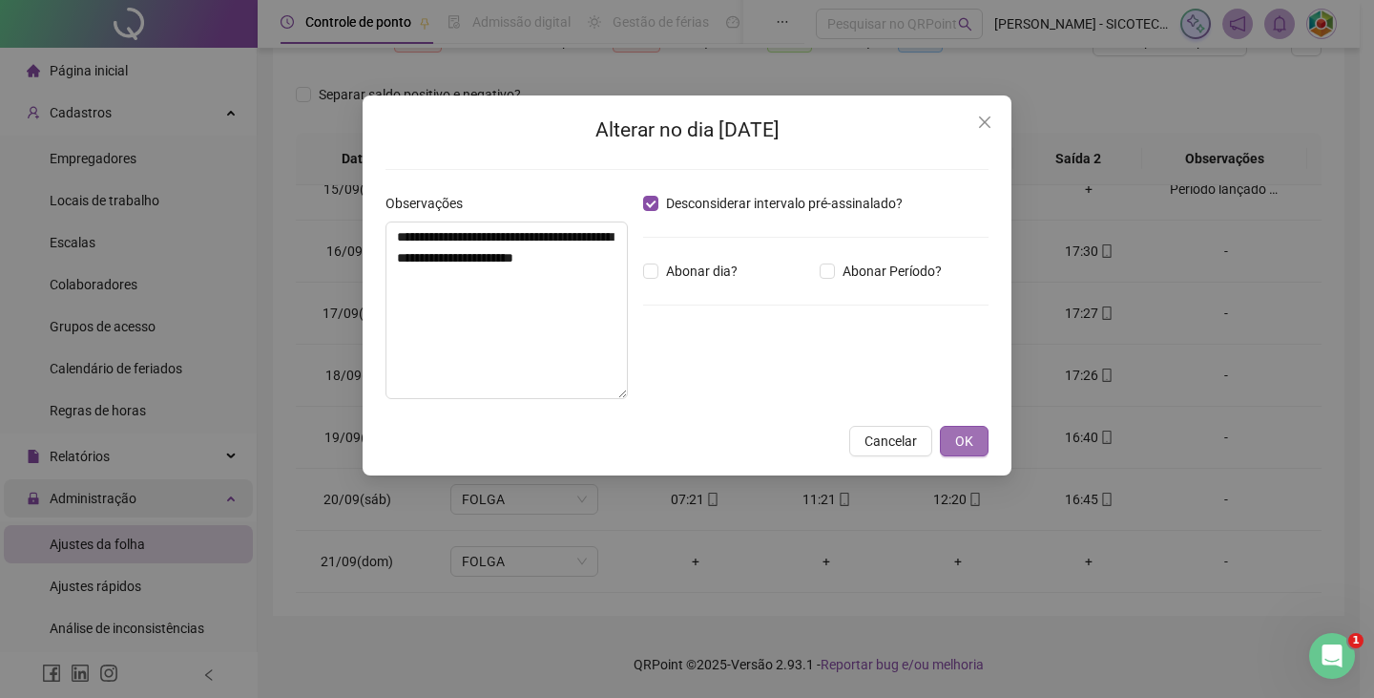
click at [969, 441] on span "OK" at bounding box center [964, 440] width 18 height 21
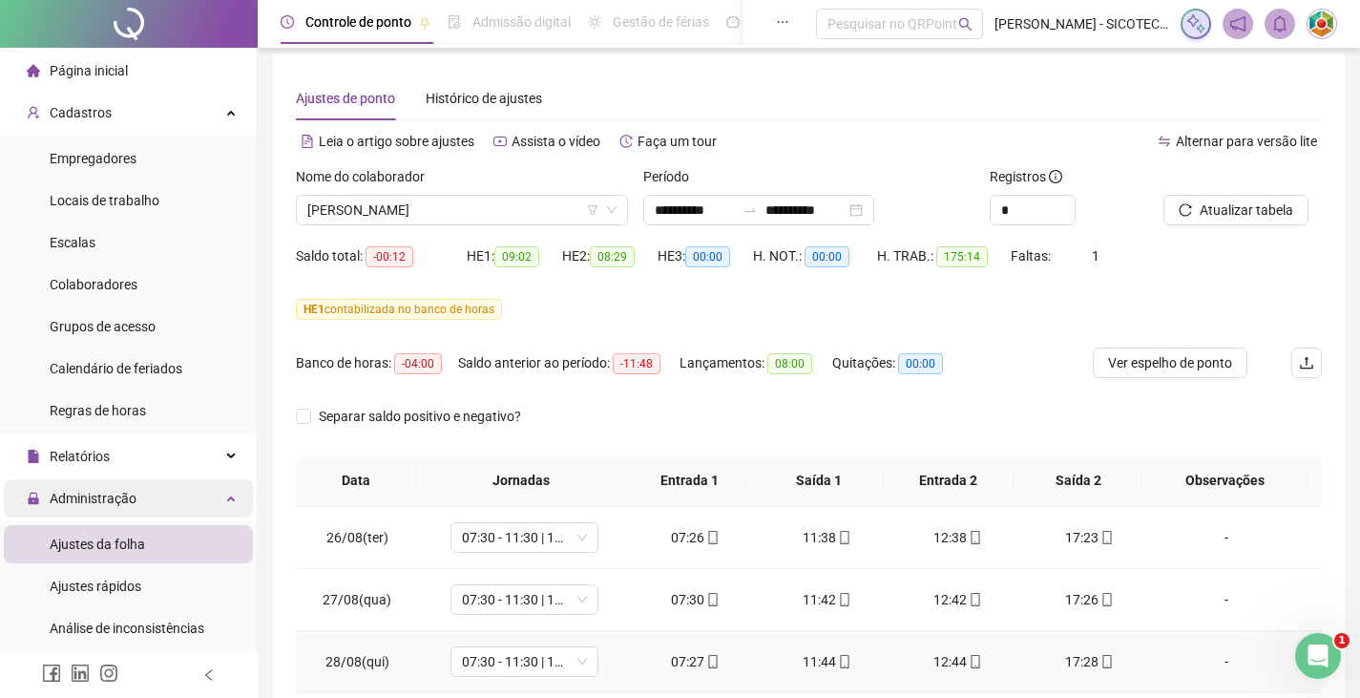
scroll to position [0, 0]
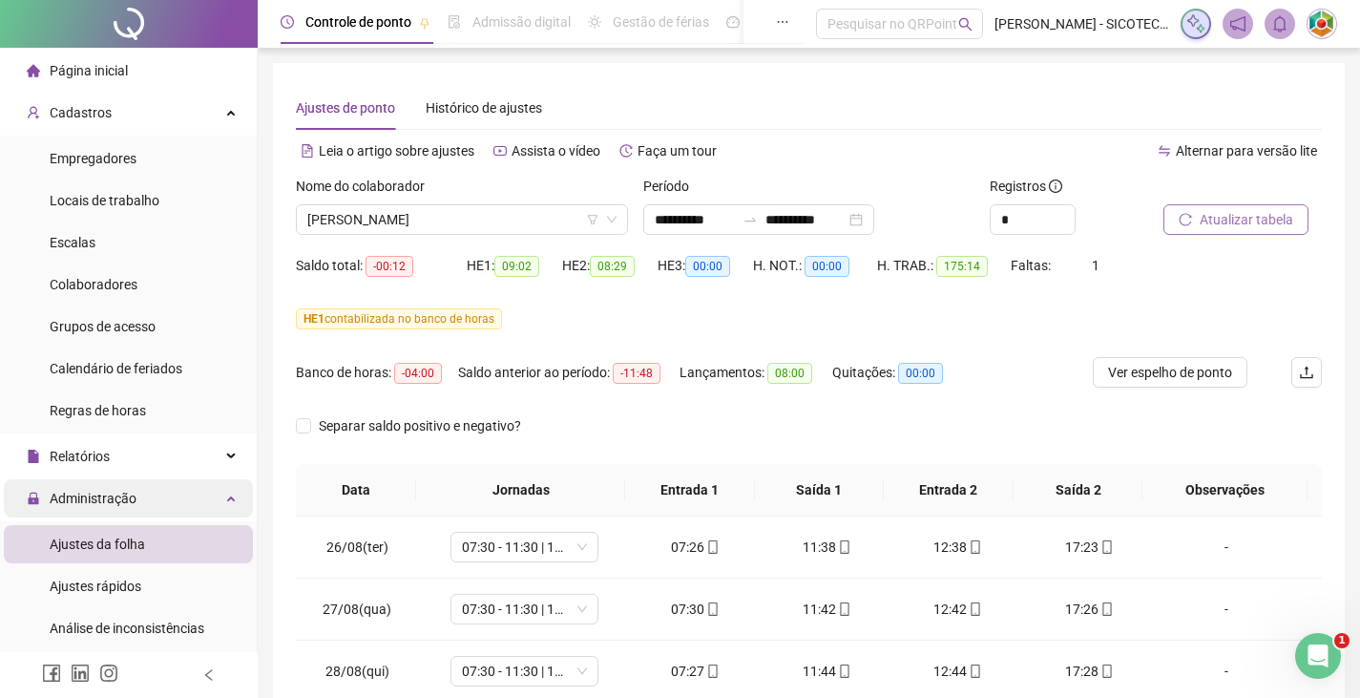
click at [1220, 215] on span "Atualizar tabela" at bounding box center [1247, 219] width 94 height 21
click at [1218, 226] on span "Atualizar tabela" at bounding box center [1247, 219] width 94 height 21
click at [1167, 377] on span "Ver espelho de ponto" at bounding box center [1170, 372] width 124 height 21
click at [1220, 230] on button "Atualizar tabela" at bounding box center [1235, 219] width 145 height 31
click at [1196, 215] on button "Atualizar tabela" at bounding box center [1235, 219] width 145 height 31
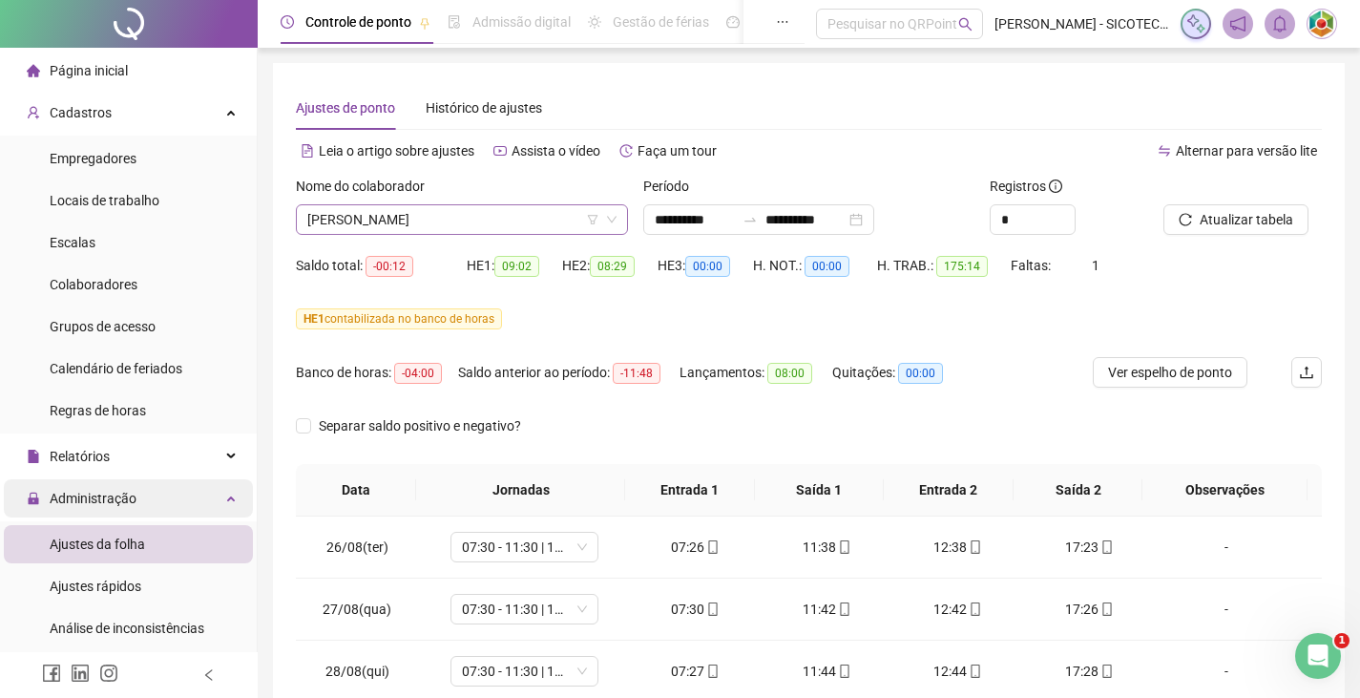
click at [567, 214] on span "[PERSON_NAME]" at bounding box center [461, 219] width 309 height 29
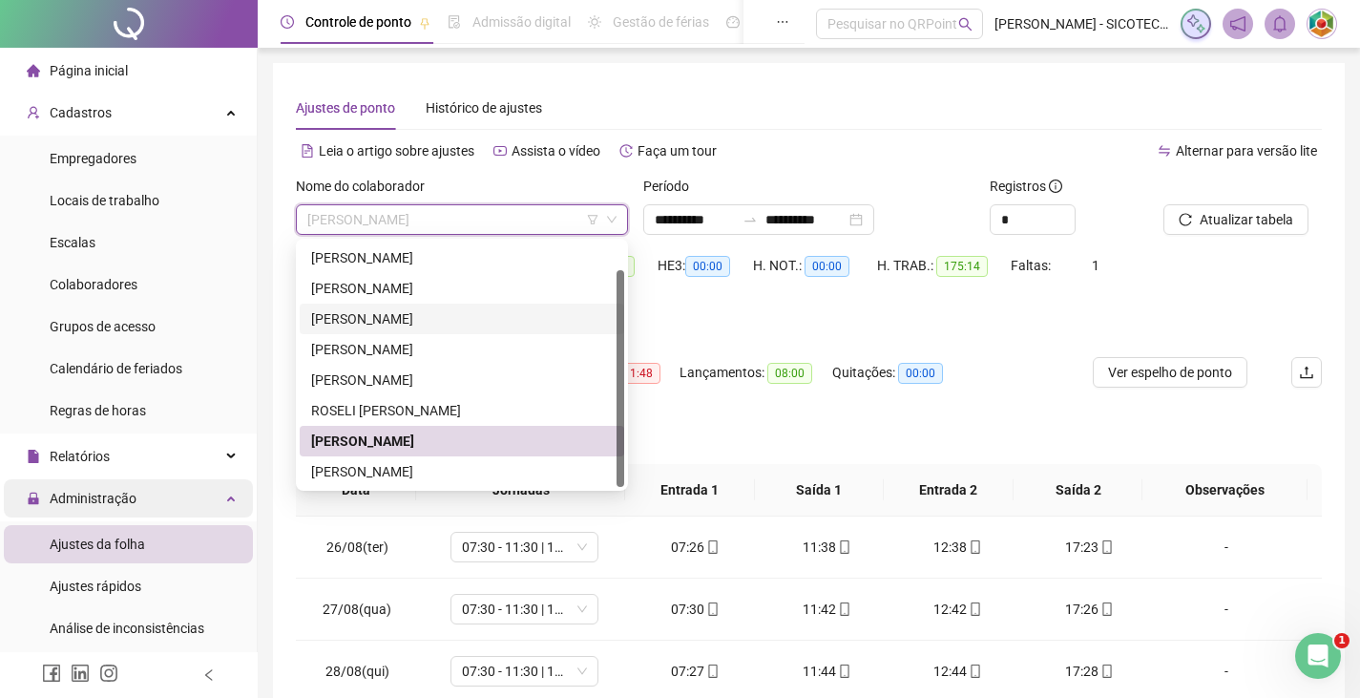
click at [471, 319] on div "[PERSON_NAME]" at bounding box center [462, 318] width 302 height 21
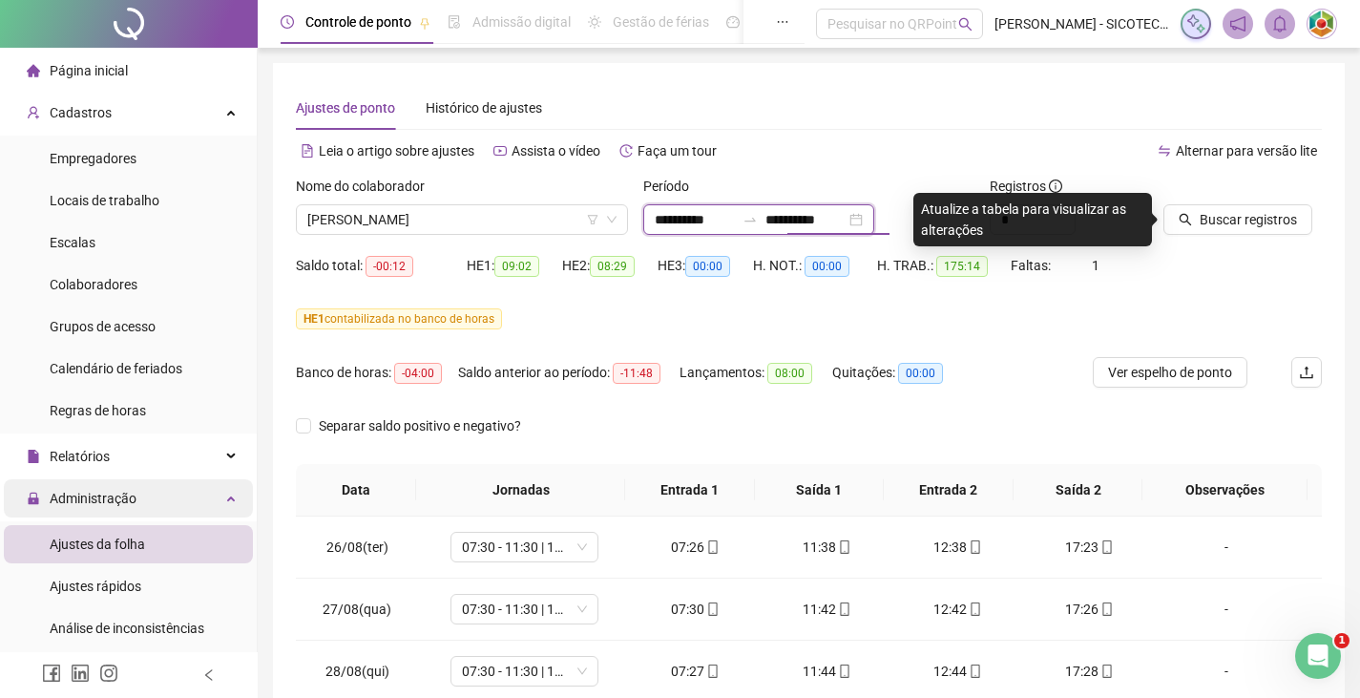
click at [846, 217] on input "**********" at bounding box center [805, 219] width 80 height 21
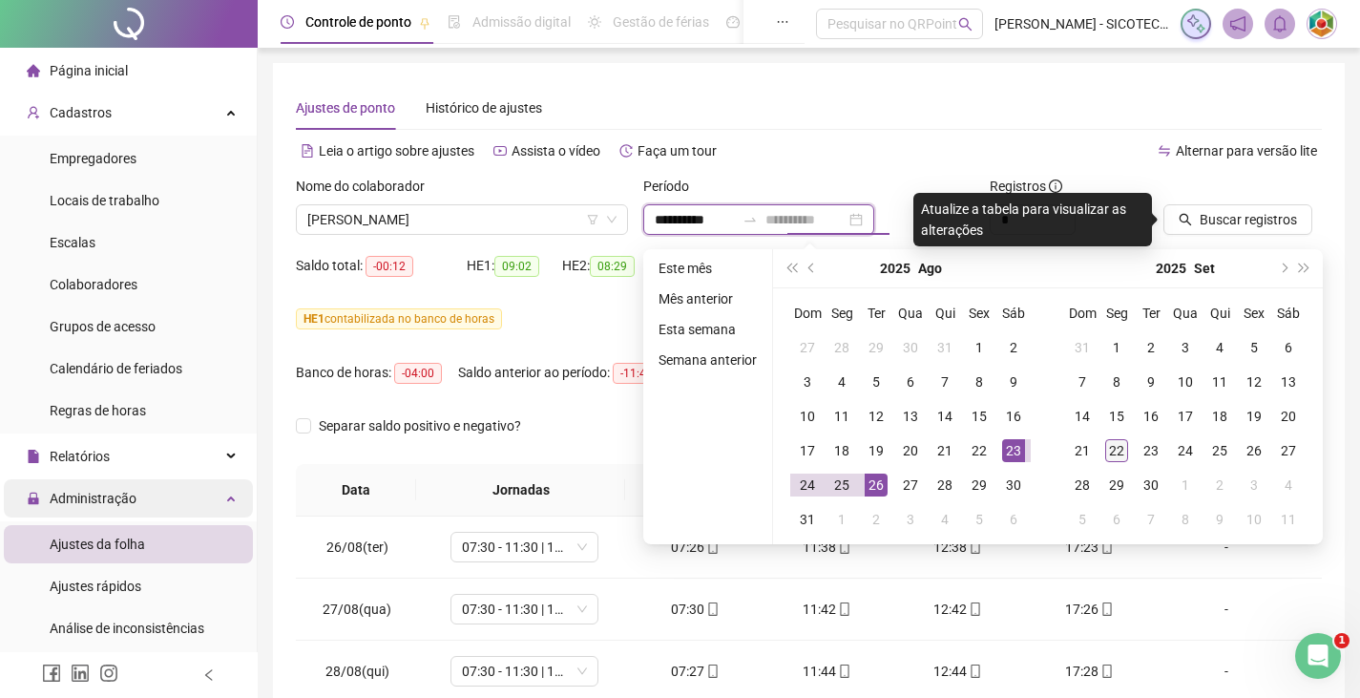
type input "**********"
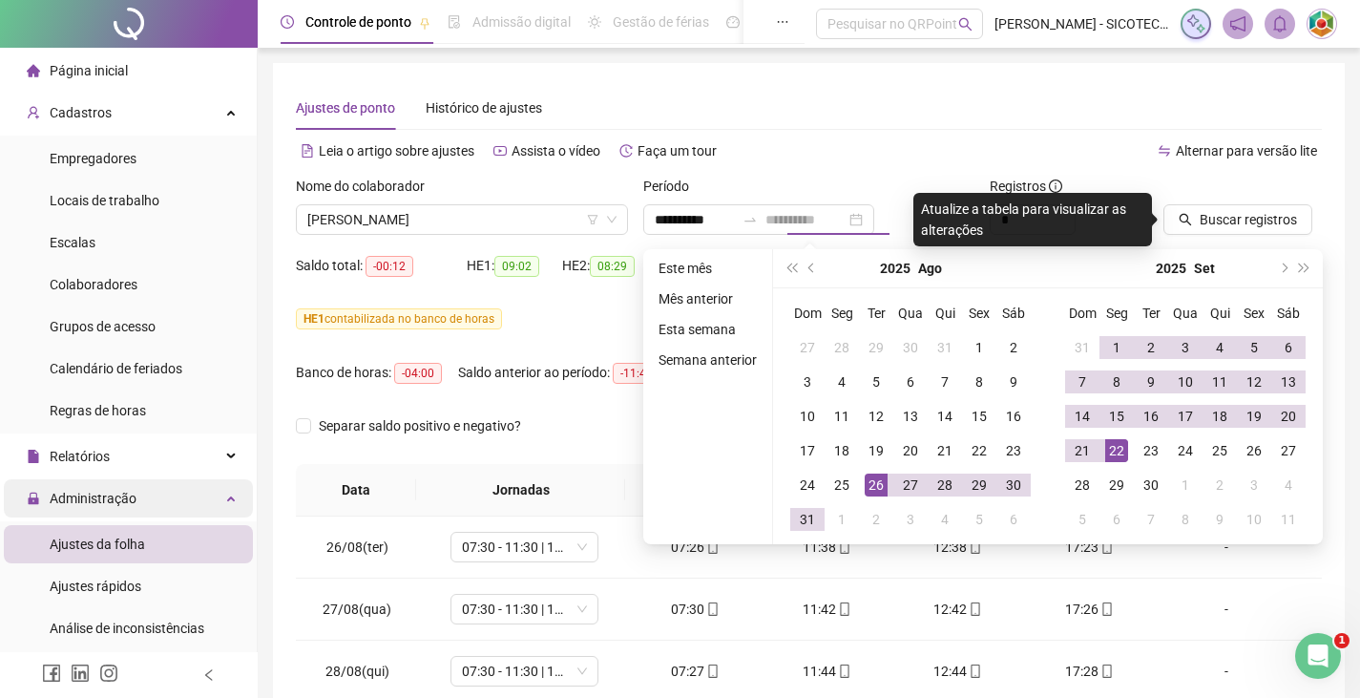
click at [1116, 450] on div "22" at bounding box center [1116, 450] width 23 height 23
type input "**********"
click at [1260, 213] on span "Buscar registros" at bounding box center [1248, 219] width 97 height 21
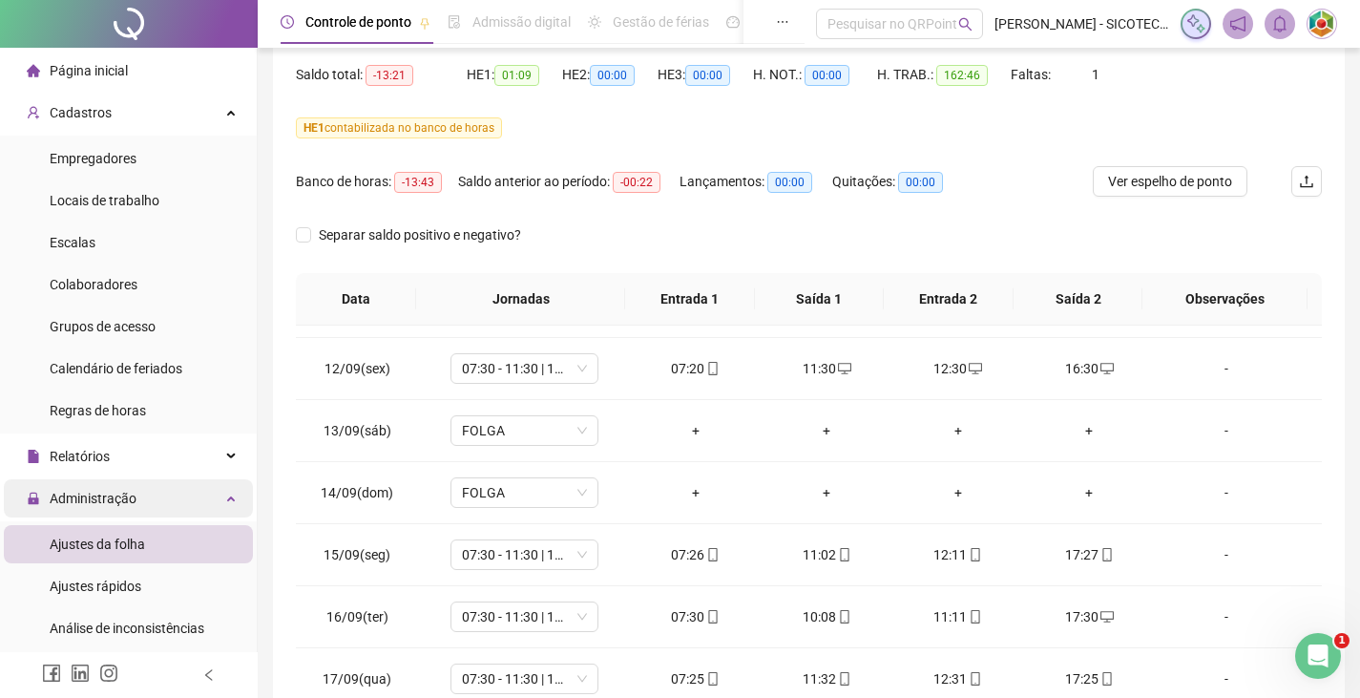
scroll to position [1050, 0]
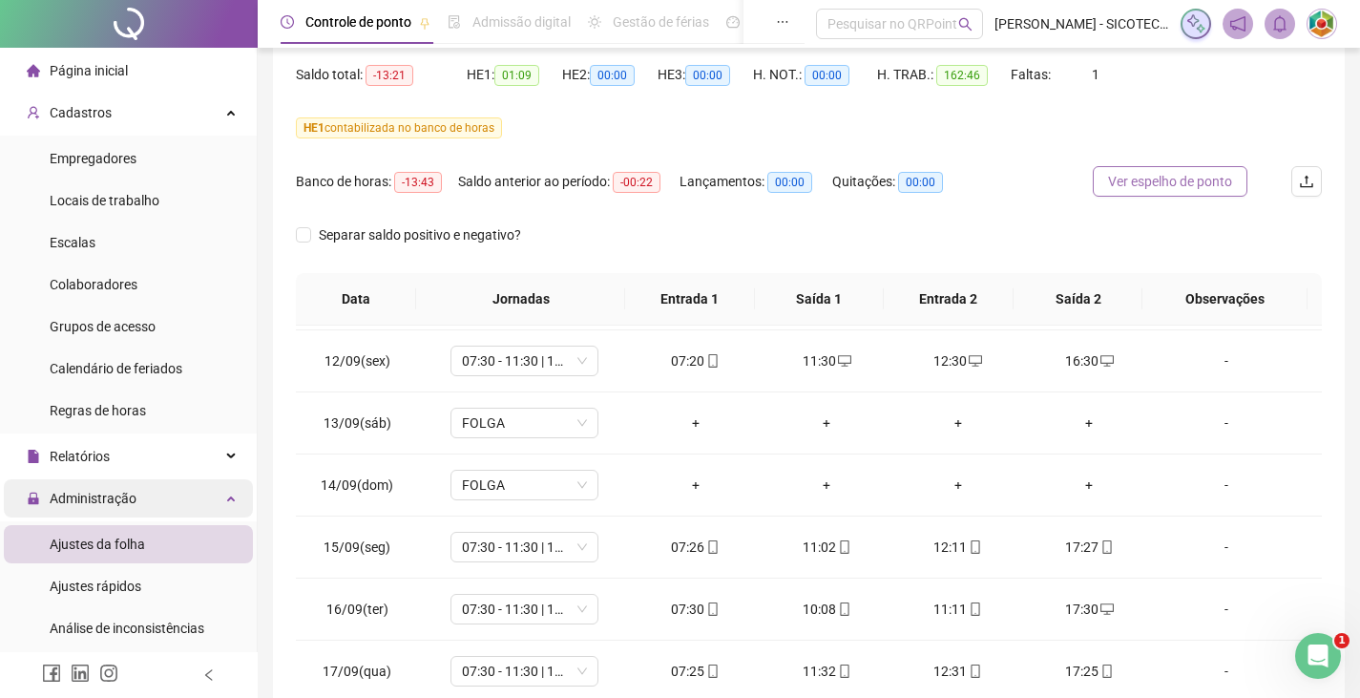
click at [1159, 176] on span "Ver espelho de ponto" at bounding box center [1170, 181] width 124 height 21
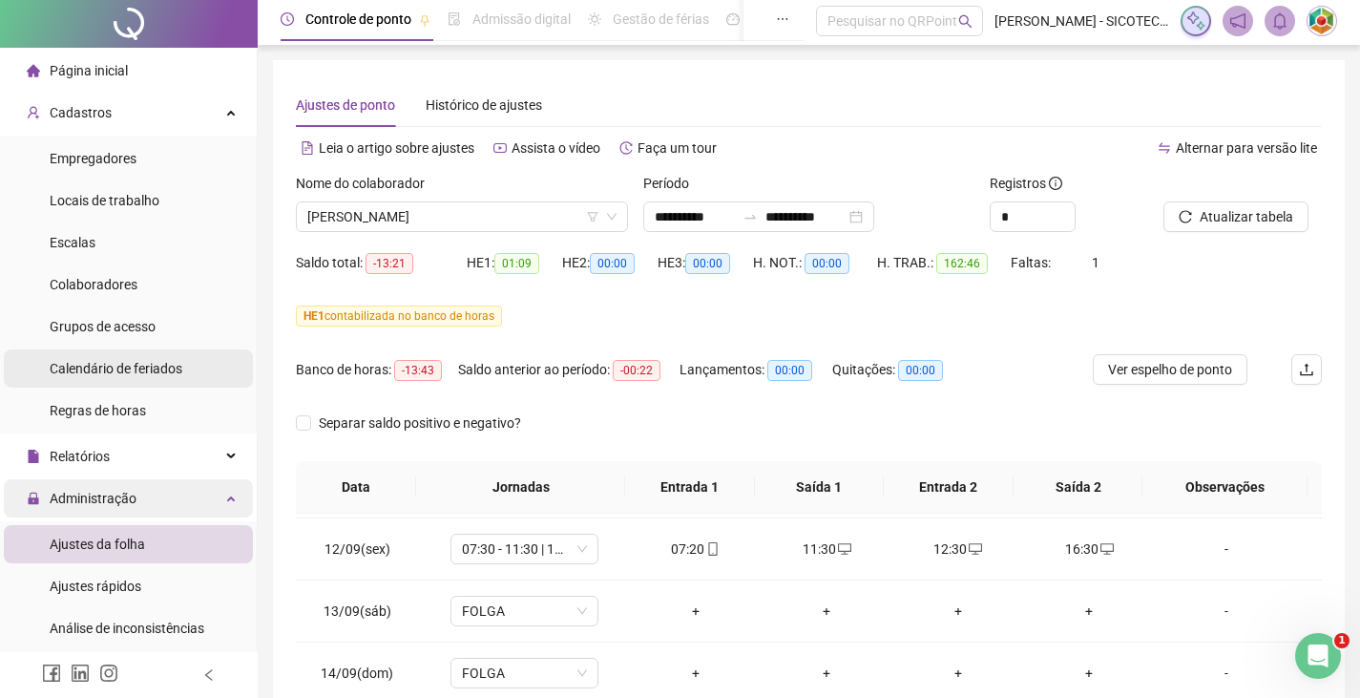
scroll to position [0, 0]
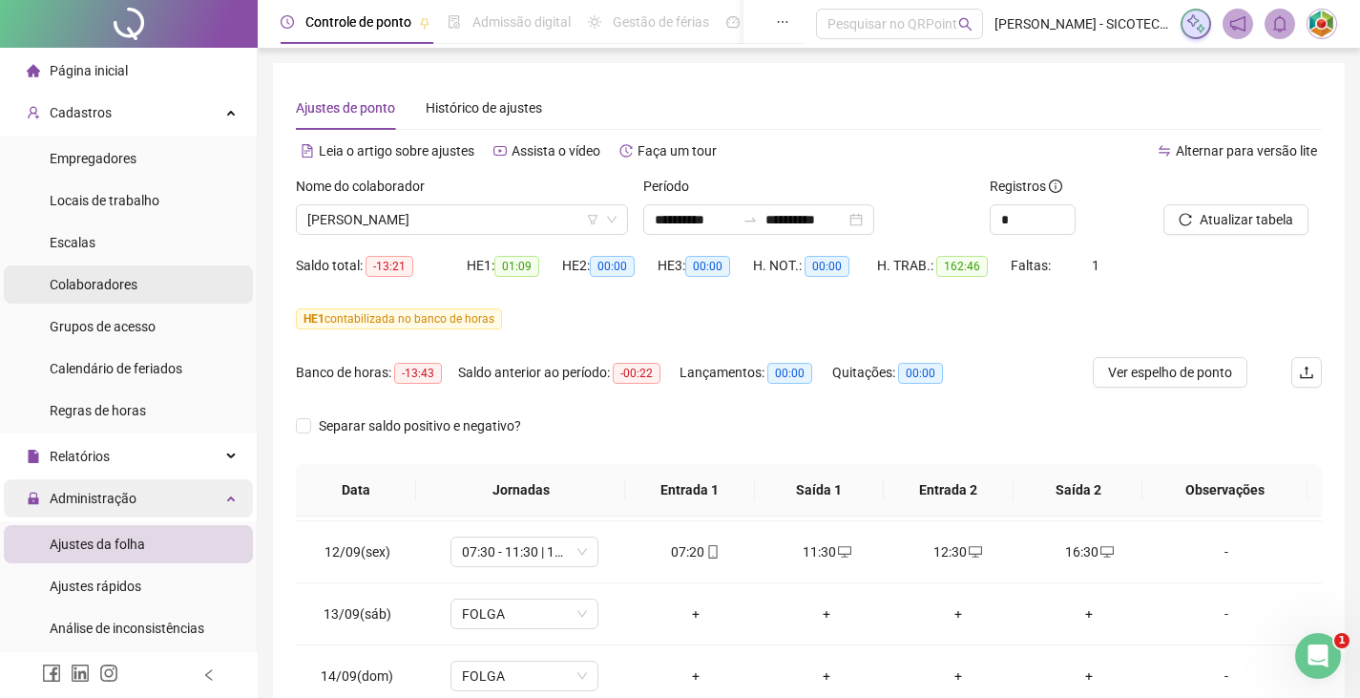
click at [106, 274] on div "Colaboradores" at bounding box center [94, 284] width 88 height 38
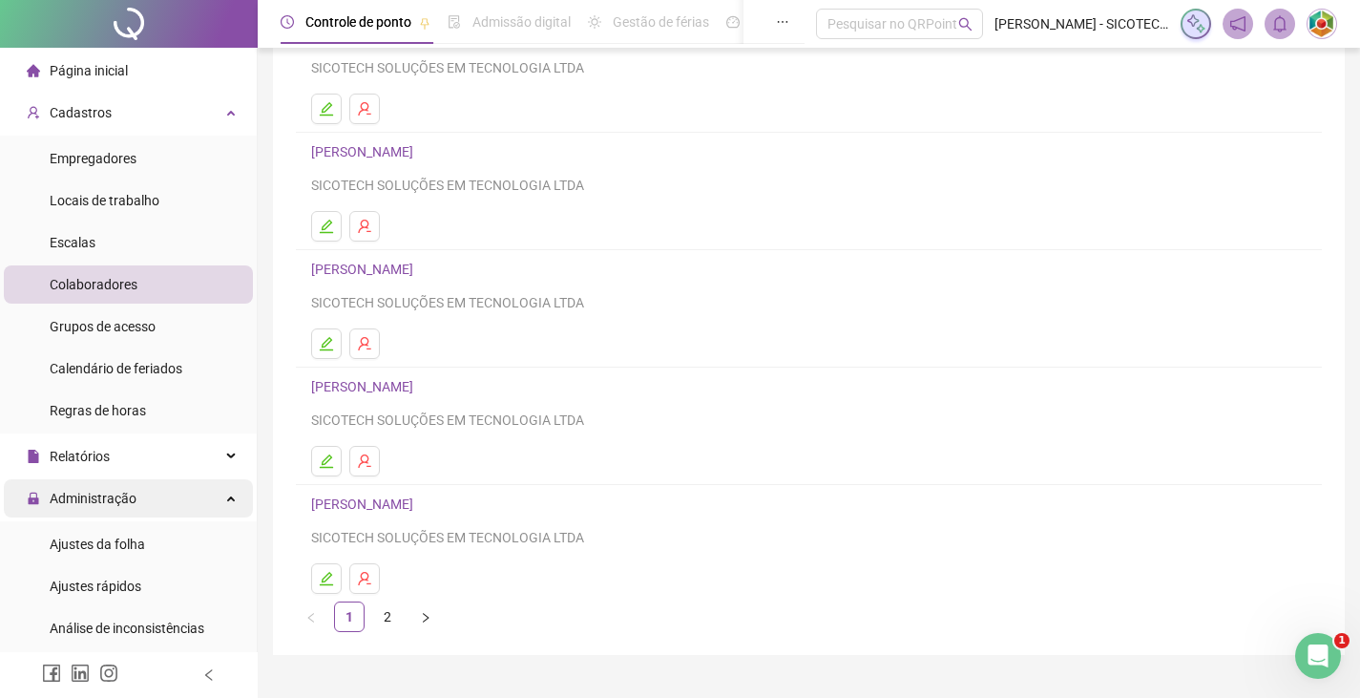
scroll to position [191, 0]
drag, startPoint x: 418, startPoint y: 377, endPoint x: 441, endPoint y: 377, distance: 22.9
click at [419, 377] on link "[PERSON_NAME]" at bounding box center [365, 381] width 108 height 15
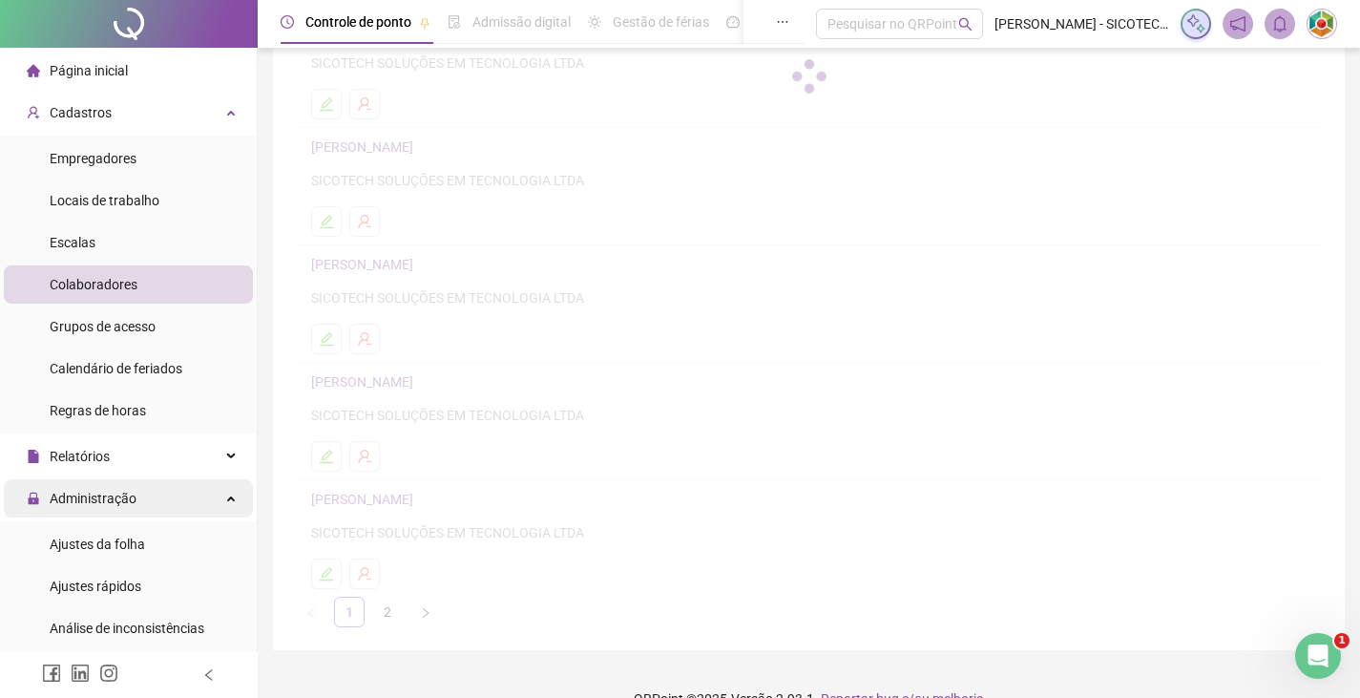
scroll to position [200, 0]
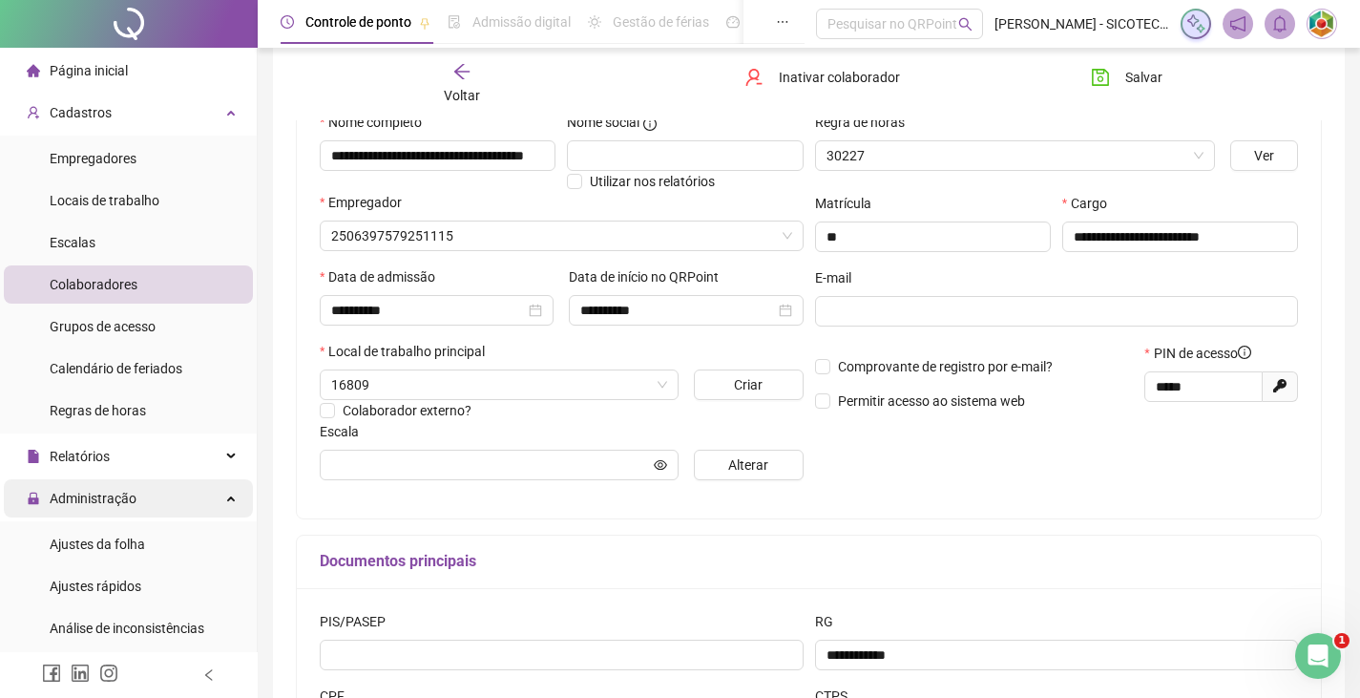
type input "**********"
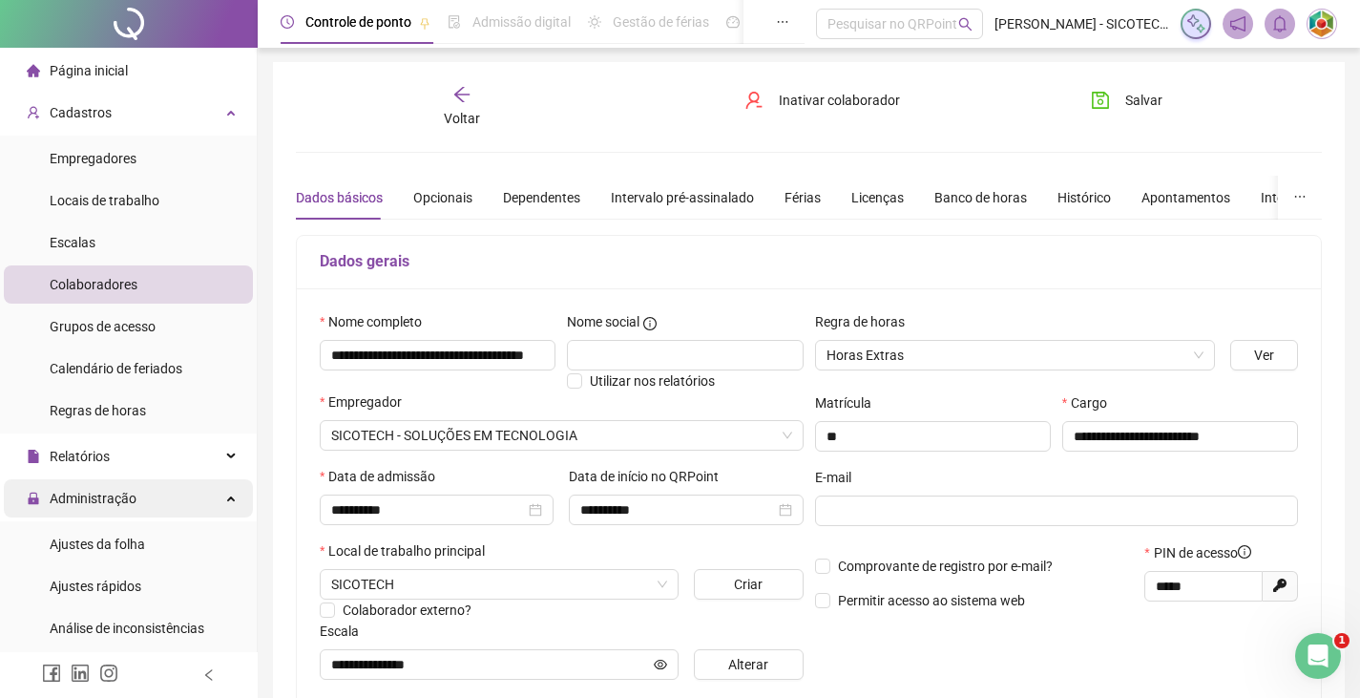
scroll to position [0, 0]
click at [969, 194] on div "Banco de horas" at bounding box center [980, 198] width 93 height 21
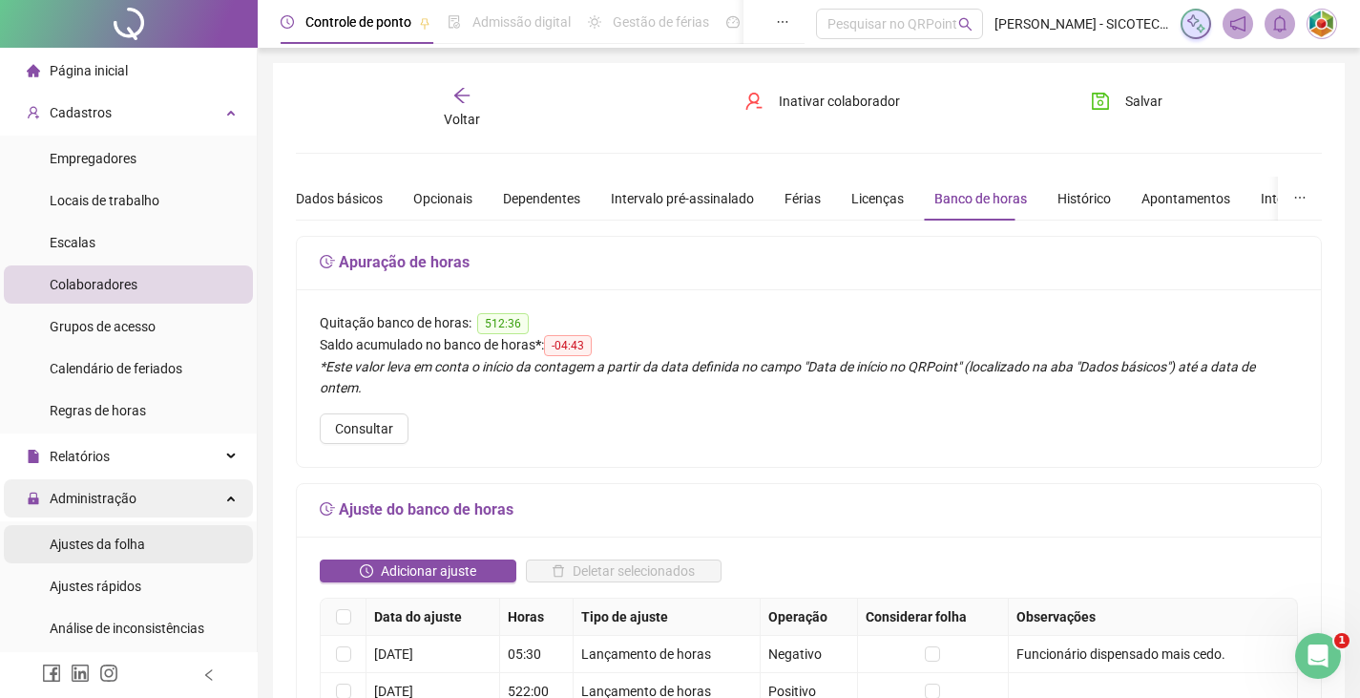
click at [128, 549] on span "Ajustes da folha" at bounding box center [97, 543] width 95 height 15
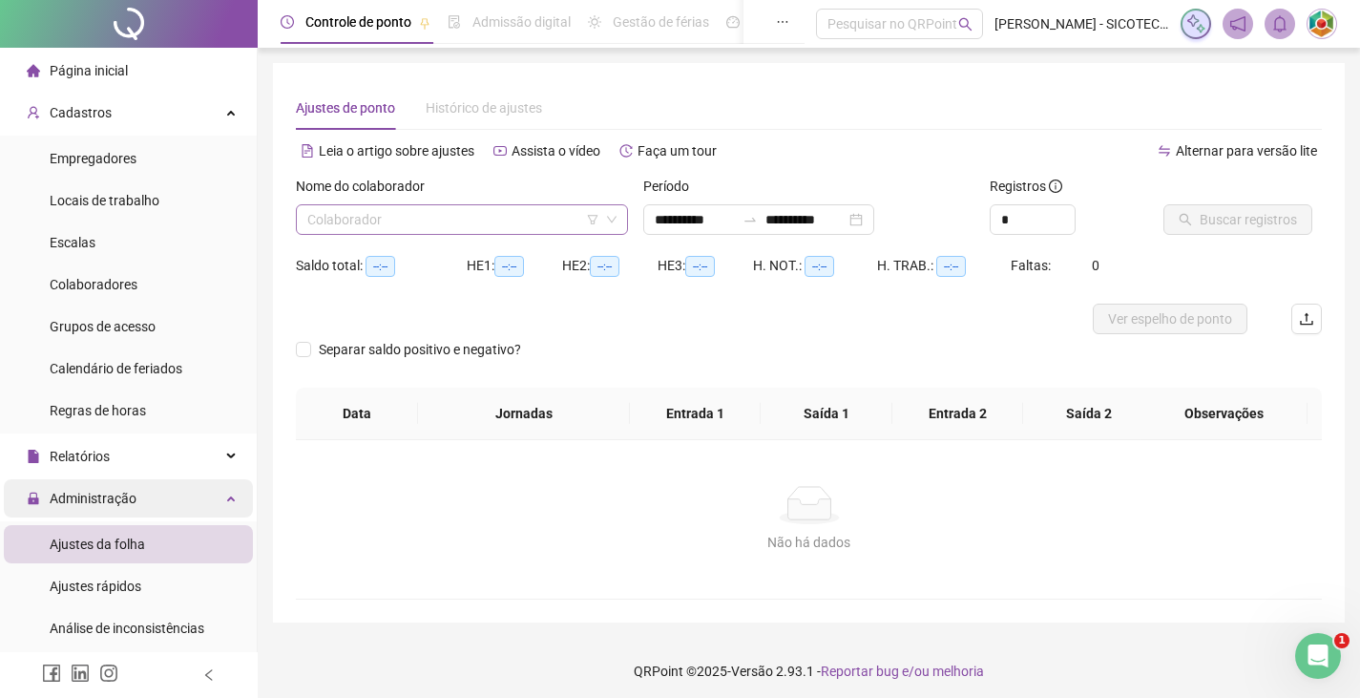
click at [368, 227] on input "search" at bounding box center [453, 219] width 292 height 29
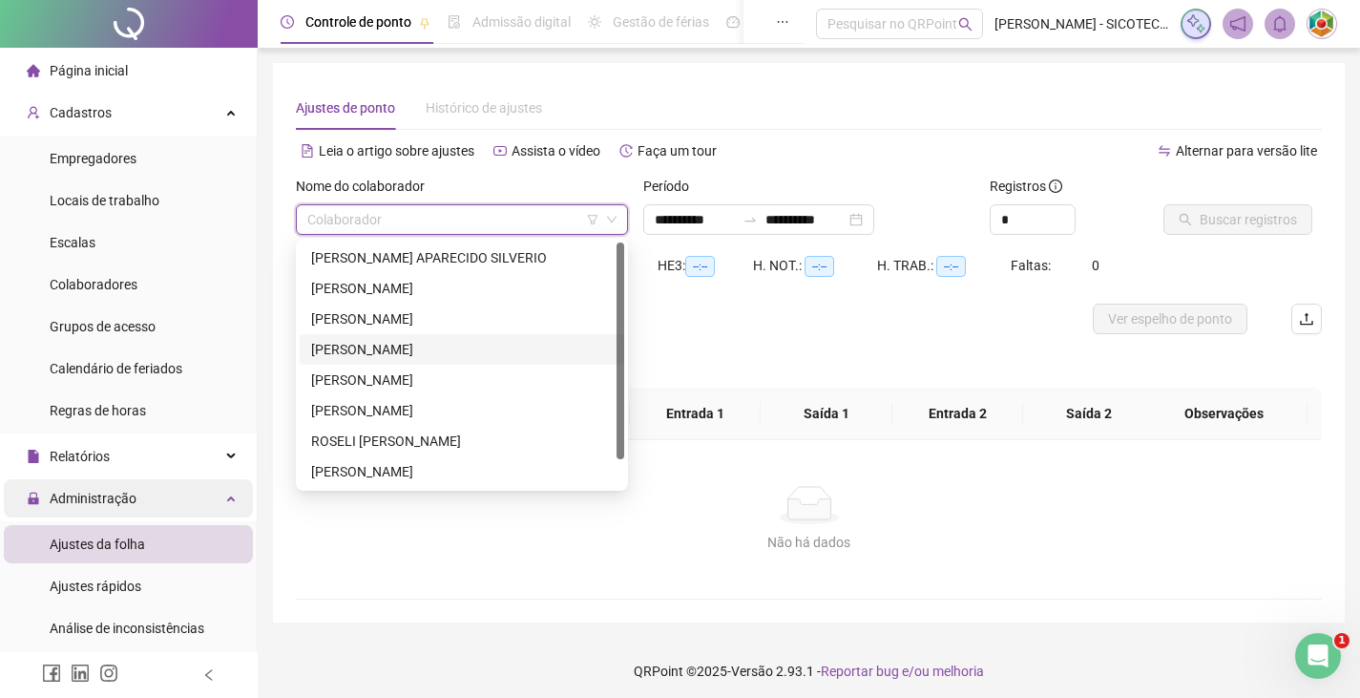
click at [391, 354] on div "[PERSON_NAME]" at bounding box center [462, 349] width 302 height 21
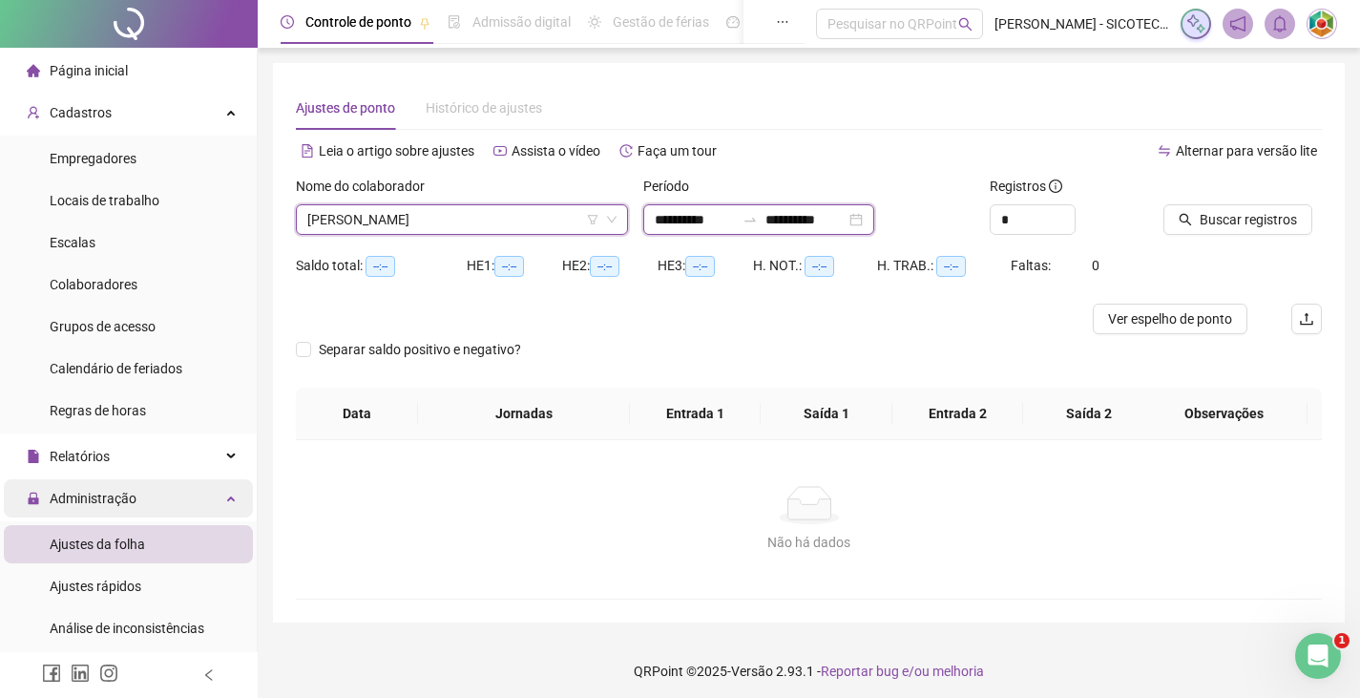
click at [723, 219] on input "**********" at bounding box center [695, 219] width 80 height 21
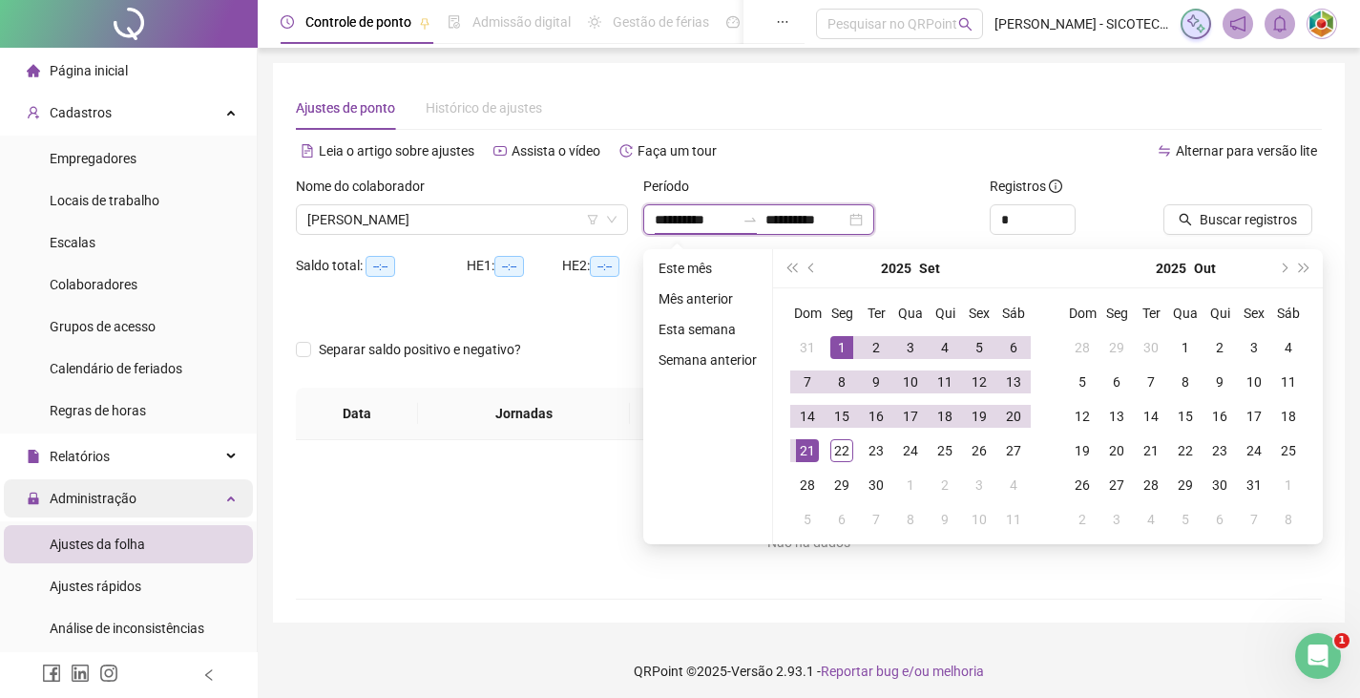
type input "**********"
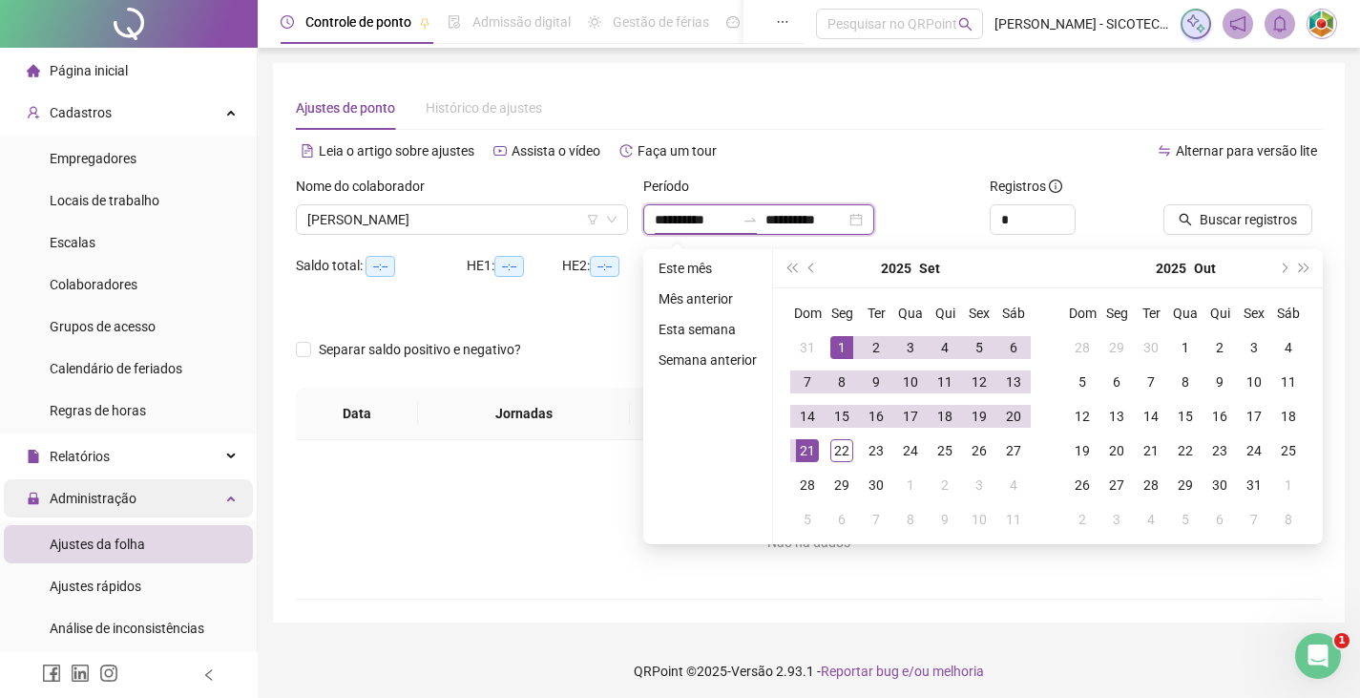
type input "**********"
click at [808, 266] on span "prev-year" at bounding box center [813, 268] width 10 height 10
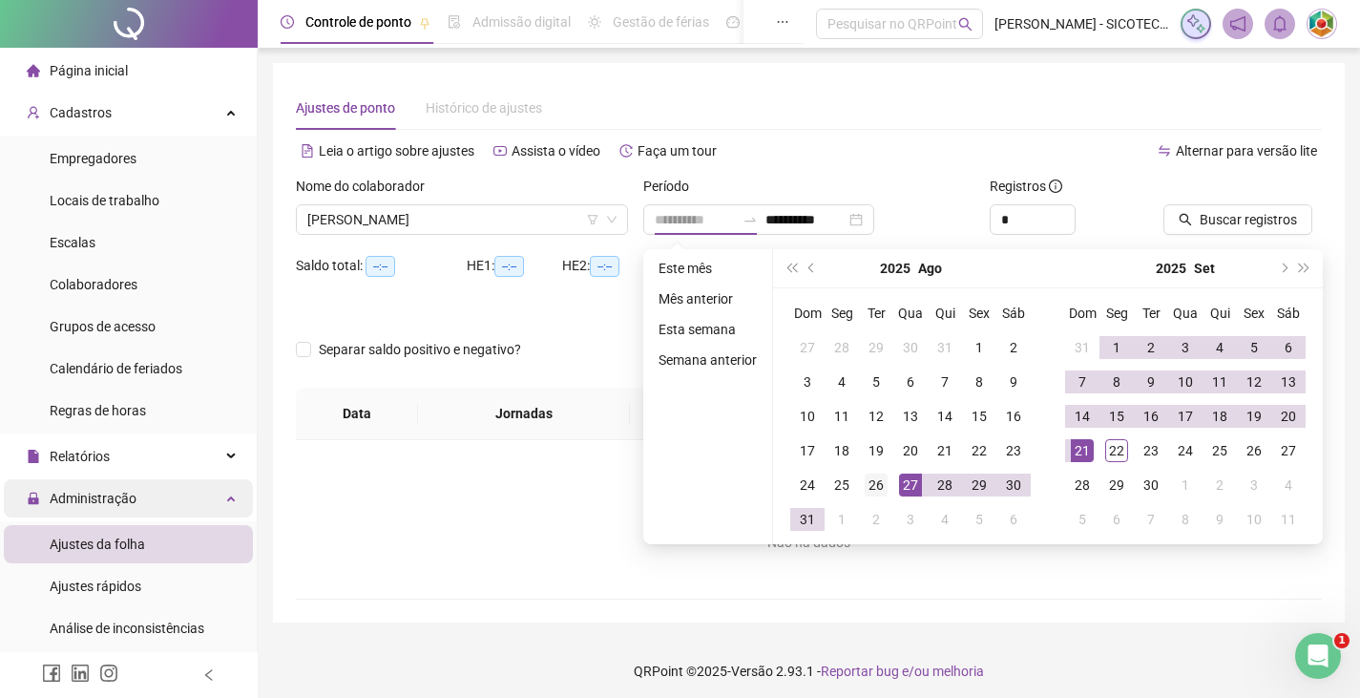
type input "**********"
click at [873, 487] on div "26" at bounding box center [876, 484] width 23 height 23
type input "**********"
click at [1079, 447] on div "21" at bounding box center [1082, 450] width 23 height 23
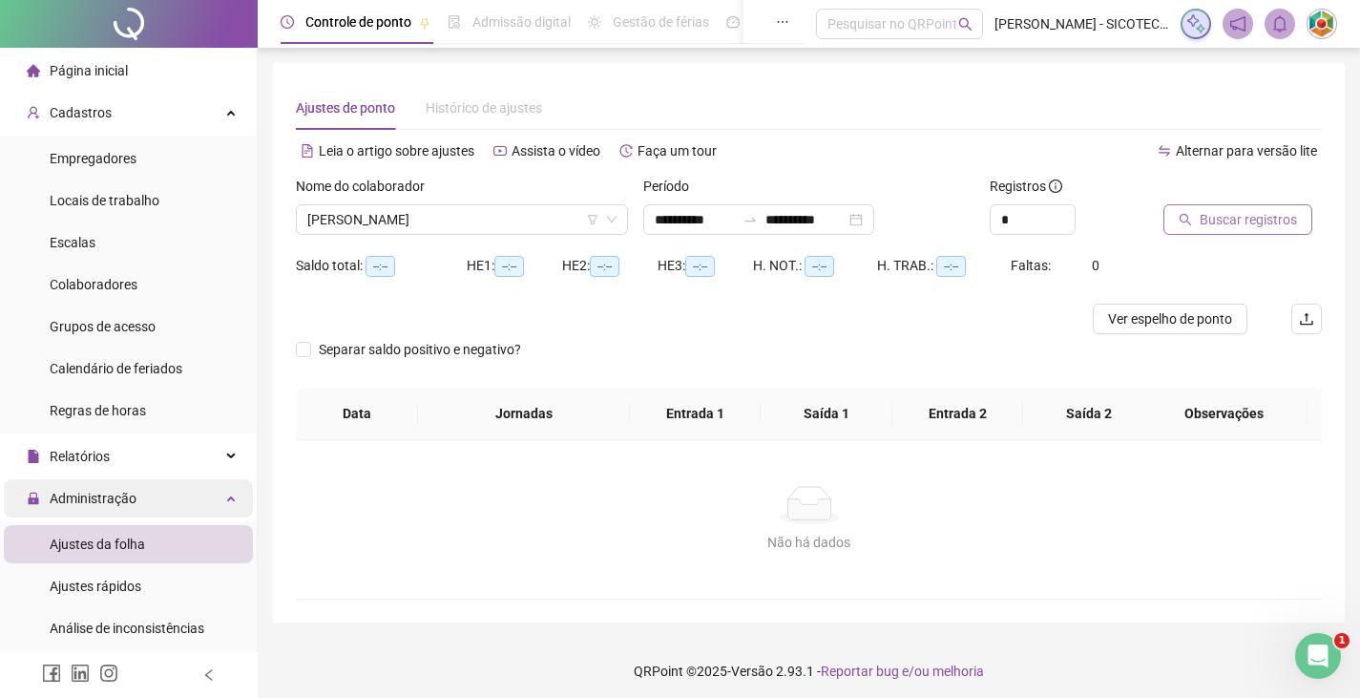
click at [1245, 220] on span "Buscar registros" at bounding box center [1248, 219] width 97 height 21
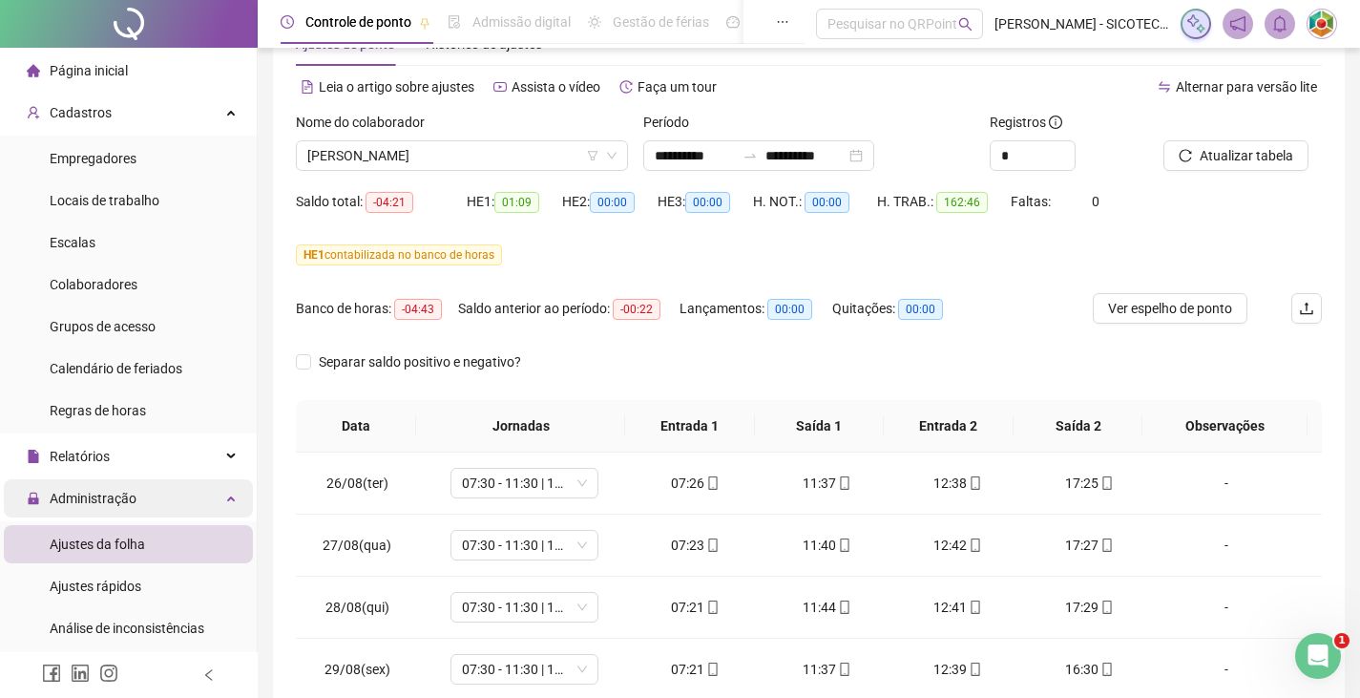
scroll to position [95, 0]
